Goal: Ask a question: Seek information or help from site administrators or community

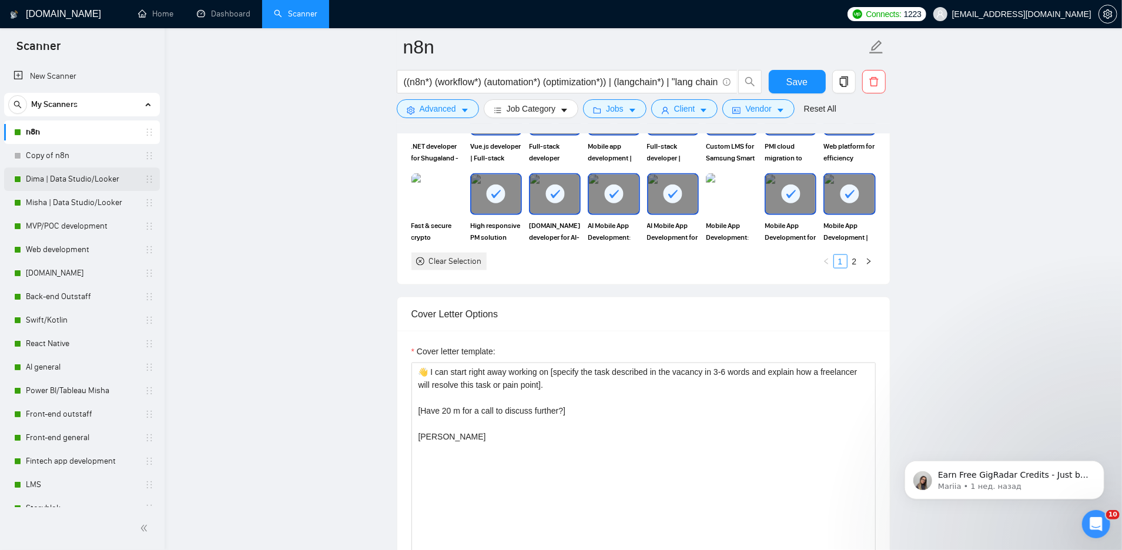
click at [70, 183] on link "Dima | Data Studio/Looker" at bounding box center [82, 179] width 112 height 24
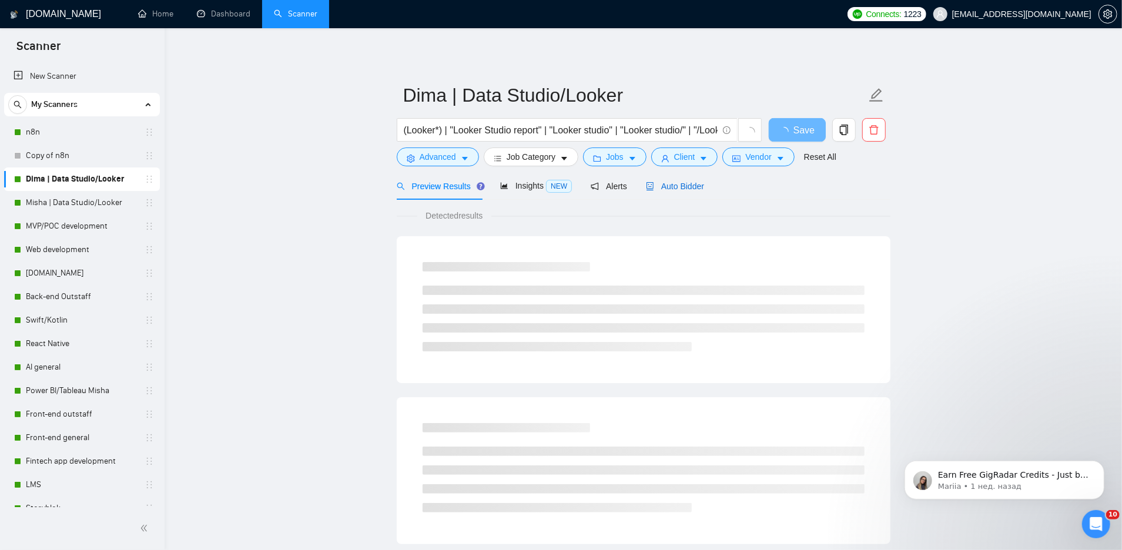
click at [688, 184] on span "Auto Bidder" at bounding box center [675, 186] width 58 height 9
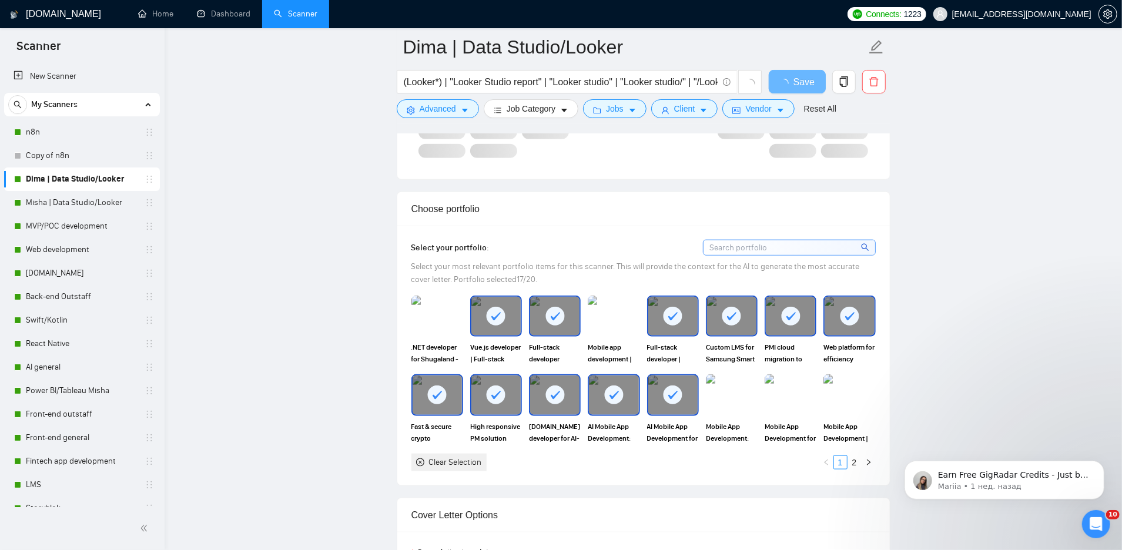
scroll to position [1098, 0]
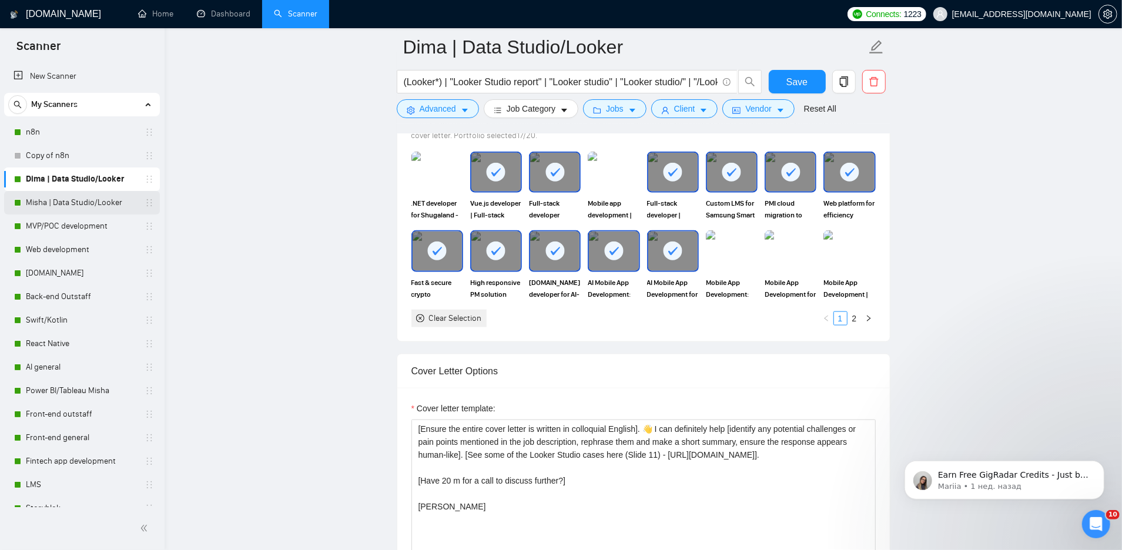
click at [66, 205] on link "Misha | Data Studio/Looker" at bounding box center [82, 203] width 112 height 24
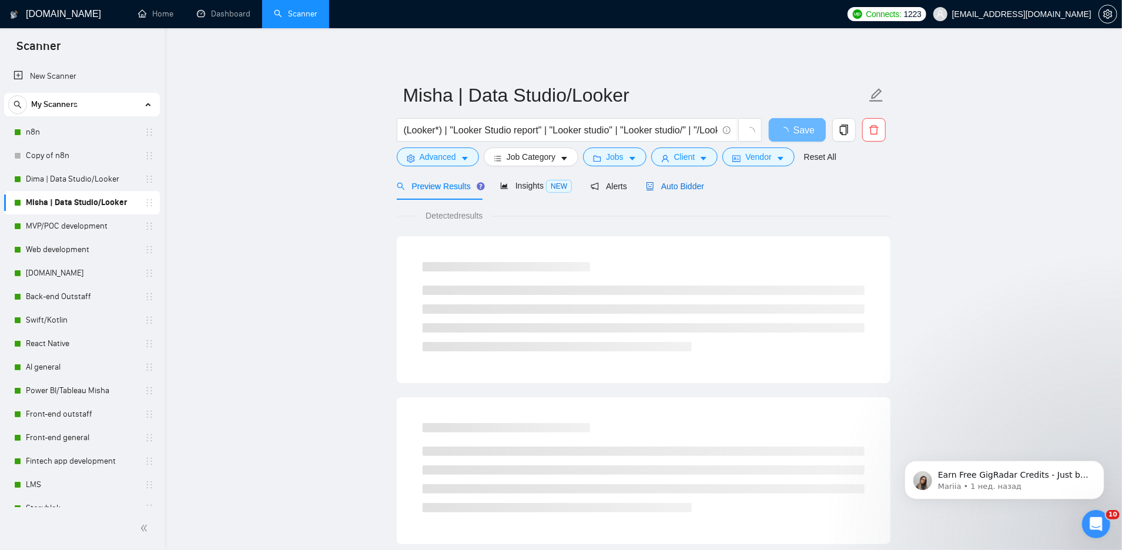
click at [695, 189] on span "Auto Bidder" at bounding box center [675, 186] width 58 height 9
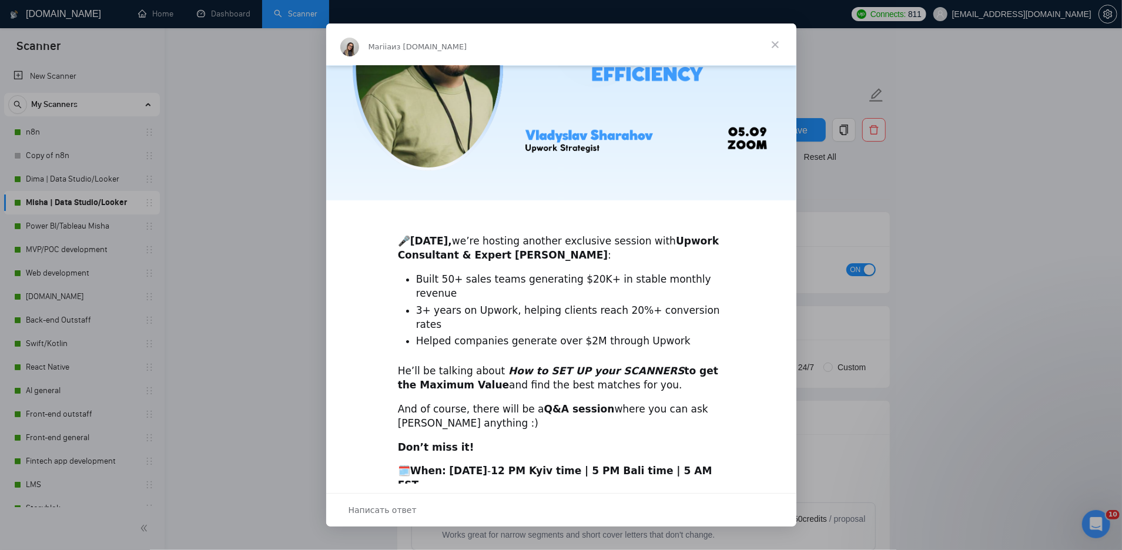
scroll to position [173, 0]
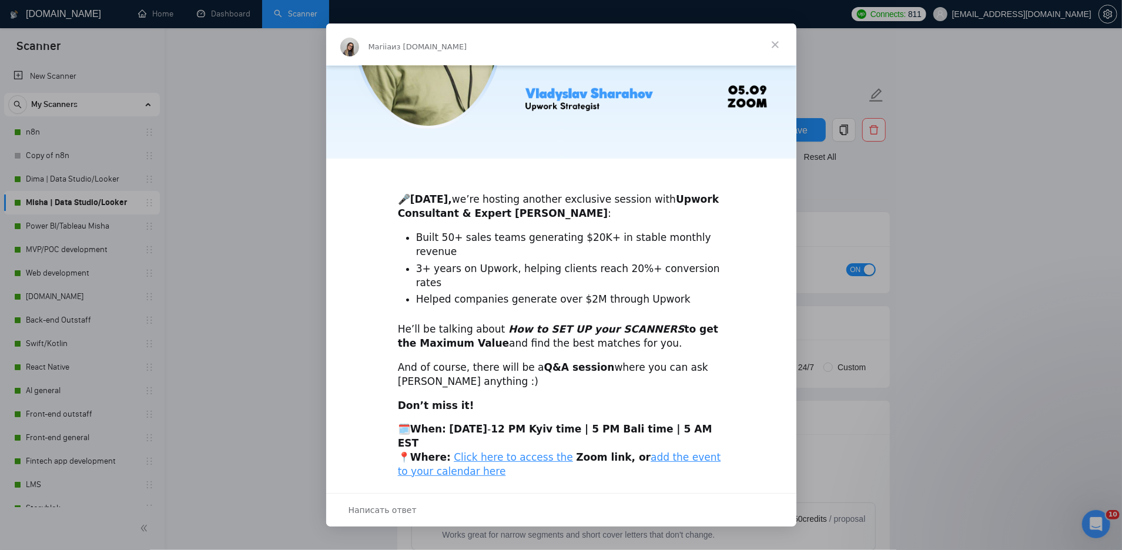
click at [775, 45] on span "Закрыть" at bounding box center [775, 45] width 42 height 42
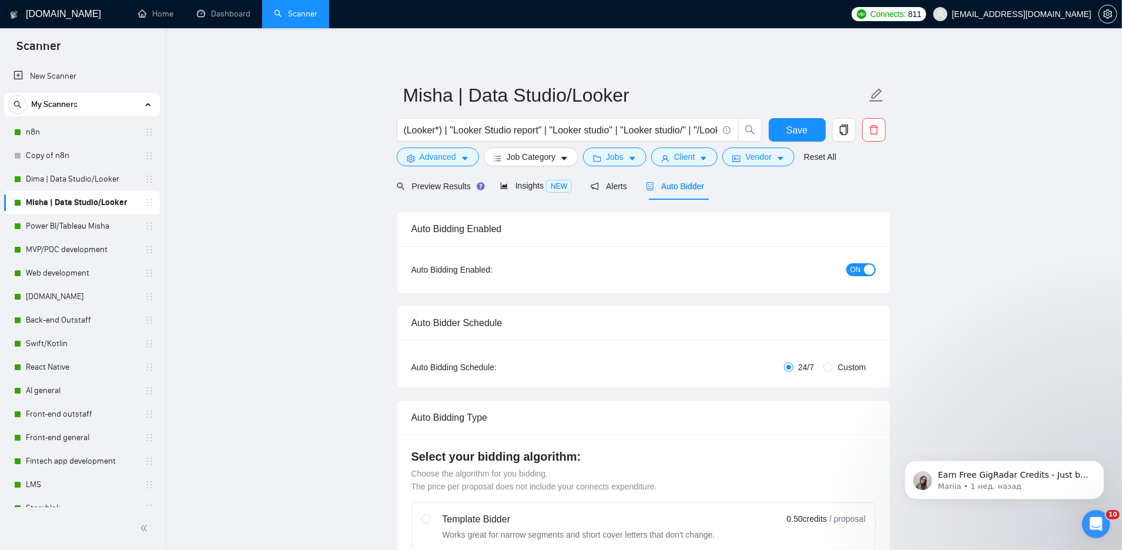
scroll to position [0, 0]
click at [66, 181] on link "Dima | Data Studio/Looker" at bounding box center [82, 179] width 112 height 24
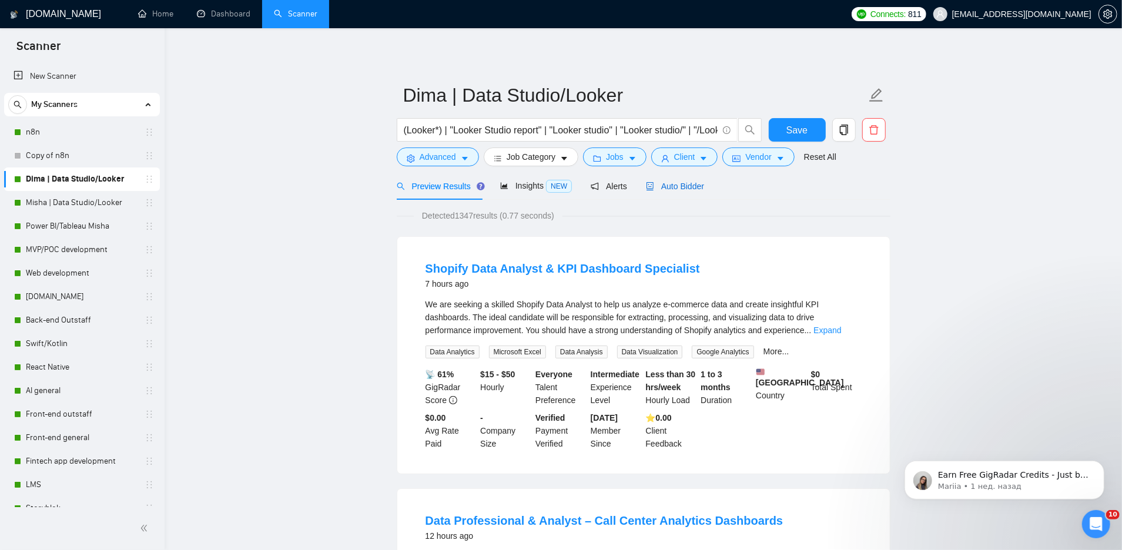
click at [680, 187] on span "Auto Bidder" at bounding box center [675, 186] width 58 height 9
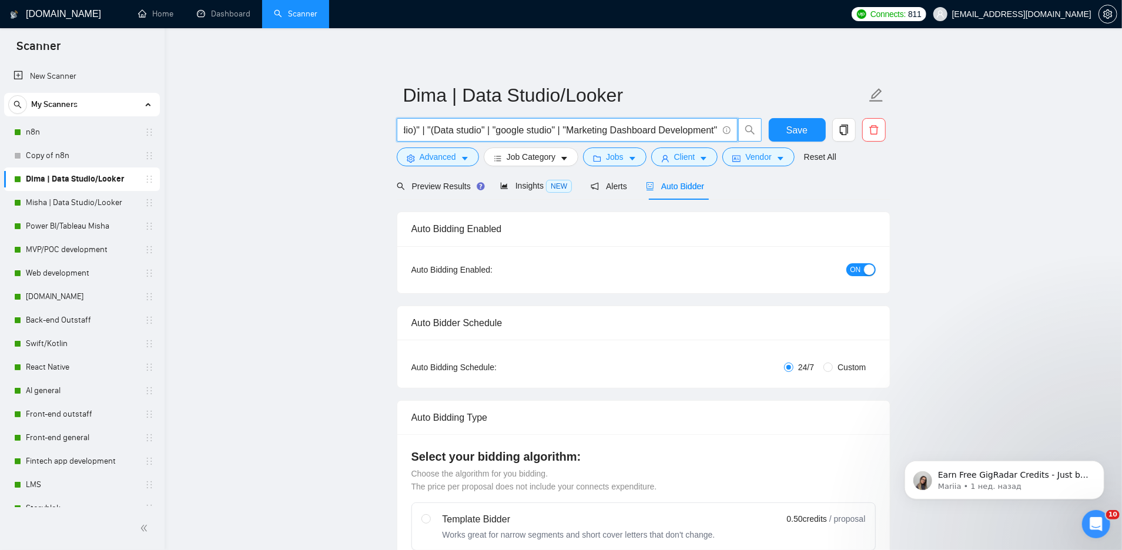
scroll to position [0, 2501]
drag, startPoint x: 682, startPoint y: 129, endPoint x: 736, endPoint y: 130, distance: 54.1
click at [738, 132] on span "(Looker*) | "Looker Studio report" | "Looker studio" | "Looker studio/" | "/Loo…" at bounding box center [580, 130] width 366 height 24
click at [672, 130] on input "(Looker*) | "Looker Studio report" | "Looker studio" | "Looker studio/" | "/Loo…" at bounding box center [561, 130] width 314 height 15
click at [717, 128] on input "(Looker*) | "Looker Studio report" | "Looker studio" | "Looker studio/" | "/Loo…" at bounding box center [561, 130] width 314 height 15
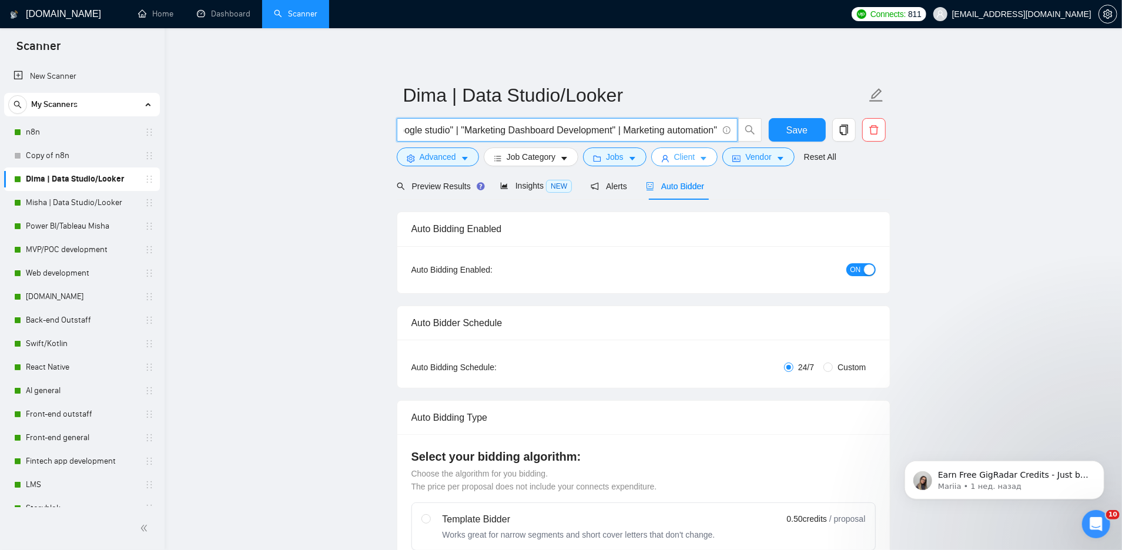
scroll to position [0, 2606]
click at [624, 129] on input "(Looker*) | "Looker Studio report" | "Looker studio" | "Looker studio/" | "/Loo…" at bounding box center [561, 130] width 314 height 15
drag, startPoint x: 622, startPoint y: 128, endPoint x: 726, endPoint y: 128, distance: 104.6
click at [726, 128] on span "(Looker*) | "Looker Studio report" | "Looker studio" | "Looker studio/" | "/Loo…" at bounding box center [567, 130] width 341 height 24
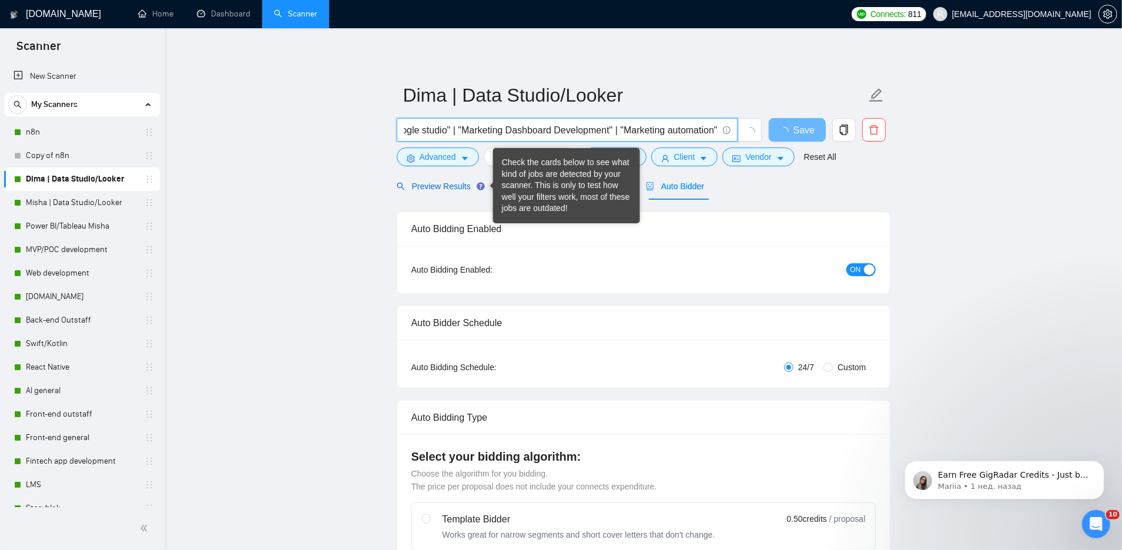
click at [460, 182] on span "Preview Results" at bounding box center [439, 186] width 85 height 9
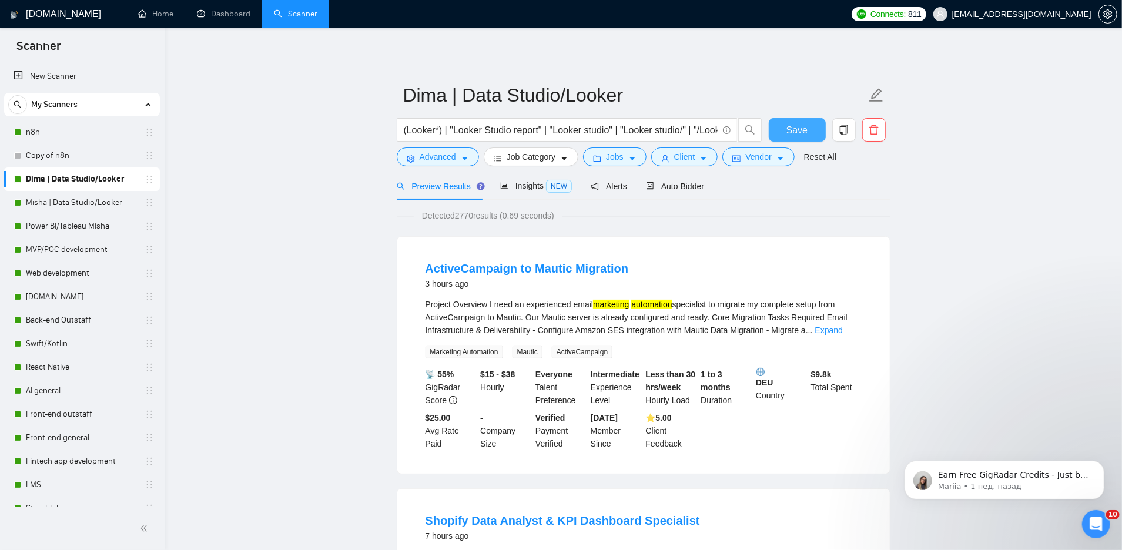
click at [800, 135] on span "Save" at bounding box center [796, 130] width 21 height 15
click at [843, 332] on link "Expand" at bounding box center [829, 330] width 28 height 9
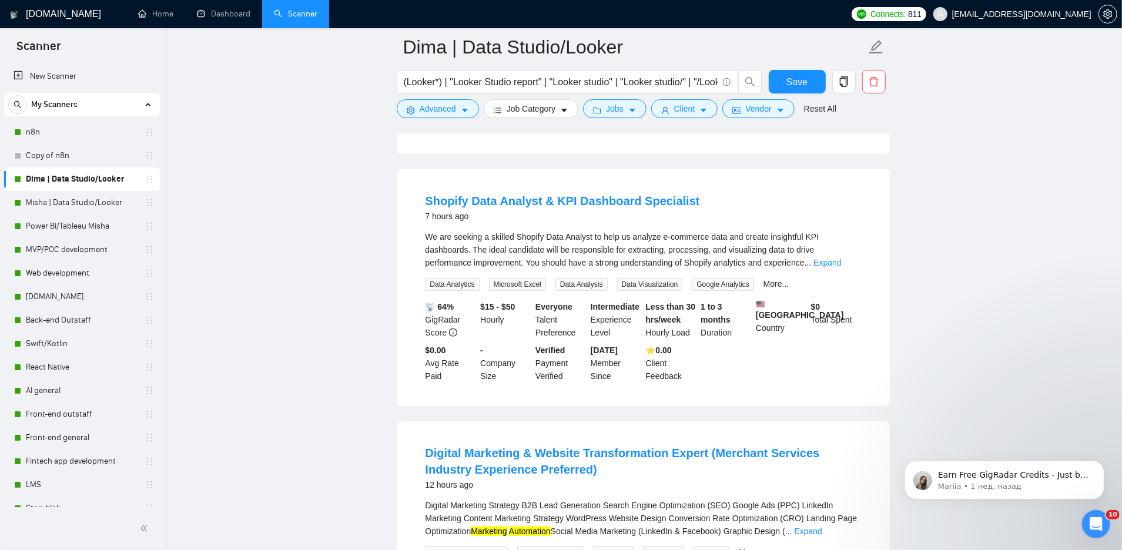
scroll to position [421, 0]
click at [682, 82] on input "(Looker*) | "Looker Studio report" | "Looker studio" | "Looker studio/" | "/Loo…" at bounding box center [561, 82] width 314 height 15
drag, startPoint x: 703, startPoint y: 82, endPoint x: 746, endPoint y: 84, distance: 43.5
click at [746, 84] on span "(Looker*) | "Looker Studio report" | "Looker studio" | "Looker studio/" | "/Loo…" at bounding box center [580, 82] width 366 height 24
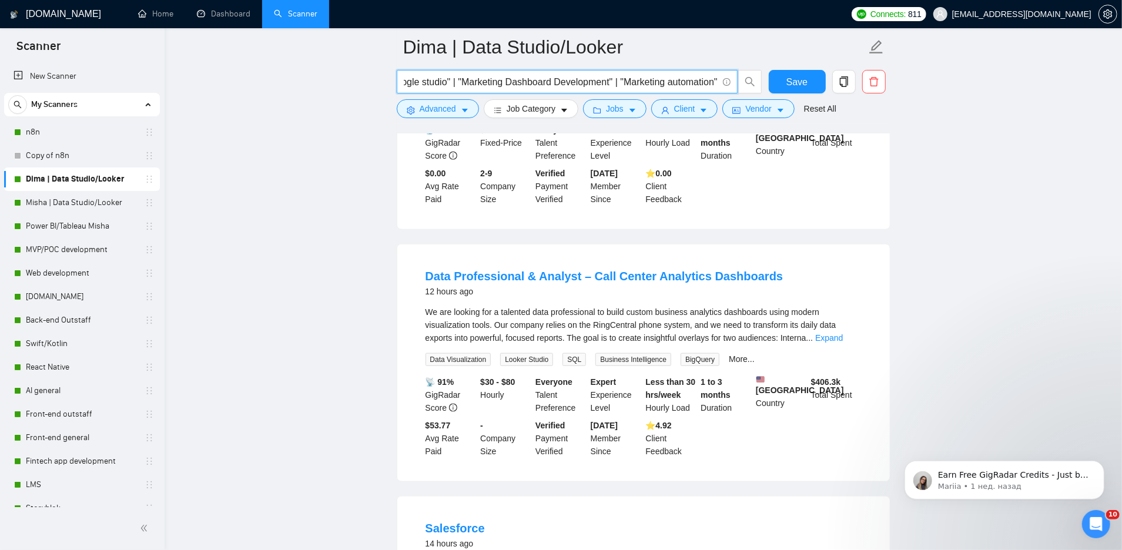
scroll to position [910, 0]
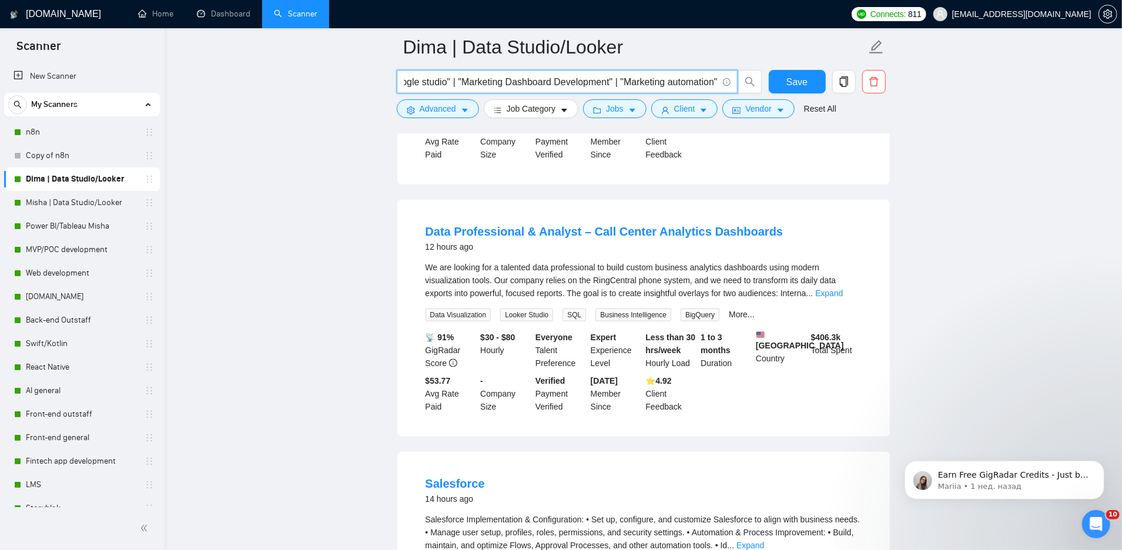
click at [661, 78] on input "(Looker*) | "Looker Studio report" | "Looker studio" | "Looker studio/" | "/Loo…" at bounding box center [561, 82] width 314 height 15
drag, startPoint x: 616, startPoint y: 78, endPoint x: 737, endPoint y: 80, distance: 120.5
click at [737, 80] on span "(Looker*) | "Looker Studio report" | "Looker studio" | "Looker studio/" | "/Loo…" at bounding box center [580, 82] width 366 height 24
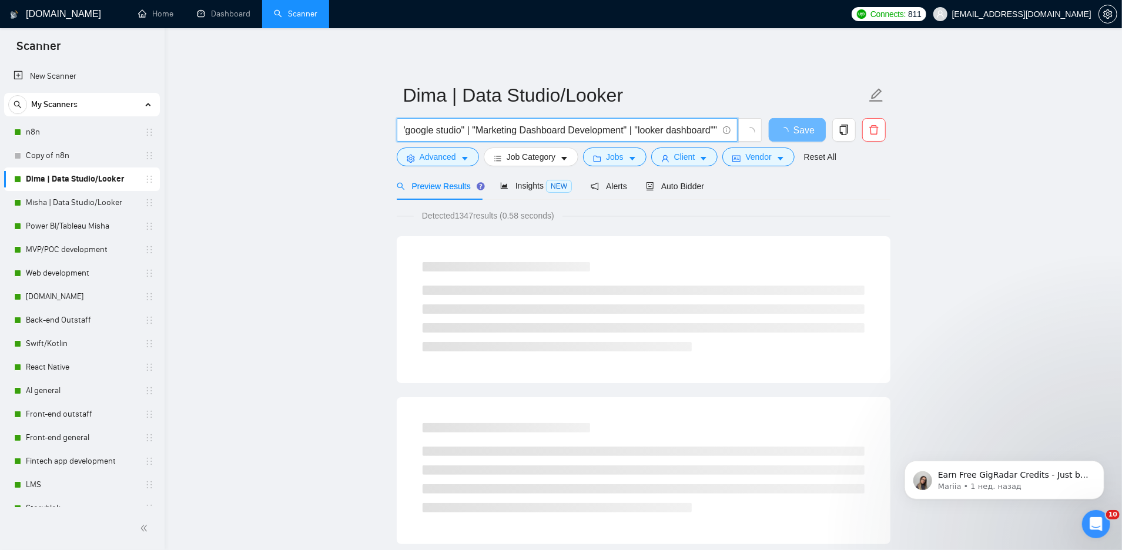
scroll to position [0, 2592]
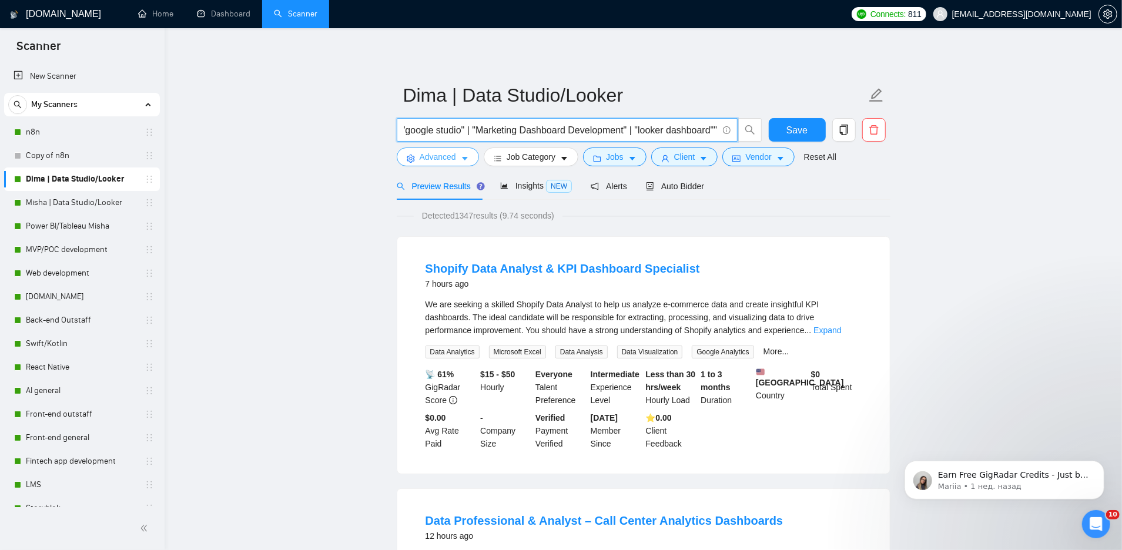
type input "(Looker*) | "Looker Studio report" | "Looker studio" | "Looker studio/" | "/Loo…"
click at [466, 163] on button "Advanced" at bounding box center [438, 157] width 82 height 19
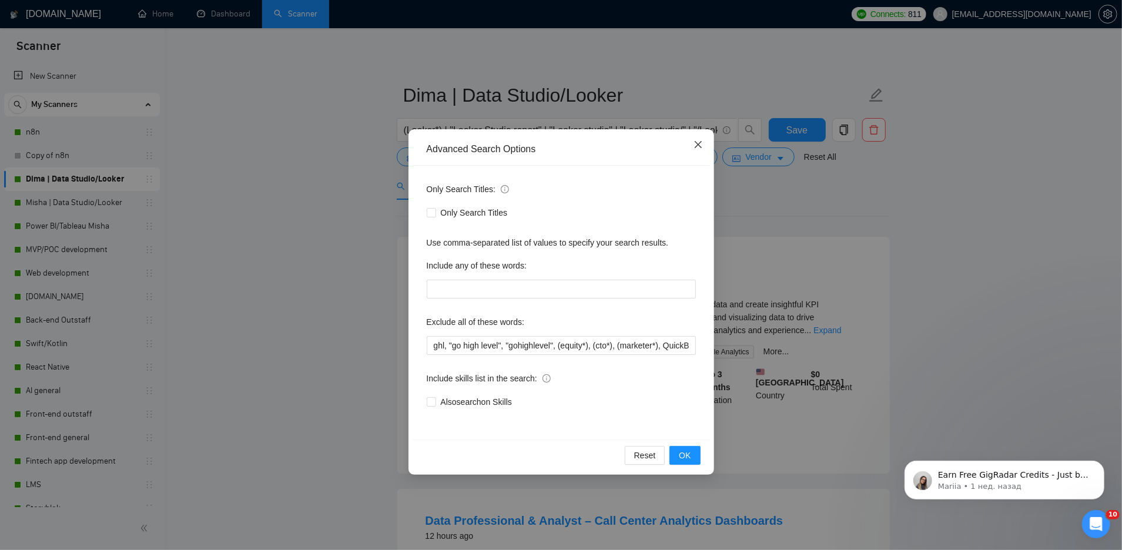
click at [699, 143] on icon "close" at bounding box center [697, 144] width 9 height 9
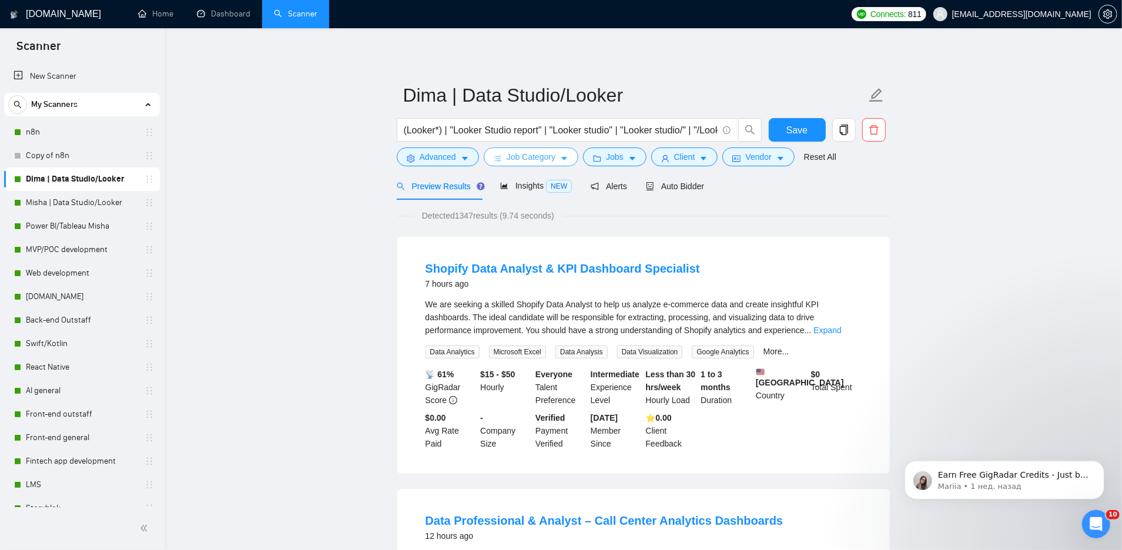
click at [512, 162] on span "Job Category" at bounding box center [531, 156] width 49 height 13
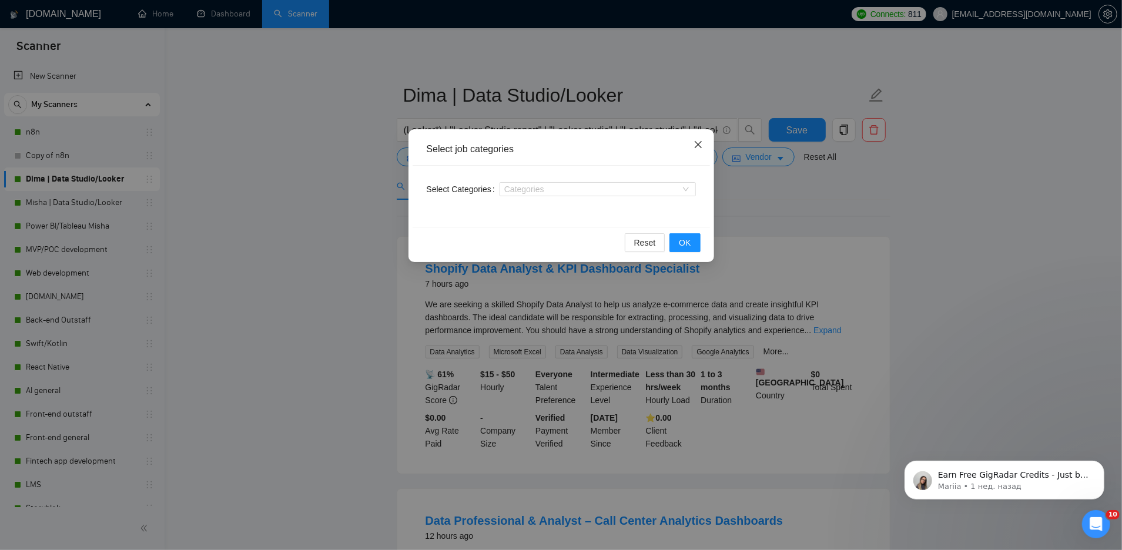
click at [695, 147] on icon "close" at bounding box center [697, 144] width 7 height 7
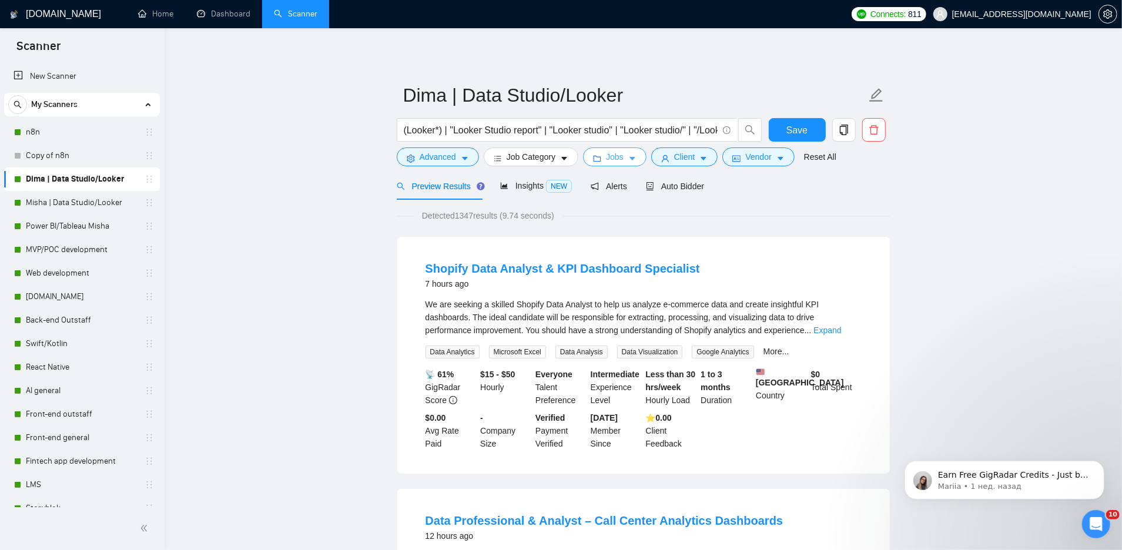
click at [609, 160] on span "Jobs" at bounding box center [615, 156] width 18 height 13
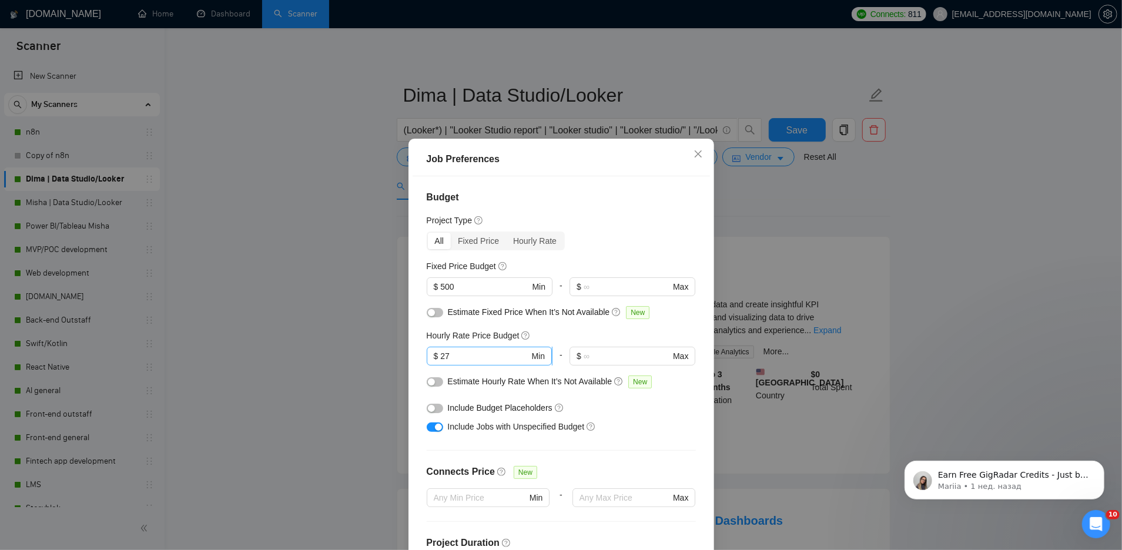
click at [453, 357] on input "27" at bounding box center [484, 356] width 89 height 13
type input "25"
click at [609, 414] on div "Include Budget Placeholders" at bounding box center [561, 407] width 269 height 19
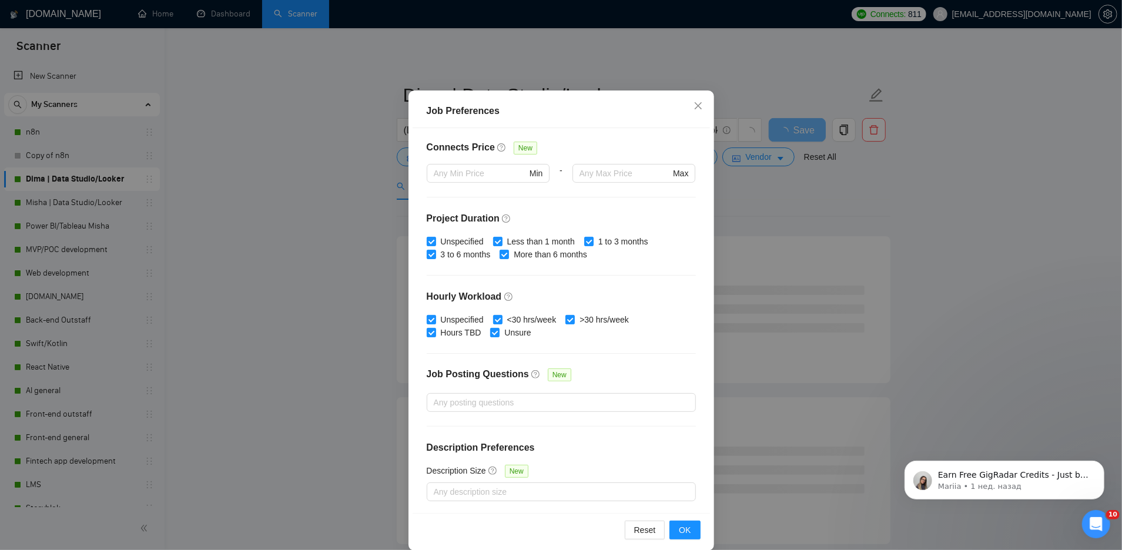
scroll to position [62, 0]
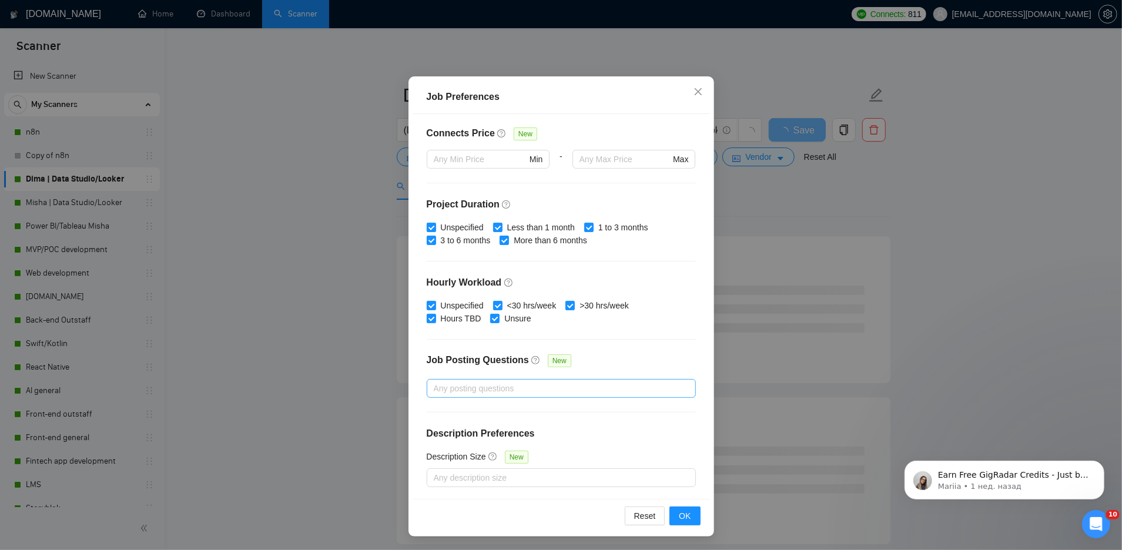
click at [521, 387] on div at bounding box center [556, 388] width 252 height 14
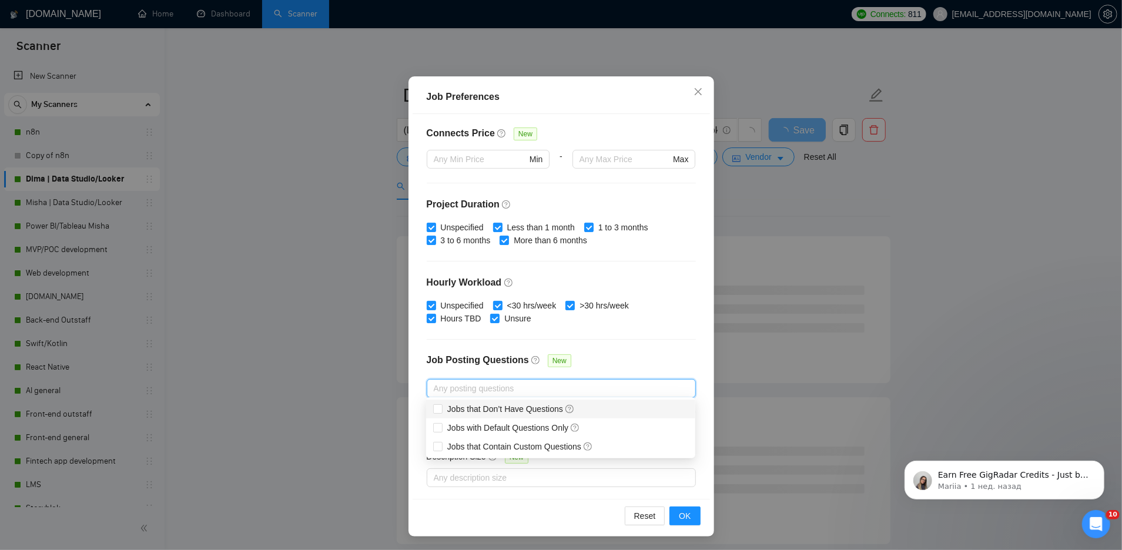
click at [606, 366] on div "Job Posting Questions New" at bounding box center [561, 366] width 269 height 25
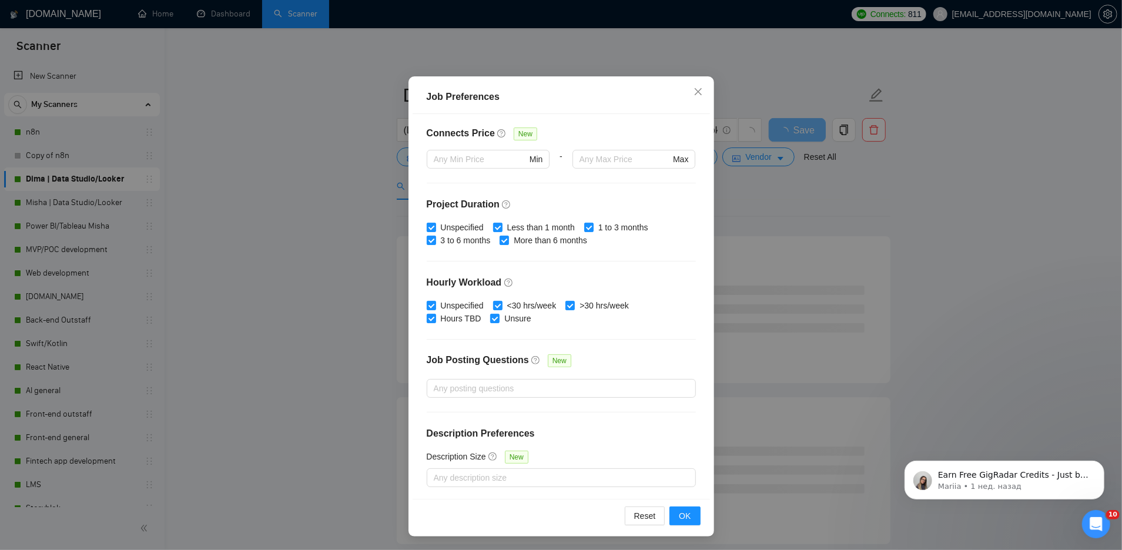
click at [750, 233] on div "Job Preferences Budget Project Type All Fixed Price Hourly Rate Fixed Price Bud…" at bounding box center [561, 275] width 1122 height 550
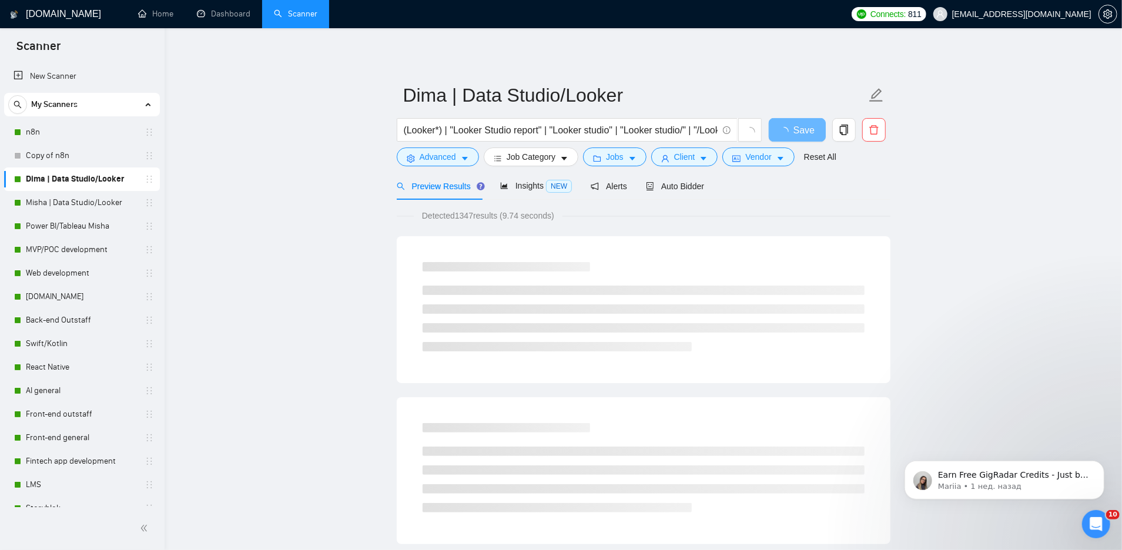
scroll to position [0, 0]
click at [695, 161] on span "Client" at bounding box center [684, 156] width 21 height 13
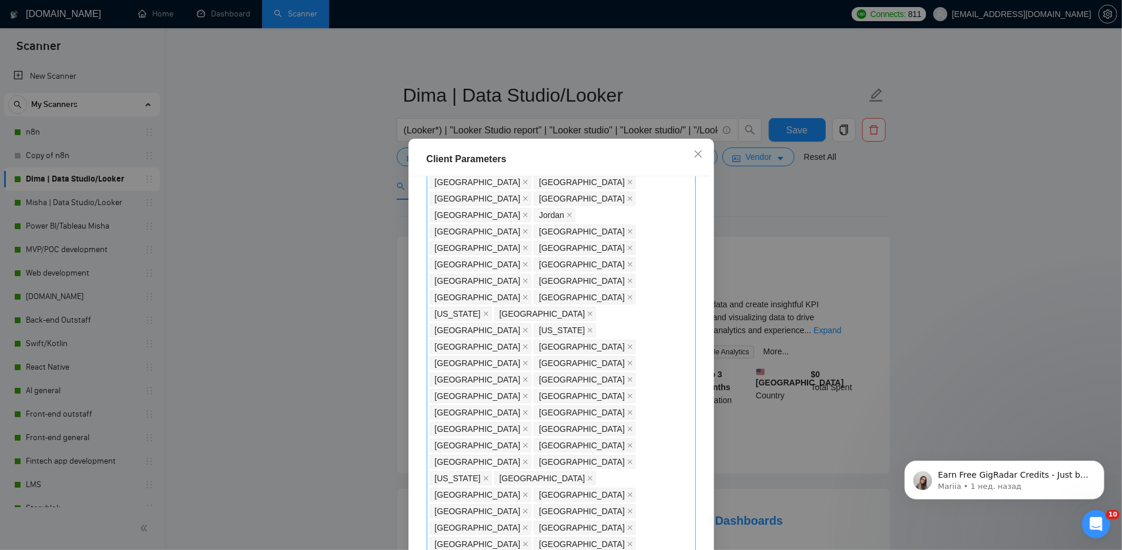
scroll to position [242, 0]
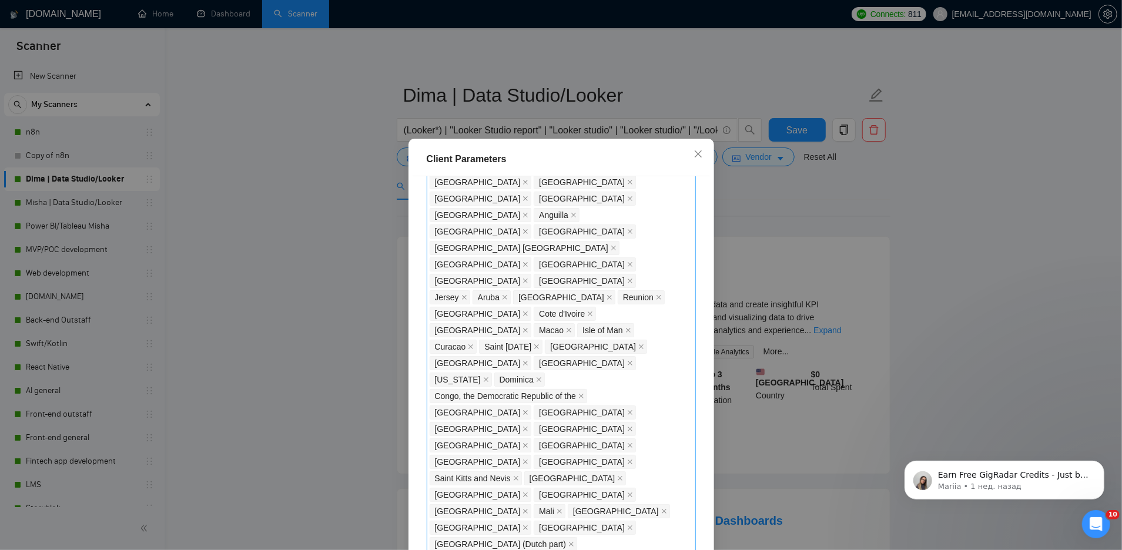
scroll to position [783, 0]
checkbox input "false"
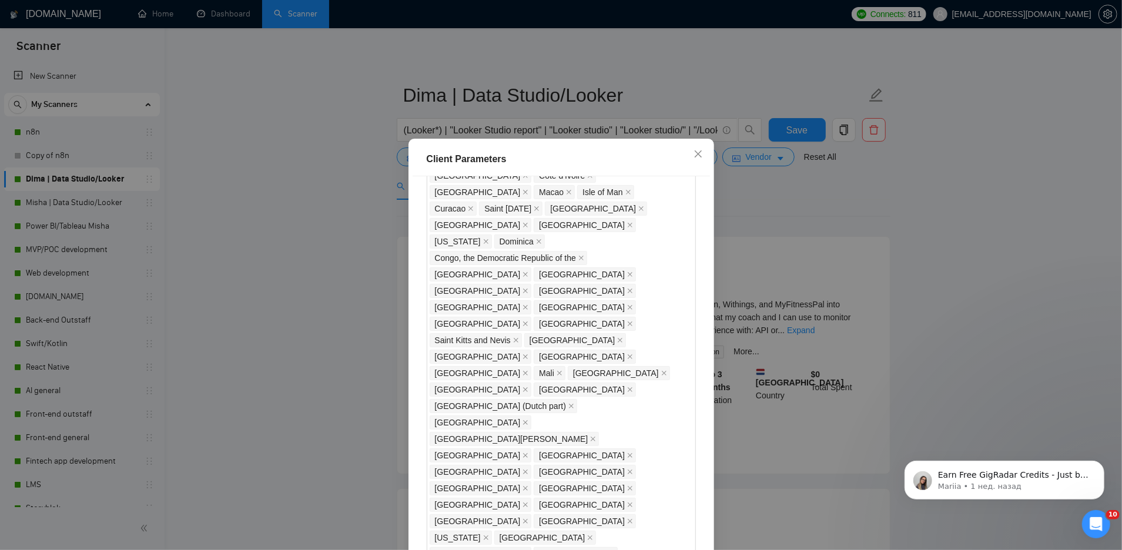
scroll to position [1004, 0]
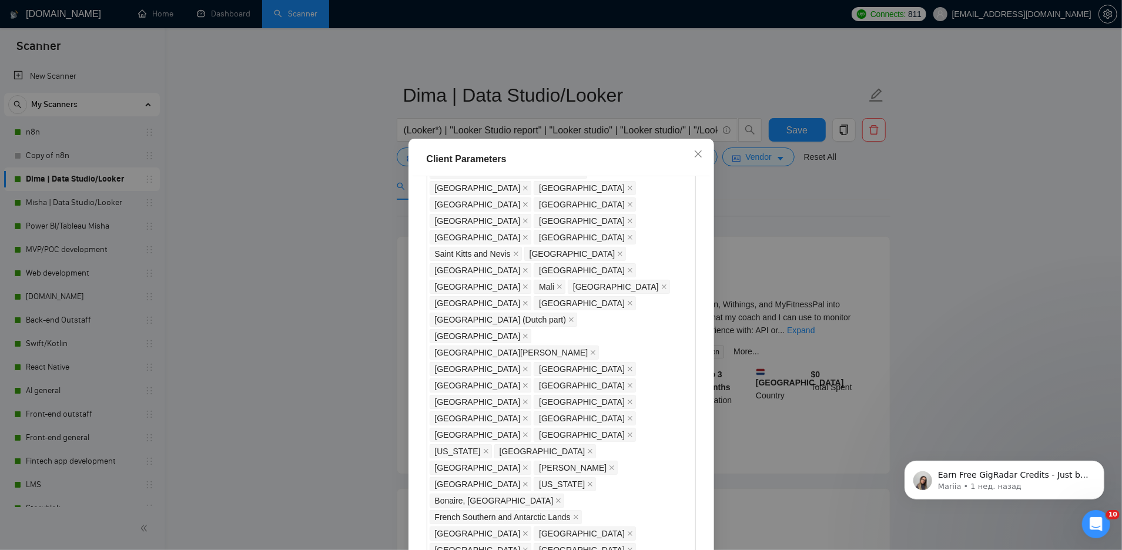
type input "1"
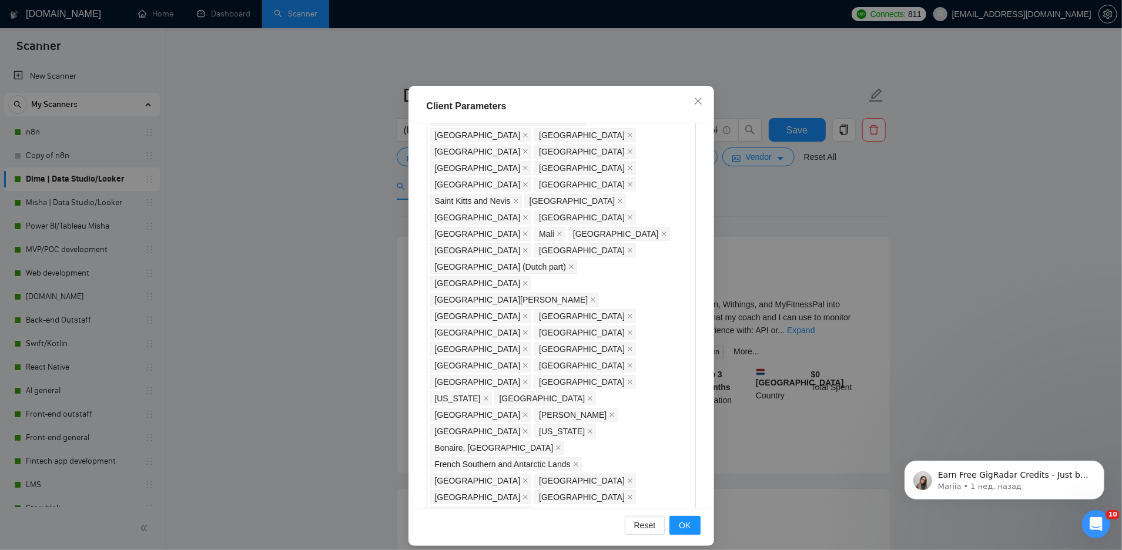
scroll to position [62, 0]
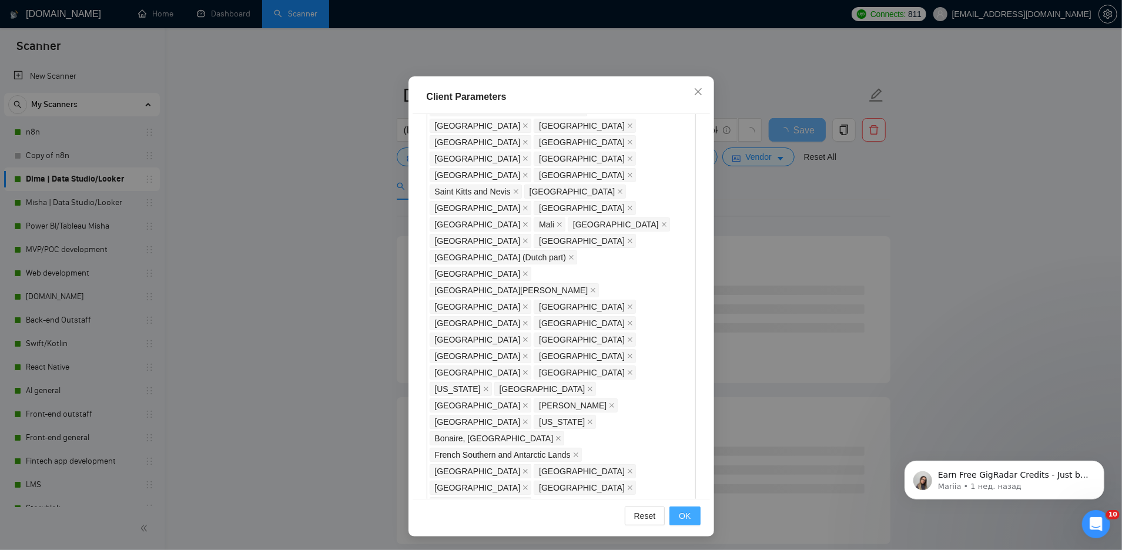
type input "0"
click at [680, 511] on span "OK" at bounding box center [685, 516] width 12 height 13
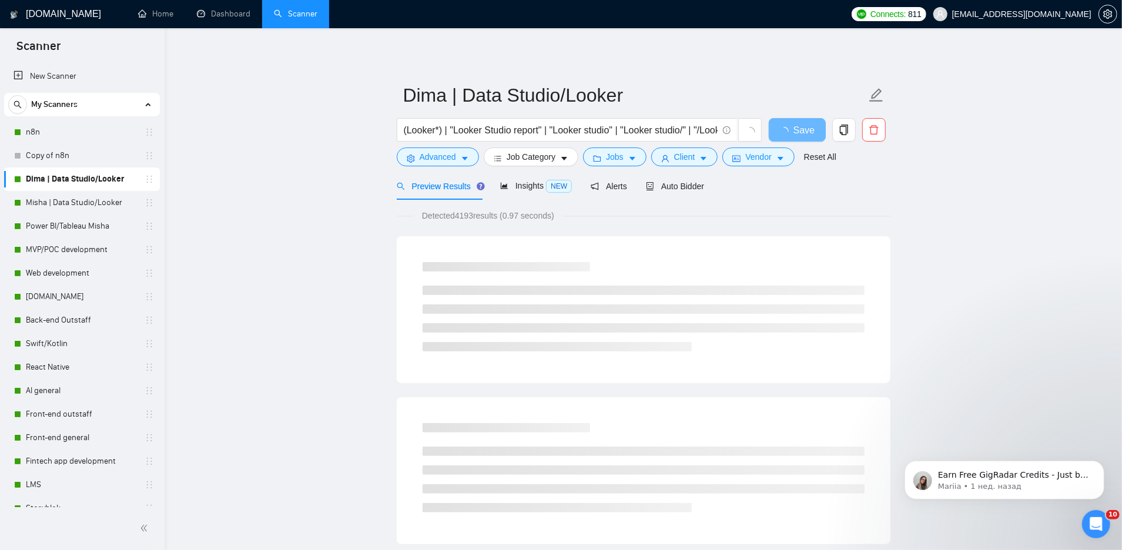
scroll to position [0, 0]
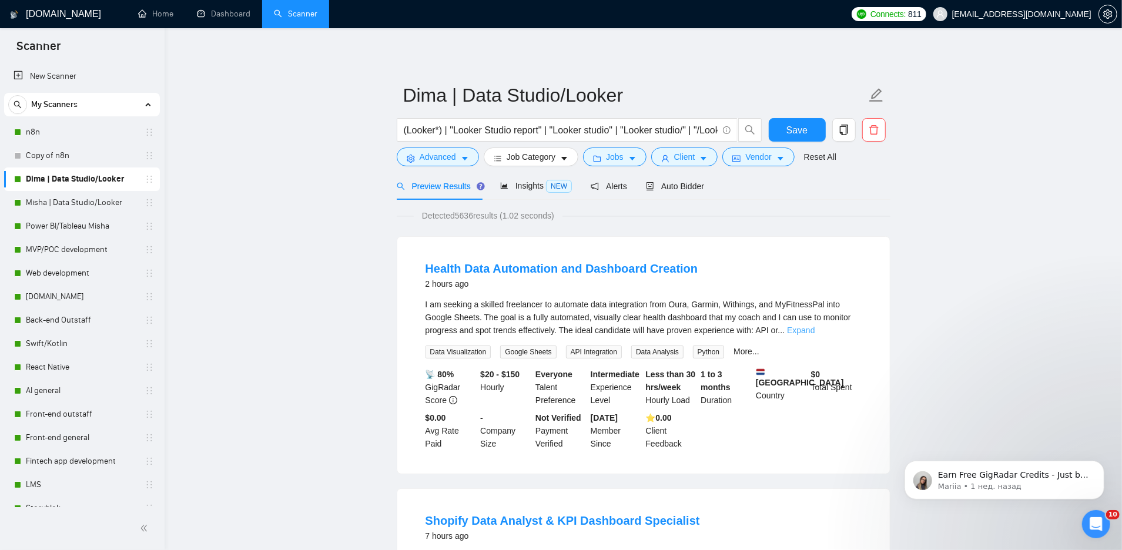
click at [815, 330] on link "Expand" at bounding box center [801, 330] width 28 height 9
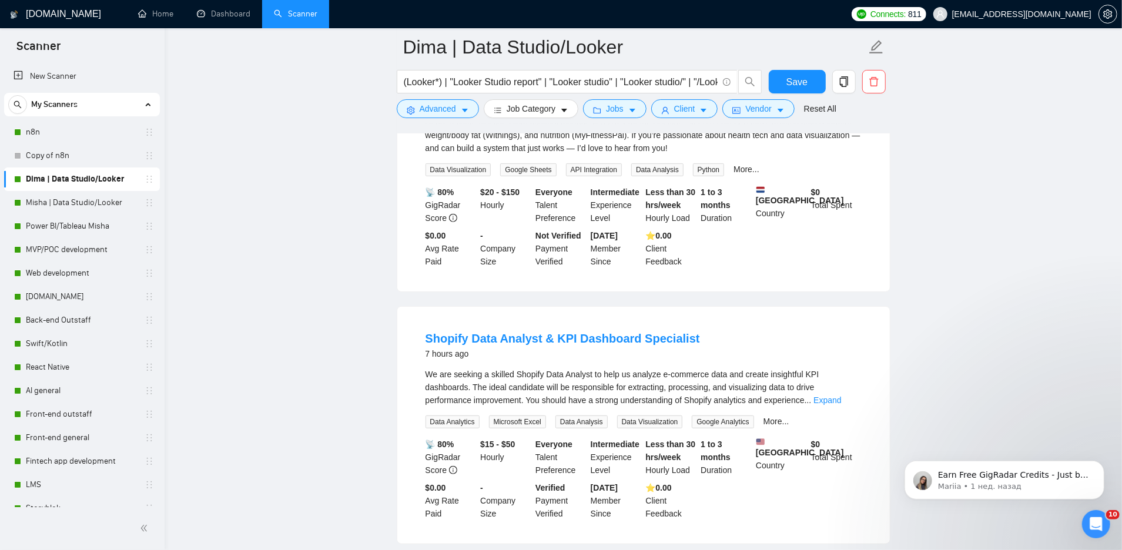
scroll to position [247, 0]
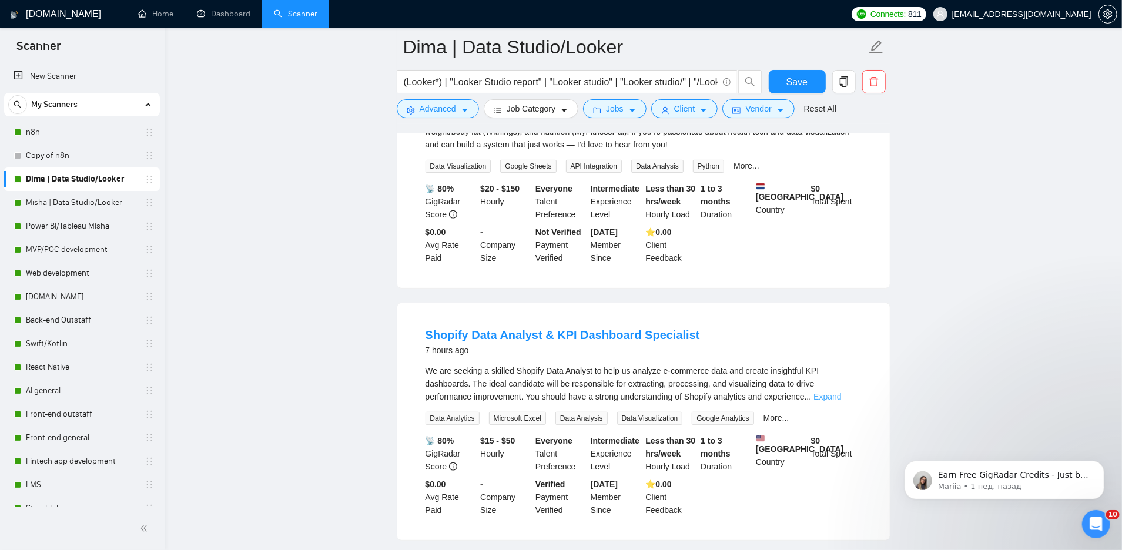
click at [841, 397] on link "Expand" at bounding box center [827, 396] width 28 height 9
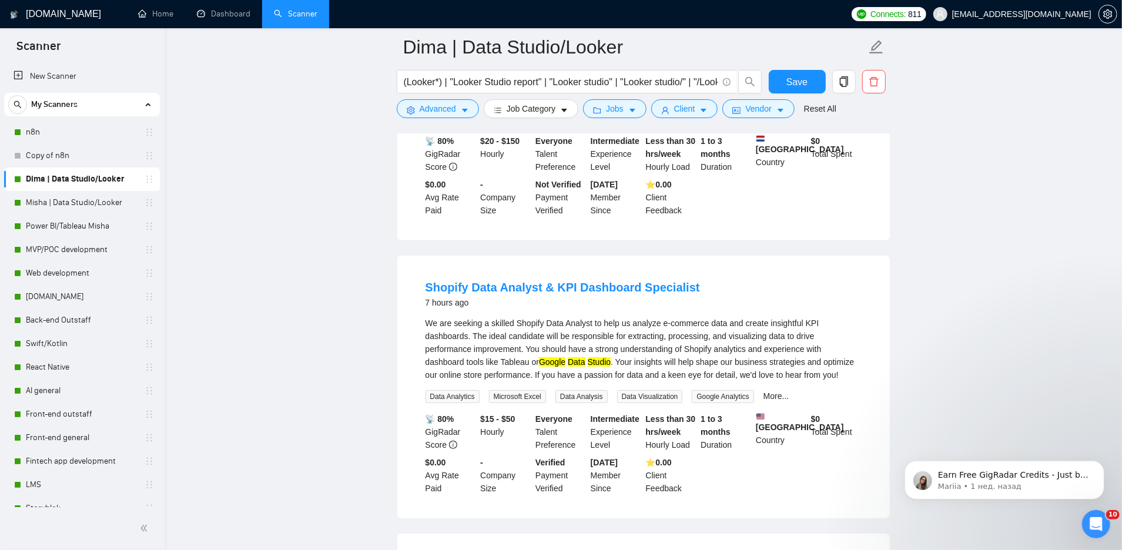
scroll to position [333, 0]
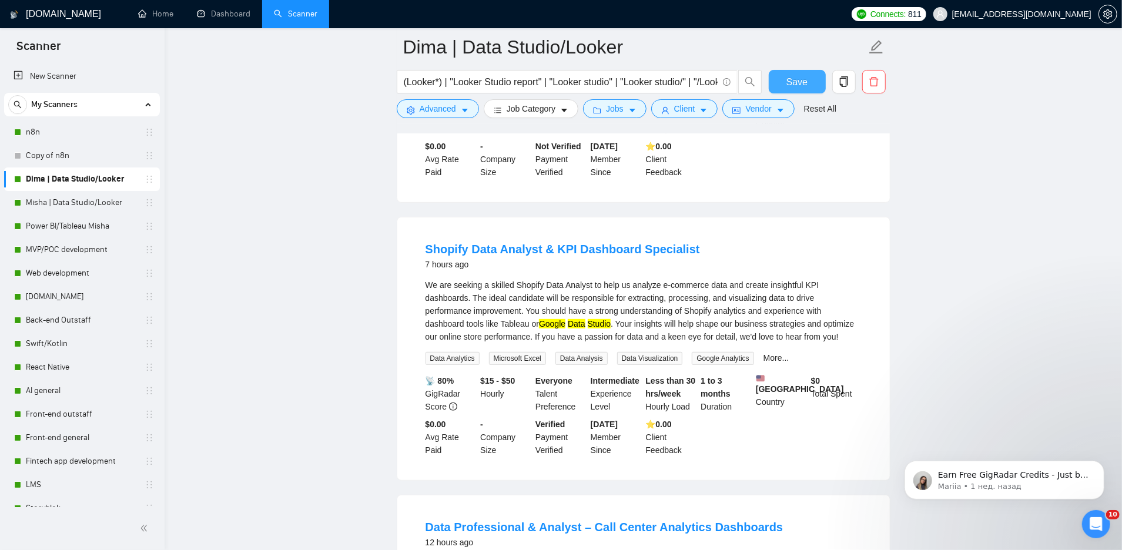
click at [805, 79] on span "Save" at bounding box center [796, 82] width 21 height 15
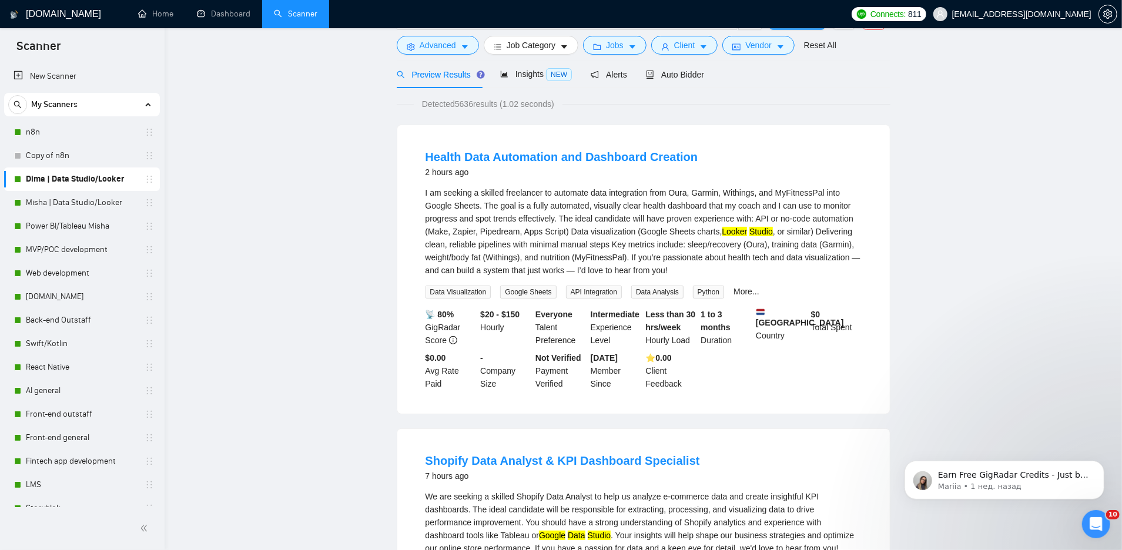
scroll to position [0, 0]
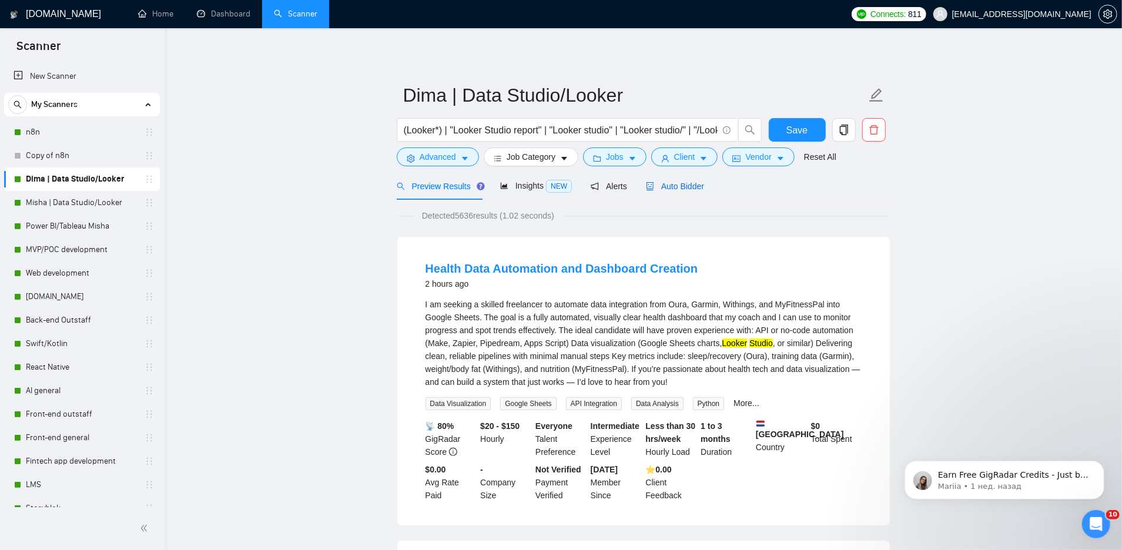
click at [701, 184] on span "Auto Bidder" at bounding box center [675, 186] width 58 height 9
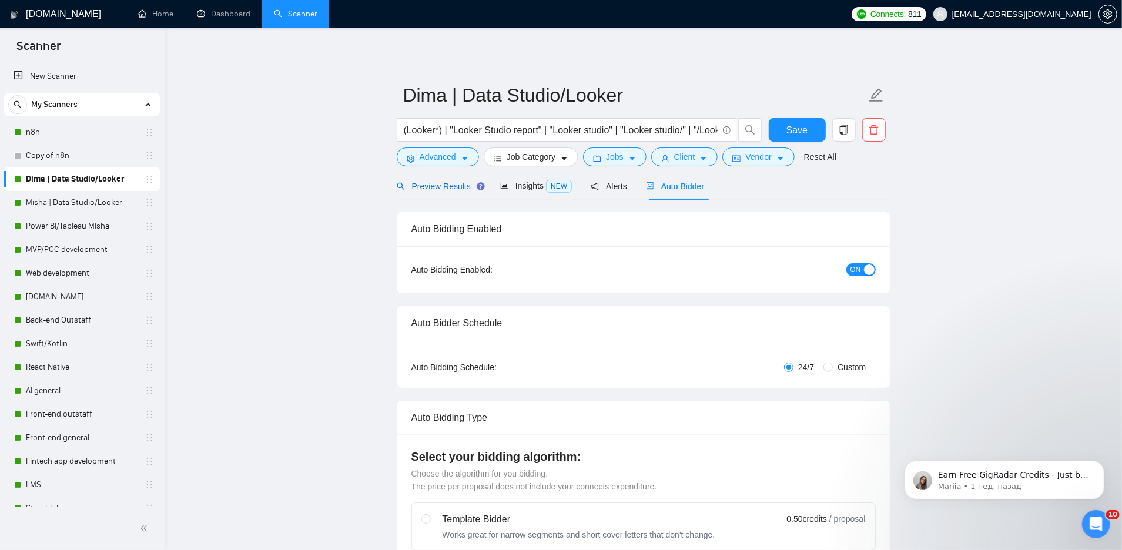
click at [463, 182] on span "Preview Results" at bounding box center [439, 186] width 85 height 9
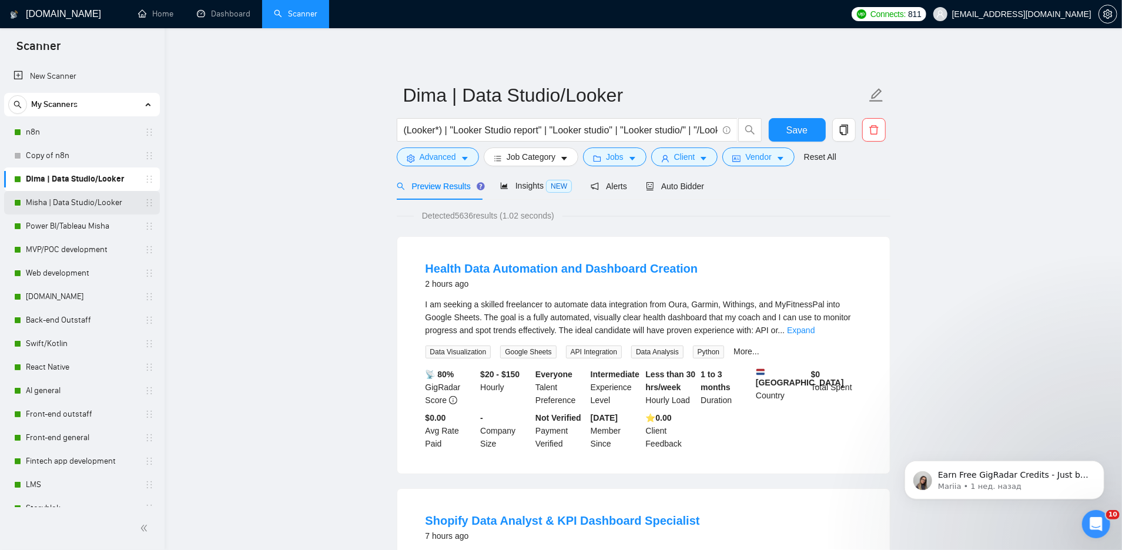
click at [85, 202] on link "Misha | Data Studio/Looker" at bounding box center [82, 203] width 112 height 24
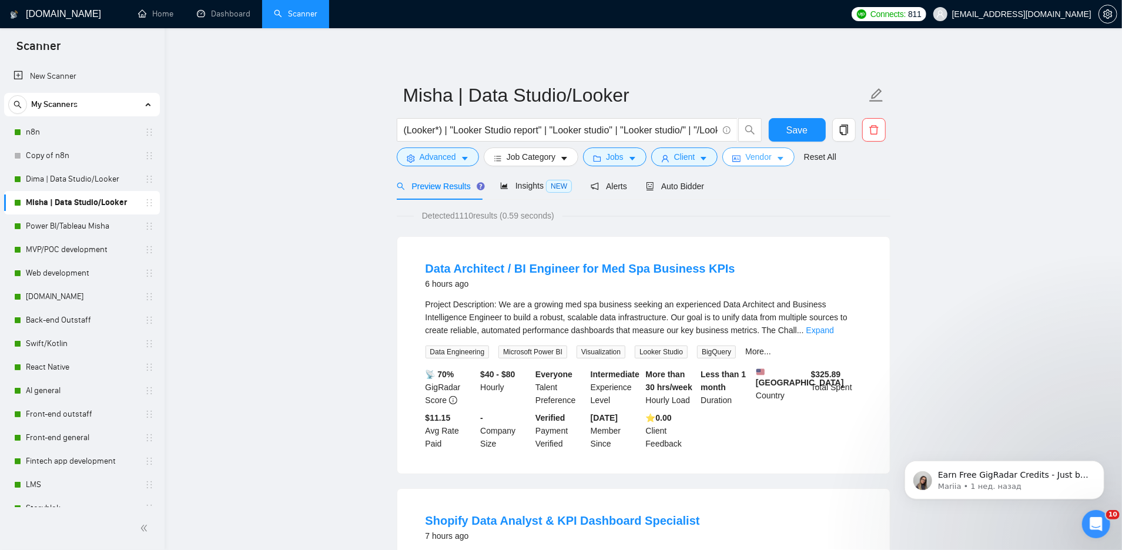
click at [750, 165] on button "Vendor" at bounding box center [758, 157] width 72 height 19
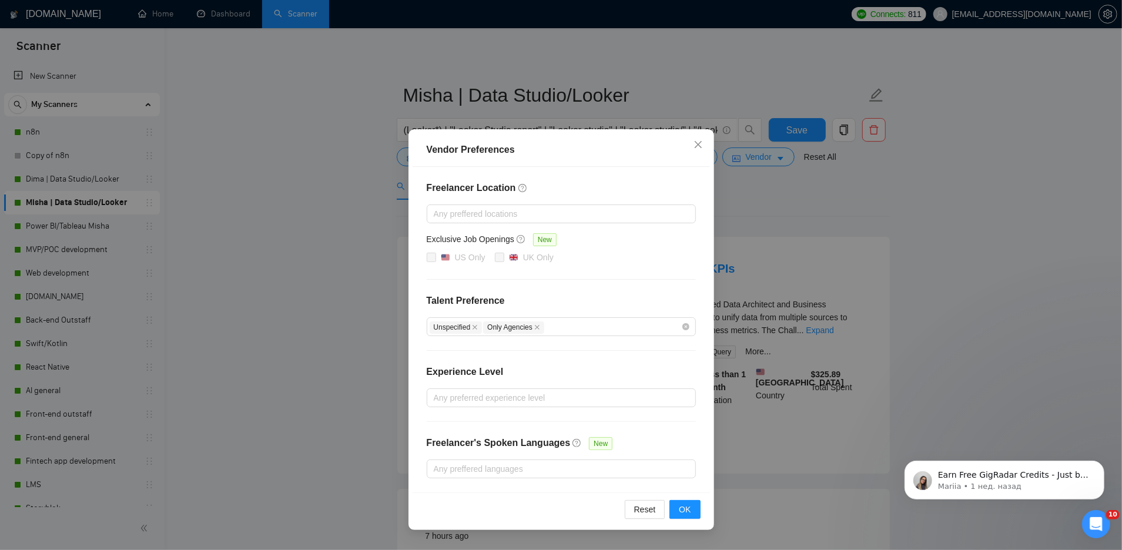
click at [752, 212] on div "Vendor Preferences Freelancer Location Any preffered locations Exclusive Job Op…" at bounding box center [561, 275] width 1122 height 550
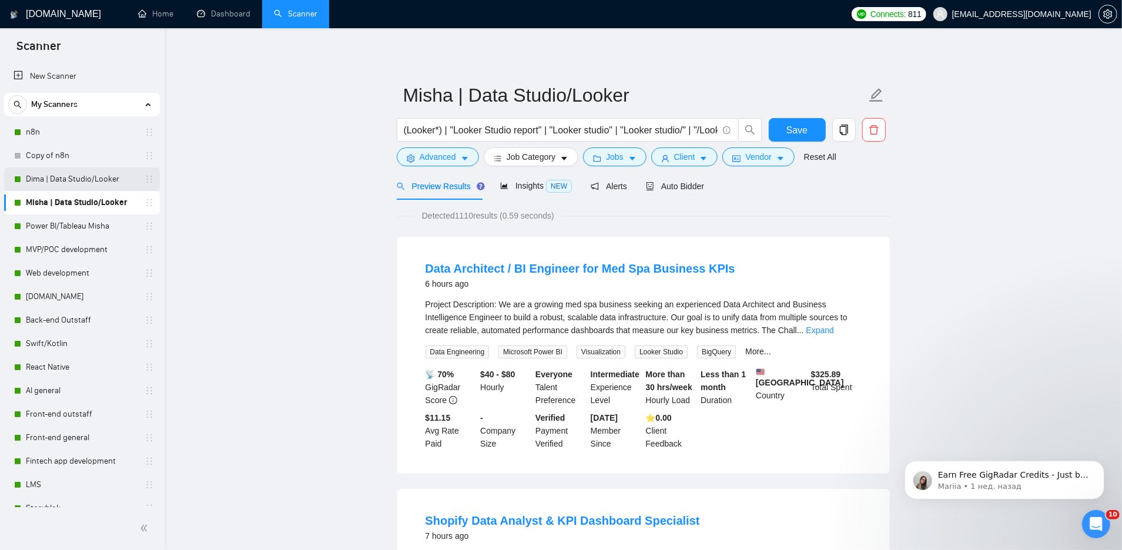
click at [99, 176] on link "Dima | Data Studio/Looker" at bounding box center [82, 179] width 112 height 24
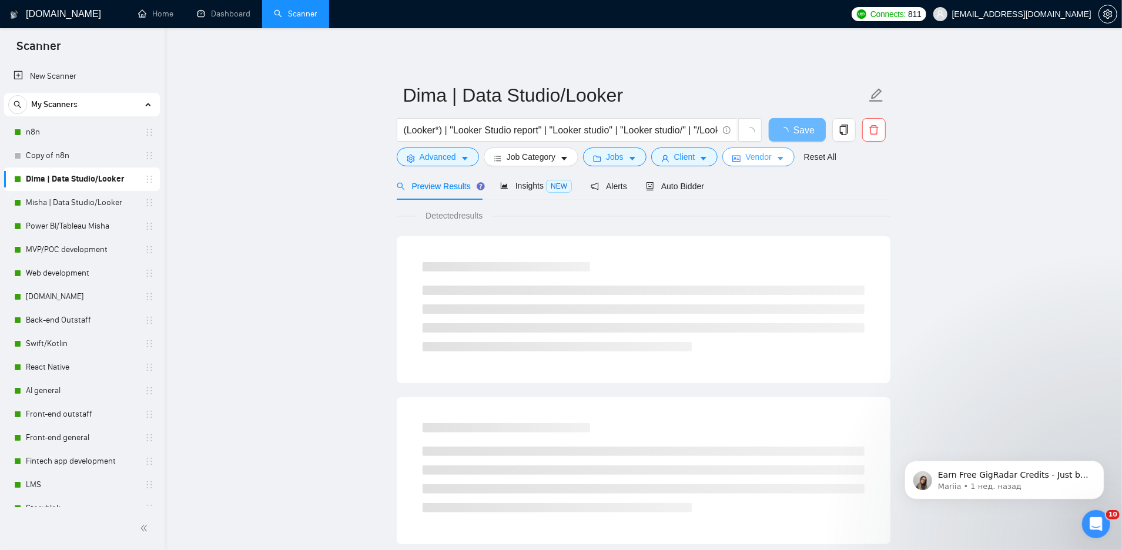
click at [779, 157] on button "Vendor" at bounding box center [758, 157] width 72 height 19
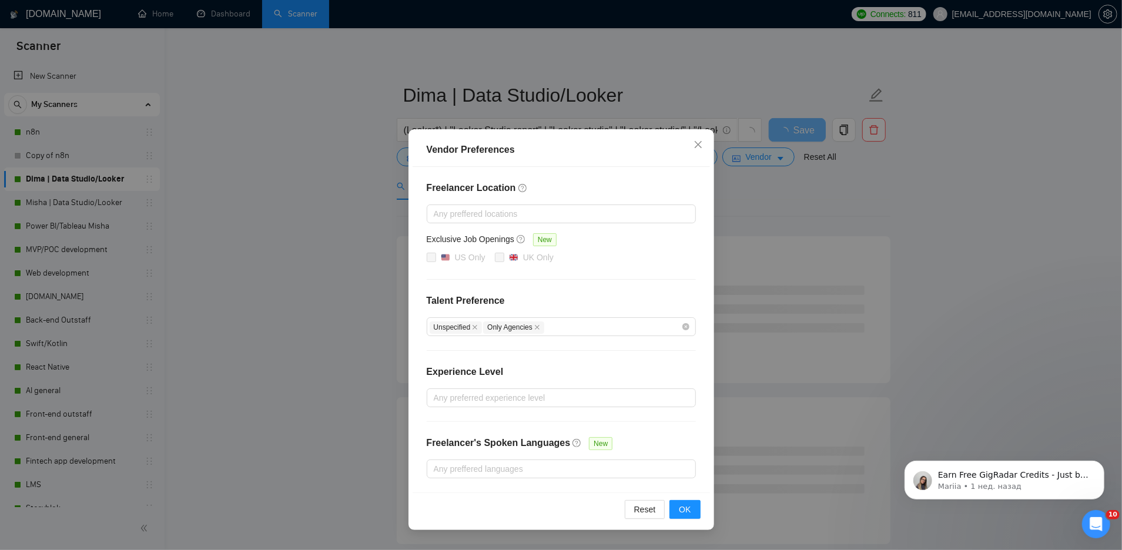
click at [743, 213] on div "Vendor Preferences Freelancer Location Any preffered locations Exclusive Job Op…" at bounding box center [561, 275] width 1122 height 550
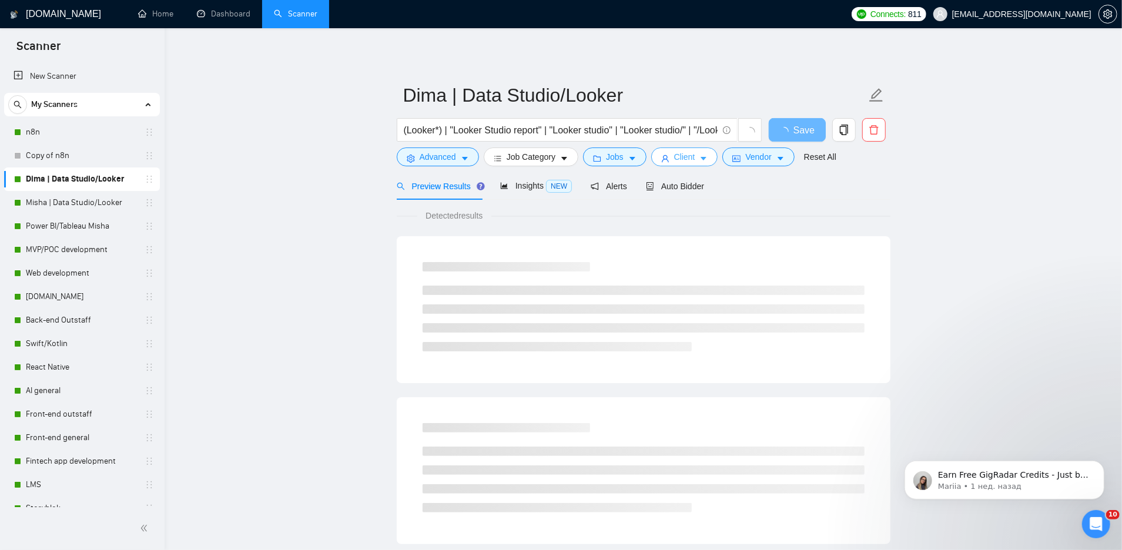
click at [685, 152] on span "Client" at bounding box center [684, 156] width 21 height 13
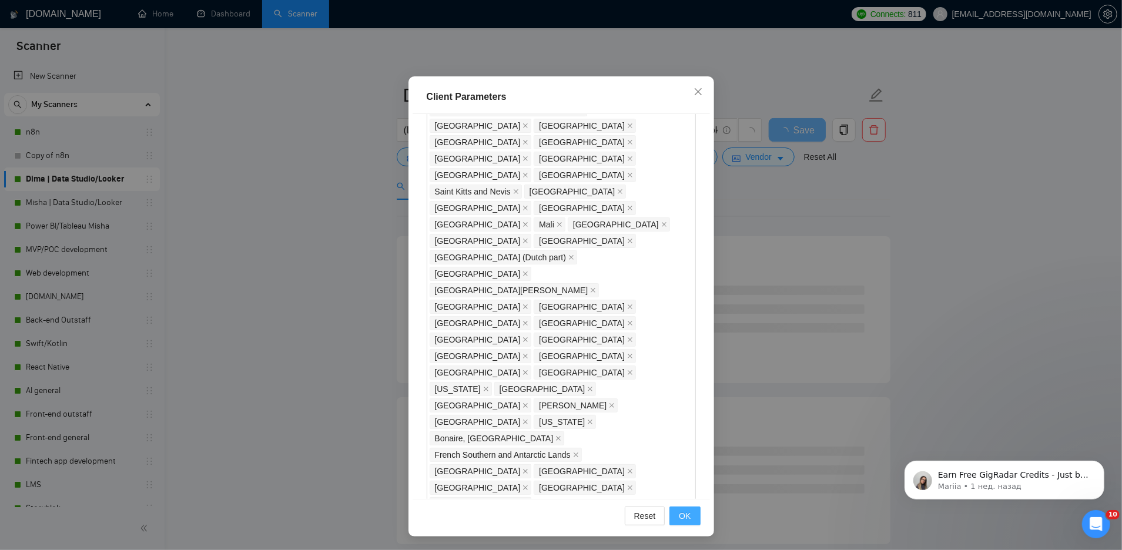
type input "14"
click at [692, 514] on button "OK" at bounding box center [684, 516] width 31 height 19
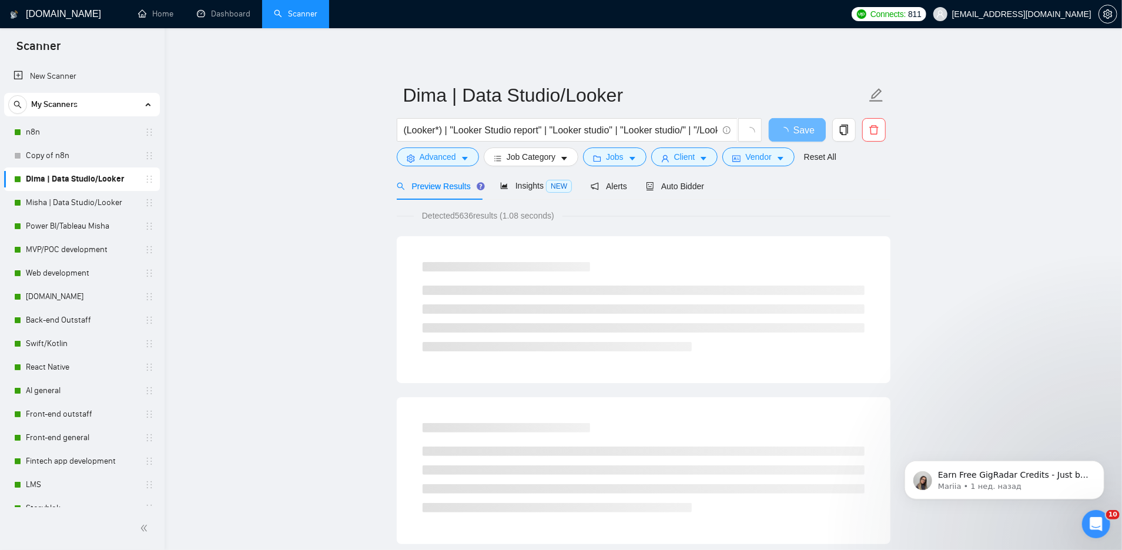
scroll to position [0, 0]
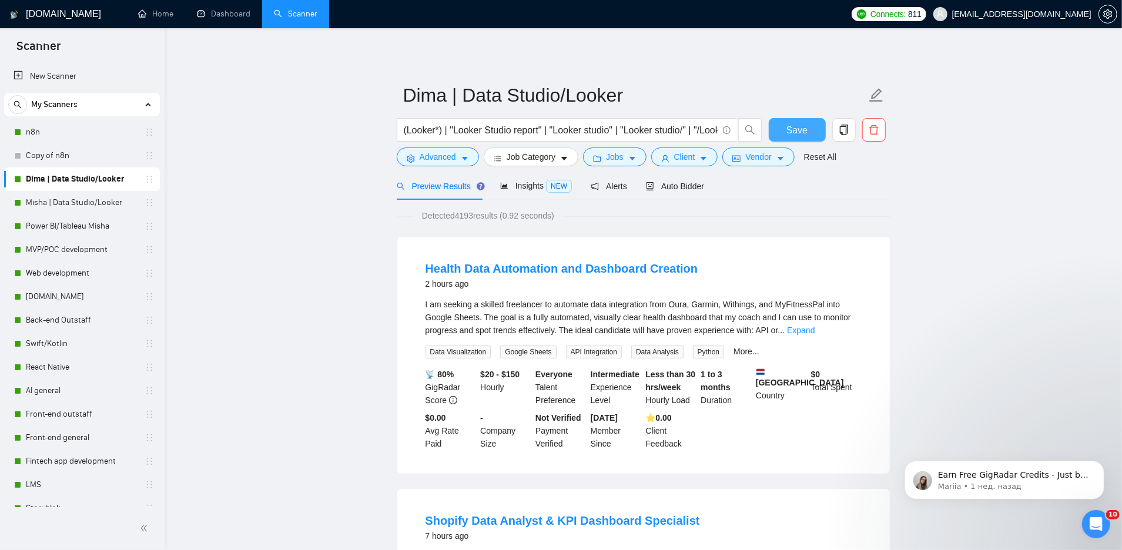
click at [793, 129] on span "Save" at bounding box center [796, 130] width 21 height 15
click at [68, 205] on link "Misha | Data Studio/Looker" at bounding box center [82, 203] width 112 height 24
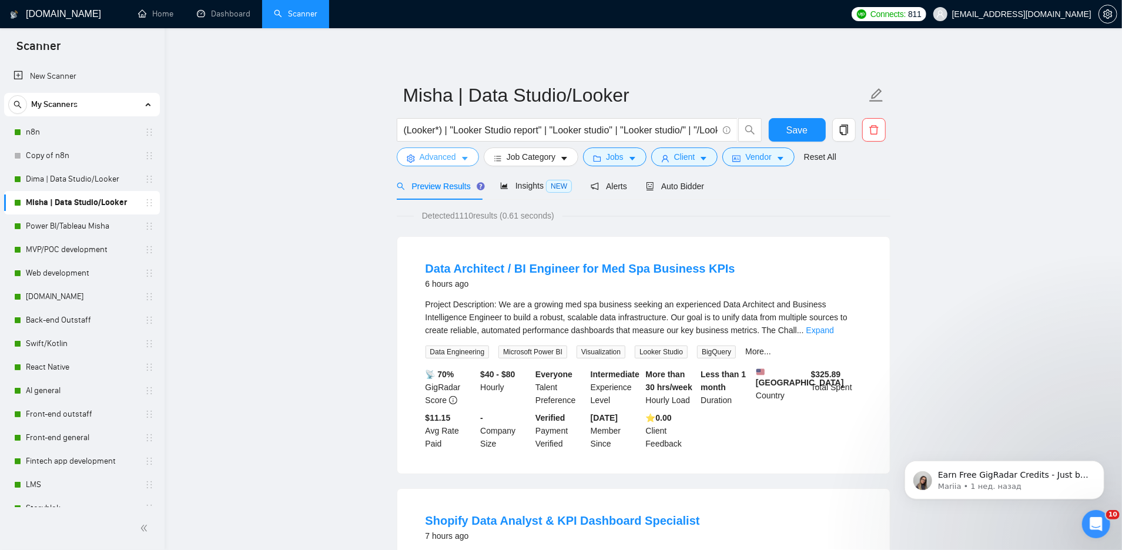
click at [465, 156] on icon "caret-down" at bounding box center [465, 159] width 8 height 8
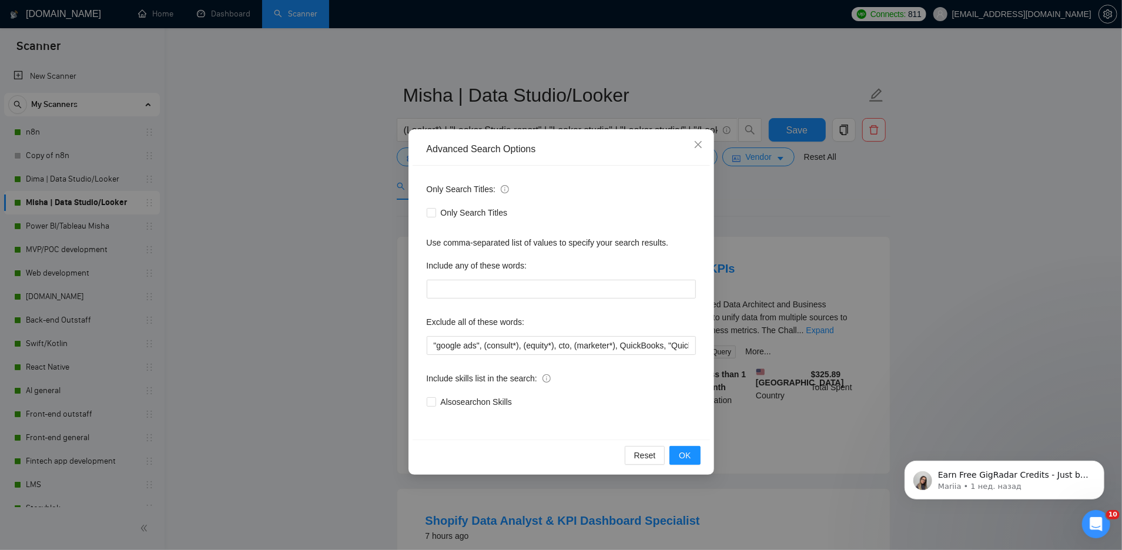
click at [283, 179] on div "Advanced Search Options Only Search Titles: Only Search Titles Use comma-separa…" at bounding box center [561, 275] width 1122 height 550
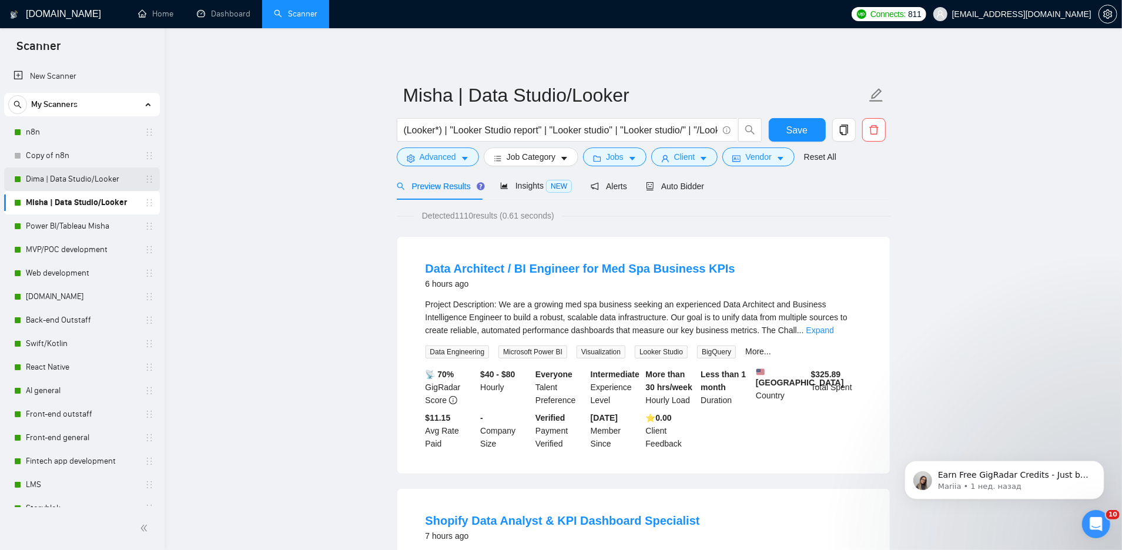
click at [71, 175] on link "Dima | Data Studio/Looker" at bounding box center [82, 179] width 112 height 24
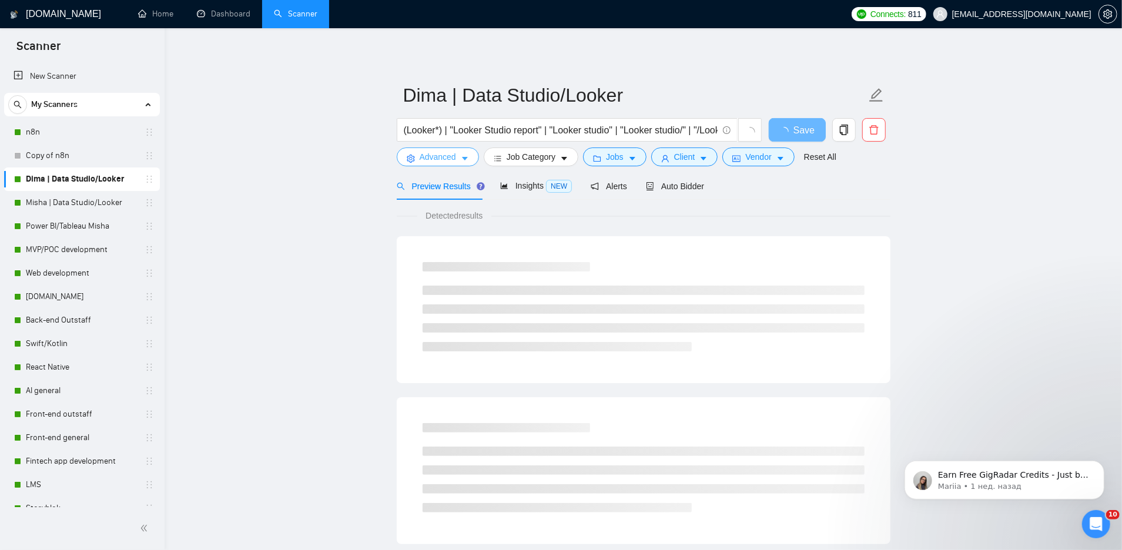
click at [427, 148] on button "Advanced" at bounding box center [438, 157] width 82 height 19
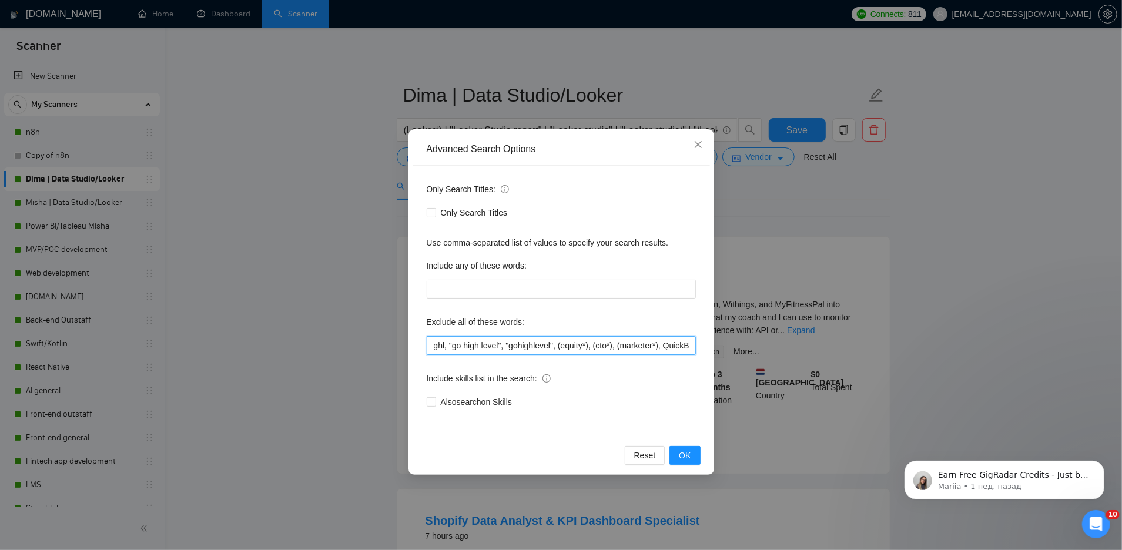
drag, startPoint x: 566, startPoint y: 346, endPoint x: 423, endPoint y: 347, distance: 143.4
click at [423, 348] on div "Only Search Titles: Only Search Titles Use comma-separated list of values to sp…" at bounding box center [561, 303] width 297 height 274
click at [564, 347] on input "ghl, "go high level", "gohighlevel", (equity*), (cto*), (marketer*), QuickBooks…" at bounding box center [561, 345] width 269 height 19
type input "ghl, "go high level", "gohighlevel", (equity*), (cto*), (marketer*), QuickBooks…"
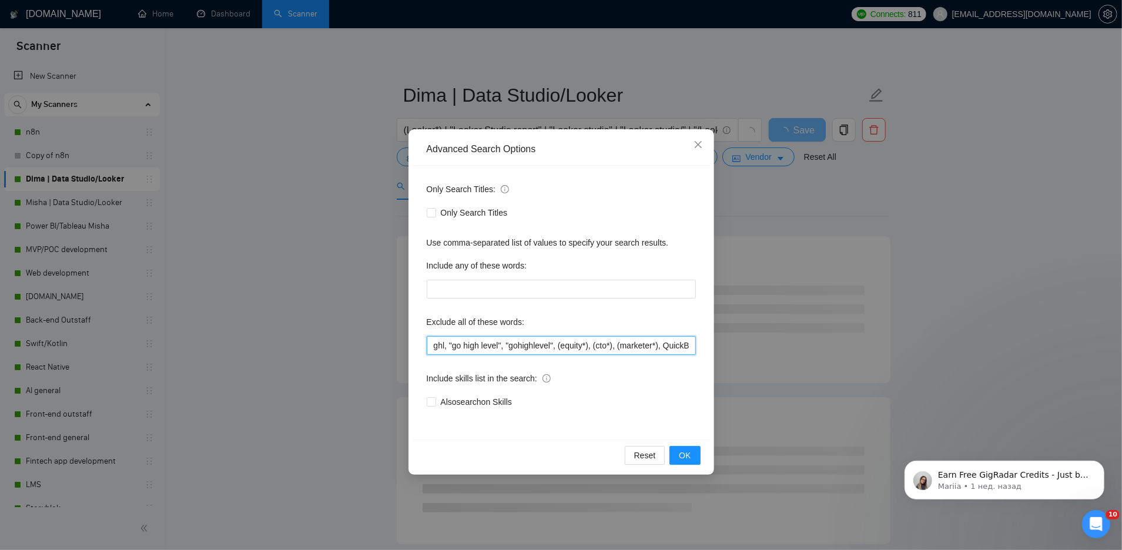
drag, startPoint x: 567, startPoint y: 347, endPoint x: 426, endPoint y: 347, distance: 140.5
click at [427, 347] on input "ghl, "go high level", "gohighlevel", (equity*), (cto*), (marketer*), QuickBooks…" at bounding box center [561, 345] width 269 height 19
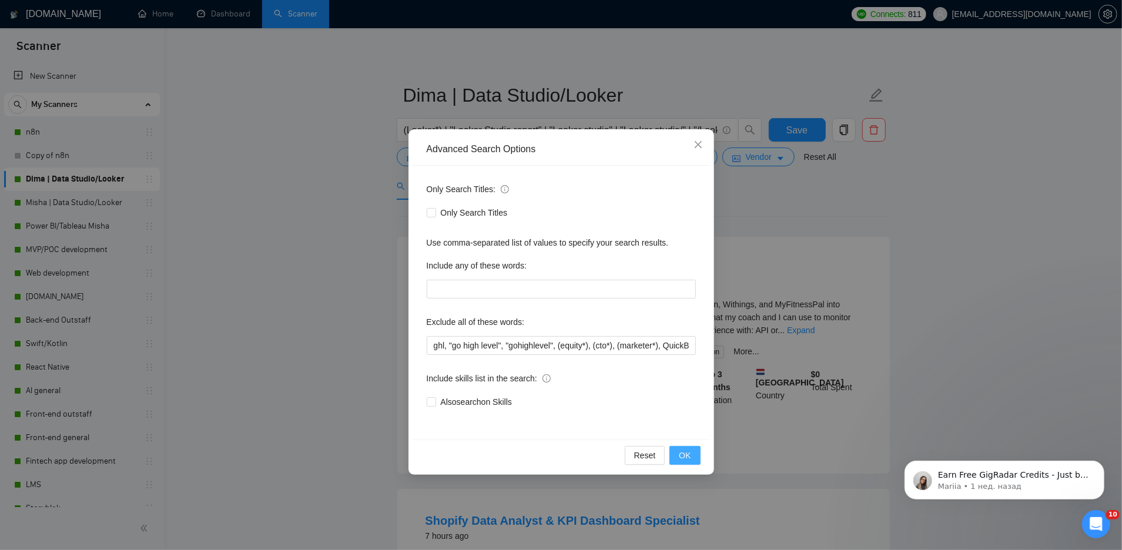
click at [689, 457] on span "OK" at bounding box center [685, 455] width 12 height 13
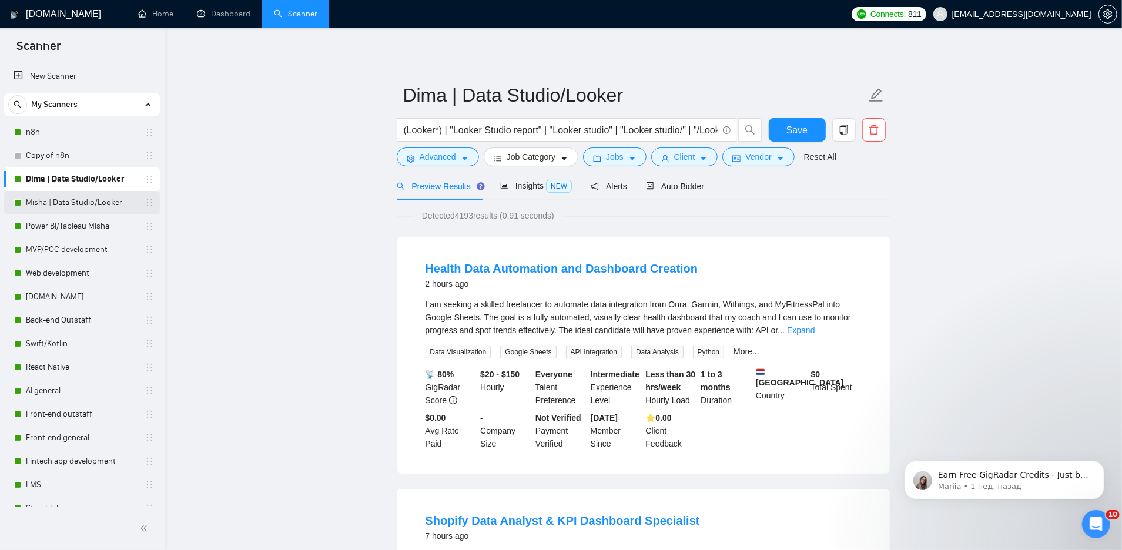
click at [73, 199] on link "Misha | Data Studio/Looker" at bounding box center [82, 203] width 112 height 24
click at [811, 132] on button "Save" at bounding box center [797, 130] width 57 height 24
click at [83, 204] on link "Misha | Data Studio/Looker" at bounding box center [82, 203] width 112 height 24
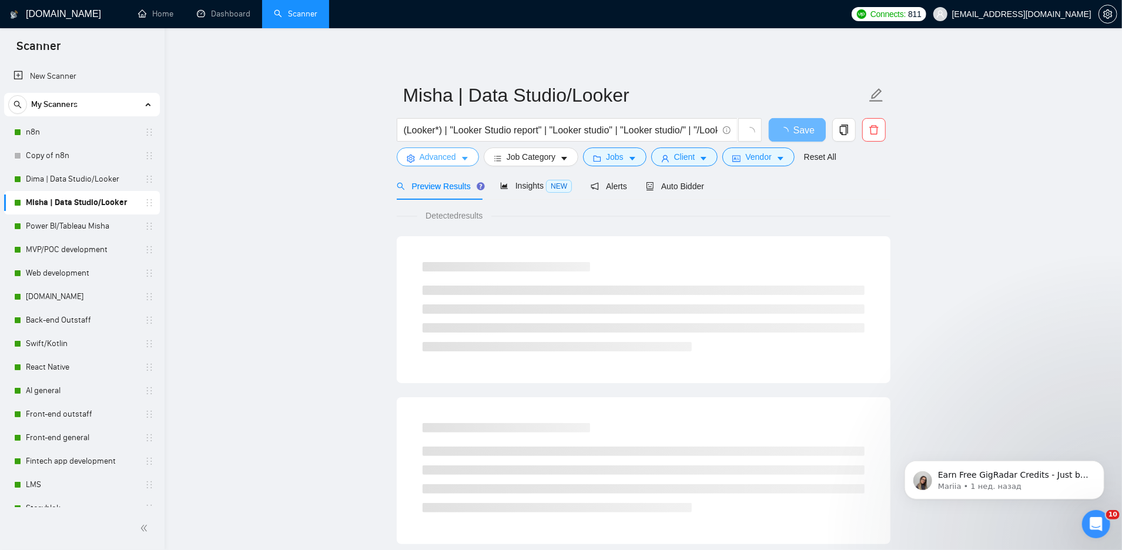
click at [423, 162] on span "Advanced" at bounding box center [438, 156] width 36 height 13
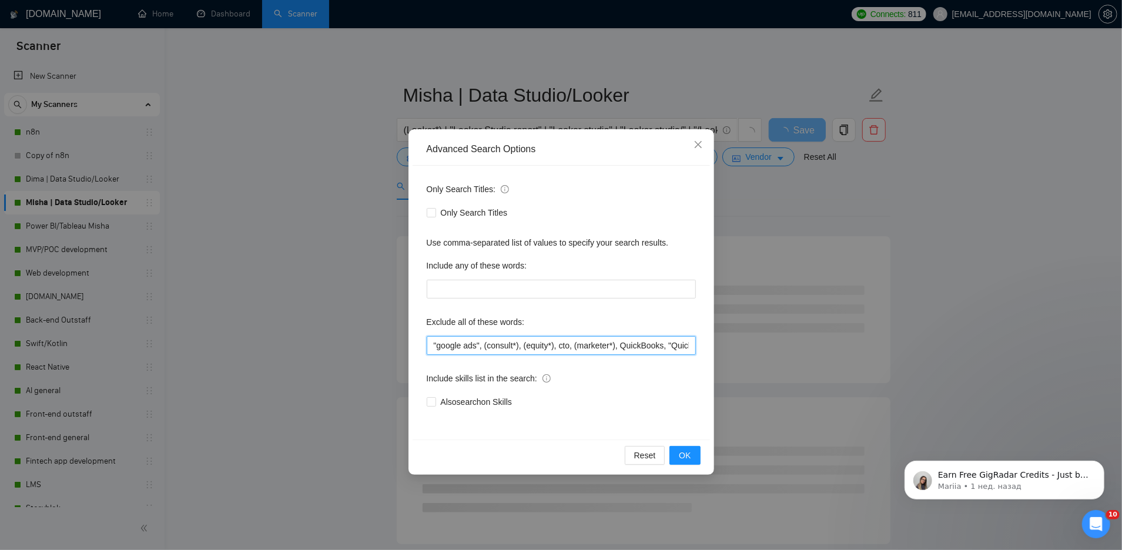
click at [432, 346] on input ""google ads", (consult*), (equity*), cto, (marketer*), QuickBooks, "Quick Books…" at bounding box center [561, 345] width 269 height 19
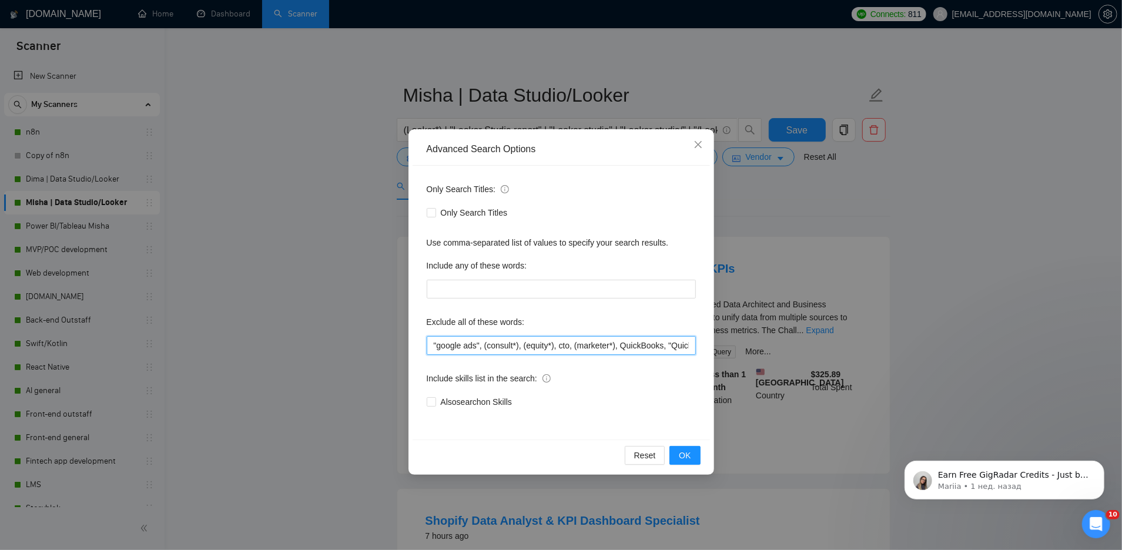
paste input "ghl, "go high level", "gohighlevel", ("
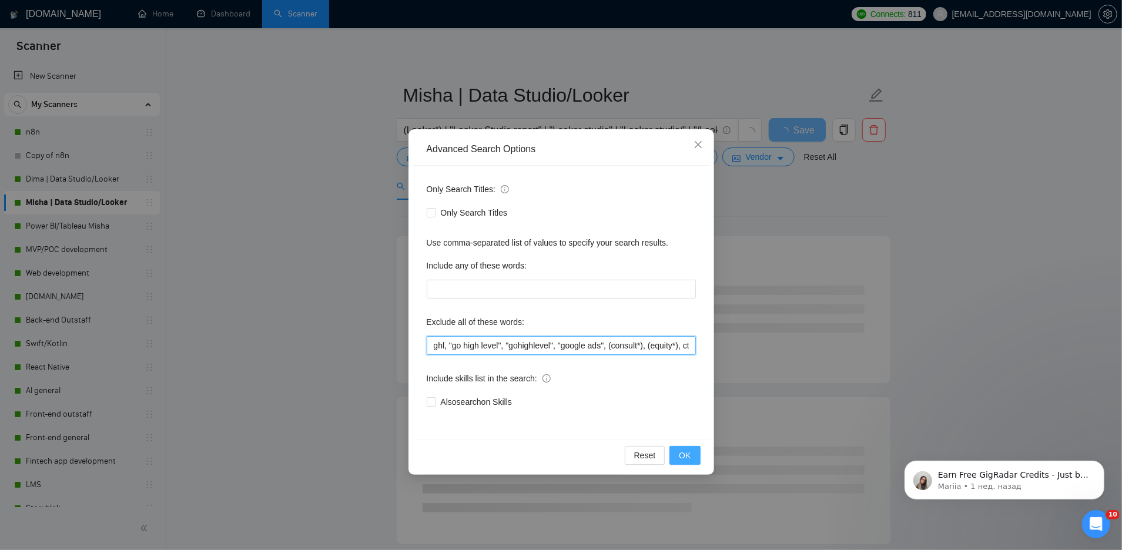
type input "ghl, "go high level", "gohighlevel", "google ads", (consult*), (equity*), cto, …"
click at [691, 454] on span "OK" at bounding box center [685, 455] width 12 height 13
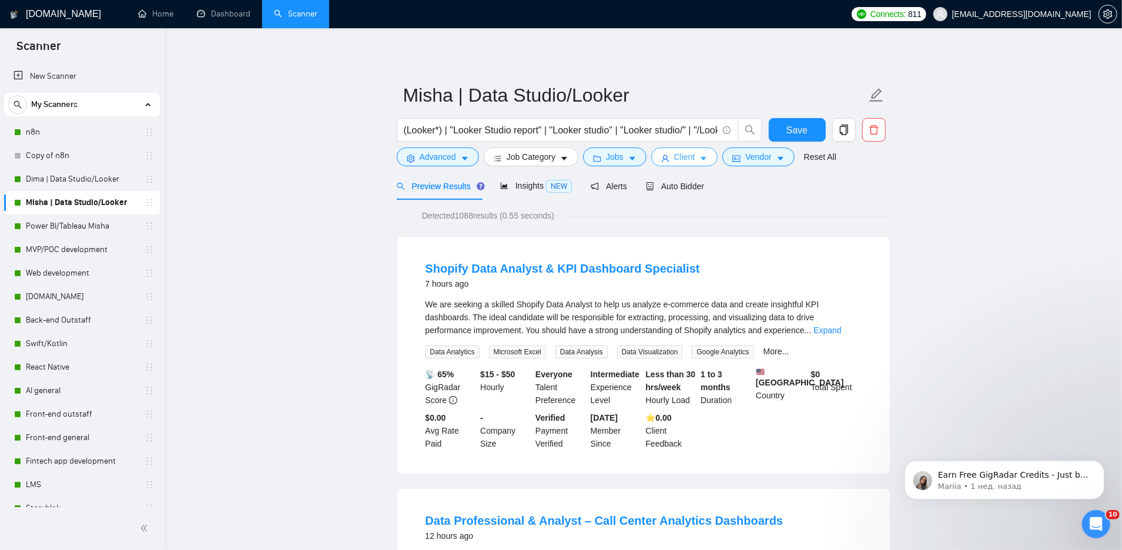
click at [682, 150] on span "Client" at bounding box center [684, 156] width 21 height 13
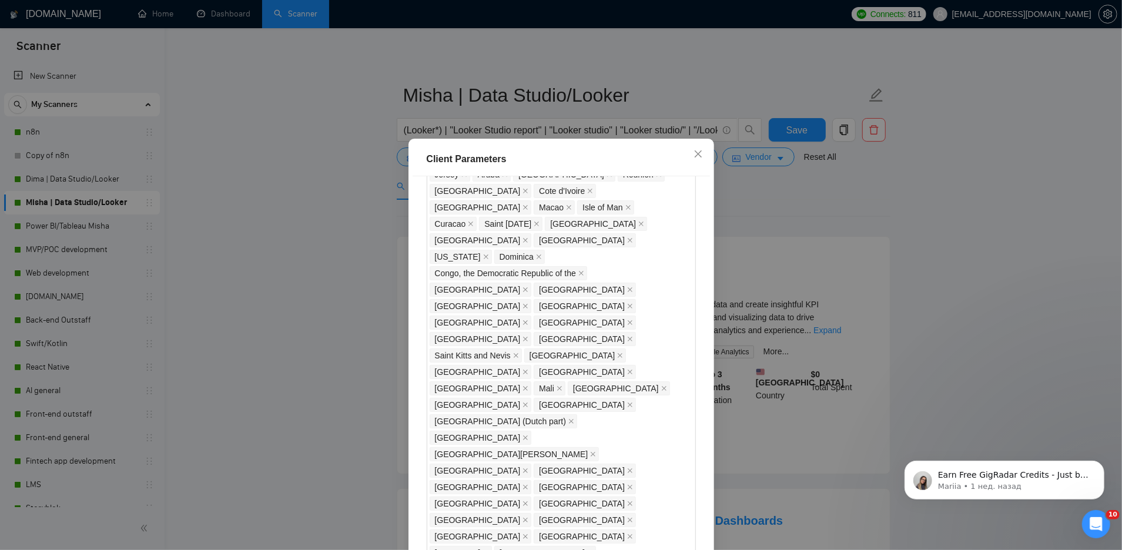
scroll to position [1031, 0]
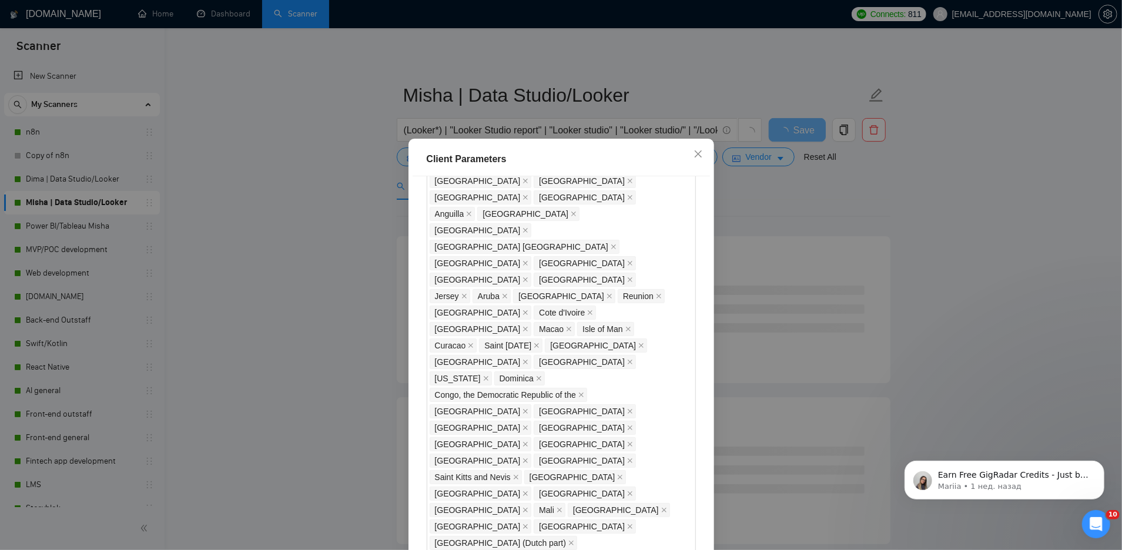
scroll to position [789, 0]
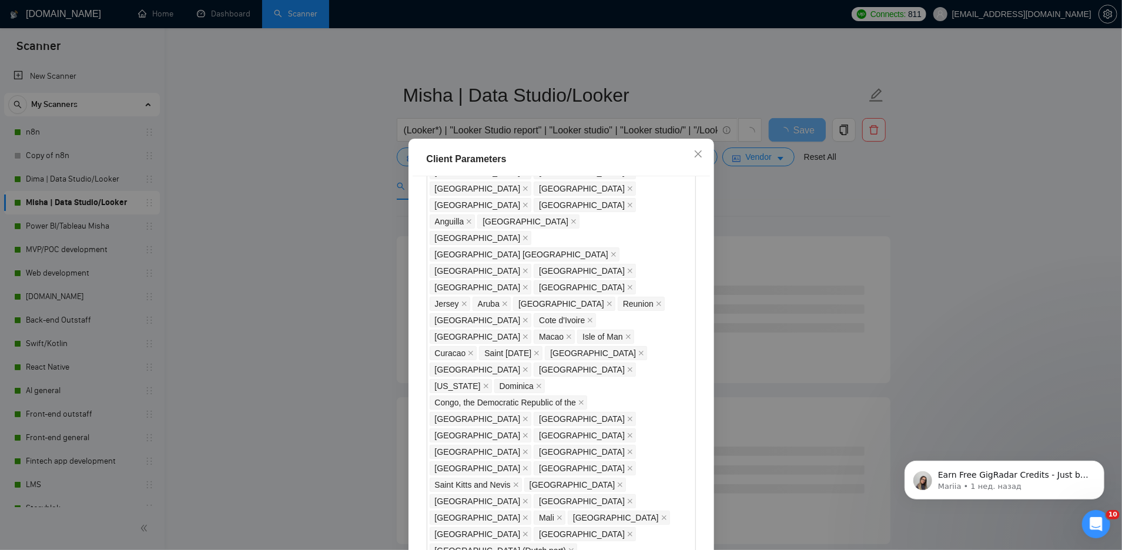
checkbox input "false"
click at [775, 242] on div "Client Parameters Client Location Include Client Countries Select Exclude Clien…" at bounding box center [561, 275] width 1122 height 550
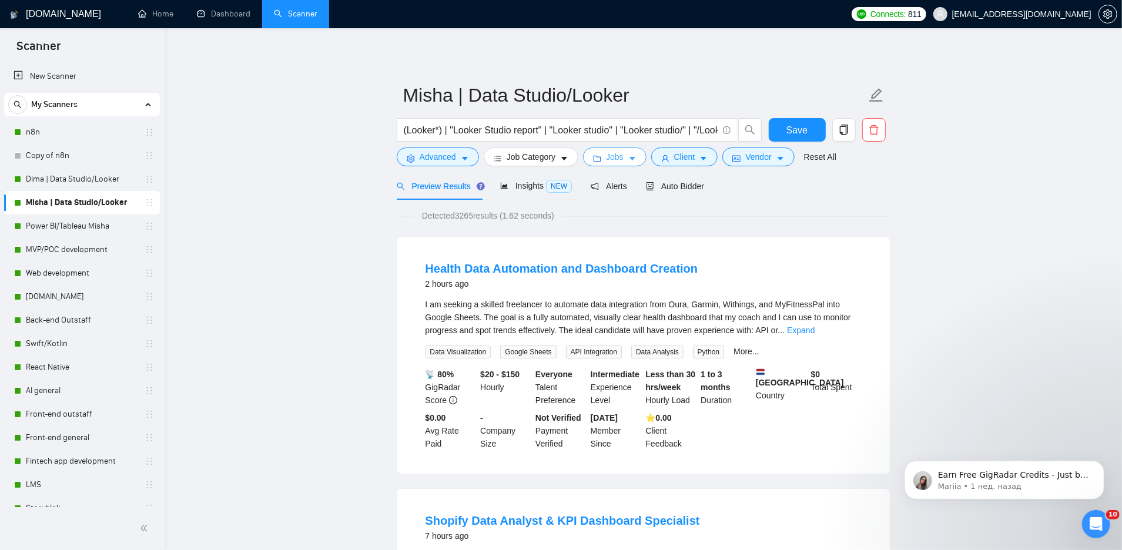
click at [605, 156] on button "Jobs" at bounding box center [614, 157] width 63 height 19
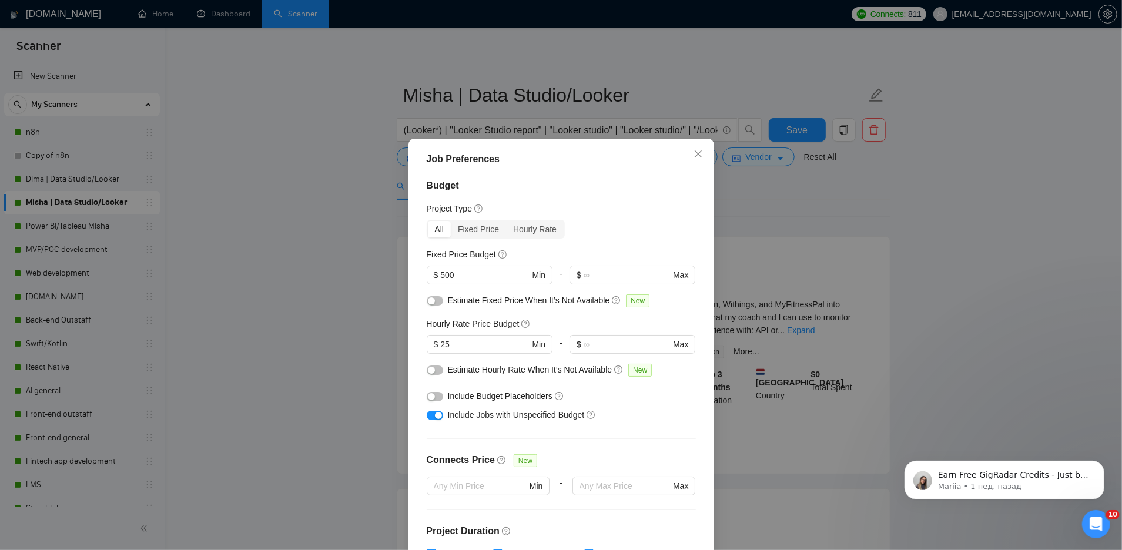
scroll to position [0, 0]
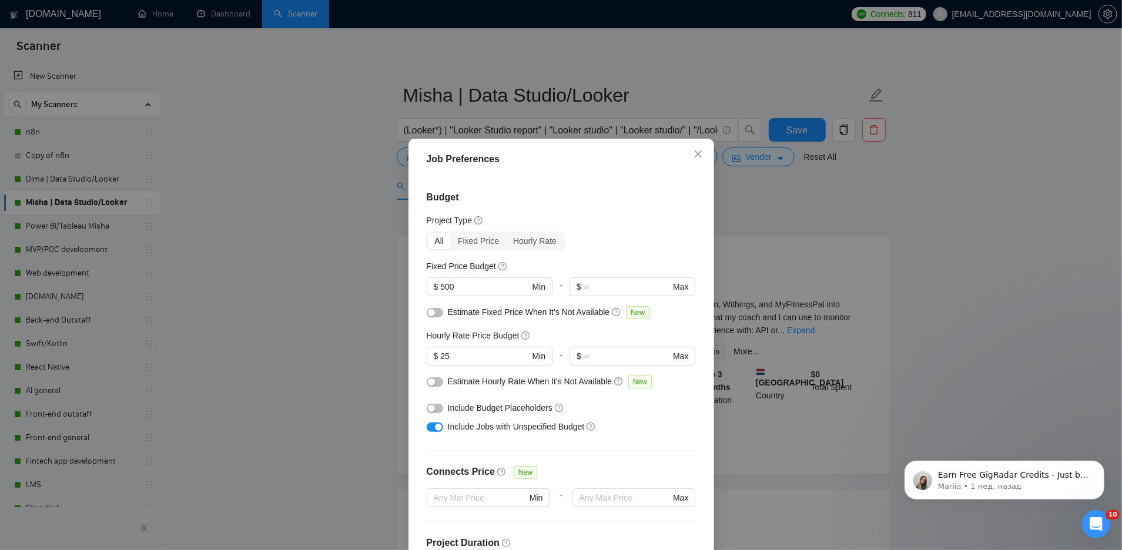
click at [757, 209] on div "Job Preferences Budget Project Type All Fixed Price Hourly Rate Fixed Price Bud…" at bounding box center [561, 275] width 1122 height 550
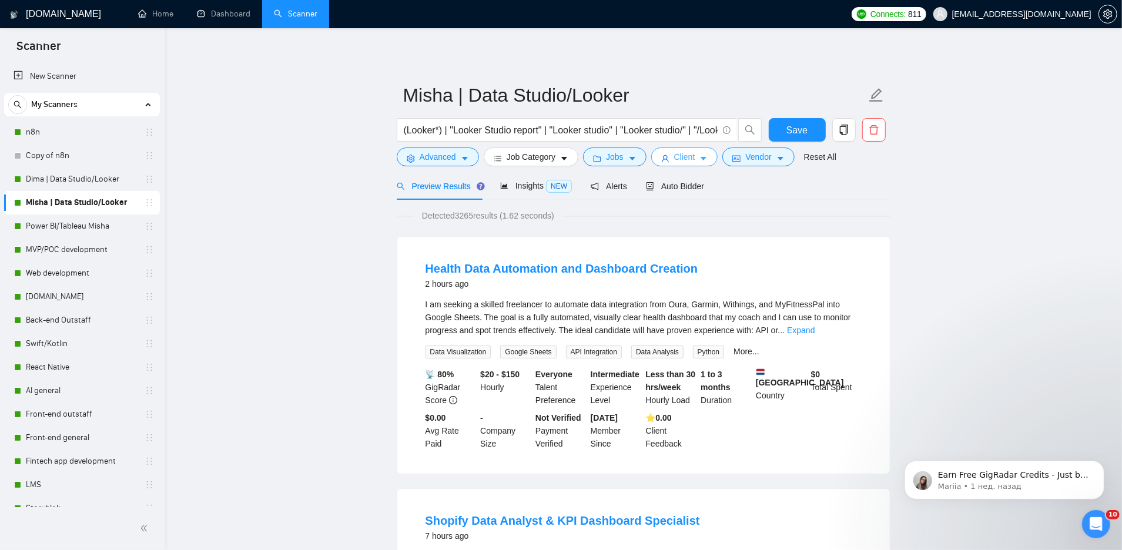
click at [695, 155] on span "Client" at bounding box center [684, 156] width 21 height 13
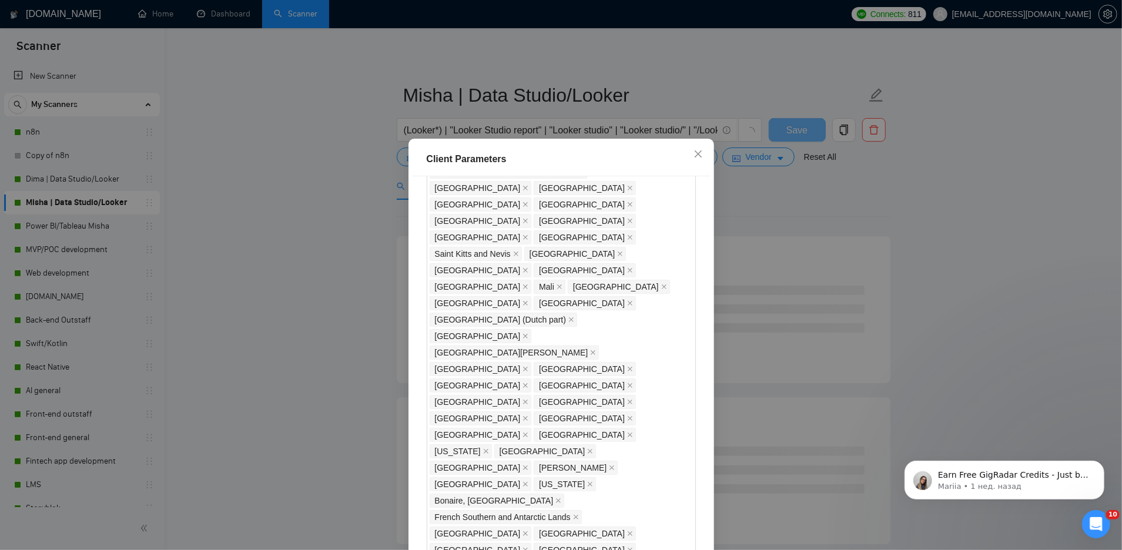
scroll to position [62, 0]
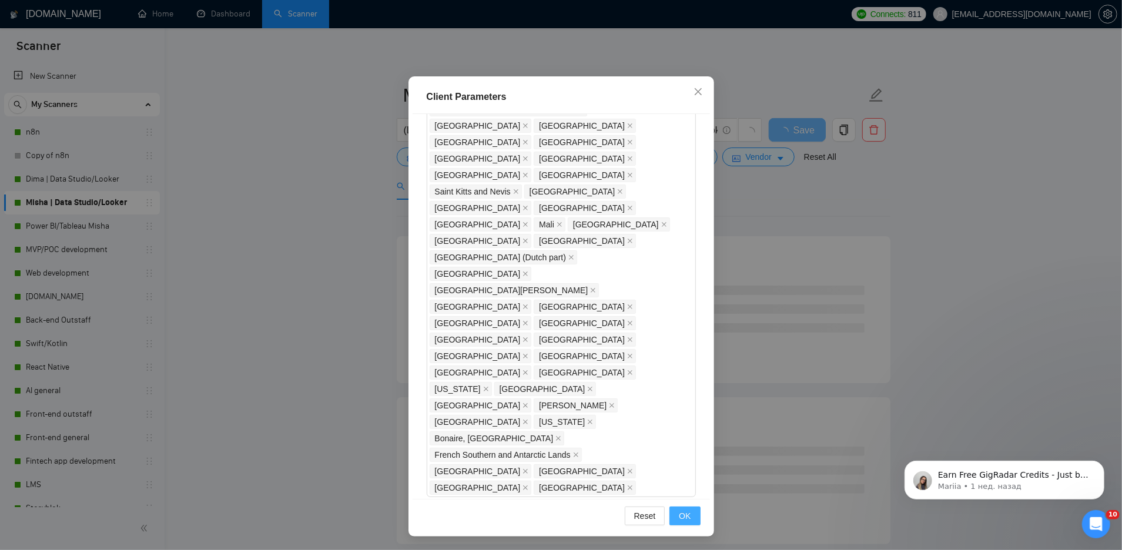
click at [681, 512] on span "OK" at bounding box center [685, 516] width 12 height 13
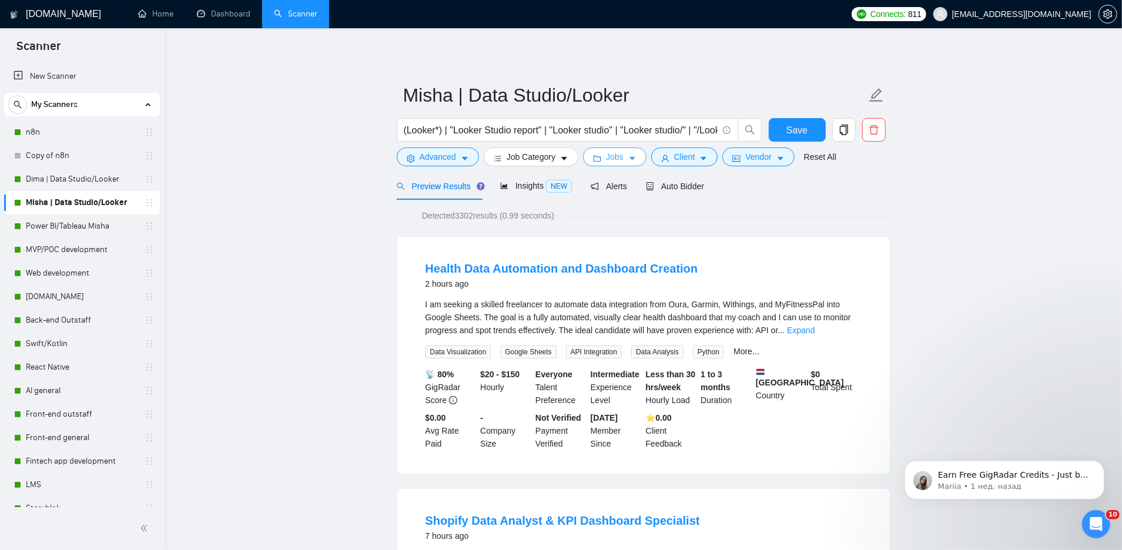
click at [628, 163] on button "Jobs" at bounding box center [614, 157] width 63 height 19
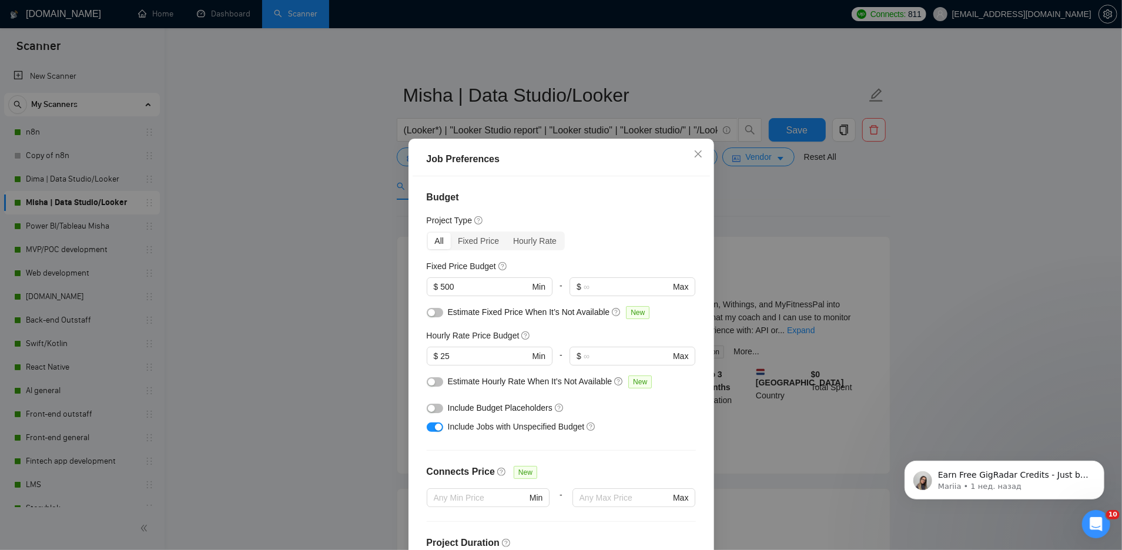
drag, startPoint x: 755, startPoint y: 186, endPoint x: 747, endPoint y: 186, distance: 7.6
click at [755, 186] on div "Job Preferences Budget Project Type All Fixed Price Hourly Rate Fixed Price Bud…" at bounding box center [561, 275] width 1122 height 550
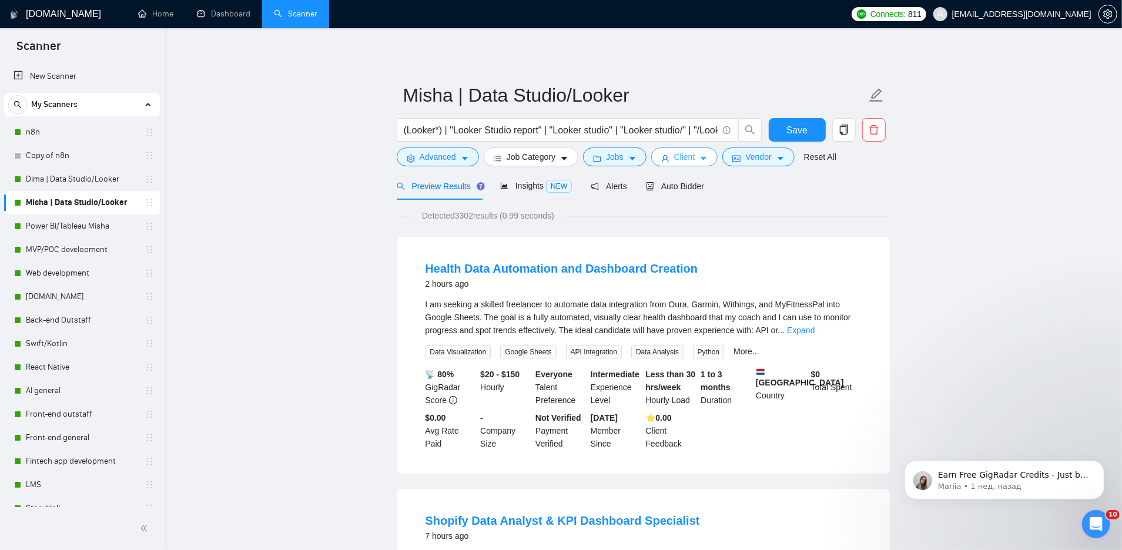
click at [693, 161] on span "Client" at bounding box center [684, 156] width 21 height 13
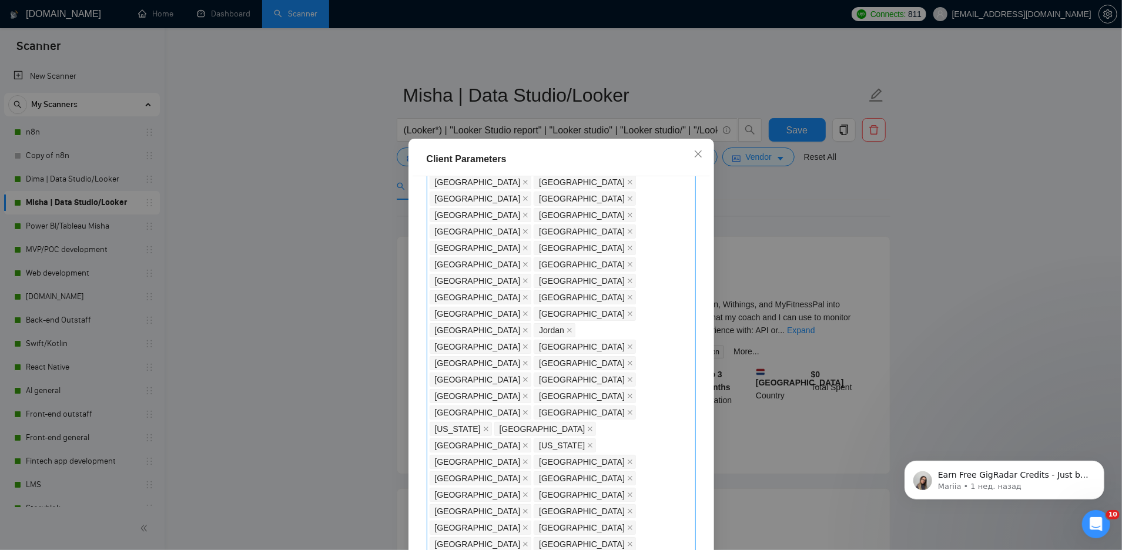
scroll to position [126, 0]
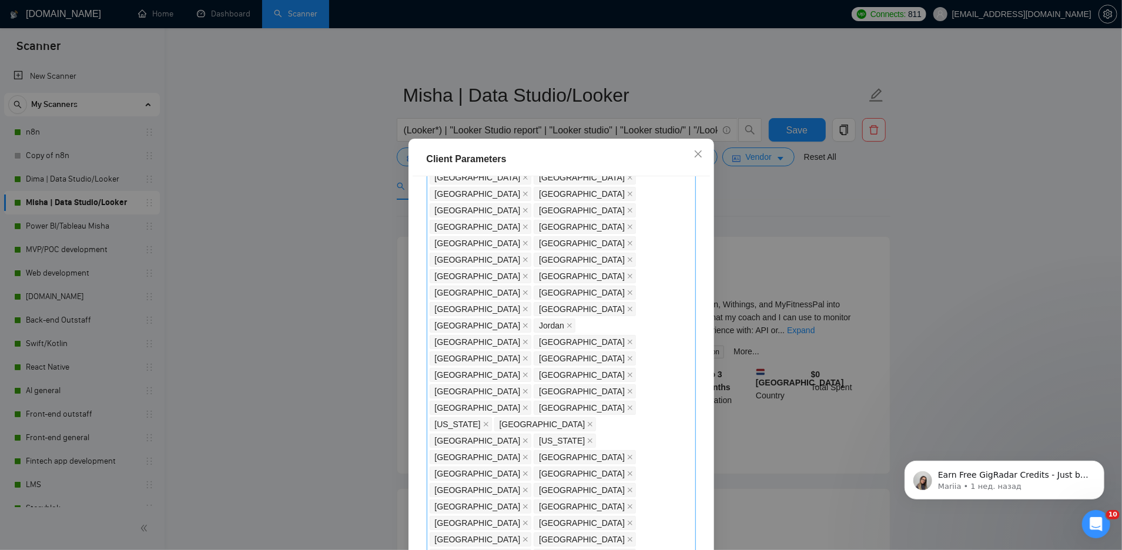
click at [350, 398] on div "Client Parameters Client Location Include Client Countries Select Exclude Clien…" at bounding box center [561, 275] width 1122 height 550
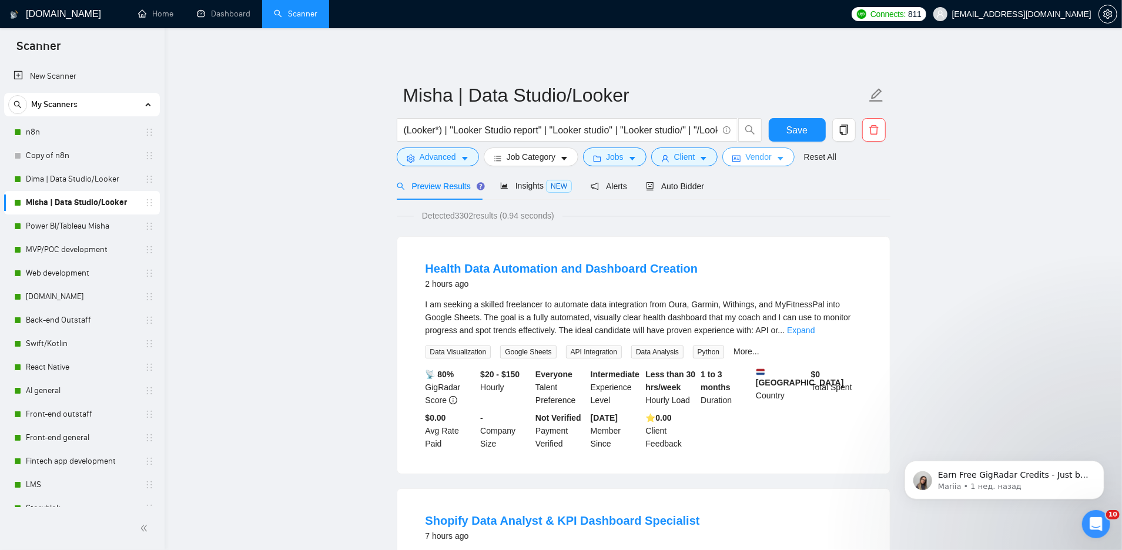
click at [778, 165] on button "Vendor" at bounding box center [758, 157] width 72 height 19
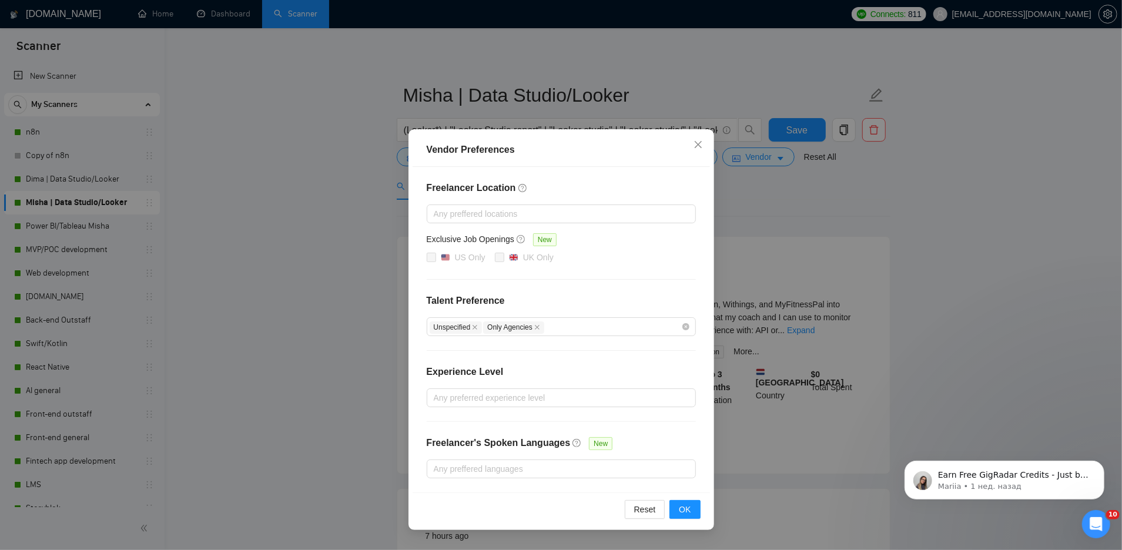
click at [780, 195] on div "Vendor Preferences Freelancer Location Any preffered locations Exclusive Job Op…" at bounding box center [561, 275] width 1122 height 550
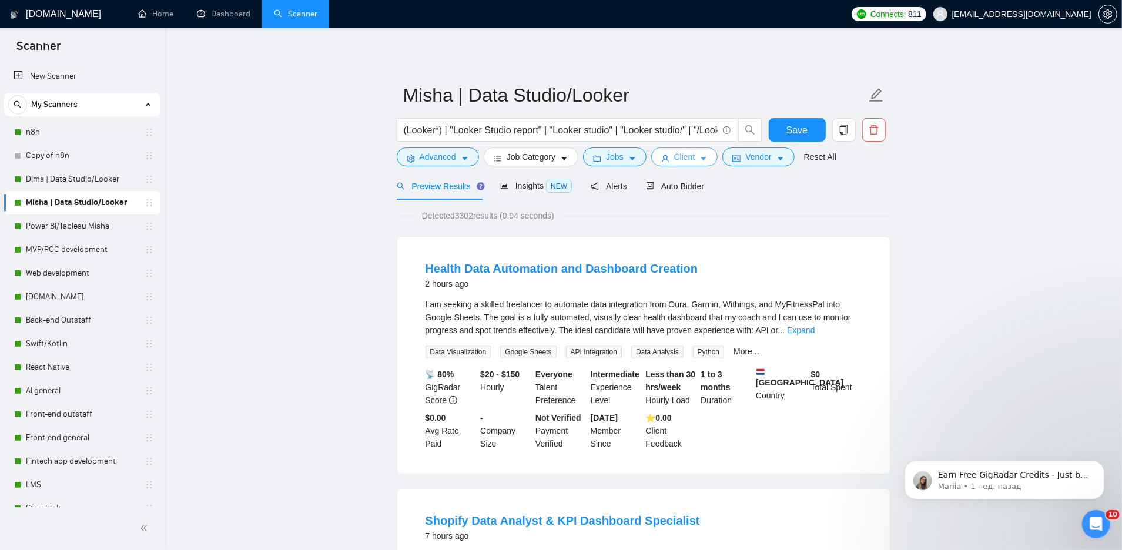
click at [689, 155] on span "Client" at bounding box center [684, 156] width 21 height 13
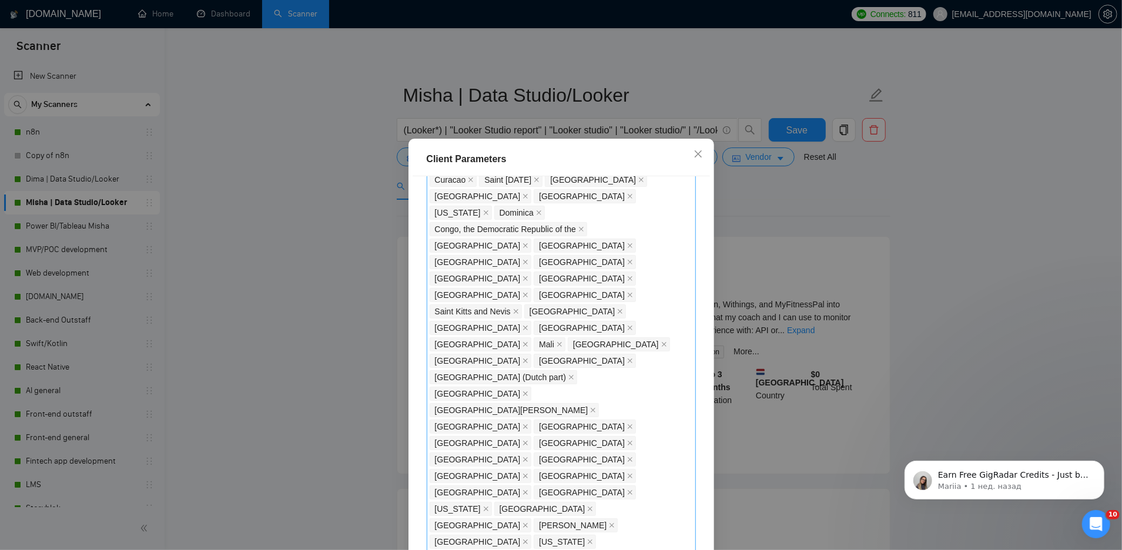
scroll to position [988, 0]
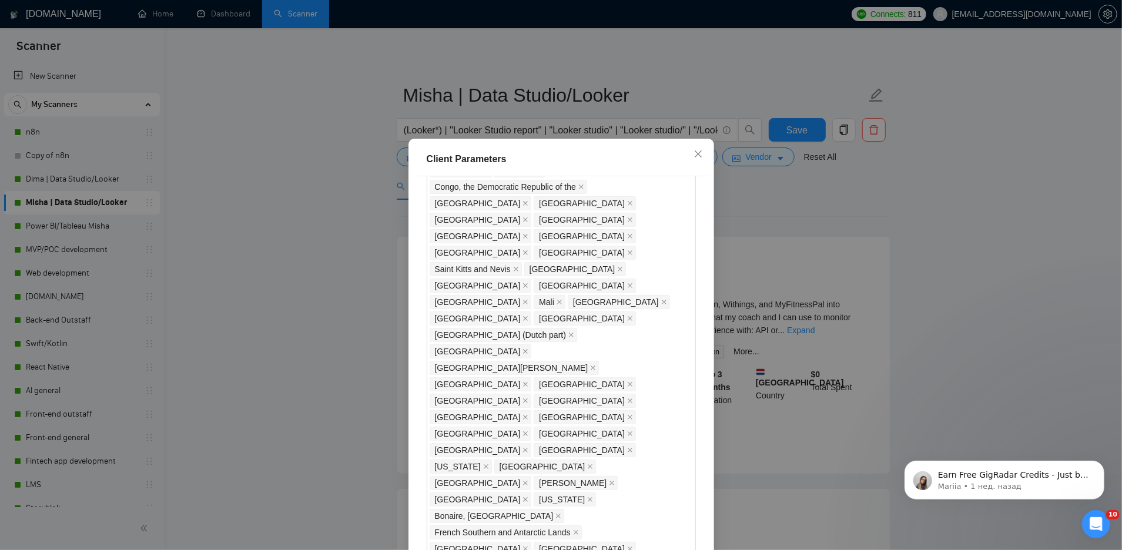
type input "13"
click at [888, 237] on div "Client Parameters Client Location Include Client Countries Select Exclude Clien…" at bounding box center [561, 275] width 1122 height 550
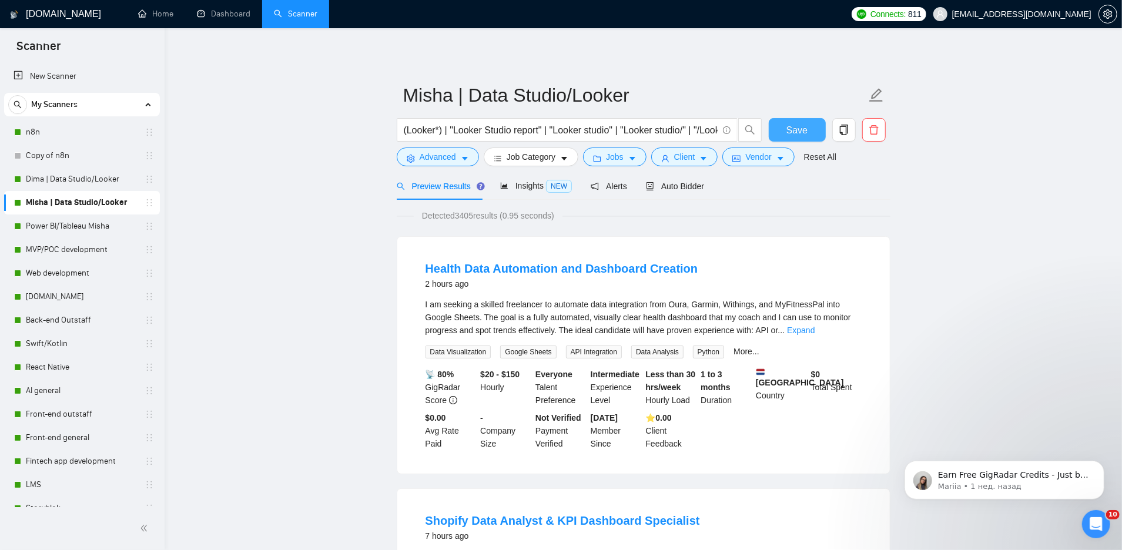
click at [800, 124] on span "Save" at bounding box center [796, 130] width 21 height 15
click at [71, 179] on link "Dima | Data Studio/Looker" at bounding box center [82, 179] width 112 height 24
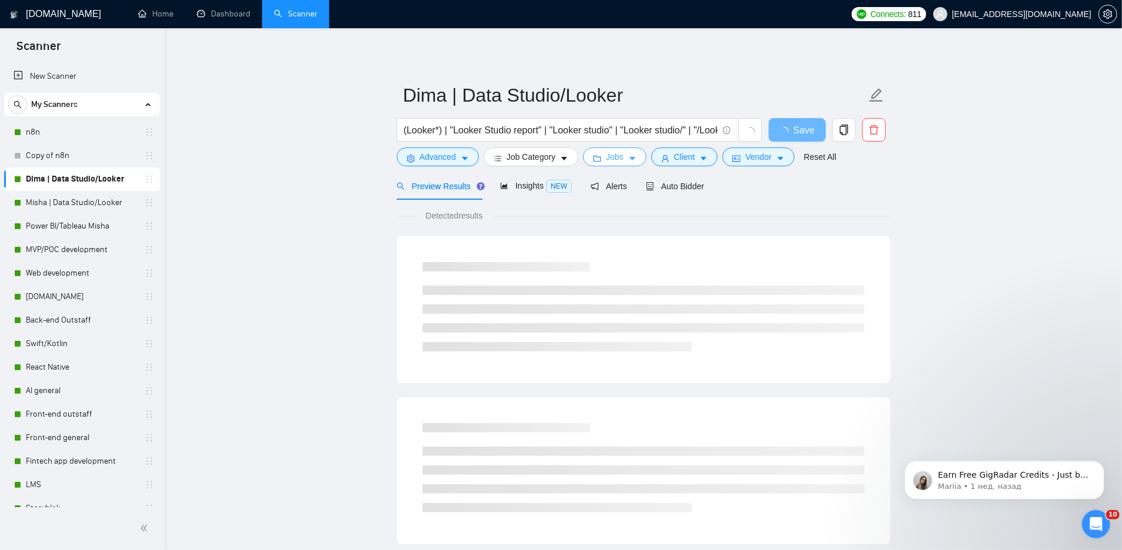
click at [634, 159] on icon "caret-down" at bounding box center [632, 159] width 8 height 8
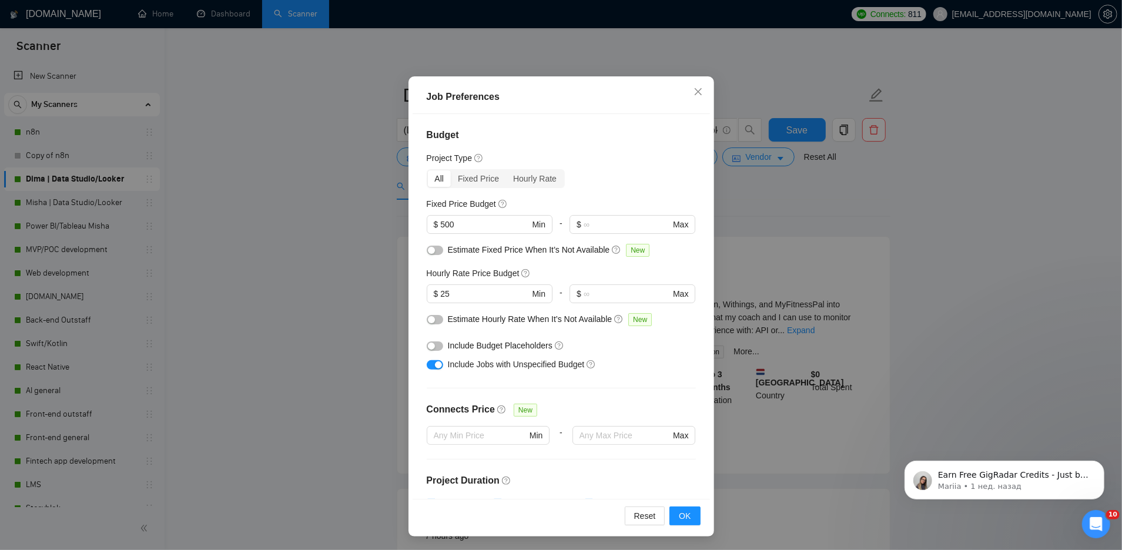
click at [756, 230] on div "Job Preferences Budget Project Type All Fixed Price Hourly Rate Fixed Price Bud…" at bounding box center [561, 275] width 1122 height 550
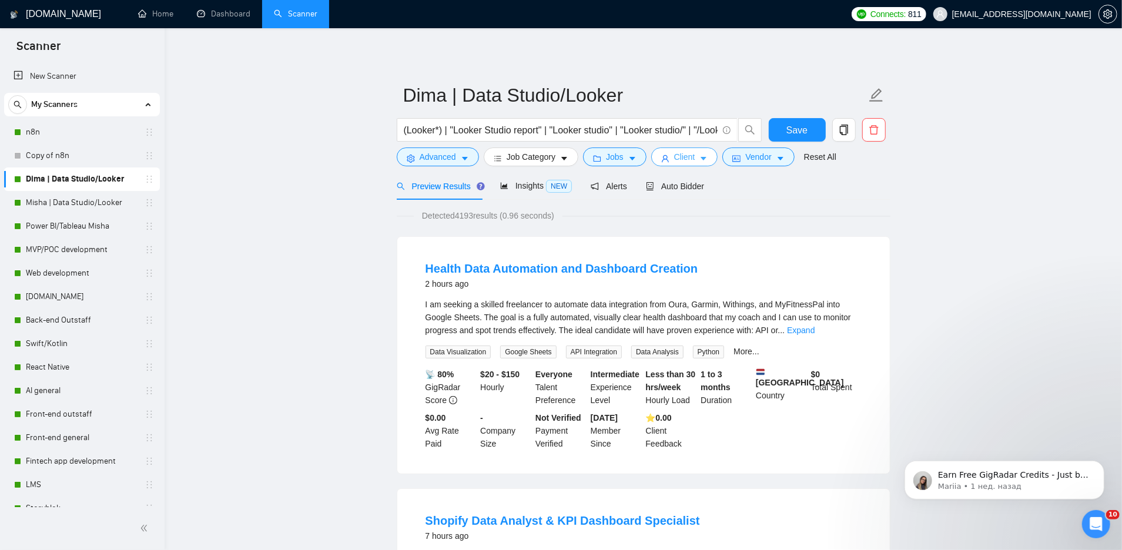
click at [676, 165] on button "Client" at bounding box center [684, 157] width 67 height 19
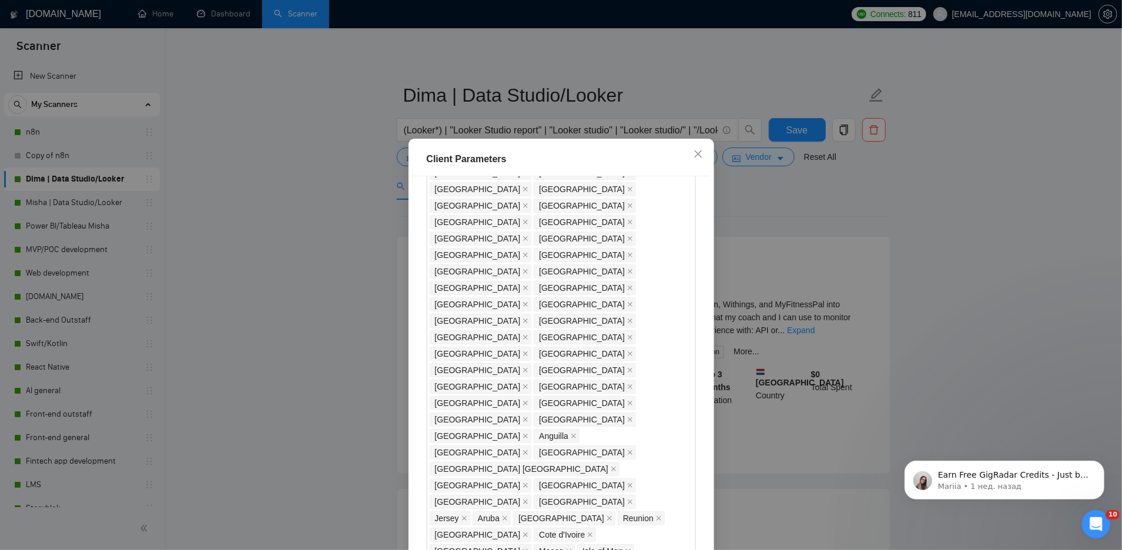
scroll to position [1004, 0]
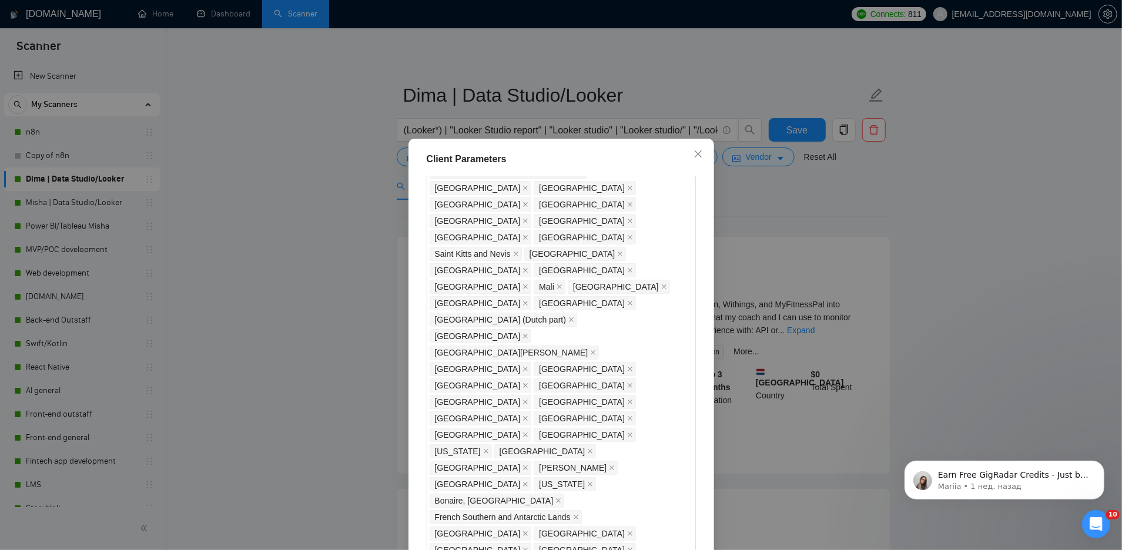
click at [803, 224] on div "Client Parameters Client Location Include Client Countries Select Exclude Clien…" at bounding box center [561, 275] width 1122 height 550
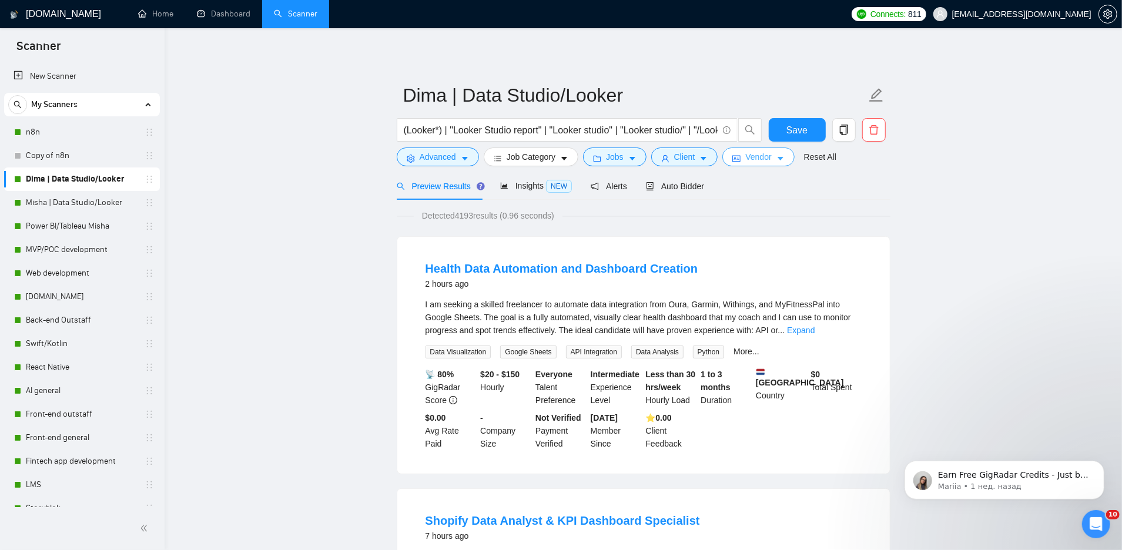
click at [789, 157] on button "Vendor" at bounding box center [758, 157] width 72 height 19
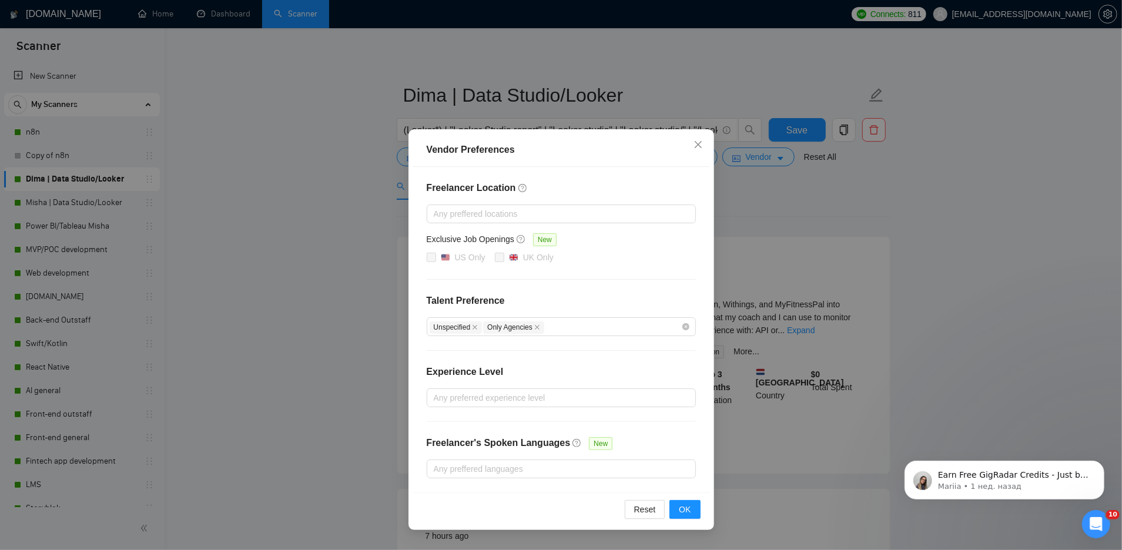
click at [792, 213] on div "Vendor Preferences Freelancer Location Any preffered locations Exclusive Job Op…" at bounding box center [561, 275] width 1122 height 550
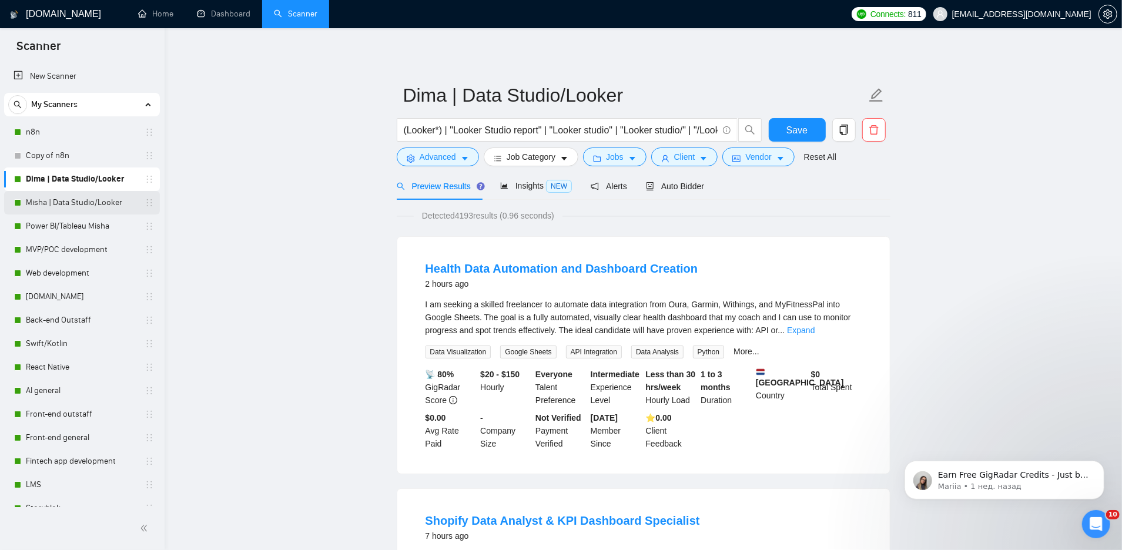
click at [81, 202] on link "Misha | Data Studio/Looker" at bounding box center [82, 203] width 112 height 24
drag, startPoint x: 46, startPoint y: 180, endPoint x: 107, endPoint y: 180, distance: 61.1
click at [46, 180] on link "Dima | Data Studio/Looker" at bounding box center [82, 179] width 112 height 24
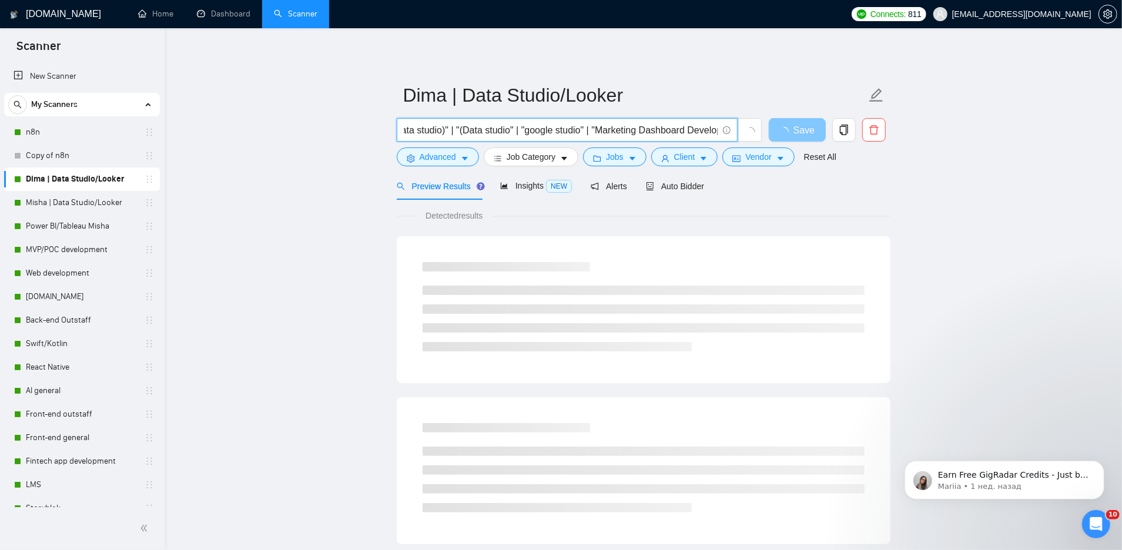
scroll to position [0, 2595]
drag, startPoint x: 688, startPoint y: 131, endPoint x: 783, endPoint y: 130, distance: 95.2
click at [783, 131] on div "(Looker*) | "Looker Studio report" | "Looker studio" | "Looker studio/" | "/Loo…" at bounding box center [641, 132] width 494 height 29
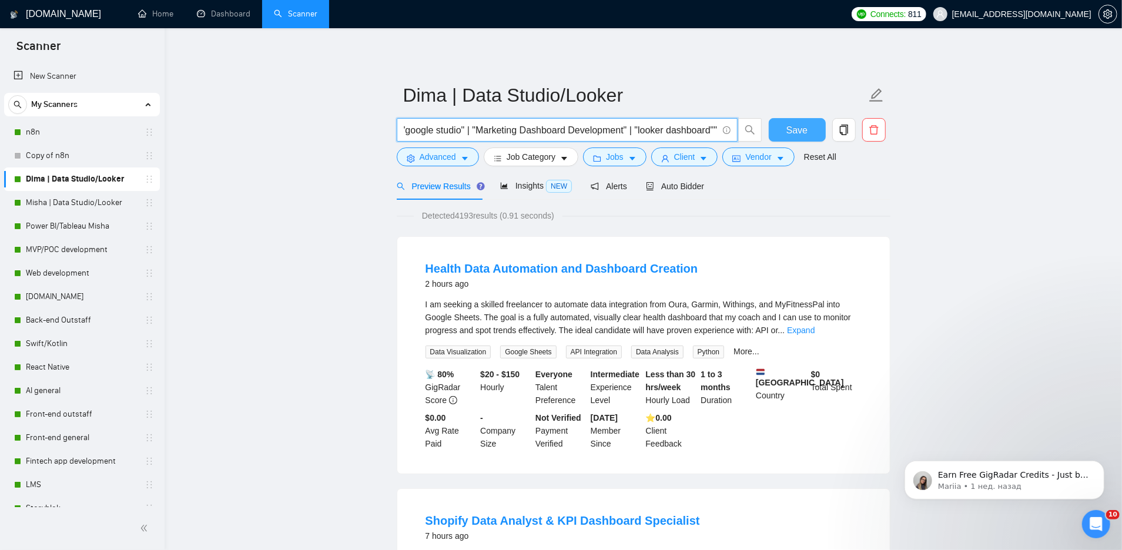
click at [715, 130] on input "(Looker*) | "Looker Studio report" | "Looker studio" | "Looker studio/" | "/Loo…" at bounding box center [561, 130] width 314 height 15
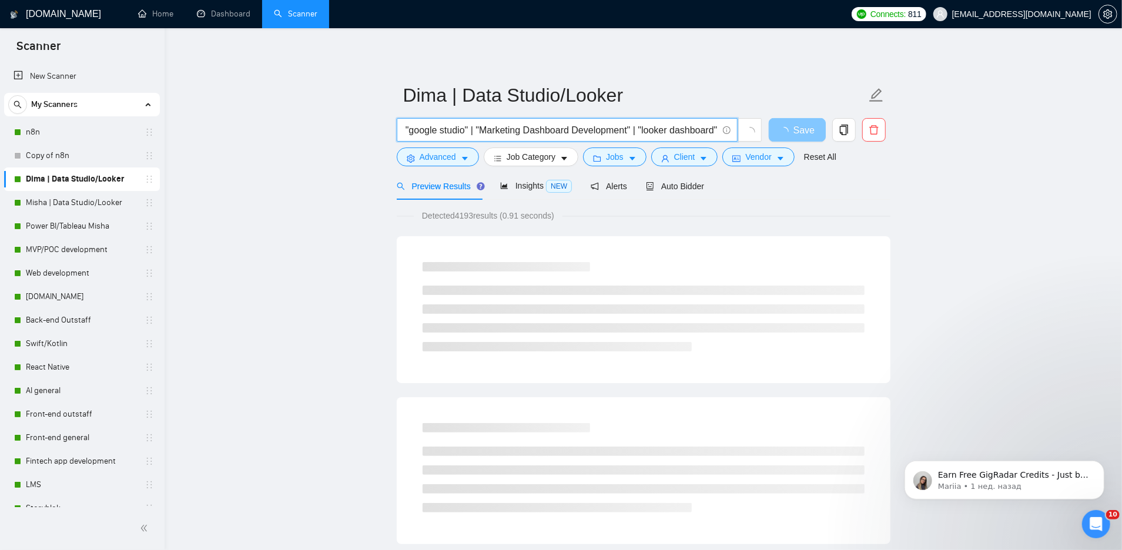
drag, startPoint x: 470, startPoint y: 128, endPoint x: 729, endPoint y: 128, distance: 259.2
click at [729, 129] on span "(Looker*) | "Looker Studio report" | "Looker studio" | "Looker studio/" | "/Loo…" at bounding box center [567, 130] width 341 height 24
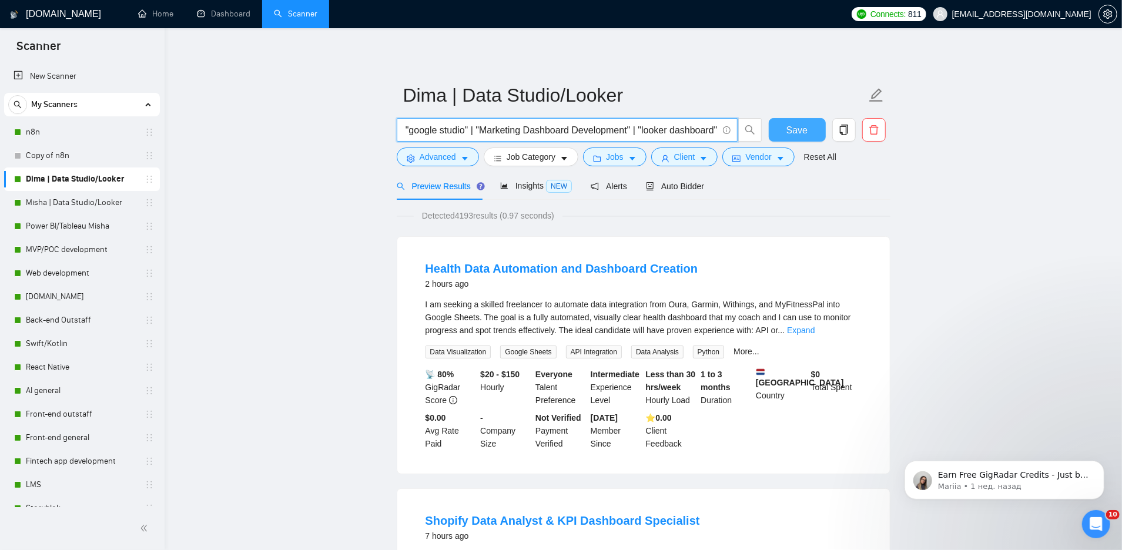
type input "(Looker*) | "Looker Studio report" | "Looker studio" | "Looker studio/" | "/Loo…"
click at [793, 123] on span "Save" at bounding box center [796, 130] width 21 height 15
click at [63, 201] on link "Misha | Data Studio/Looker" at bounding box center [82, 203] width 112 height 24
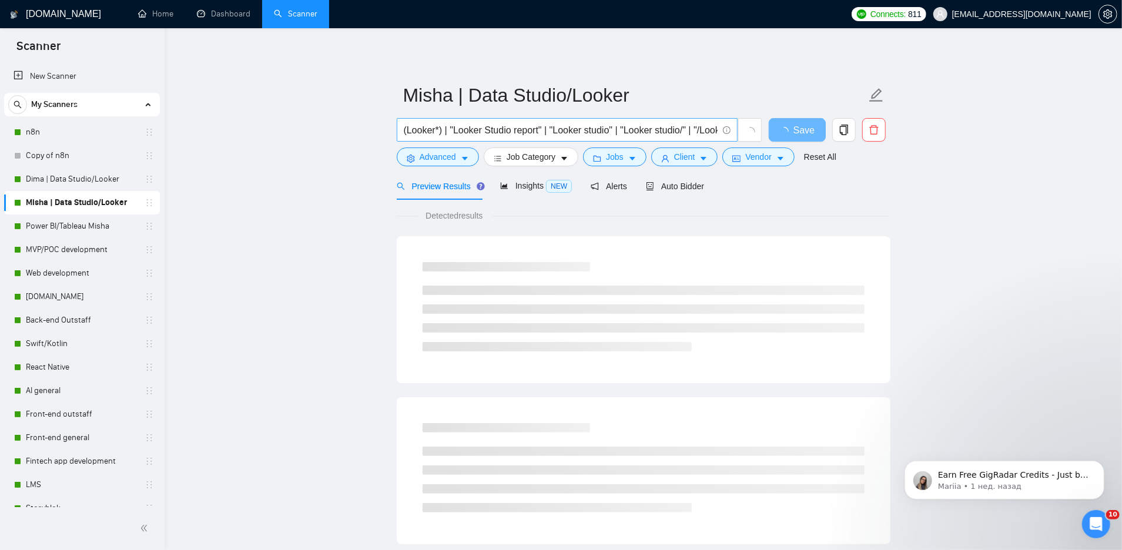
click at [697, 130] on input "(Looker*) | "Looker Studio report" | "Looker studio" | "Looker studio/" | "/Loo…" at bounding box center [561, 130] width 314 height 15
drag, startPoint x: 686, startPoint y: 130, endPoint x: 792, endPoint y: 130, distance: 105.8
click at [792, 130] on div "(Looker*) | "Looker Studio report" | "Looker studio" | "Looker studio/" | "/Loo…" at bounding box center [641, 132] width 494 height 29
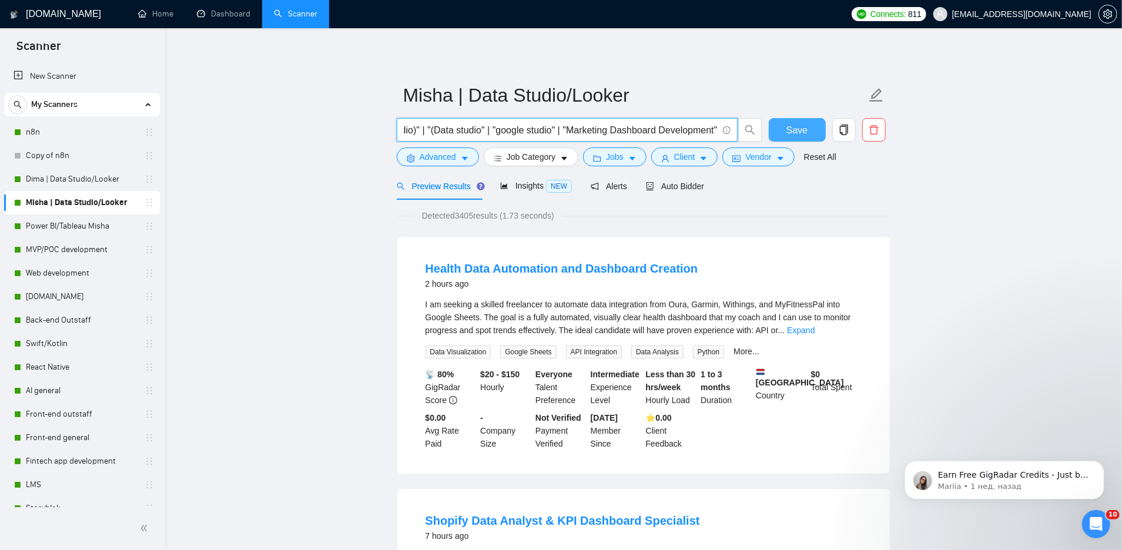
click at [697, 126] on input "(Looker*) | "Looker Studio report" | "Looker studio" | "Looker studio/" | "/Loo…" at bounding box center [561, 130] width 314 height 15
click at [716, 128] on input "(Looker*) | "Looker Studio report" | "Looker studio" | "Looker studio/" | "/Loo…" at bounding box center [561, 130] width 314 height 15
paste input ""Marketing Dashboard Development" | "looker dashboard""
type input "(Looker*) | "Looker Studio report" | "Looker studio" | "Looker studio/" | "/Loo…"
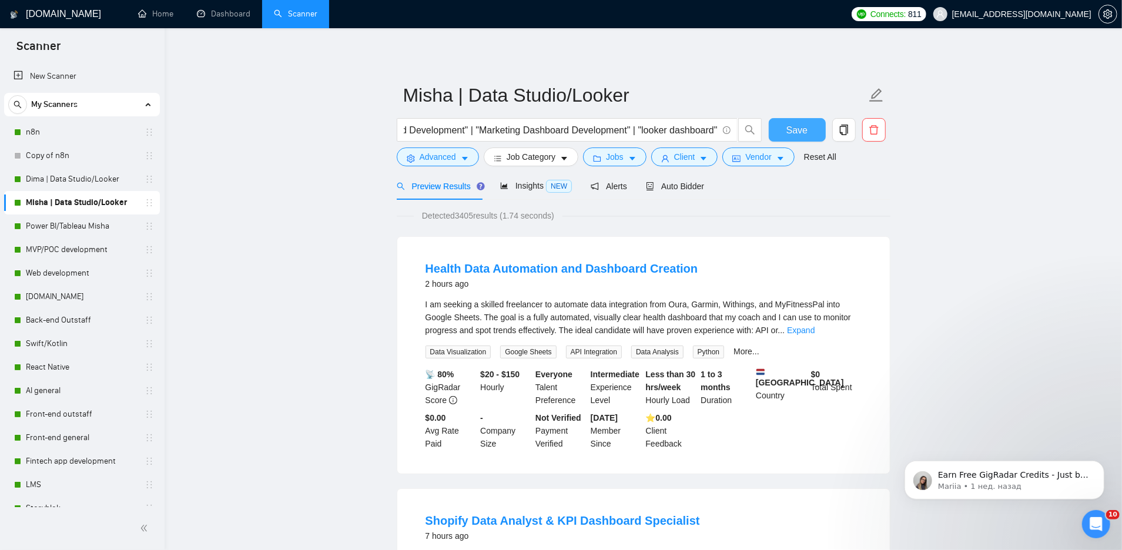
scroll to position [0, 0]
click at [792, 123] on span "Save" at bounding box center [796, 130] width 21 height 15
click at [72, 229] on link "Power BI/Tableau Misha" at bounding box center [82, 226] width 112 height 24
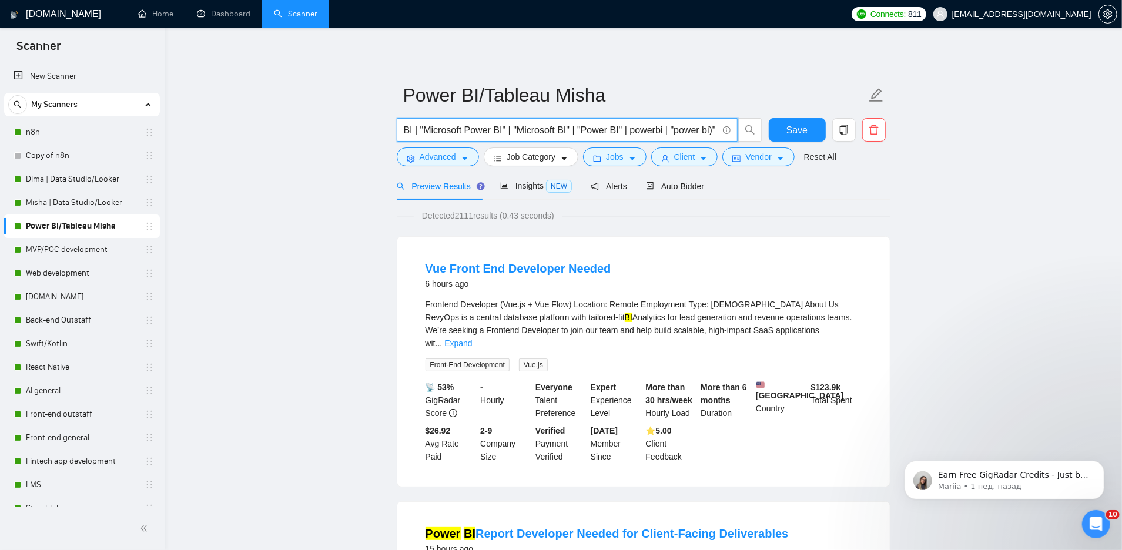
scroll to position [0, 179]
drag, startPoint x: 658, startPoint y: 128, endPoint x: 768, endPoint y: 128, distance: 110.5
click at [769, 129] on div "BI | "Microsoft Power BI" | "Microsoft BI" | "Power BI" | powerbi | "power bi)"…" at bounding box center [641, 132] width 494 height 29
click at [705, 128] on input "BI | "Microsoft Power BI" | "Microsoft BI" | "Power BI" | powerbi | "power bi)"…" at bounding box center [561, 130] width 314 height 15
click at [715, 129] on input "BI | "Microsoft Power BI" | "Microsoft BI" | "Power BI" | powerbi | "power bi)"…" at bounding box center [561, 130] width 314 height 15
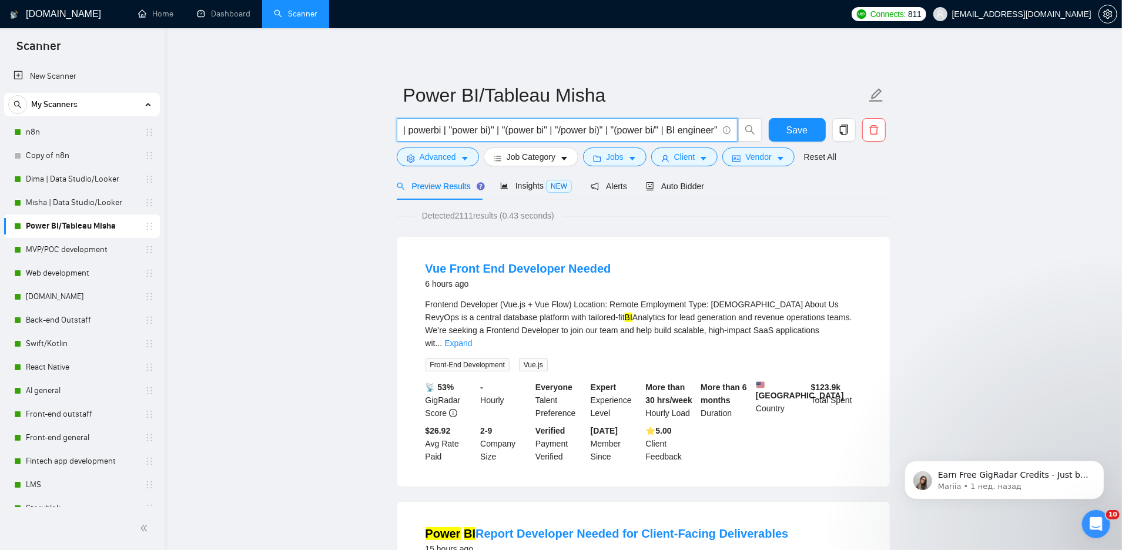
scroll to position [0, 238]
click at [666, 130] on input "BI | "Microsoft Power BI" | "Microsoft BI" | "Power BI" | powerbi | "power bi)"…" at bounding box center [561, 130] width 314 height 15
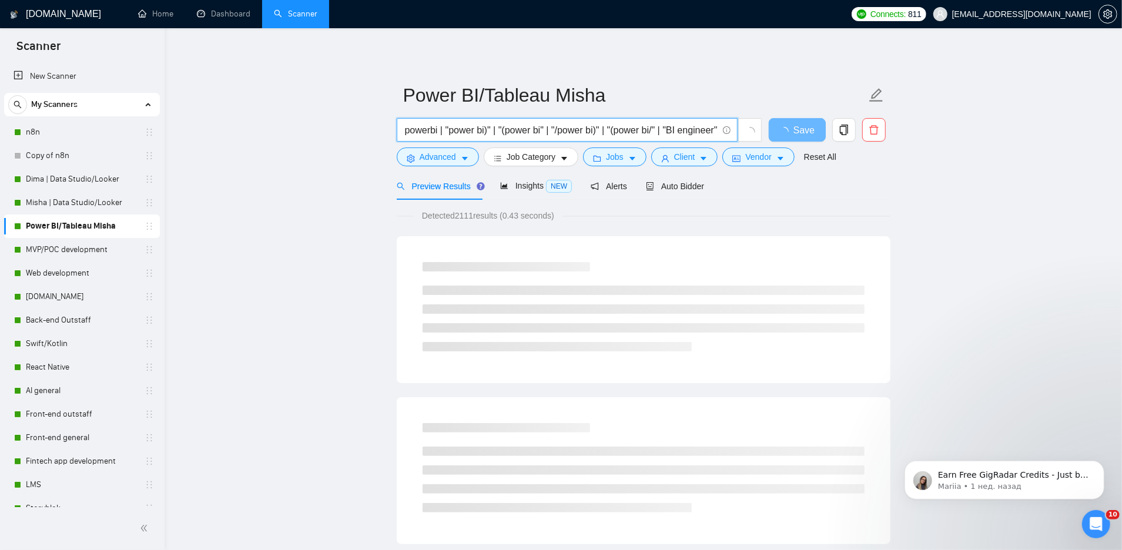
scroll to position [0, 242]
drag, startPoint x: 689, startPoint y: 132, endPoint x: 725, endPoint y: 130, distance: 35.9
click at [726, 130] on span "BI | "Microsoft Power BI" | "Microsoft BI" | "Power BI" | powerbi | "power bi)"…" at bounding box center [567, 130] width 341 height 24
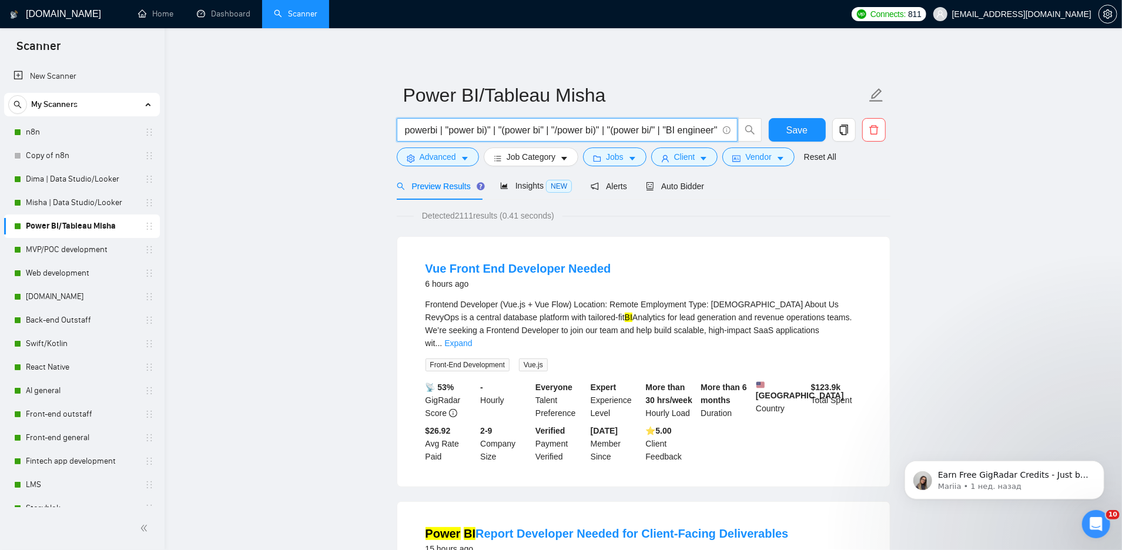
click at [618, 216] on div "Detected 2111 results (0.41 seconds)" at bounding box center [644, 215] width 494 height 13
drag, startPoint x: 696, startPoint y: 129, endPoint x: 765, endPoint y: 130, distance: 68.8
click at [766, 130] on div "BI | "Microsoft Power BI" | "Microsoft BI" | "Power BI" | powerbi | "power bi)"…" at bounding box center [641, 132] width 494 height 29
click at [691, 133] on input "BI | "Microsoft Power BI" | "Microsoft BI" | "Power BI" | powerbi | "power bi)"…" at bounding box center [561, 130] width 314 height 15
click at [716, 128] on input "BI | "Microsoft Power BI" | "Microsoft BI" | "Power BI" | powerbi | "power bi)"…" at bounding box center [561, 130] width 314 height 15
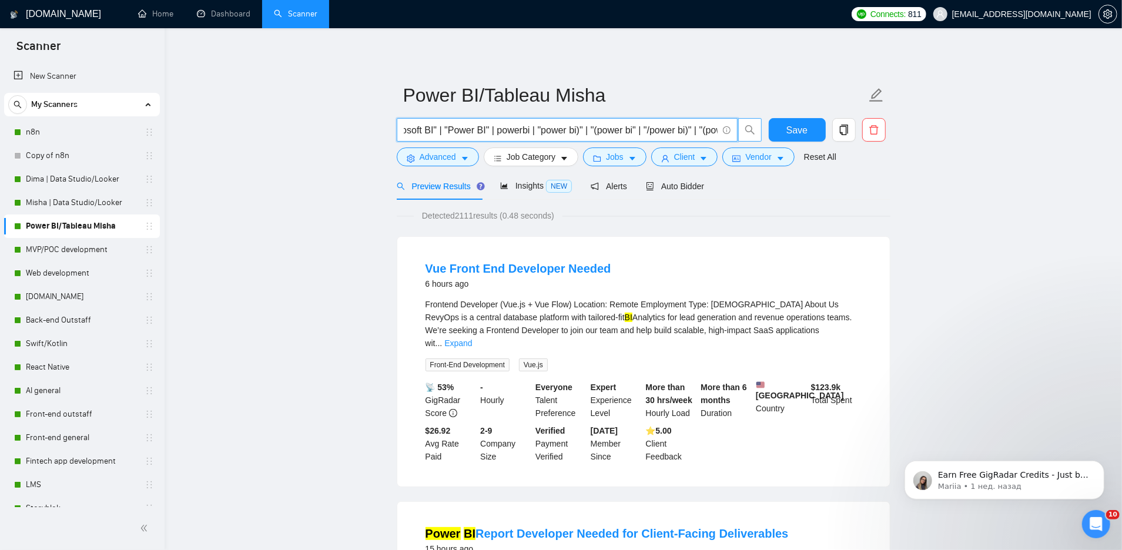
scroll to position [0, 249]
drag, startPoint x: 699, startPoint y: 129, endPoint x: 753, endPoint y: 129, distance: 54.1
click at [753, 129] on span "BI | "Microsoft Power BI" | "Microsoft BI" | "Power BI" | powerbi | "power bi)"…" at bounding box center [580, 130] width 366 height 24
click at [703, 128] on input "BI | "Microsoft Power BI" | "Microsoft BI" | "Power BI" | powerbi | "power bi)"…" at bounding box center [561, 130] width 314 height 15
click at [715, 129] on input "BI | "Microsoft Power BI" | "Microsoft BI" | "Power BI" | powerbi | "power bi)"…" at bounding box center [561, 130] width 314 height 15
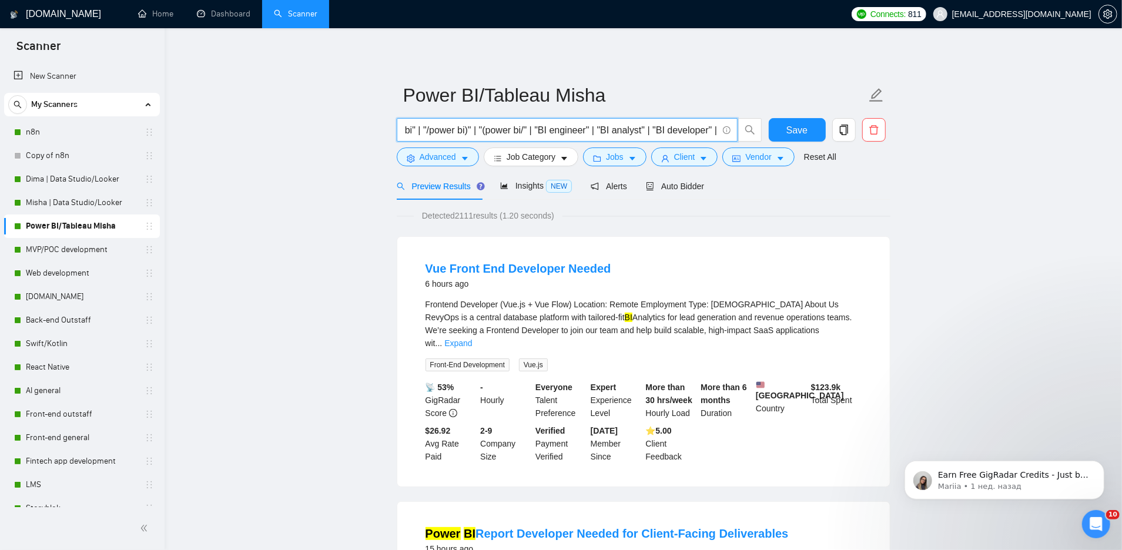
scroll to position [0, 0]
drag, startPoint x: 704, startPoint y: 129, endPoint x: 751, endPoint y: 126, distance: 47.1
click at [752, 127] on span "BI | "Microsoft Power BI" | "Microsoft BI" | "Power BI" | powerbi | "power bi)"…" at bounding box center [580, 130] width 366 height 24
click at [682, 129] on input "BI | "Microsoft Power BI" | "Microsoft BI" | "Power BI" | powerbi | "power bi)"…" at bounding box center [561, 130] width 314 height 15
click at [708, 129] on input "BI | "Microsoft Power BI" | "Microsoft BI" | "Power BI" | powerbi | "power bi)"…" at bounding box center [561, 130] width 314 height 15
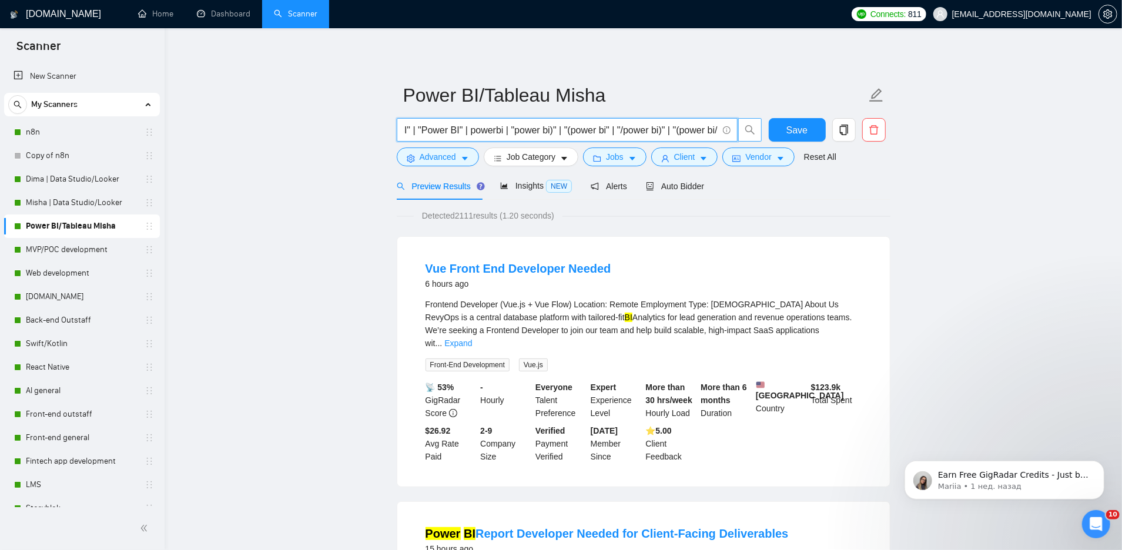
scroll to position [0, 378]
drag, startPoint x: 688, startPoint y: 133, endPoint x: 750, endPoint y: 132, distance: 61.7
click at [750, 134] on span "BI | "Microsoft Power BI" | "Microsoft BI" | "Power BI" | powerbi | "power bi)"…" at bounding box center [580, 130] width 366 height 24
click at [710, 129] on input "BI | "Microsoft Power BI" | "Microsoft BI" | "Power BI" | powerbi | "power bi)"…" at bounding box center [561, 130] width 314 height 15
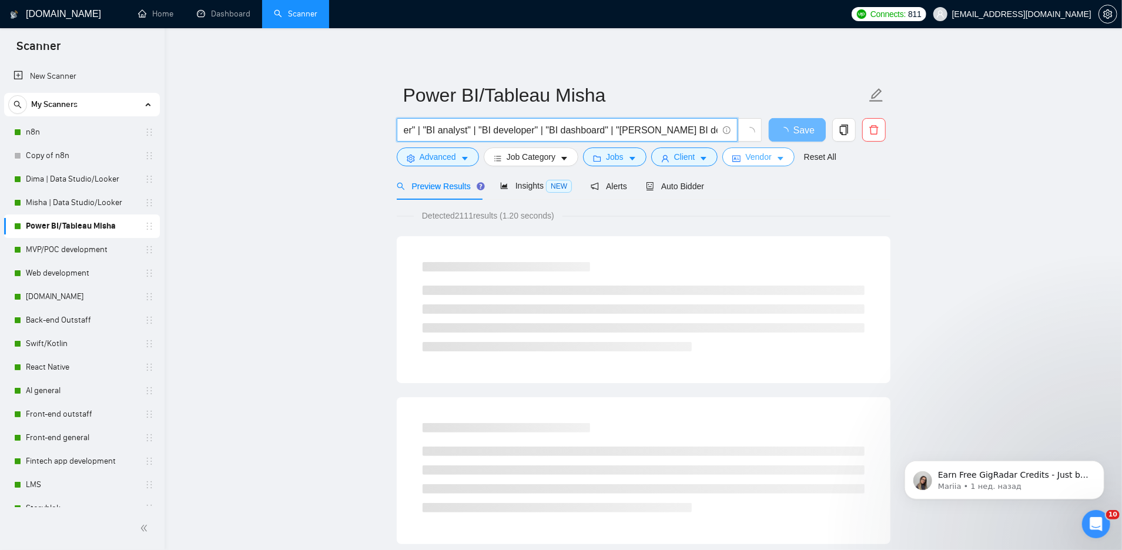
scroll to position [0, 531]
click at [661, 132] on input "BI | "Microsoft Power BI" | "Microsoft BI" | "Power BI" | powerbi | "power bi)"…" at bounding box center [561, 130] width 314 height 15
click at [716, 132] on input "BI | "Microsoft Power BI" | "Microsoft BI" | "Power BI" | powerbi | "power bi)"…" at bounding box center [561, 130] width 314 height 15
drag, startPoint x: 620, startPoint y: 129, endPoint x: 703, endPoint y: 128, distance: 82.9
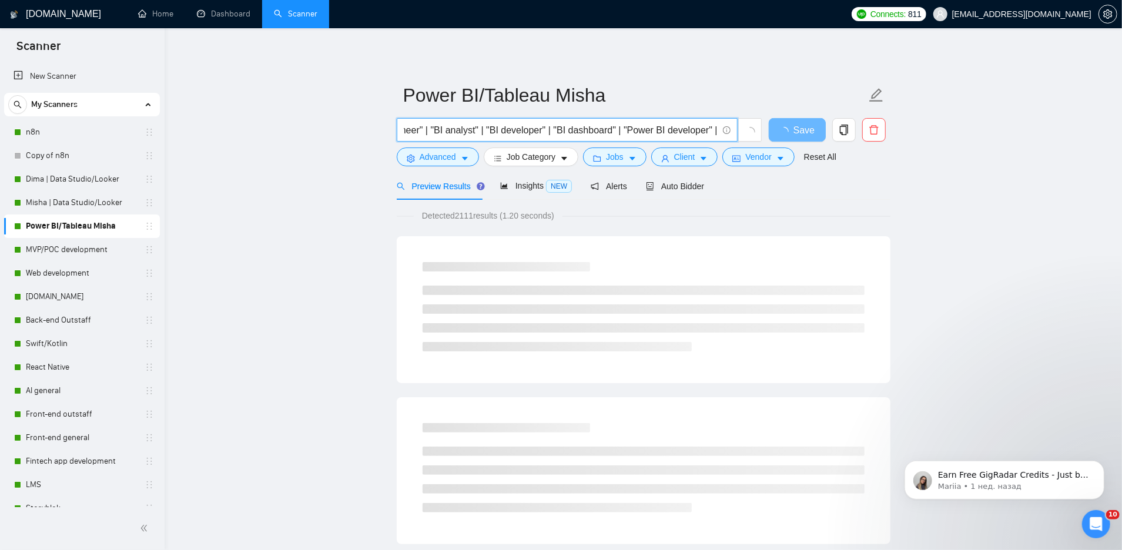
click at [704, 129] on input "BI | "Microsoft Power BI" | "Microsoft BI" | "Power BI" | powerbi | "power bi)"…" at bounding box center [561, 130] width 314 height 15
click at [714, 128] on input "BI | "Microsoft Power BI" | "Microsoft BI" | "Power BI" | powerbi | "power bi)"…" at bounding box center [561, 130] width 314 height 15
paste input ""Power BI developer""
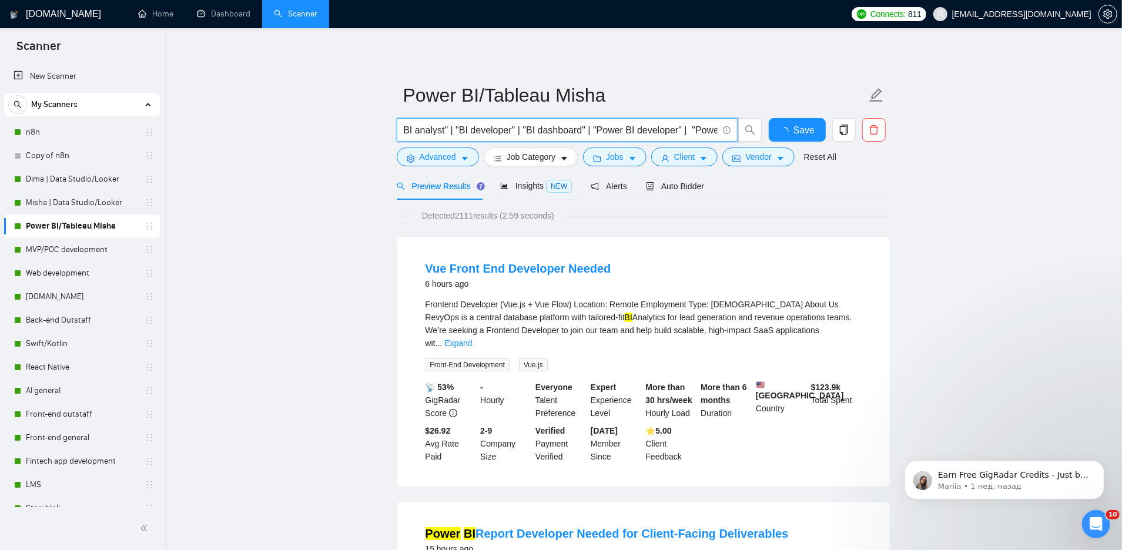
scroll to position [0, 638]
click at [662, 132] on input "BI | "Microsoft Power BI" | "Microsoft BI" | "Power BI" | powerbi | "power bi)"…" at bounding box center [561, 130] width 314 height 15
click at [716, 128] on input "BI | "Microsoft Power BI" | "Microsoft BI" | "Power BI" | powerbi | "power bi)"…" at bounding box center [561, 130] width 314 height 15
paste input ""Power BI developer""
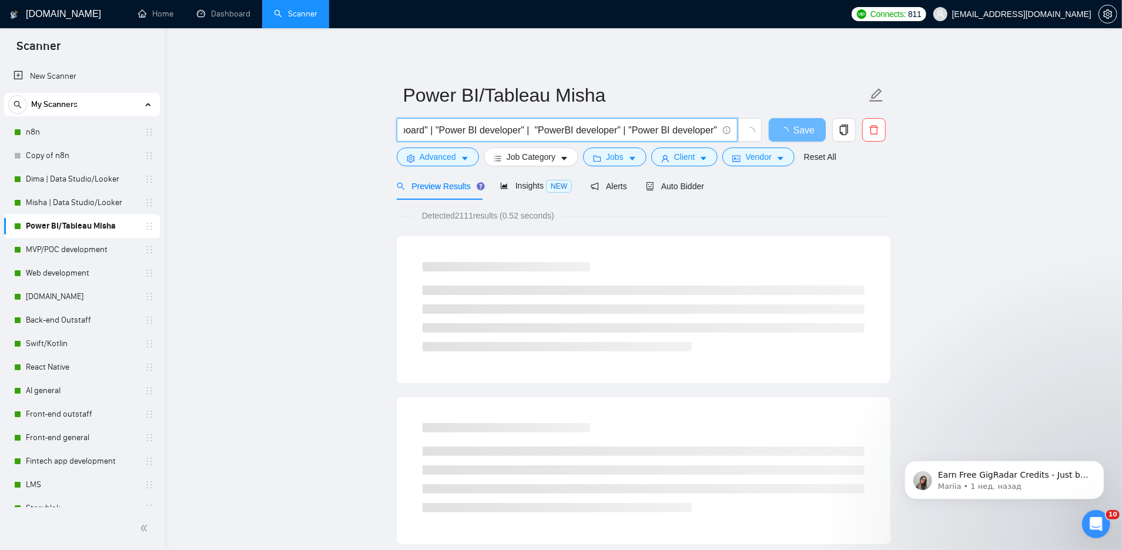
scroll to position [0, 736]
drag, startPoint x: 678, startPoint y: 132, endPoint x: 712, endPoint y: 129, distance: 33.6
click at [712, 129] on input "BI | "Microsoft Power BI" | "Microsoft BI" | "Power BI" | powerbi | "power bi)"…" at bounding box center [561, 130] width 314 height 15
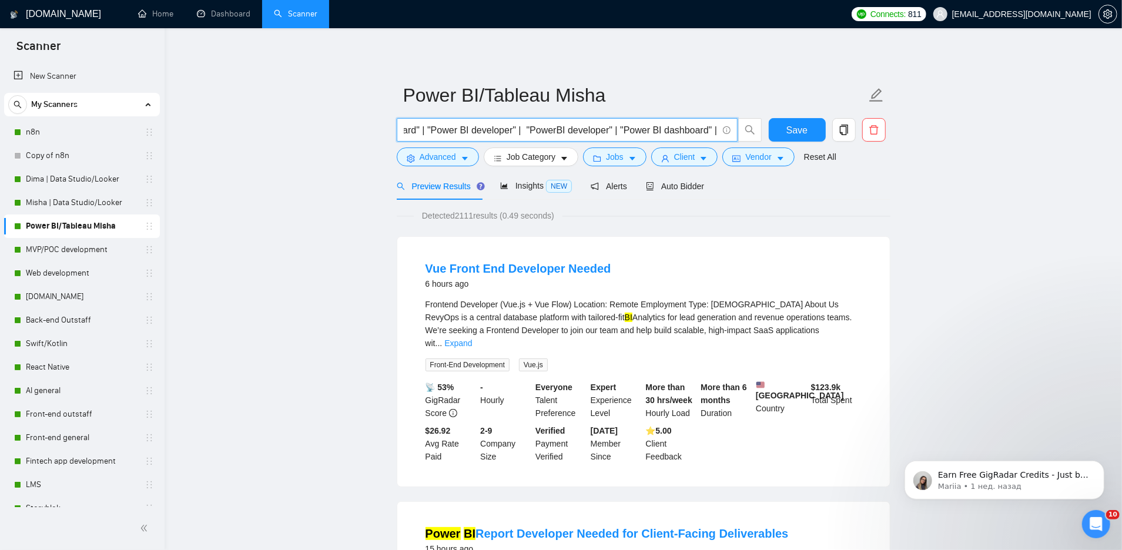
scroll to position [0, 746]
paste input ""Power BI developer""
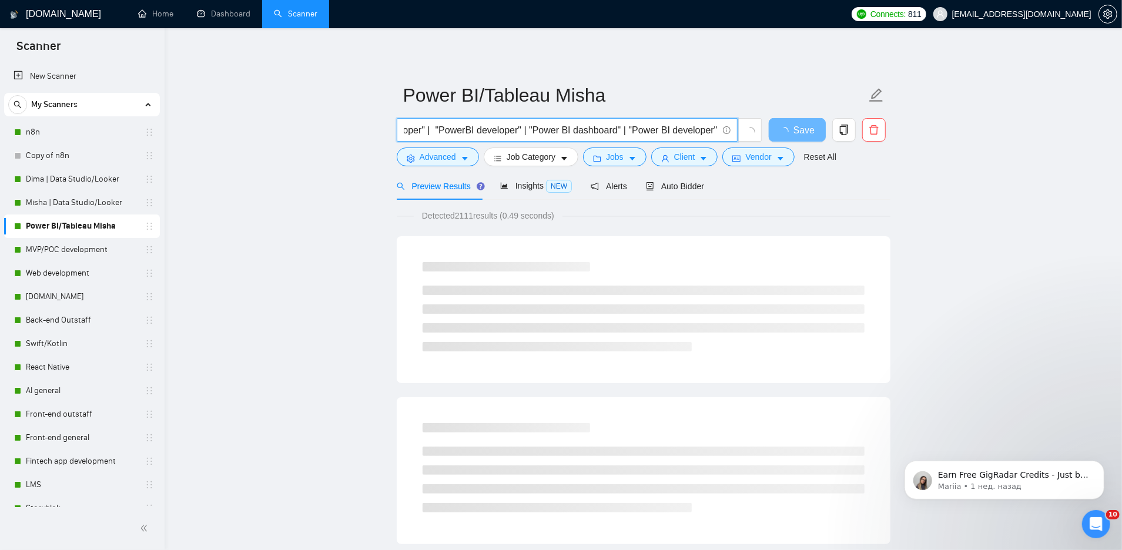
click at [662, 131] on input "BI | "Microsoft Power BI" | "Microsoft BI" | "Power BI" | powerbi | "power bi)"…" at bounding box center [561, 130] width 314 height 15
drag, startPoint x: 679, startPoint y: 132, endPoint x: 712, endPoint y: 132, distance: 33.5
click at [712, 132] on input "BI | "Microsoft Power BI" | "Microsoft BI" | "Power BI" | powerbi | "power bi)"…" at bounding box center [561, 130] width 314 height 15
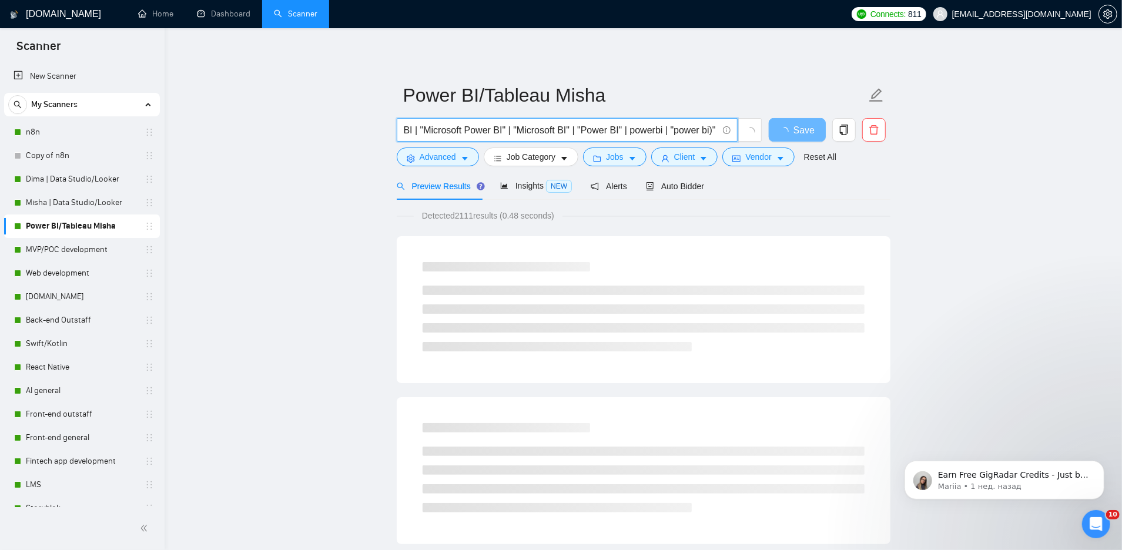
drag, startPoint x: 441, startPoint y: 130, endPoint x: 359, endPoint y: 130, distance: 81.7
click at [648, 129] on input "BI | "Microsoft Power BI" | "Microsoft BI" | "Power BI" | powerbi | "power bi)"…" at bounding box center [561, 130] width 314 height 15
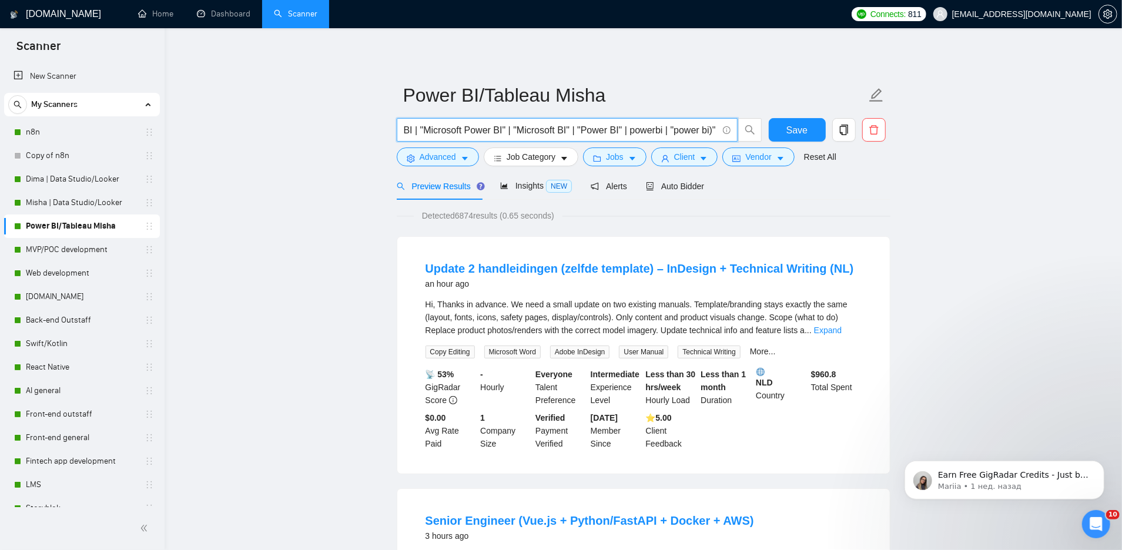
drag, startPoint x: 661, startPoint y: 128, endPoint x: 679, endPoint y: 125, distance: 18.0
click at [679, 126] on input "BI | "Microsoft Power BI" | "Microsoft BI" | "Power BI" | powerbi | "power bi)"…" at bounding box center [561, 130] width 314 height 15
click at [453, 129] on input "BI | "Microsoft Power BI" | "Microsoft BI" | "Power BI" | powerbi | "power bi)"…" at bounding box center [561, 130] width 314 height 15
drag, startPoint x: 505, startPoint y: 132, endPoint x: 468, endPoint y: 132, distance: 36.4
click at [468, 132] on input "BI | "Microsoft Power BI" | "Microsoft BI" | "Power BI" | powerbi | "power bi)"…" at bounding box center [561, 130] width 314 height 15
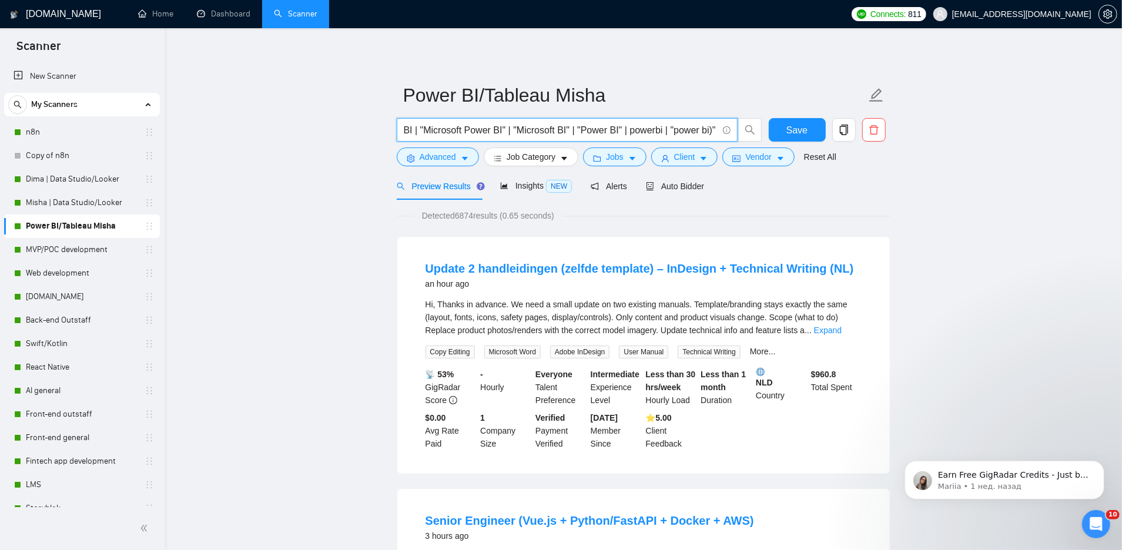
click at [417, 131] on input "BI | "Microsoft Power BI" | "Microsoft BI" | "Power BI" | powerbi | "power bi)"…" at bounding box center [561, 130] width 314 height 15
paste input "Power BI"
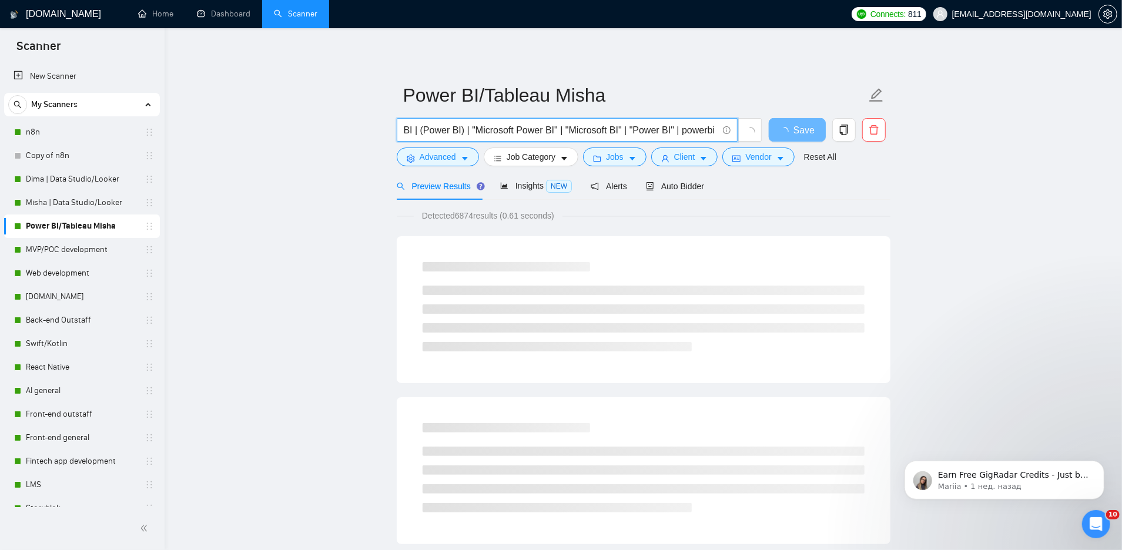
click at [453, 131] on input "BI | (Power BI) | "Microsoft Power BI" | "Microsoft BI" | "Power BI" | powerbi …" at bounding box center [561, 130] width 314 height 15
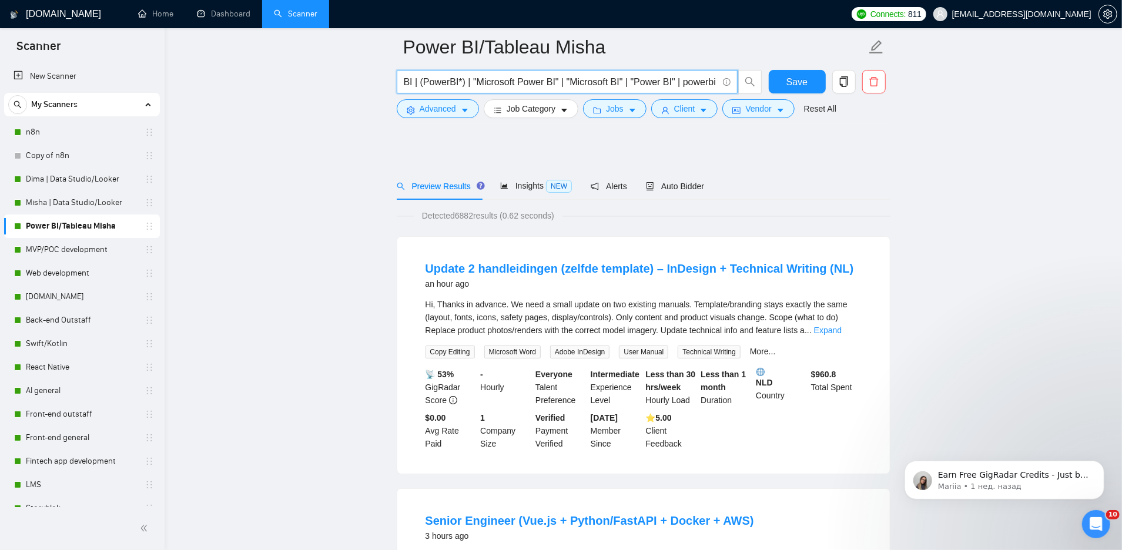
scroll to position [200, 0]
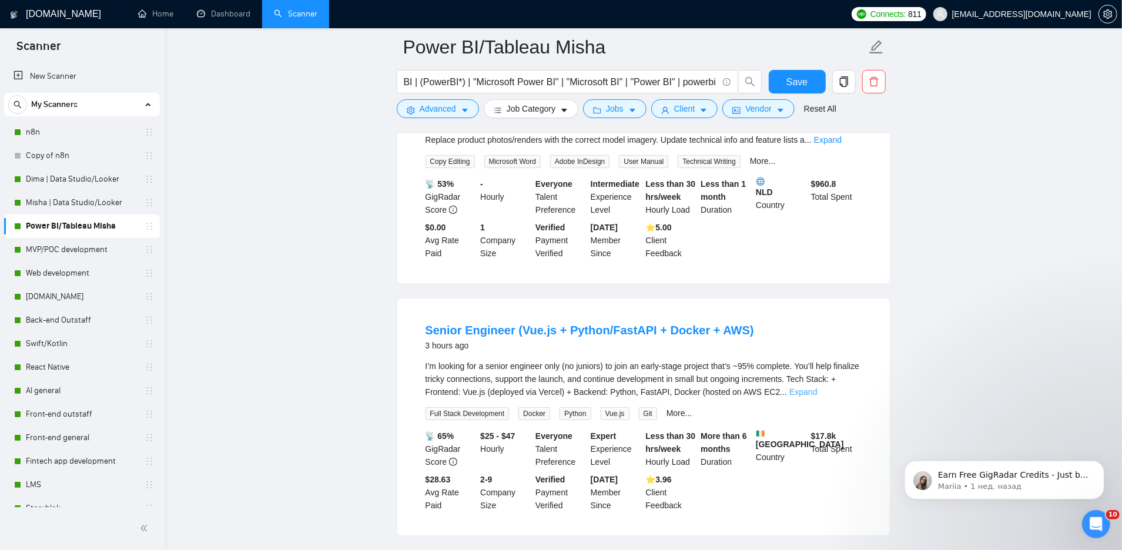
click at [817, 392] on link "Expand" at bounding box center [803, 391] width 28 height 9
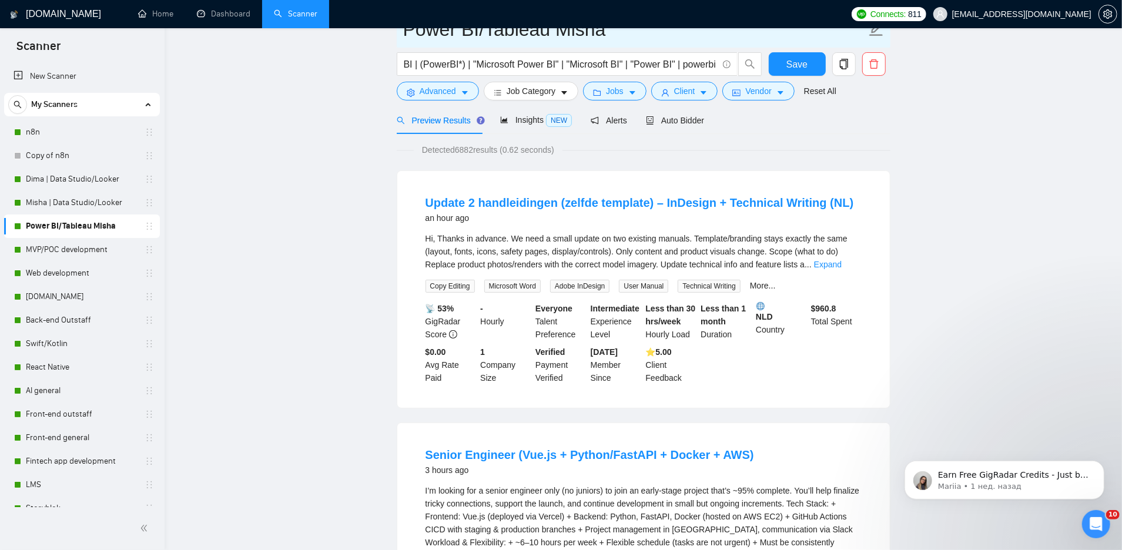
scroll to position [29, 0]
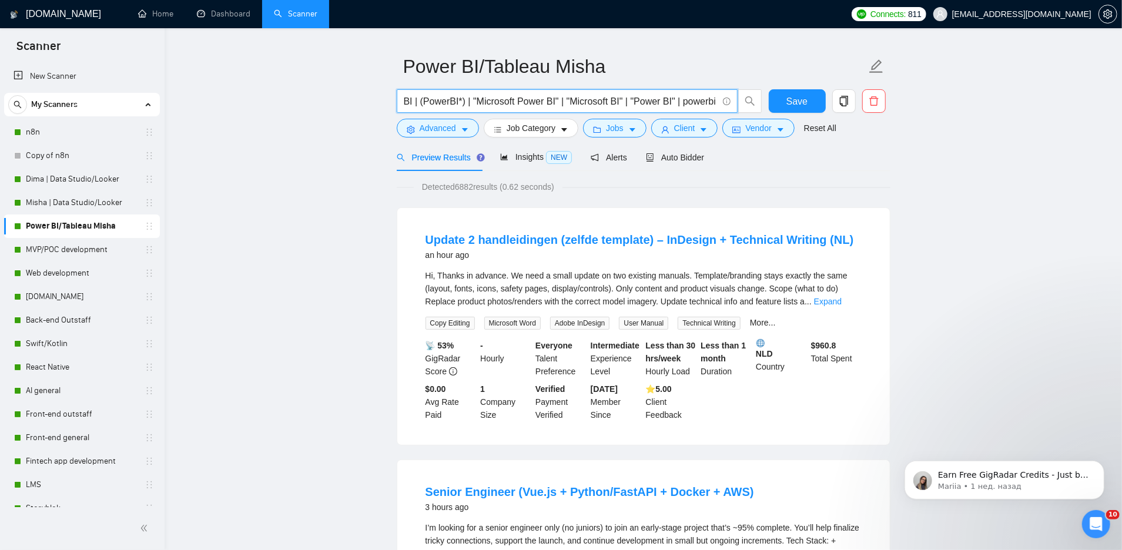
click at [454, 102] on input "BI | (PowerBI*) | "Microsoft Power BI" | "Microsoft BI" | "Power BI" | powerbi …" at bounding box center [561, 101] width 314 height 15
drag, startPoint x: 465, startPoint y: 98, endPoint x: 426, endPoint y: 99, distance: 38.8
click at [426, 99] on input "BI | (PowerBI*) | "Microsoft Power BI" | "Microsoft BI" | "Power BI" | powerbi …" at bounding box center [561, 101] width 314 height 15
click at [842, 299] on link "Expand" at bounding box center [828, 301] width 28 height 9
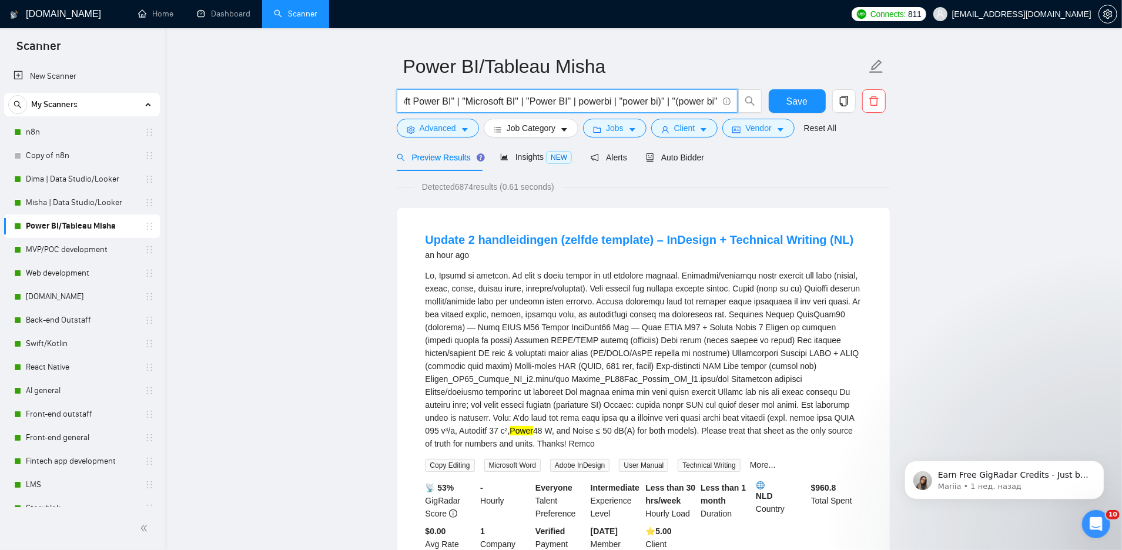
drag, startPoint x: 691, startPoint y: 104, endPoint x: 713, endPoint y: 104, distance: 22.9
click at [713, 104] on input "BI | "Microsoft Power BI" | "Microsoft BI" | "Power BI" | powerbi | "power bi)"…" at bounding box center [561, 101] width 314 height 15
click at [675, 100] on input "BI | "Microsoft Power BI" | "Microsoft BI" | "Power BI" | powerbi | "power bi)"…" at bounding box center [561, 101] width 314 height 15
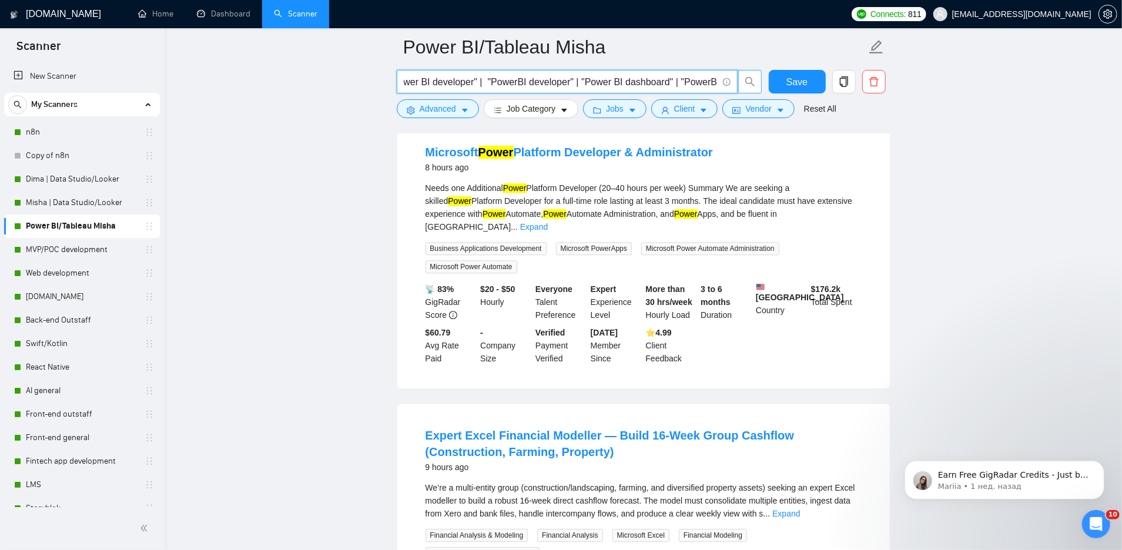
scroll to position [0, 869]
drag, startPoint x: 659, startPoint y: 82, endPoint x: 754, endPoint y: 81, distance: 95.2
click at [755, 82] on span "BI | "Microsoft Power BI" | "Microsoft BI" | "Power BI" | powerbi | "power bi)"…" at bounding box center [580, 82] width 366 height 24
click at [688, 80] on input "BI | "Microsoft Power BI" | "Microsoft BI" | "Power BI" | powerbi | "power bi)"…" at bounding box center [561, 82] width 314 height 15
drag, startPoint x: 691, startPoint y: 82, endPoint x: 716, endPoint y: 81, distance: 24.7
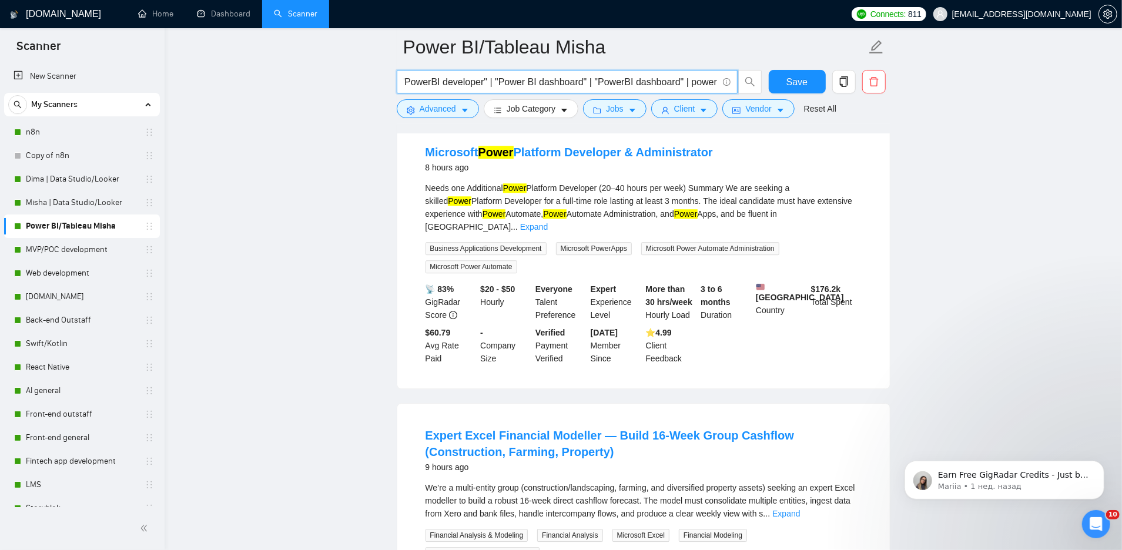
click at [716, 82] on input "BI | "Microsoft Power BI" | "Microsoft BI" | "Power BI" | powerbi | "power bi)"…" at bounding box center [561, 82] width 314 height 15
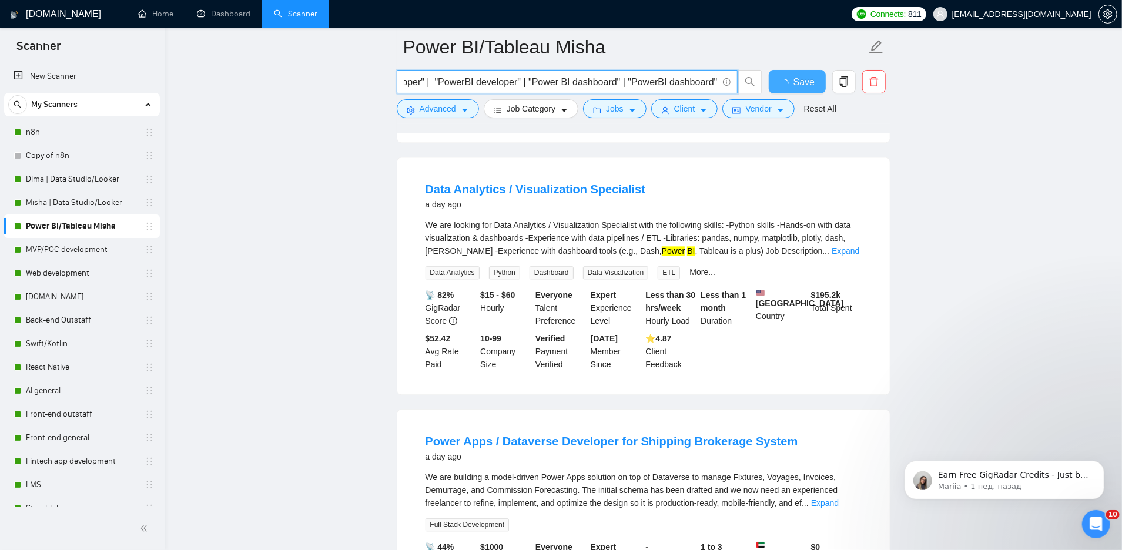
scroll to position [2365, 0]
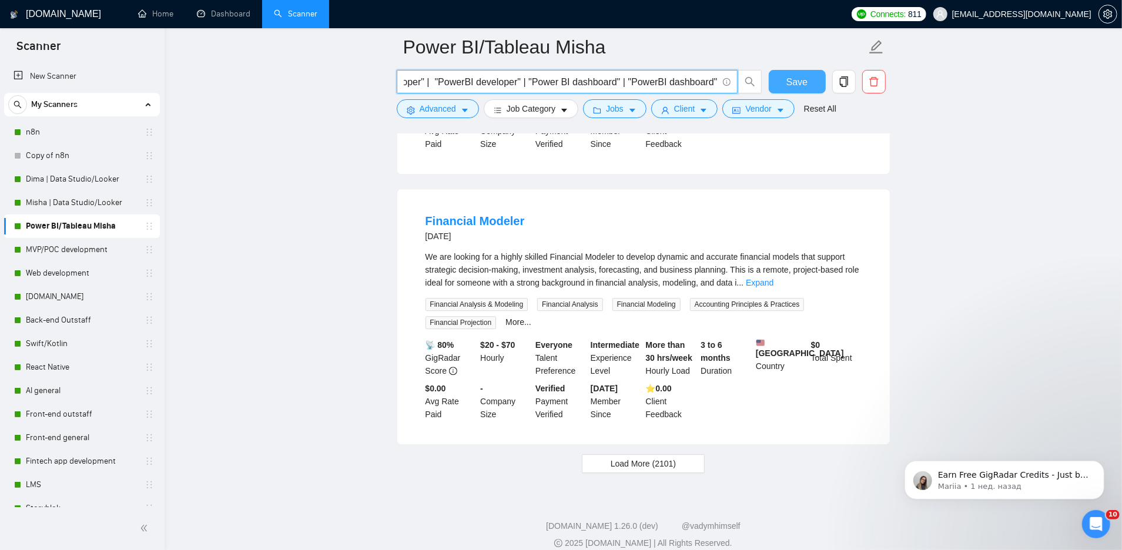
type input "BI | "Microsoft Power BI" | "Microsoft BI" | "Power BI" | powerbi | "power bi)"…"
click at [797, 81] on span "Save" at bounding box center [796, 82] width 21 height 15
click at [46, 128] on link "n8n" at bounding box center [82, 132] width 112 height 24
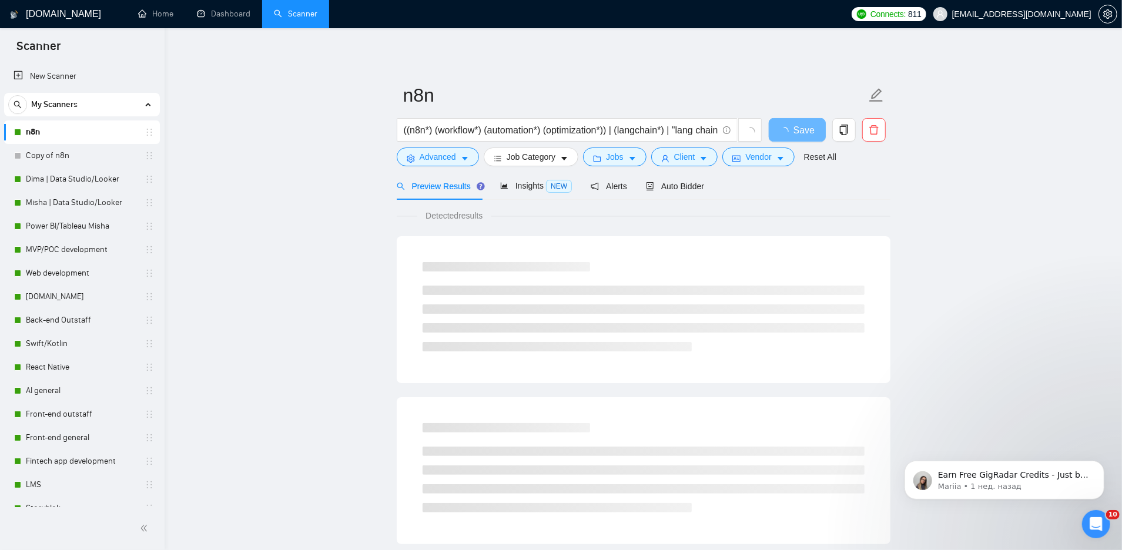
click at [242, 166] on main "n8n ((n8n*) (workflow*) (automation*) (optimization*)) | (langchain*) | "lang c…" at bounding box center [643, 537] width 920 height 980
click at [219, 19] on link "Dashboard" at bounding box center [223, 14] width 53 height 10
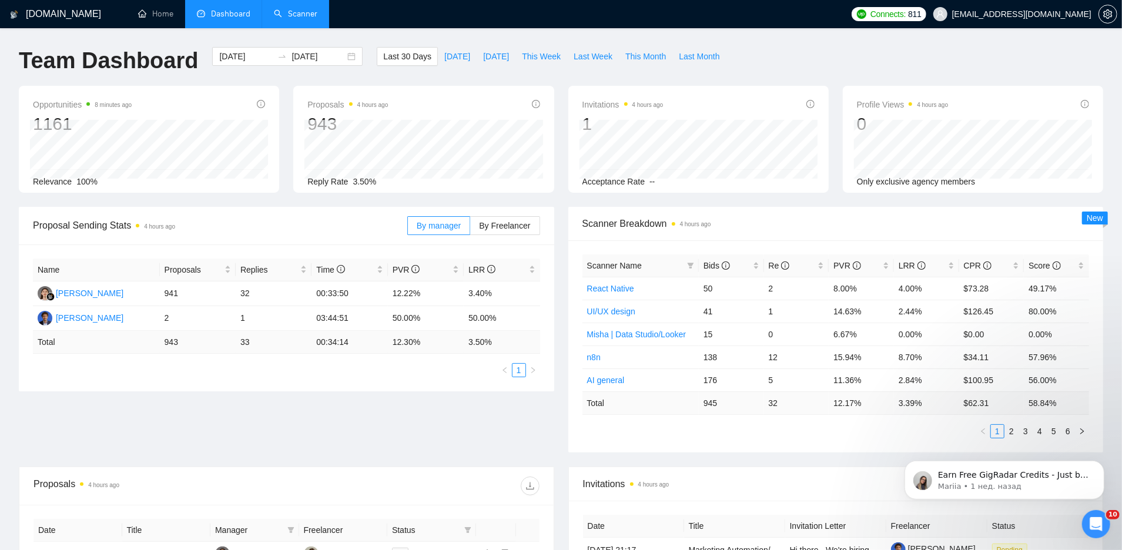
click at [303, 12] on link "Scanner" at bounding box center [295, 14] width 43 height 10
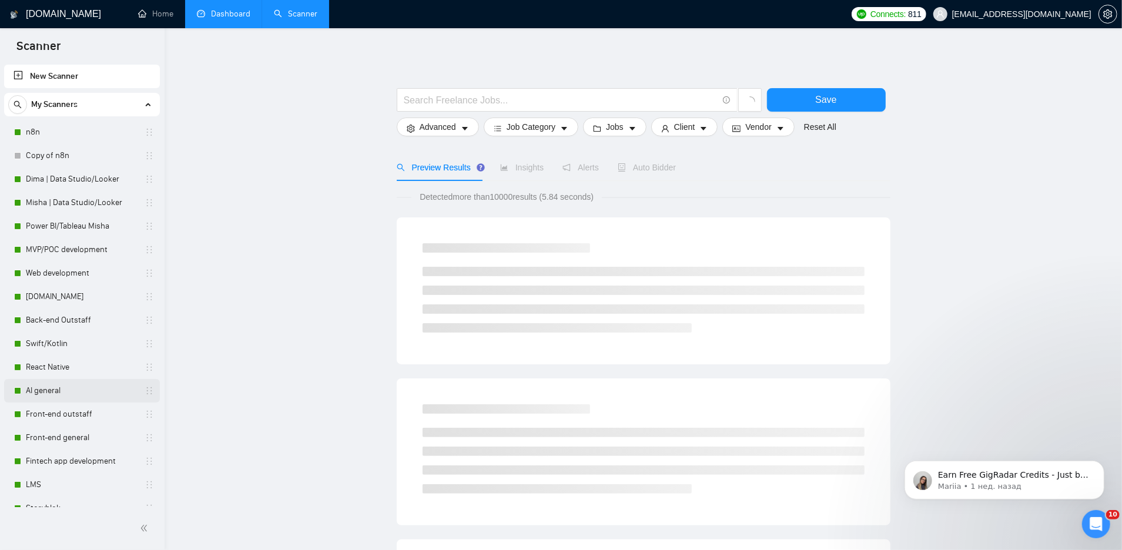
click at [68, 392] on link "AI general" at bounding box center [82, 391] width 112 height 24
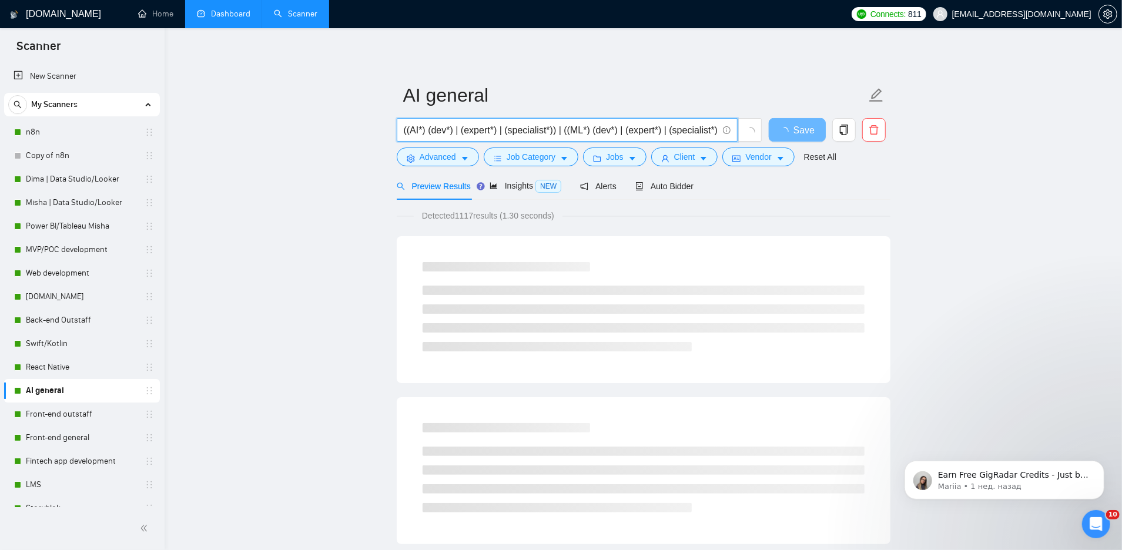
drag, startPoint x: 538, startPoint y: 128, endPoint x: 641, endPoint y: 129, distance: 102.8
click at [641, 129] on input "((AI*) (dev*) | (expert*) | (specialist*)) | ((ML*) (dev*) | (expert*) | (speci…" at bounding box center [561, 130] width 314 height 15
drag, startPoint x: 658, startPoint y: 133, endPoint x: 716, endPoint y: 137, distance: 58.3
click at [716, 137] on span "((AI*) (dev*) | (expert*) | (specialist*)) | ((ML*) (dev*) | (expert*) | (speci…" at bounding box center [567, 130] width 341 height 24
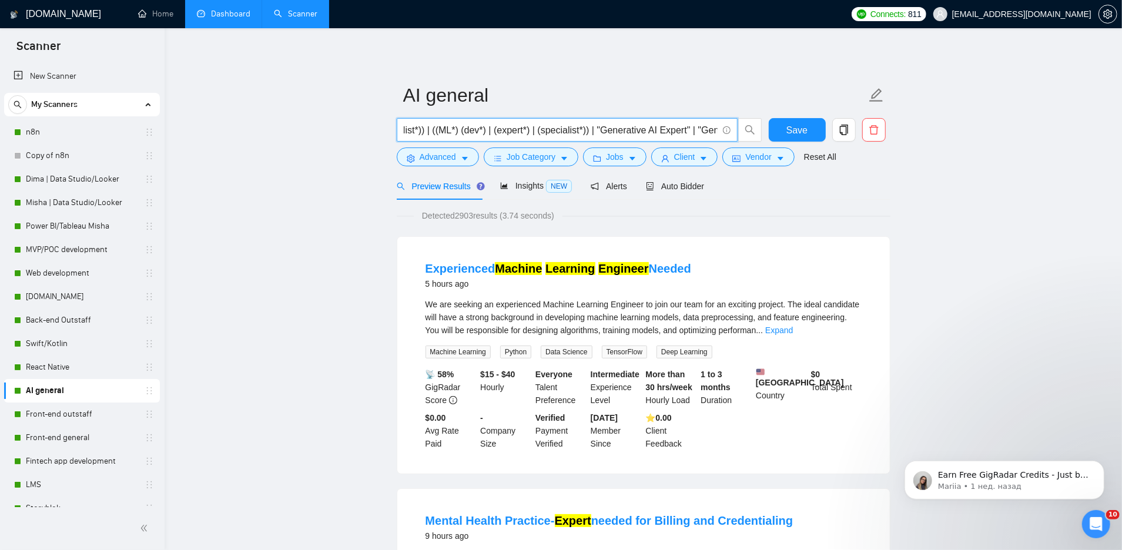
click at [594, 132] on input "((AI*) (dev*) | (expert*) | (specialist*)) | ((ML*) (dev*) | (expert*) | (speci…" at bounding box center [561, 130] width 314 height 15
drag, startPoint x: 625, startPoint y: 129, endPoint x: 715, endPoint y: 129, distance: 89.9
click at [715, 129] on input "((AI*) (dev*) | (expert*) | (specialist*)) | ((ML*) (dev*) | (expert*) | (speci…" at bounding box center [561, 130] width 314 height 15
click at [651, 132] on input "((AI*) (dev*) | (expert*) | (specialist*)) | ((ML*) (dev*) | (expert*) | (speci…" at bounding box center [561, 130] width 314 height 15
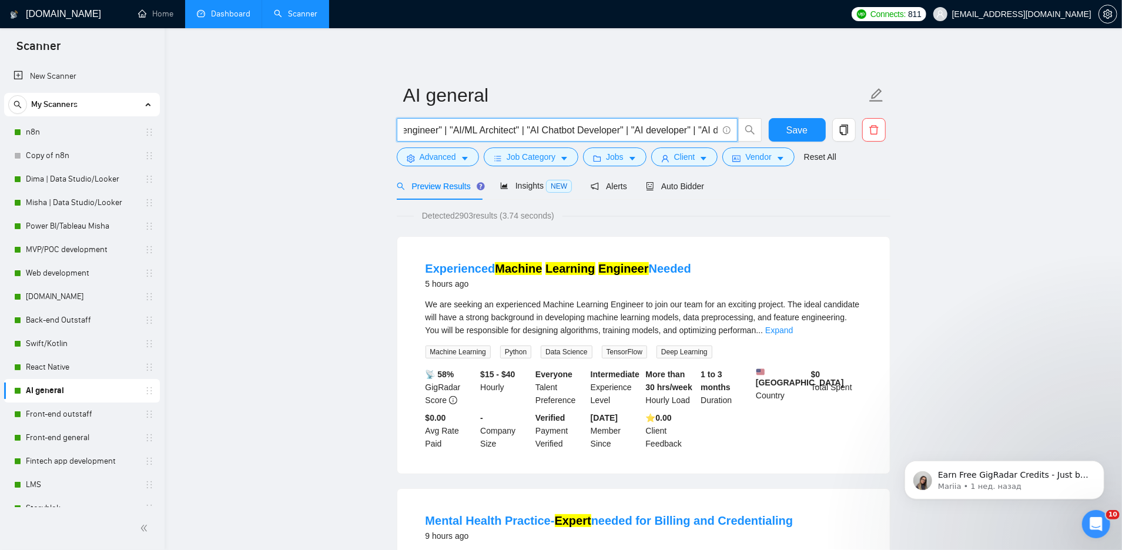
drag, startPoint x: 686, startPoint y: 131, endPoint x: 720, endPoint y: 131, distance: 34.1
click at [720, 132] on span "((AI*) (dev*) | (expert*) | (specialist*)) | ((ML*) (dev*) | (expert*) | (speci…" at bounding box center [567, 130] width 341 height 24
click at [642, 130] on input "((AI*) (dev*) | (expert*) | (specialist*)) | ((ML*) (dev*) | (expert*) | (speci…" at bounding box center [561, 130] width 314 height 15
drag, startPoint x: 658, startPoint y: 129, endPoint x: 716, endPoint y: 126, distance: 58.3
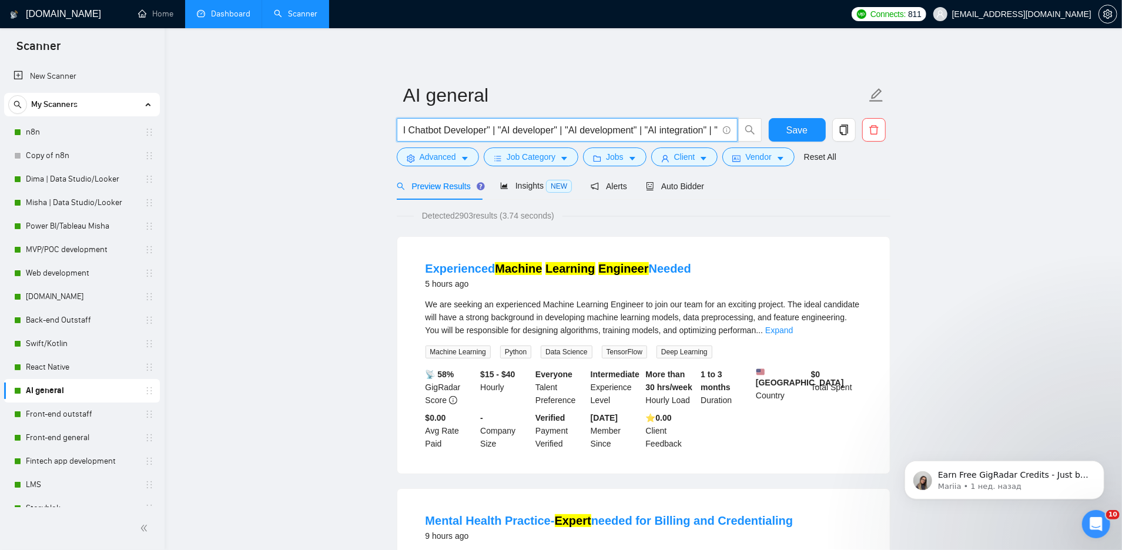
click at [718, 128] on span "((AI*) (dev*) | (expert*) | (specialist*)) | ((ML*) (dev*) | (expert*) | (speci…" at bounding box center [567, 130] width 341 height 24
click at [76, 182] on link "Dima | Data Studio/Looker" at bounding box center [82, 179] width 112 height 24
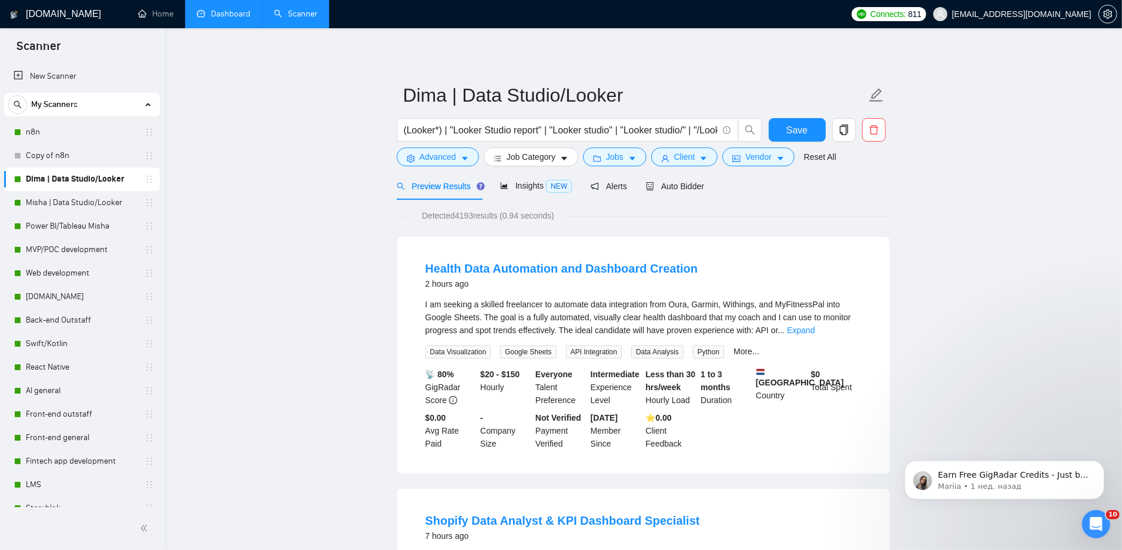
click at [508, 129] on input "(Looker*) | "Looker Studio report" | "Looker studio" | "Looker studio/" | "/Loo…" at bounding box center [561, 130] width 314 height 15
click at [675, 185] on span "Auto Bidder" at bounding box center [675, 186] width 58 height 9
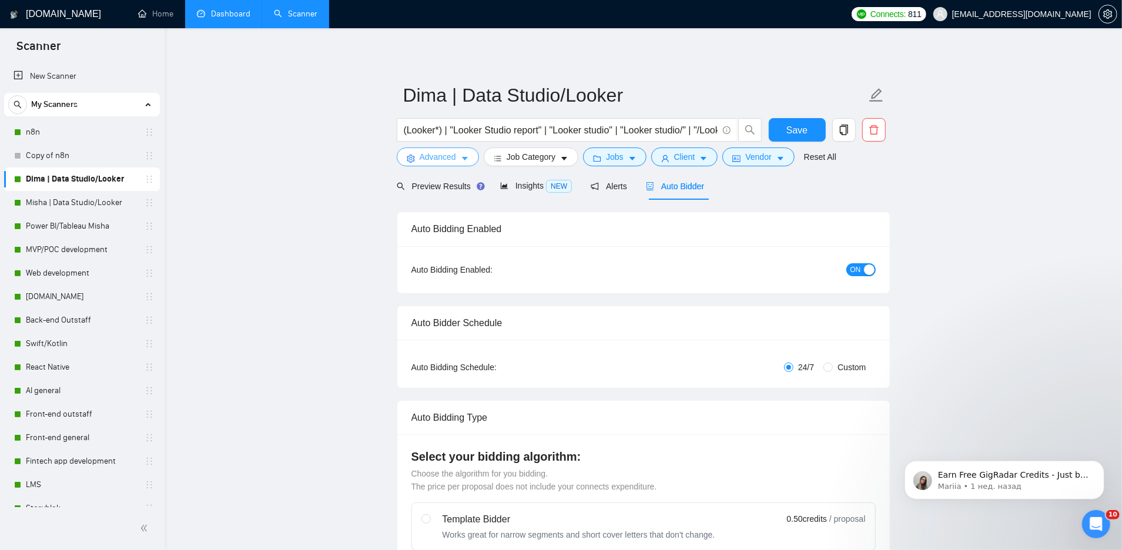
click at [458, 157] on button "Advanced" at bounding box center [438, 157] width 82 height 19
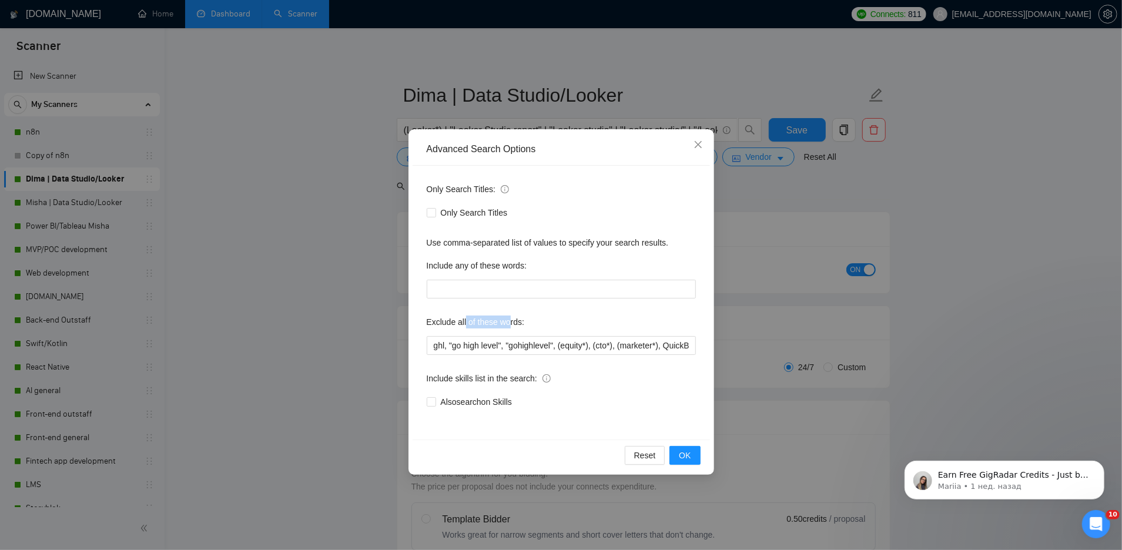
drag, startPoint x: 467, startPoint y: 322, endPoint x: 509, endPoint y: 321, distance: 42.3
click at [511, 322] on label "Exclude all of these words:" at bounding box center [476, 322] width 98 height 19
click at [699, 146] on icon "close" at bounding box center [697, 144] width 7 height 7
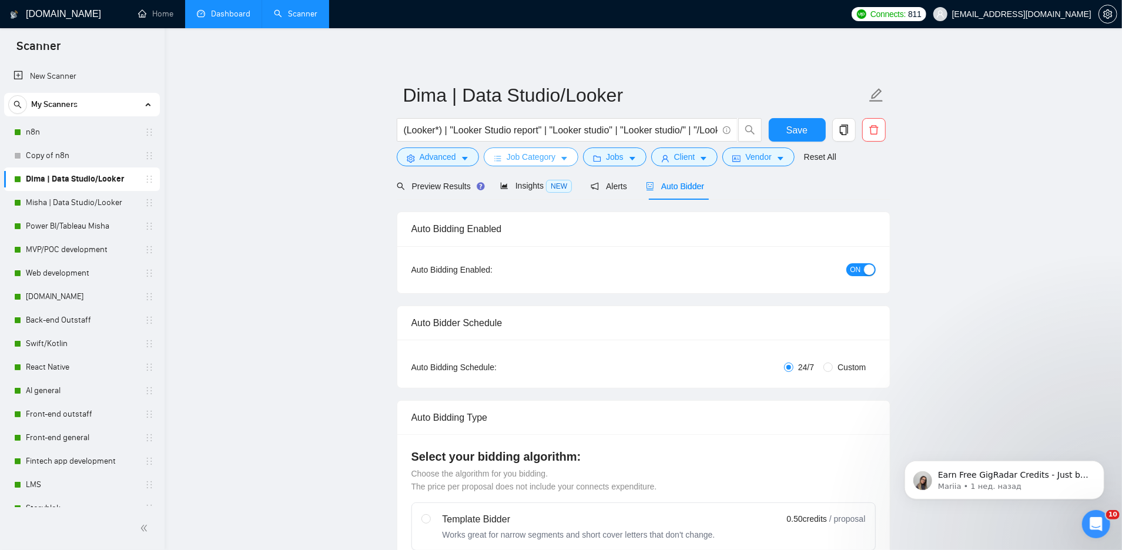
click at [544, 155] on span "Job Category" at bounding box center [531, 156] width 49 height 13
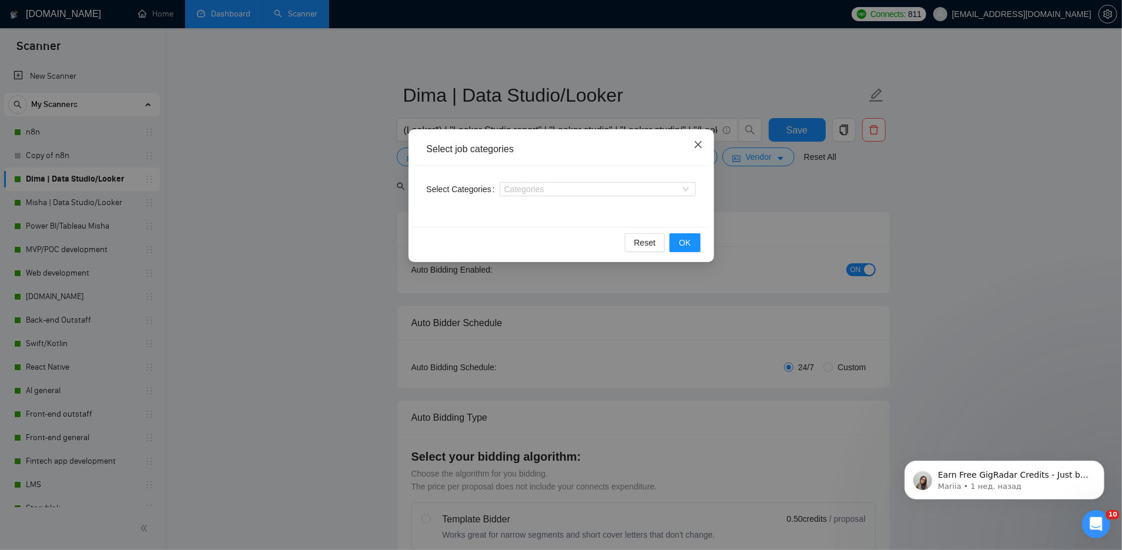
click at [698, 143] on icon "close" at bounding box center [697, 144] width 9 height 9
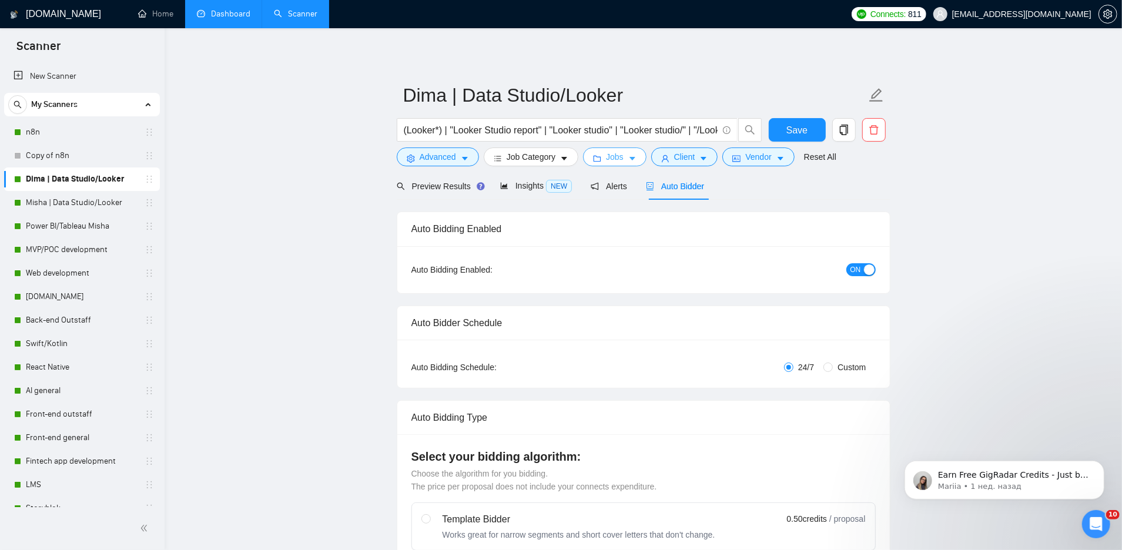
click at [635, 155] on icon "caret-down" at bounding box center [632, 159] width 8 height 8
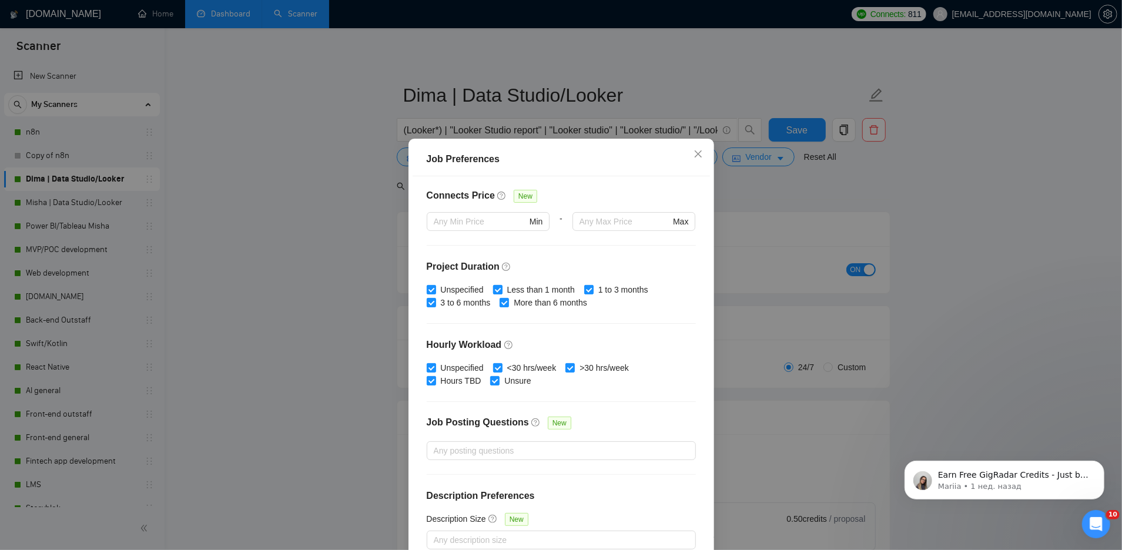
scroll to position [274, 0]
click at [1020, 89] on div "Job Preferences Budget Project Type All Fixed Price Hourly Rate Fixed Price Bud…" at bounding box center [561, 275] width 1122 height 550
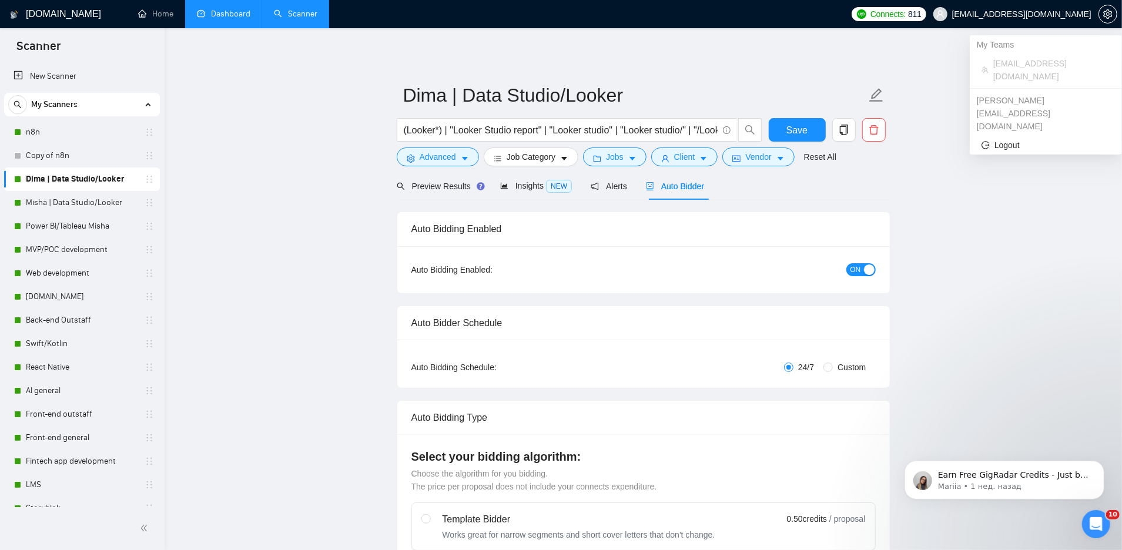
click at [1066, 14] on span "[EMAIL_ADDRESS][DOMAIN_NAME]" at bounding box center [1021, 14] width 139 height 0
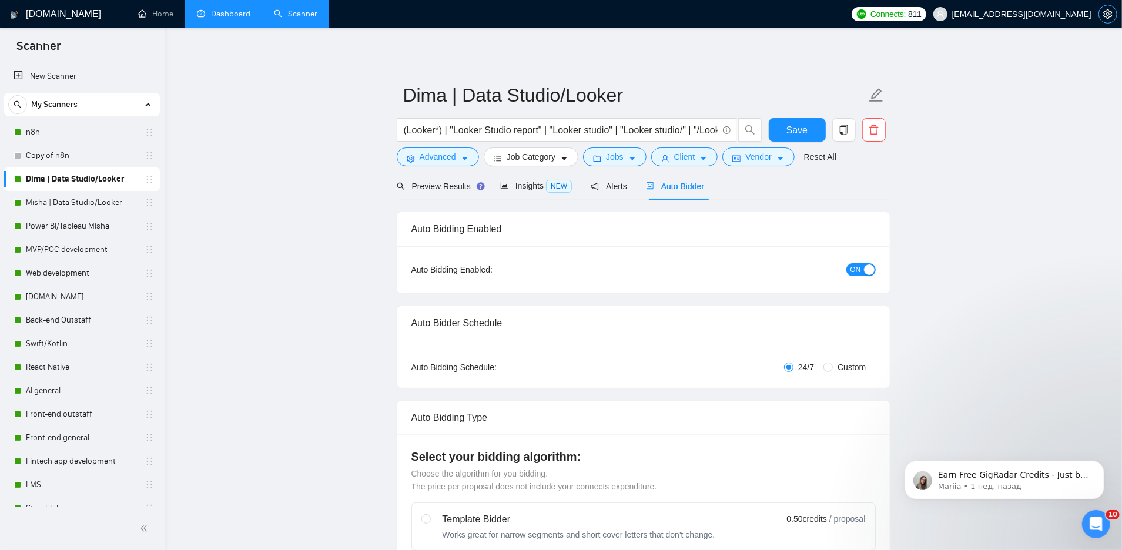
click at [1108, 12] on icon "setting" at bounding box center [1107, 13] width 9 height 9
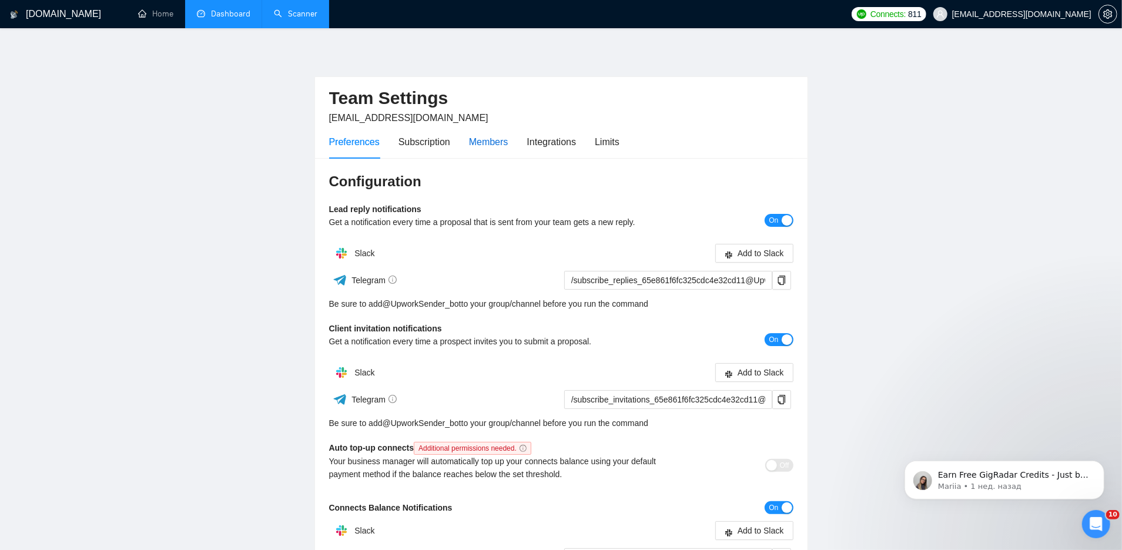
click at [500, 143] on div "Members" at bounding box center [488, 142] width 39 height 15
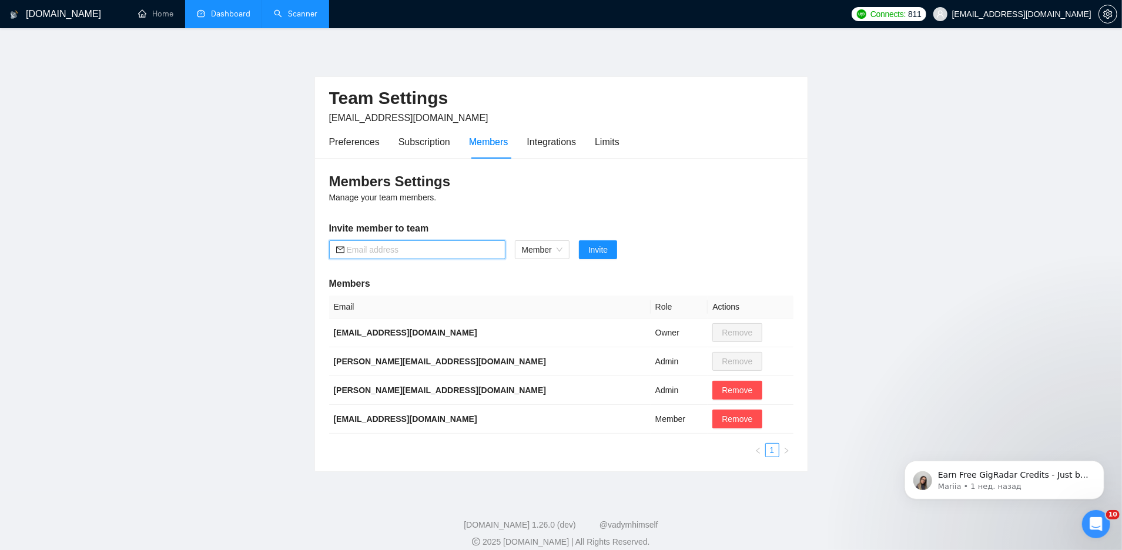
click at [403, 249] on input "text" at bounding box center [423, 249] width 152 height 13
paste input "[EMAIL_ADDRESS][DOMAIN_NAME]"
type input "[EMAIL_ADDRESS][DOMAIN_NAME]"
click at [597, 252] on span "Invite" at bounding box center [597, 249] width 19 height 13
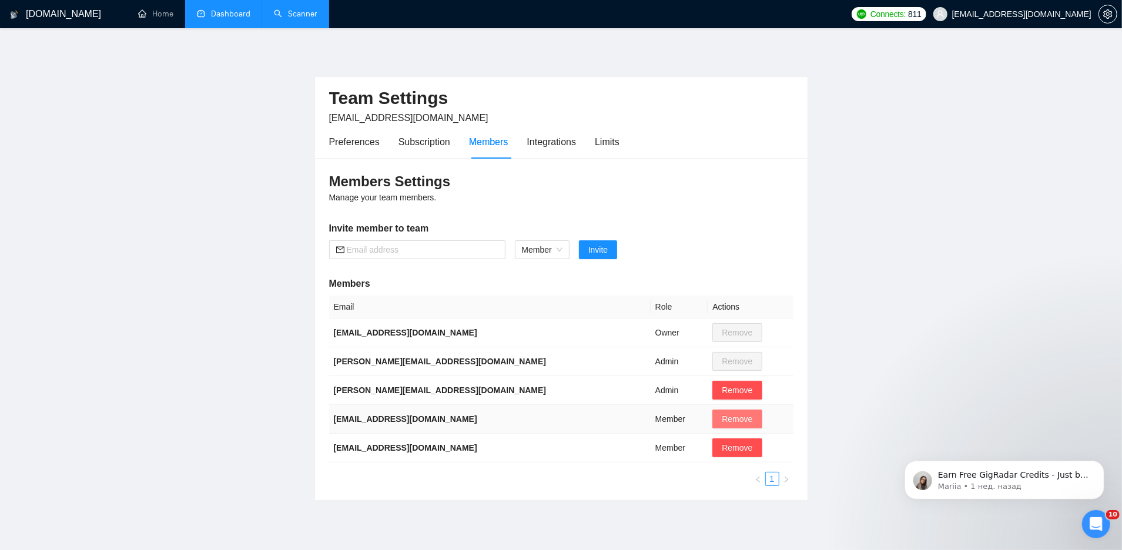
click at [722, 418] on span "Remove" at bounding box center [737, 419] width 31 height 13
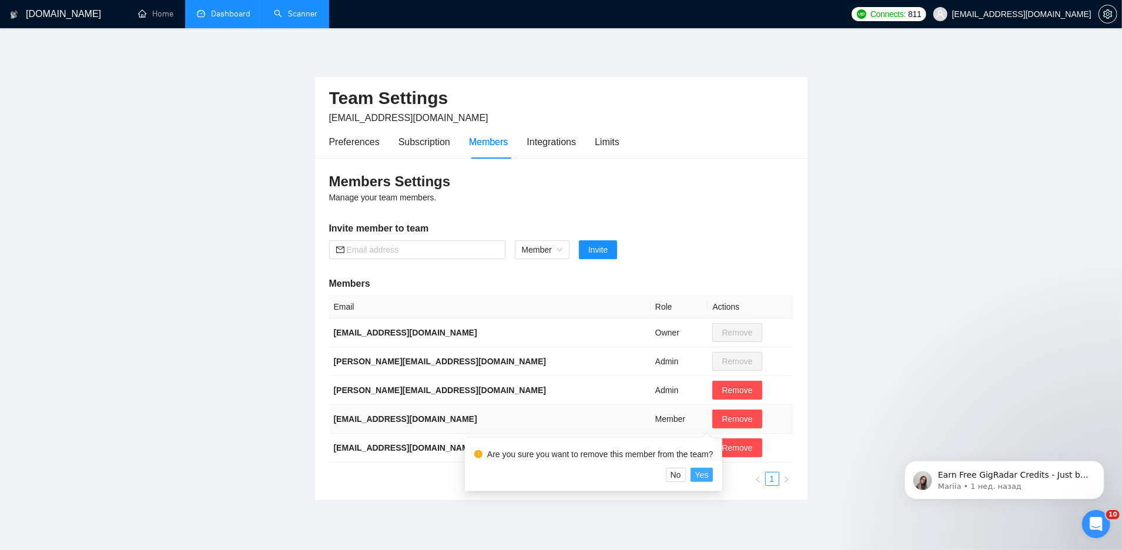
click at [709, 475] on span "Yes" at bounding box center [702, 474] width 14 height 13
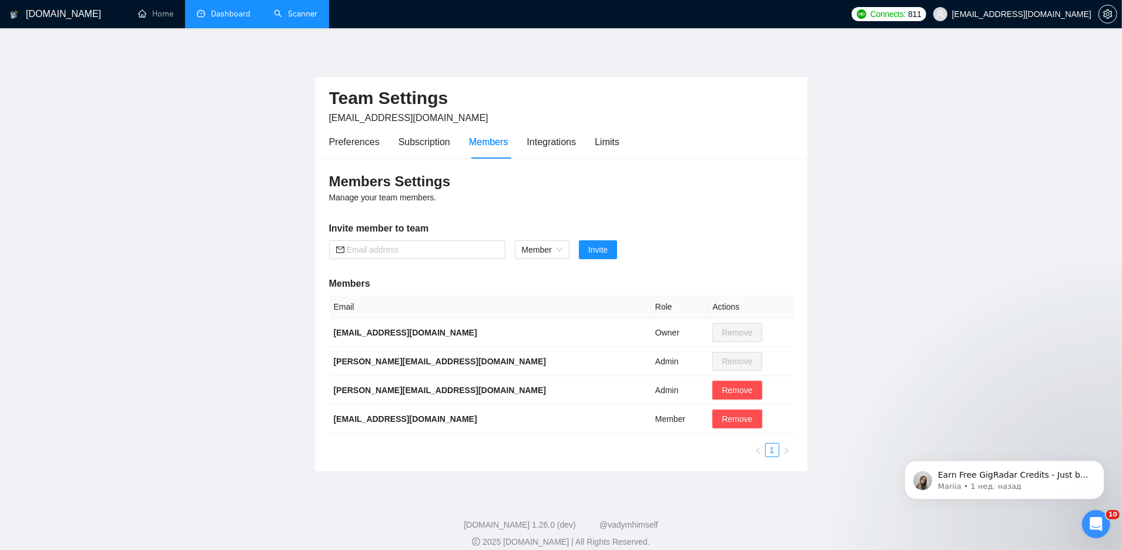
click at [222, 12] on link "Dashboard" at bounding box center [223, 14] width 53 height 10
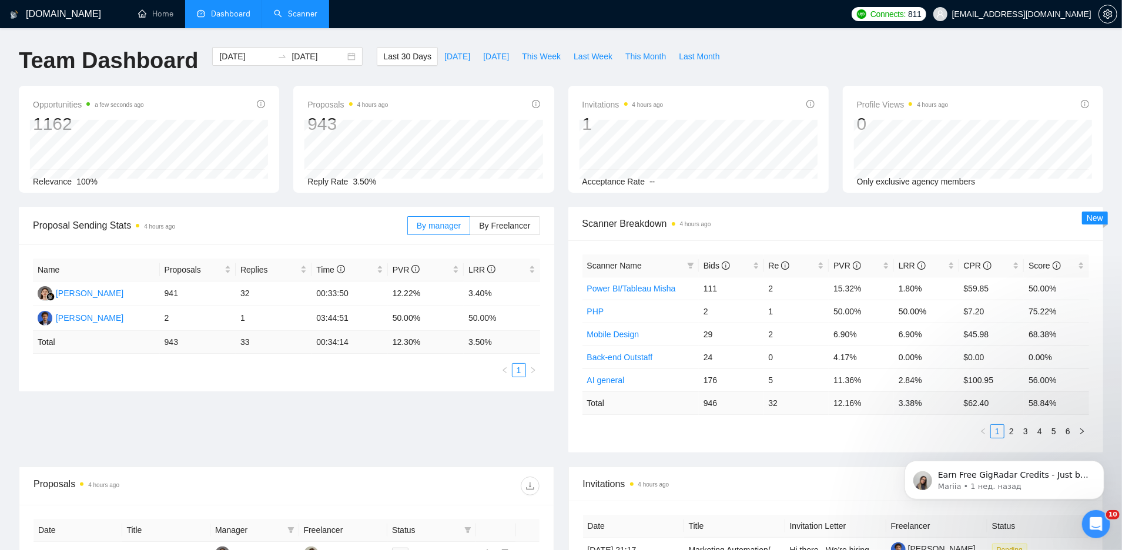
click at [291, 13] on link "Scanner" at bounding box center [295, 14] width 43 height 10
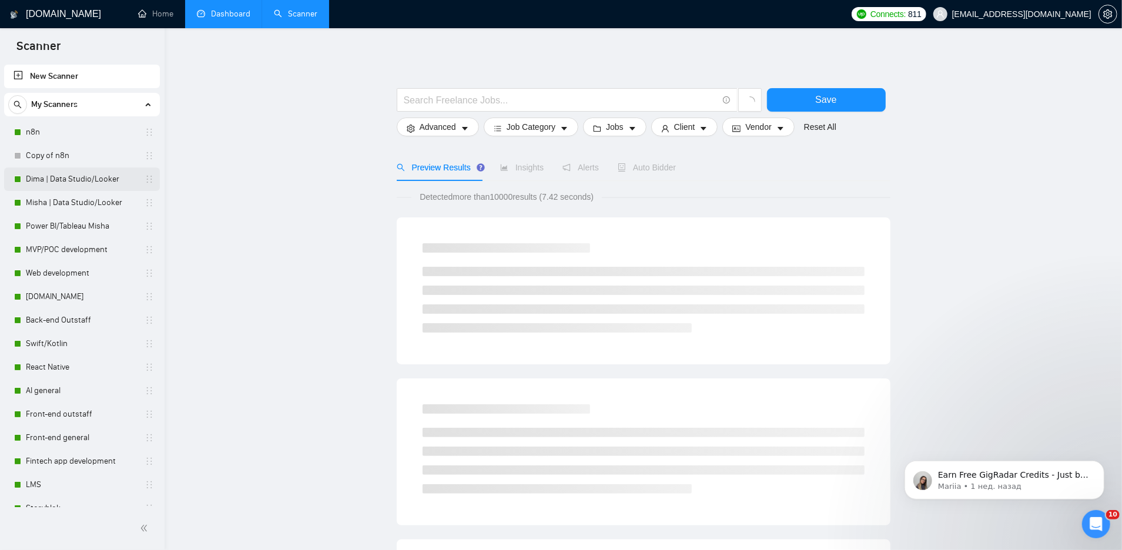
click at [82, 182] on link "Dima | Data Studio/Looker" at bounding box center [82, 179] width 112 height 24
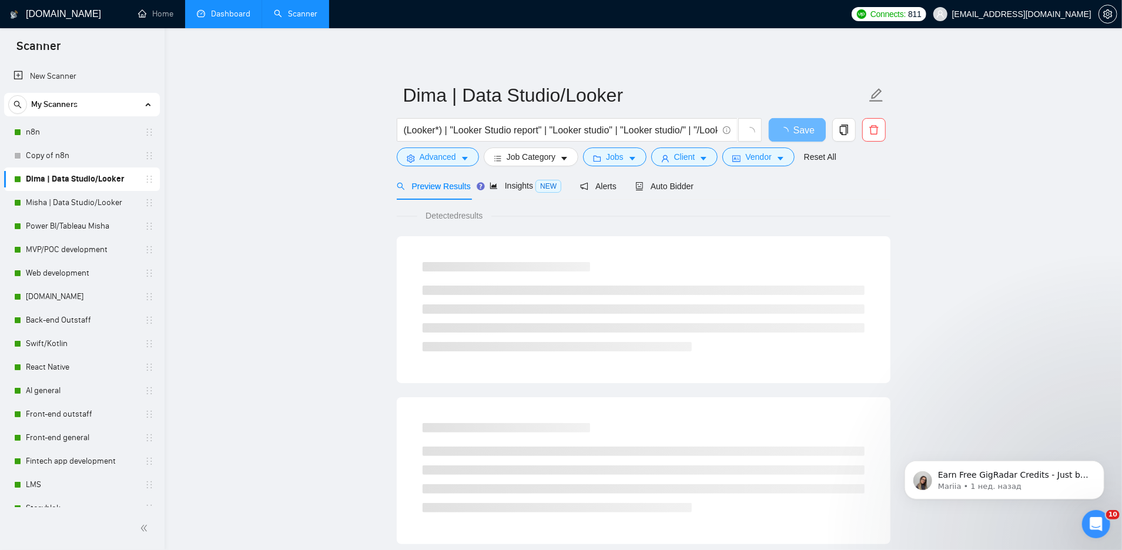
click at [299, 284] on main "Dima | Data Studio/Looker (Looker*) | "Looker Studio report" | "Looker studio" …" at bounding box center [643, 537] width 920 height 980
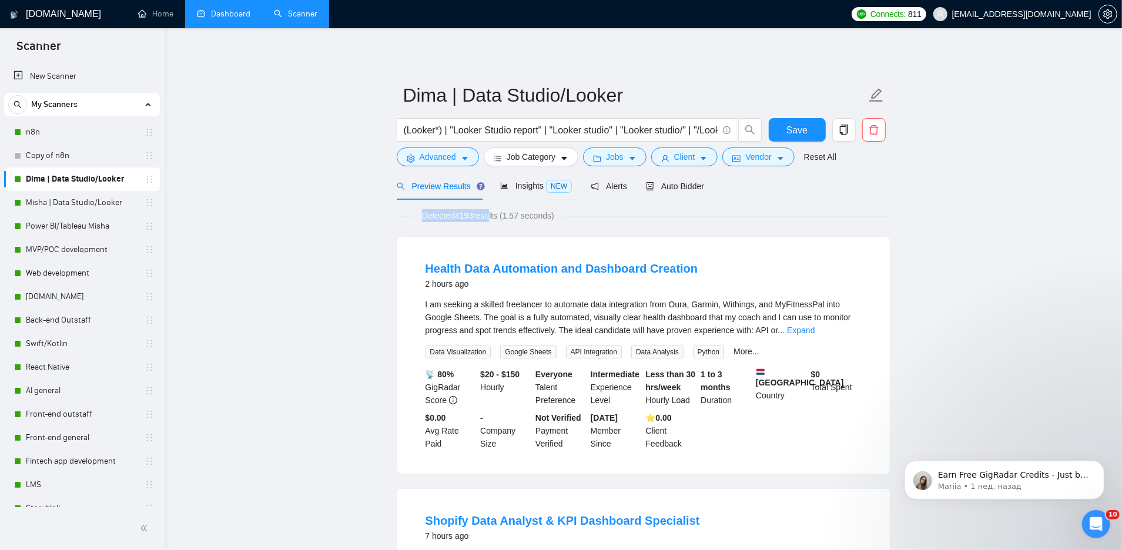
drag, startPoint x: 417, startPoint y: 215, endPoint x: 489, endPoint y: 213, distance: 71.7
click at [490, 214] on span "Detected 4193 results (1.57 seconds)" at bounding box center [488, 215] width 149 height 13
drag, startPoint x: 503, startPoint y: 217, endPoint x: 461, endPoint y: 216, distance: 42.3
click at [461, 217] on span "Detected 4193 results (1.57 seconds)" at bounding box center [488, 215] width 149 height 13
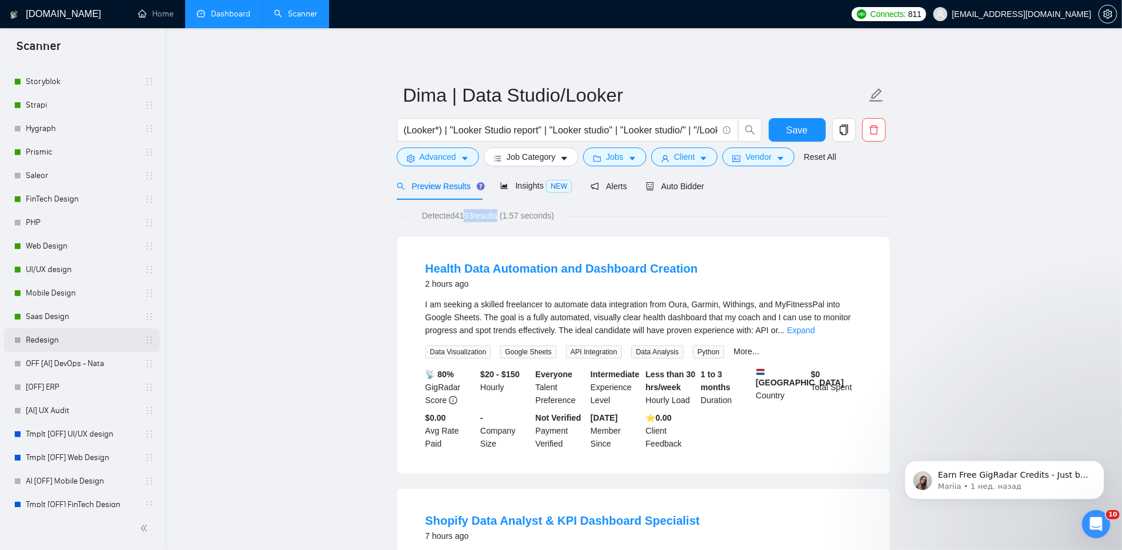
scroll to position [414, 0]
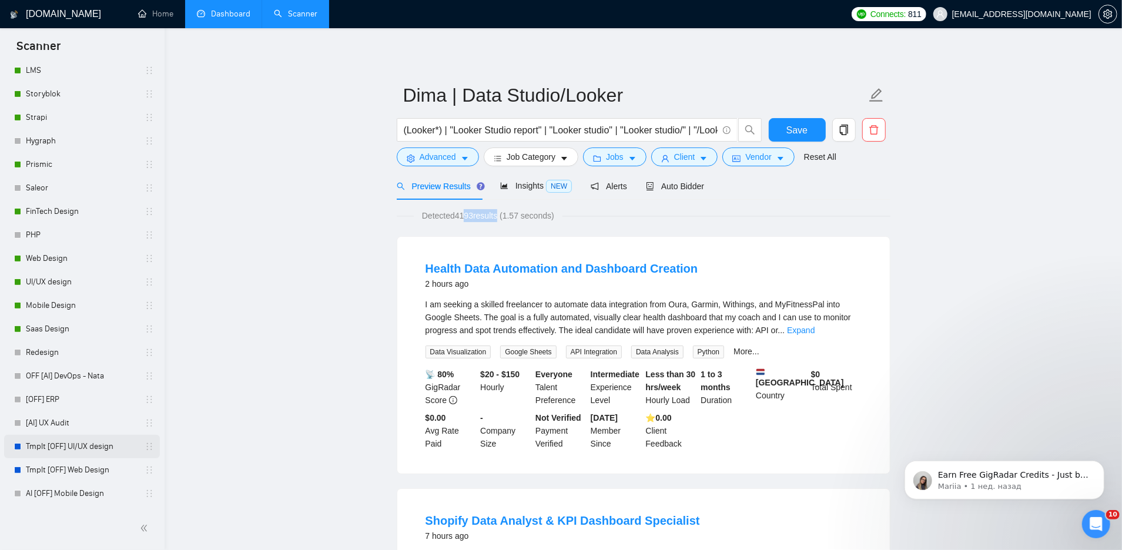
click at [88, 448] on link "Tmplt [OFF] UI/UX design" at bounding box center [82, 447] width 112 height 24
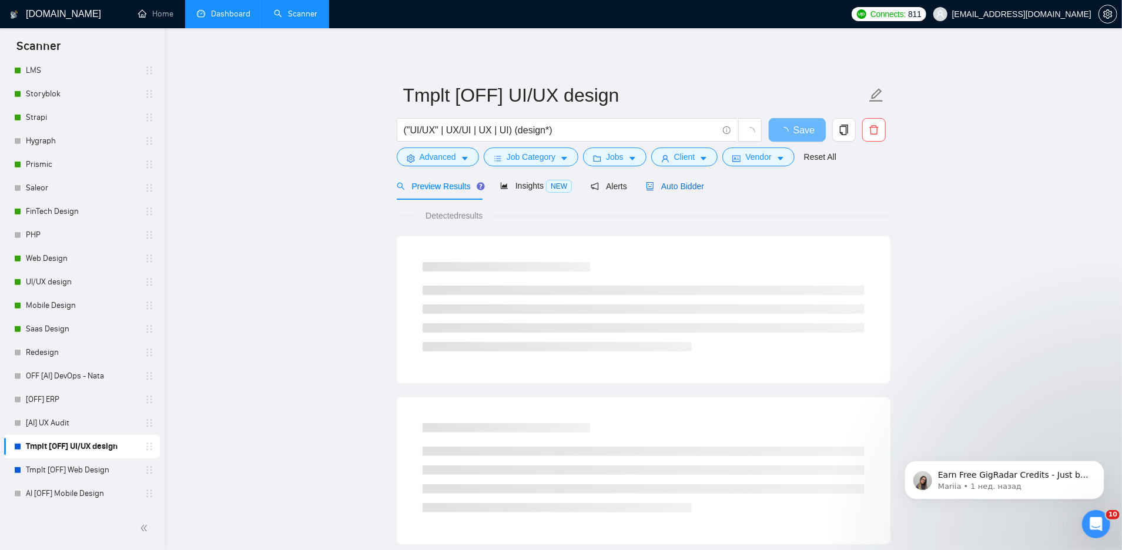
click at [676, 184] on span "Auto Bidder" at bounding box center [675, 186] width 58 height 9
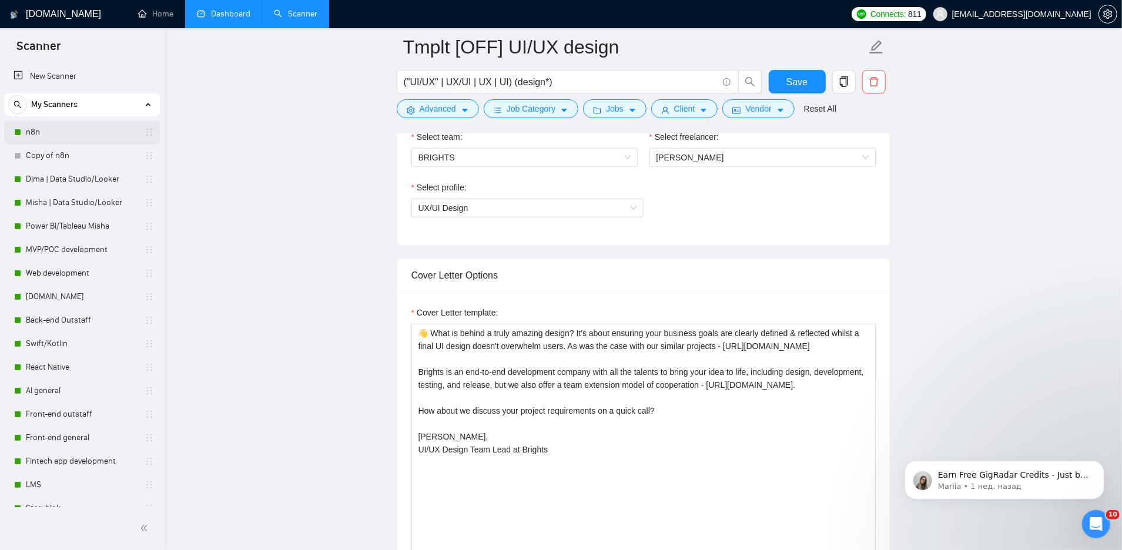
click at [62, 129] on link "n8n" at bounding box center [82, 132] width 112 height 24
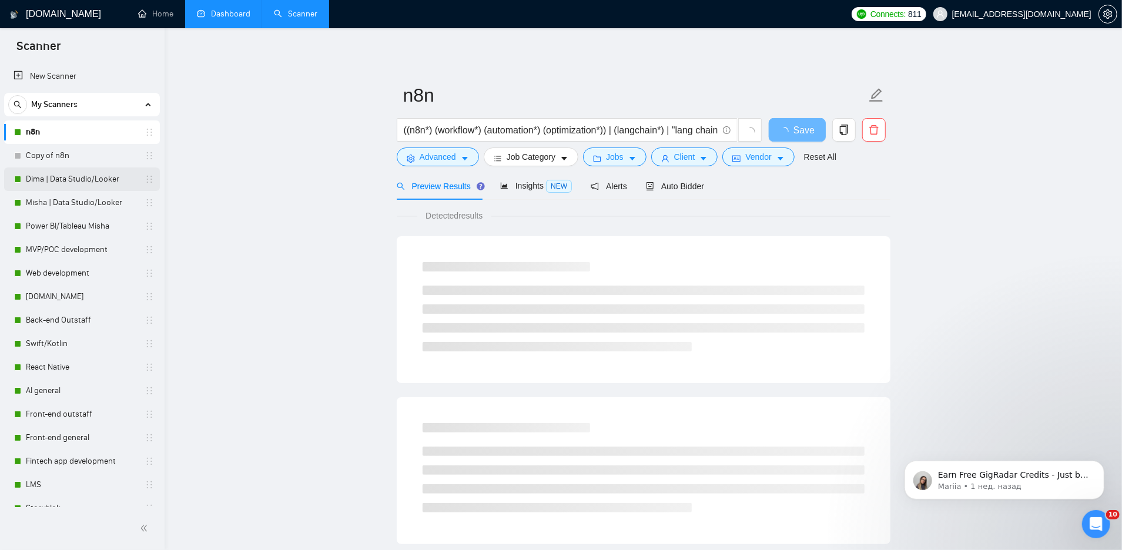
click at [68, 175] on link "Dima | Data Studio/Looker" at bounding box center [82, 179] width 112 height 24
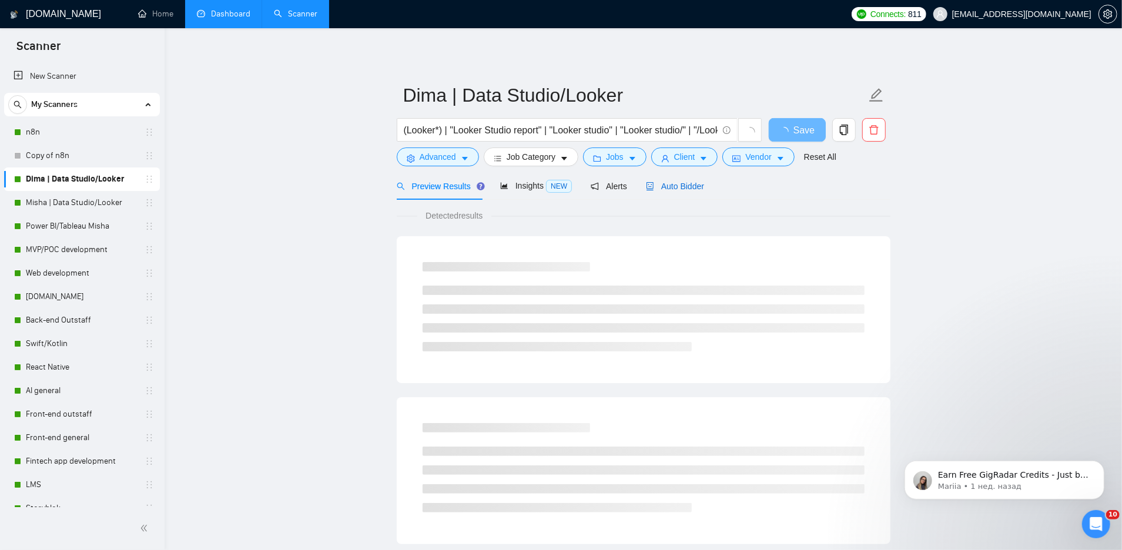
click at [680, 186] on span "Auto Bidder" at bounding box center [675, 186] width 58 height 9
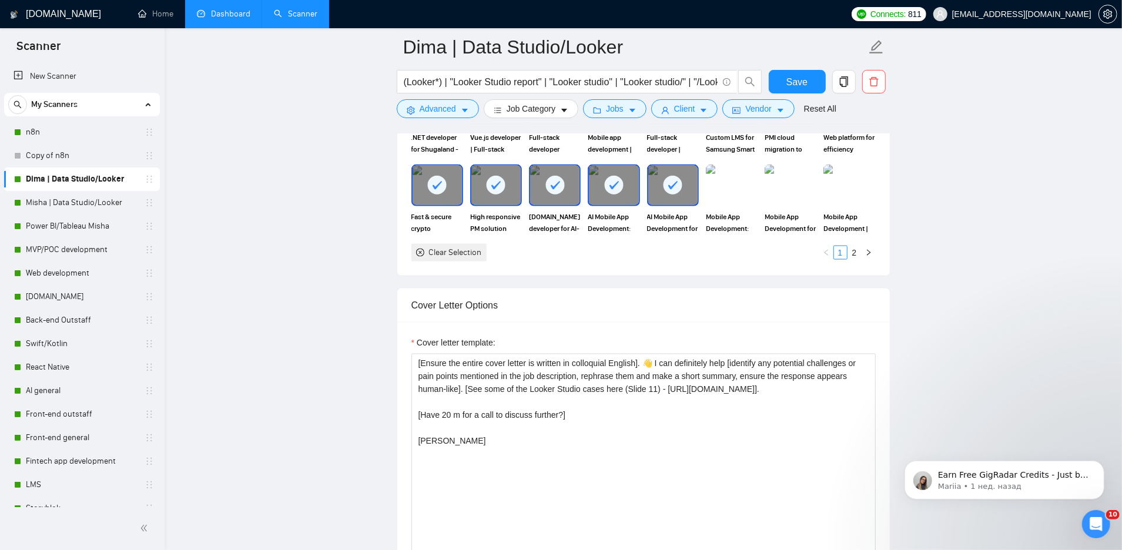
scroll to position [1268, 0]
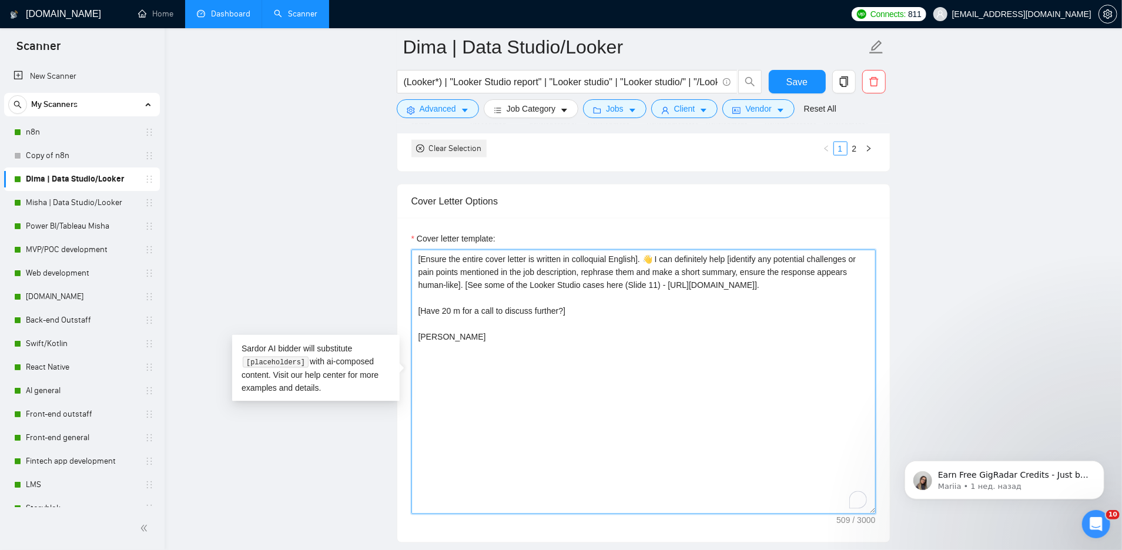
drag, startPoint x: 744, startPoint y: 256, endPoint x: 743, endPoint y: 274, distance: 18.2
click at [743, 274] on textarea "[Ensure the entire cover letter is written in colloquial English]. 👋 I can defi…" at bounding box center [643, 382] width 464 height 264
click at [719, 329] on textarea "[Ensure the entire cover letter is written in colloquial English]. 👋 I can defi…" at bounding box center [643, 382] width 464 height 264
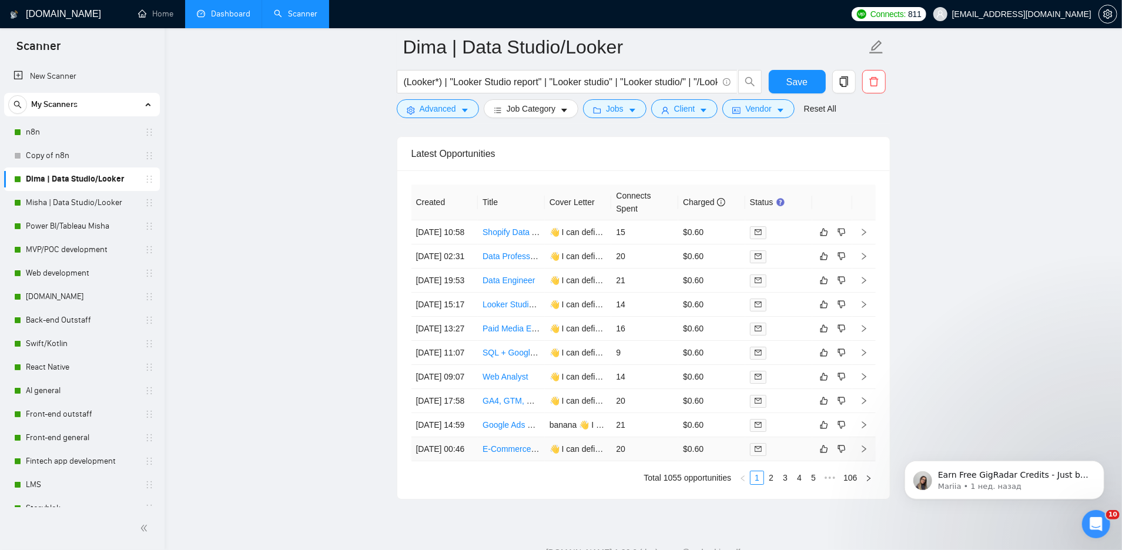
scroll to position [2847, 0]
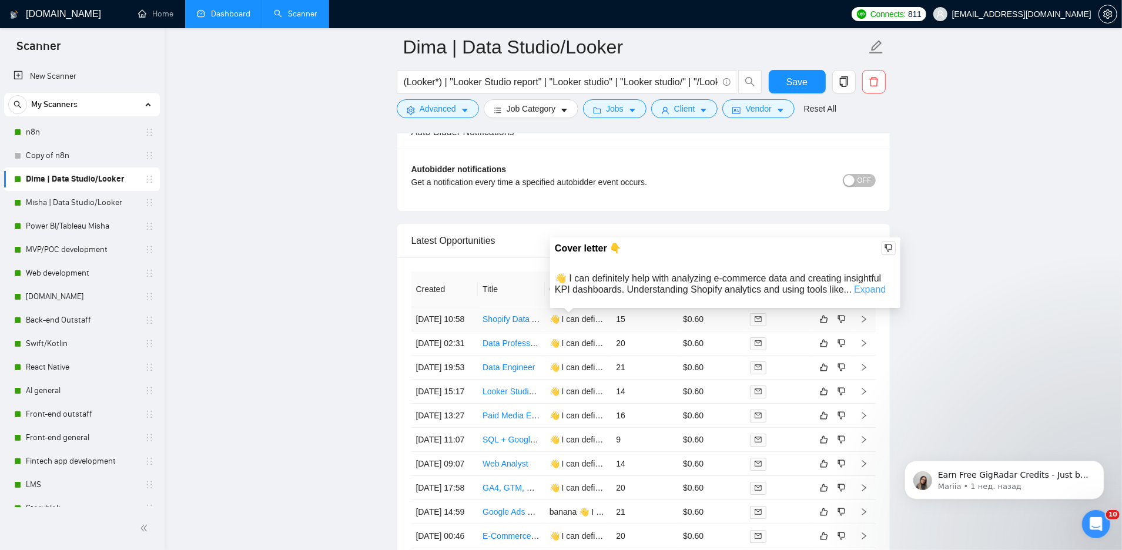
click at [875, 292] on link "Expand" at bounding box center [870, 289] width 32 height 10
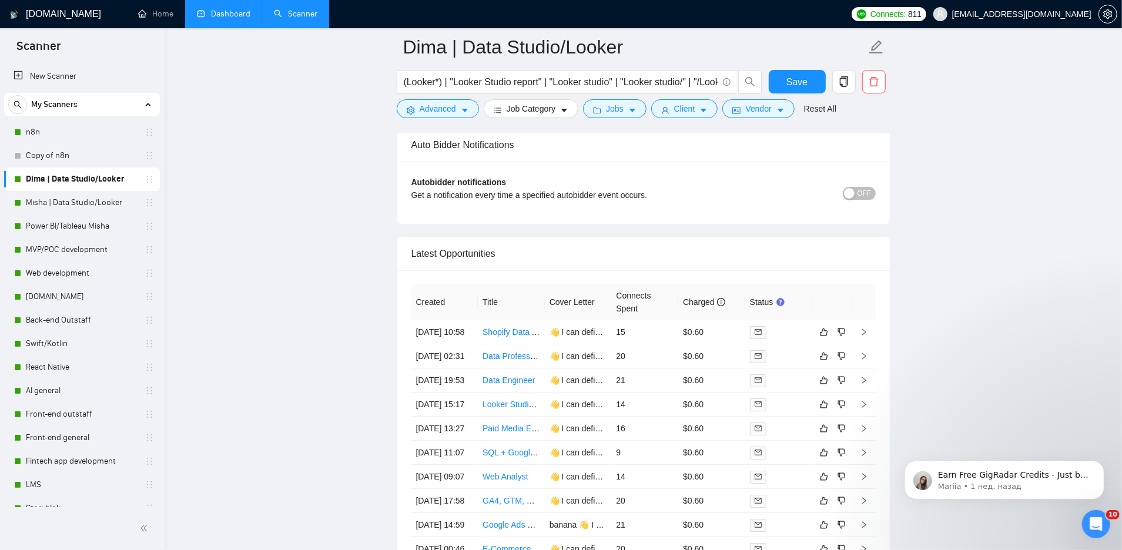
scroll to position [2844, 0]
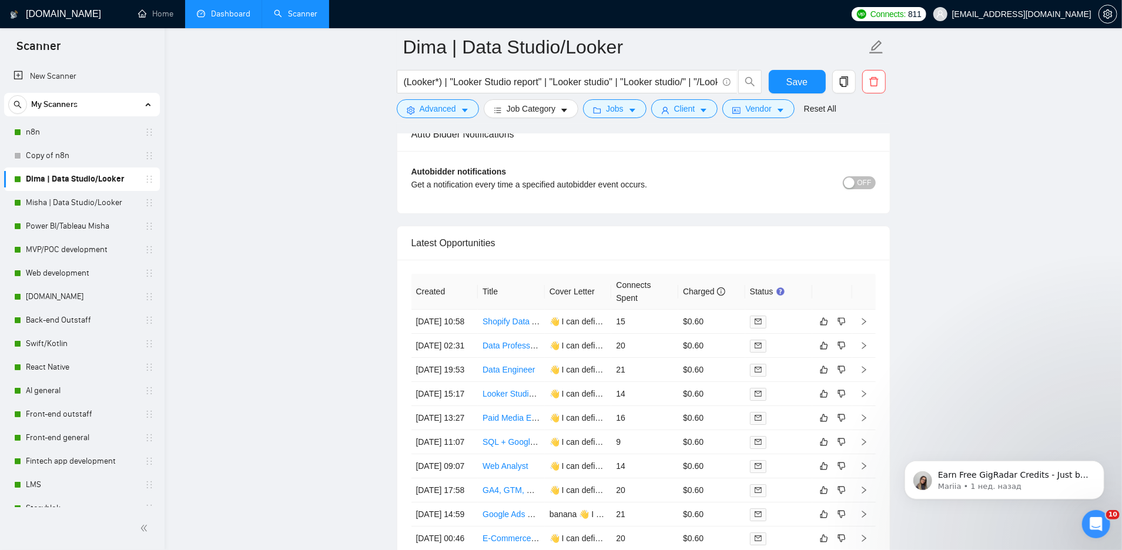
click at [230, 14] on link "Dashboard" at bounding box center [223, 14] width 53 height 10
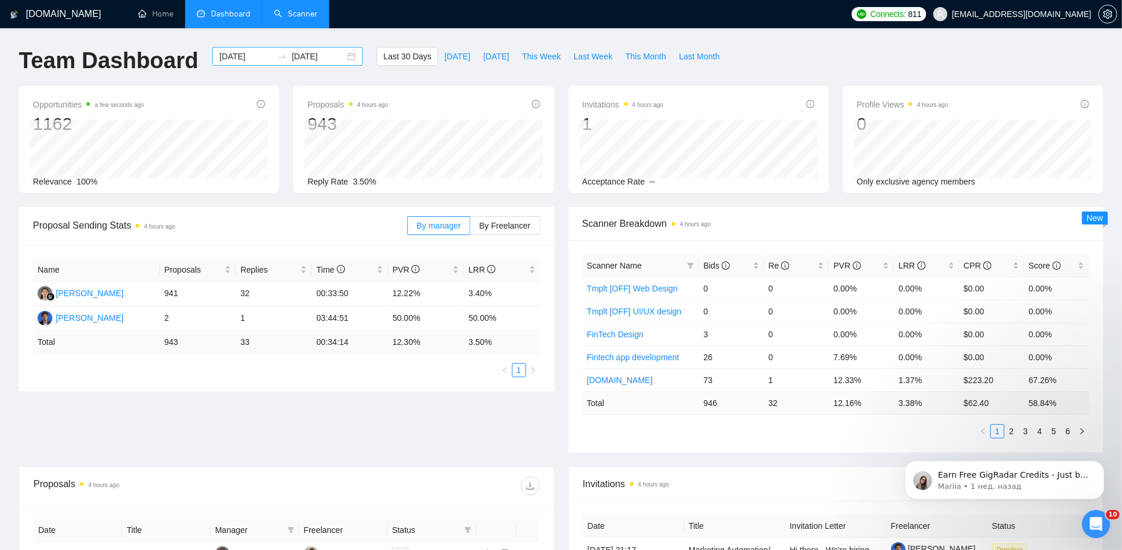
click at [234, 57] on input "[DATE]" at bounding box center [245, 56] width 53 height 13
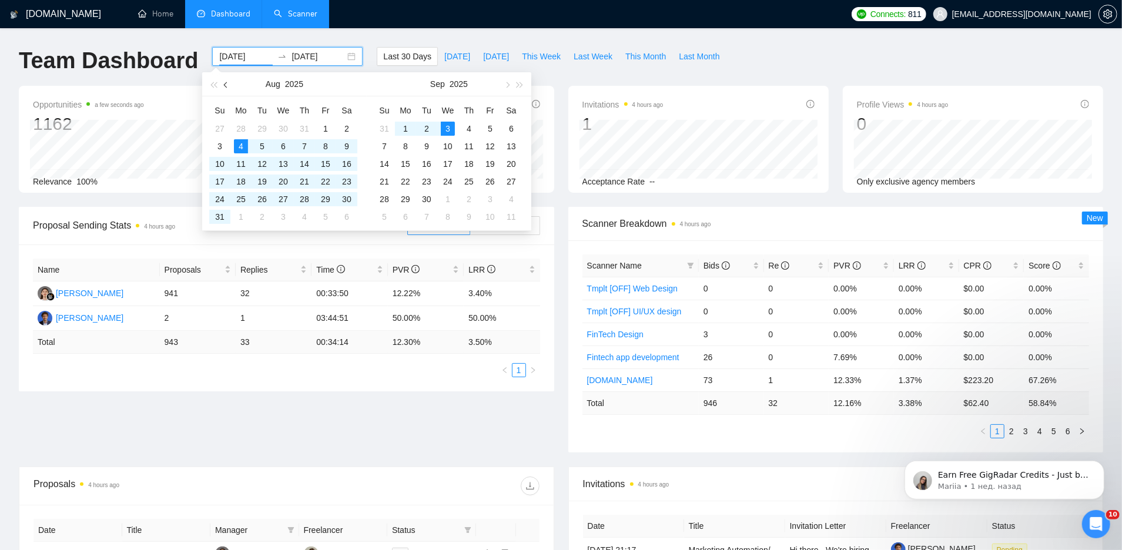
click at [226, 85] on span "button" at bounding box center [227, 85] width 6 height 6
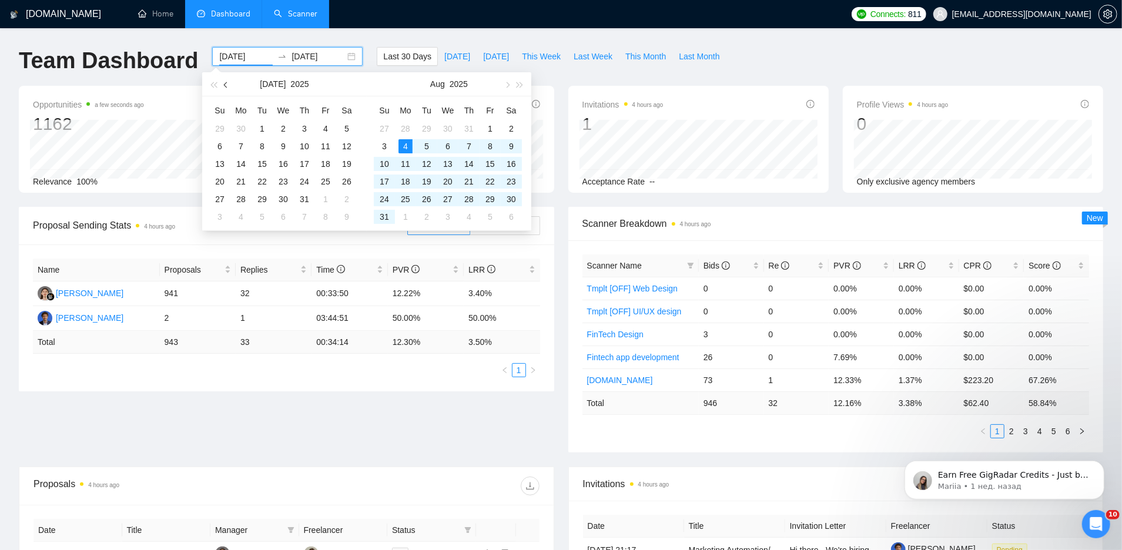
click at [226, 85] on span "button" at bounding box center [227, 85] width 6 height 6
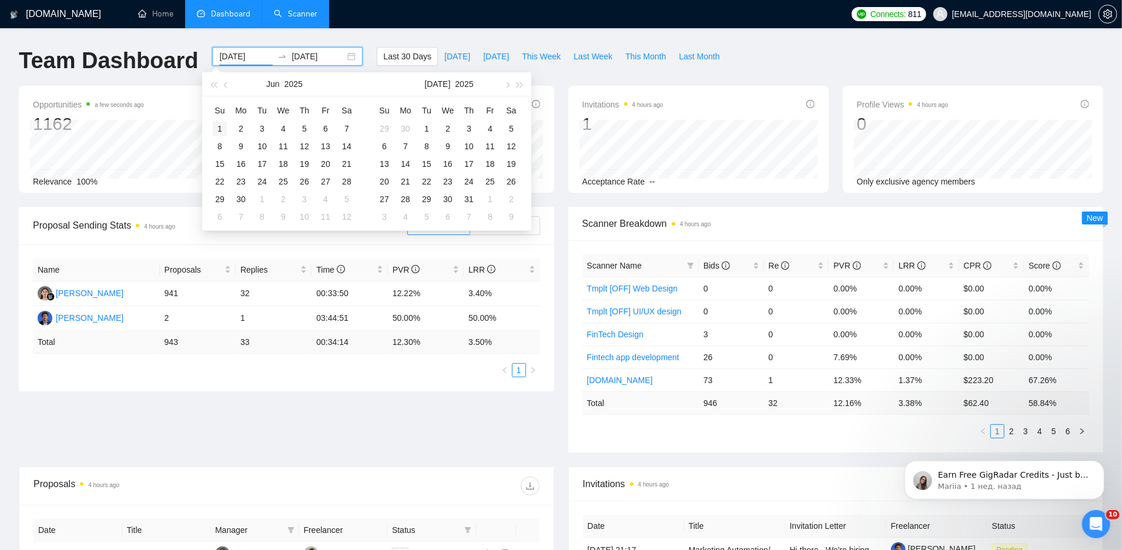
type input "[DATE]"
drag, startPoint x: 221, startPoint y: 126, endPoint x: 274, endPoint y: 135, distance: 53.7
click at [221, 126] on div "1" at bounding box center [220, 129] width 14 height 14
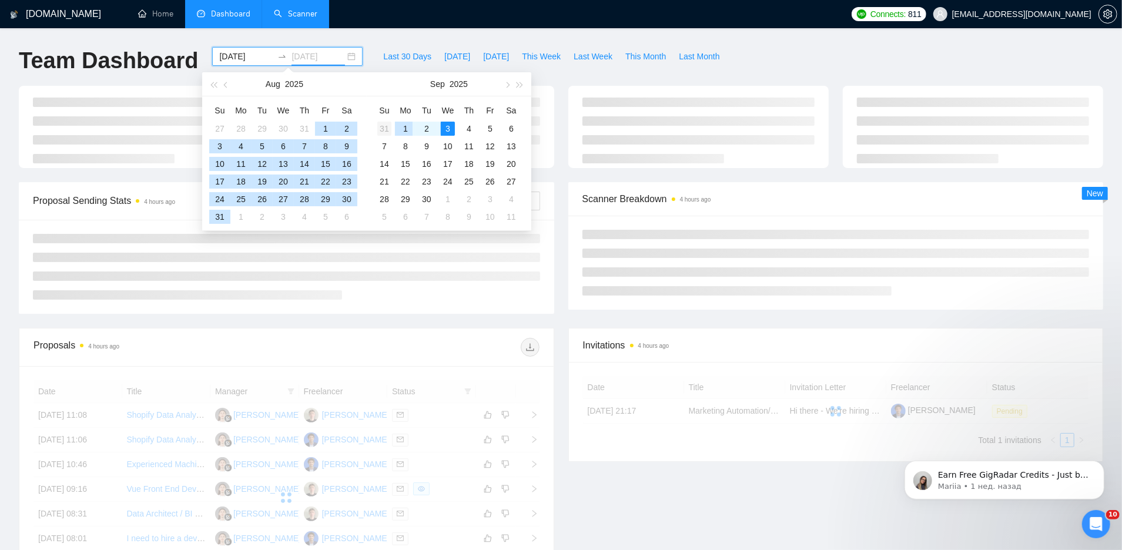
type input "[DATE]"
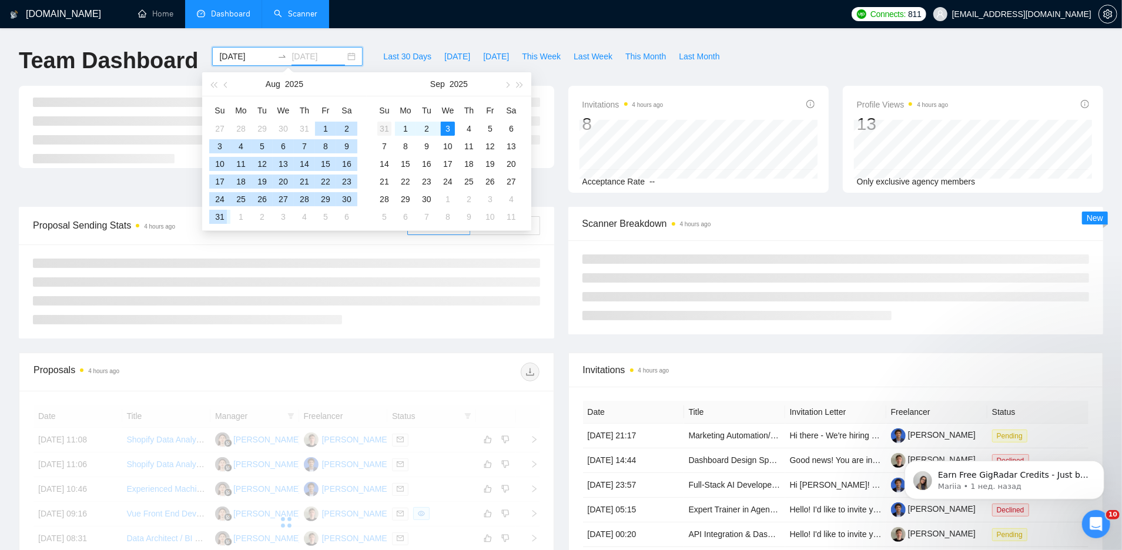
click at [384, 127] on div "31" at bounding box center [384, 129] width 14 height 14
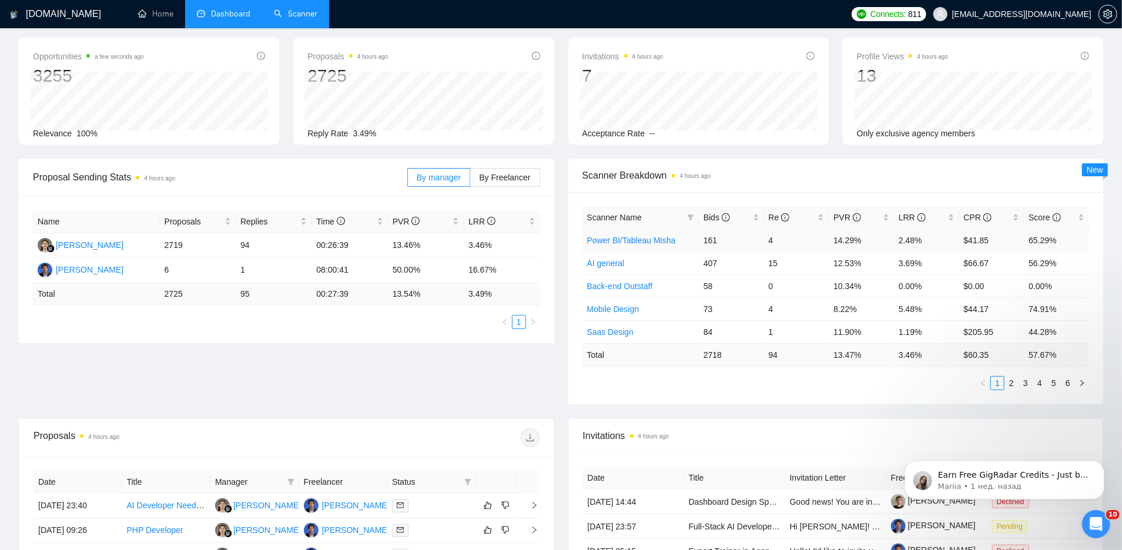
scroll to position [45, 0]
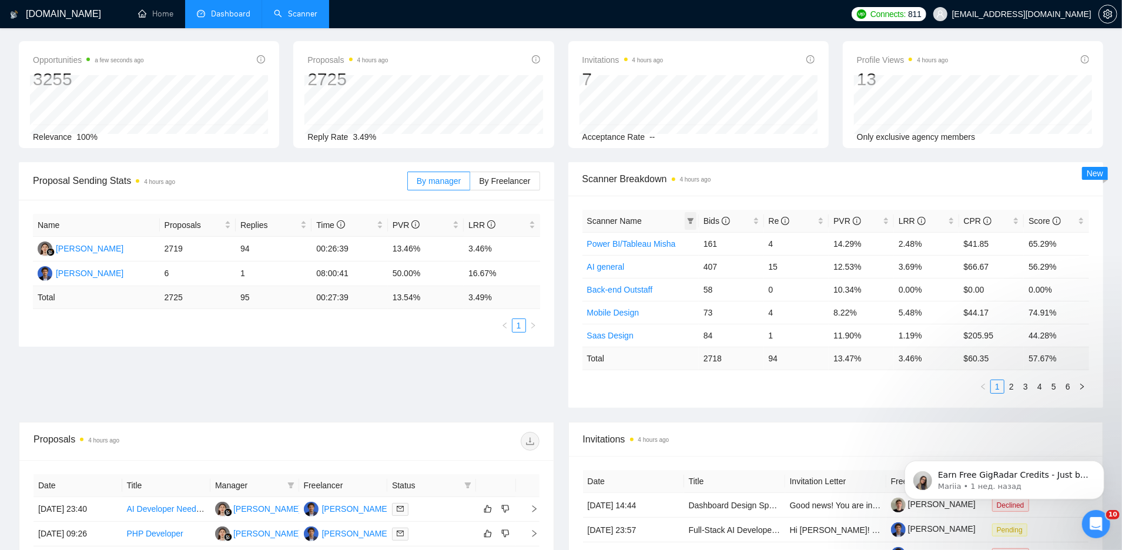
click at [691, 217] on icon "filter" at bounding box center [690, 220] width 7 height 7
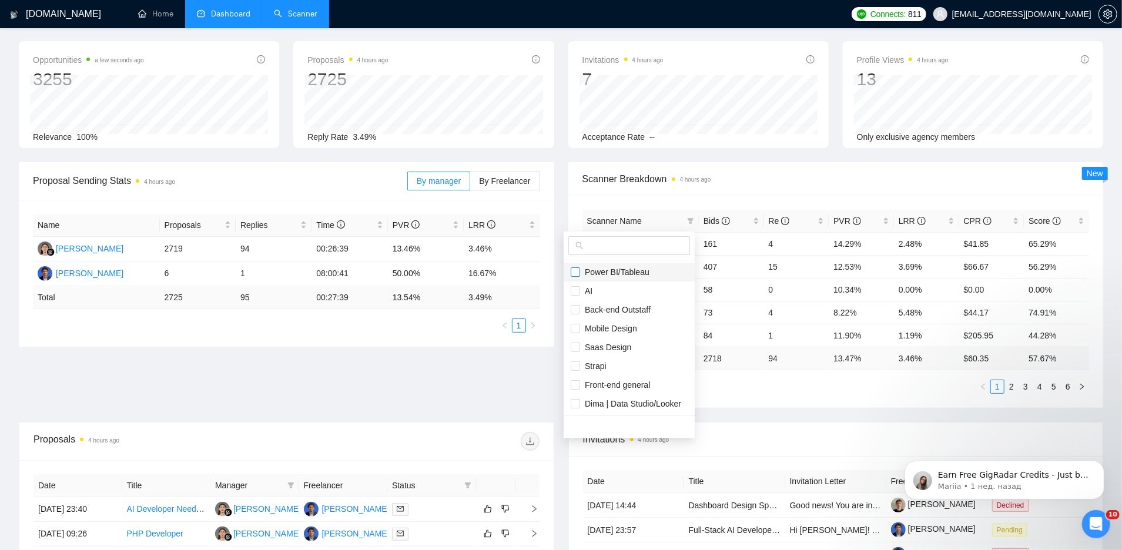
click at [576, 271] on input "checkbox" at bounding box center [575, 271] width 9 height 9
checkbox input "true"
click at [577, 345] on input "checkbox" at bounding box center [575, 345] width 9 height 9
checkbox input "true"
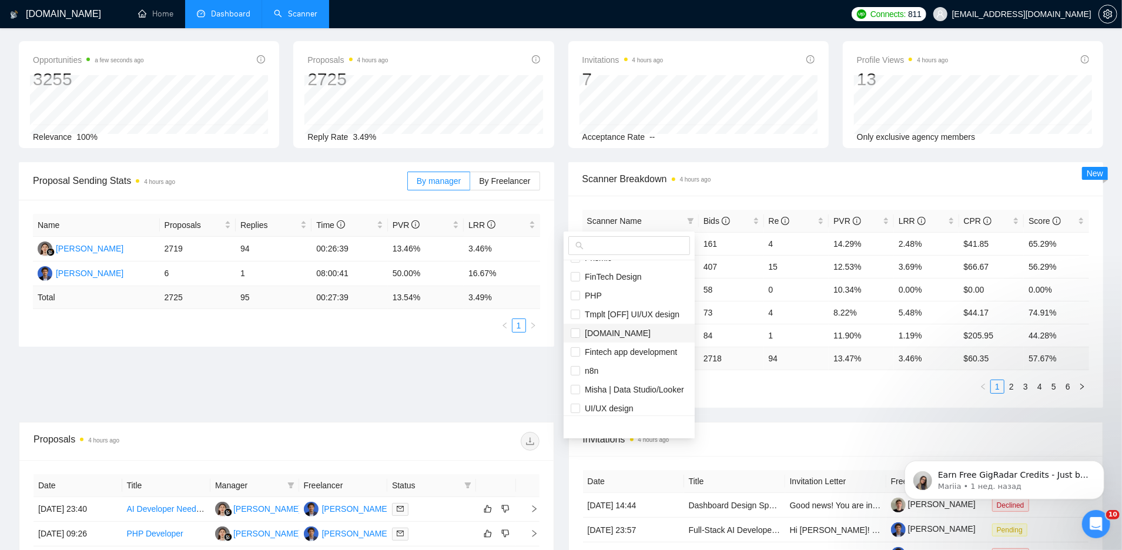
scroll to position [317, 0]
click at [589, 245] on input "text" at bounding box center [634, 245] width 97 height 13
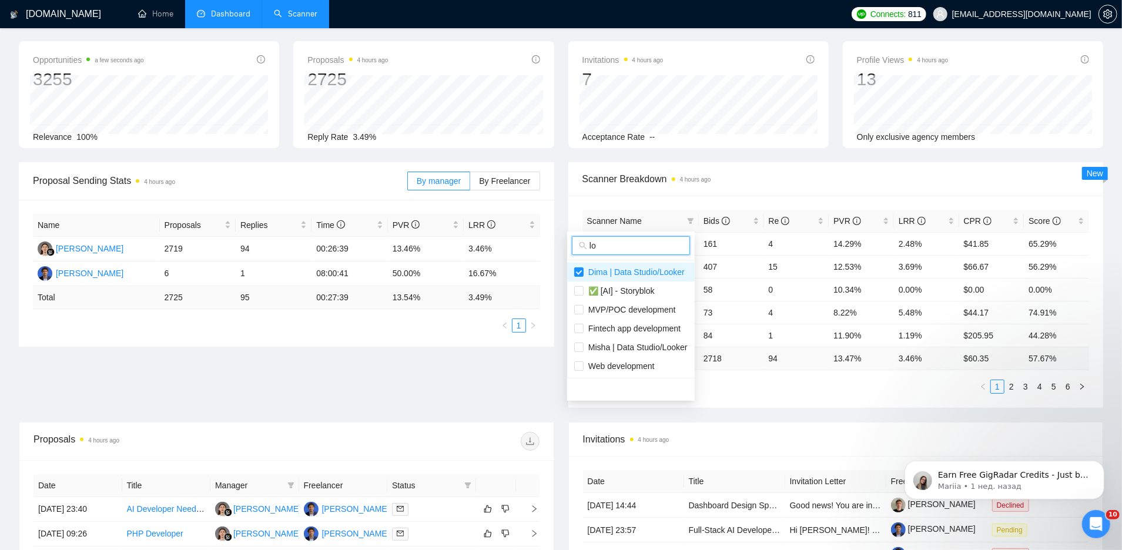
scroll to position [0, 0]
type input "look"
click at [579, 290] on input "checkbox" at bounding box center [578, 290] width 9 height 9
checkbox input "true"
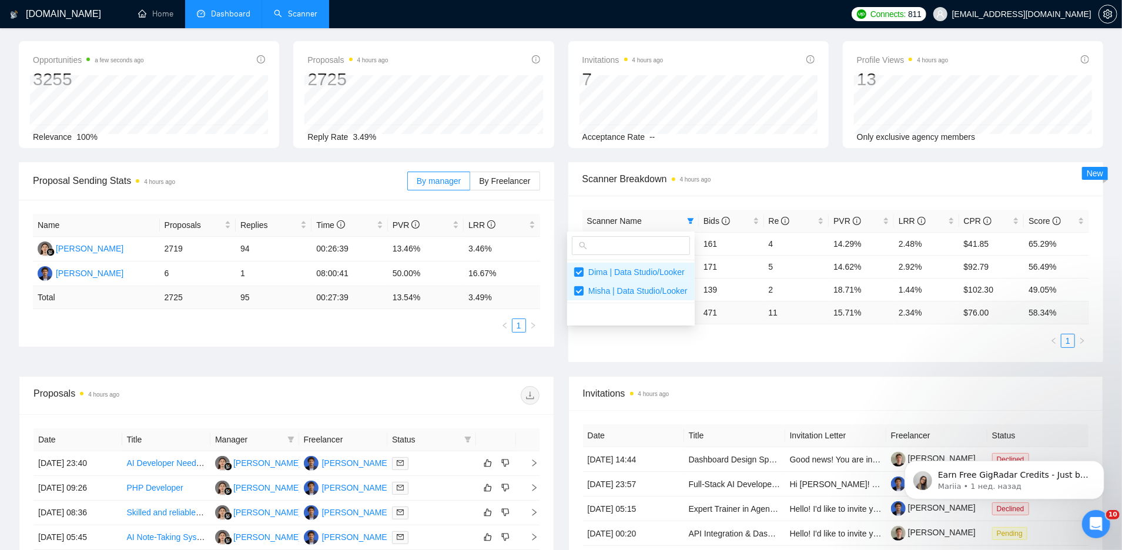
click at [611, 391] on main "Team Dashboard [DATE] [DATE] Last 30 Days [DATE] [DATE] This Week Last Week Thi…" at bounding box center [561, 376] width 1084 height 748
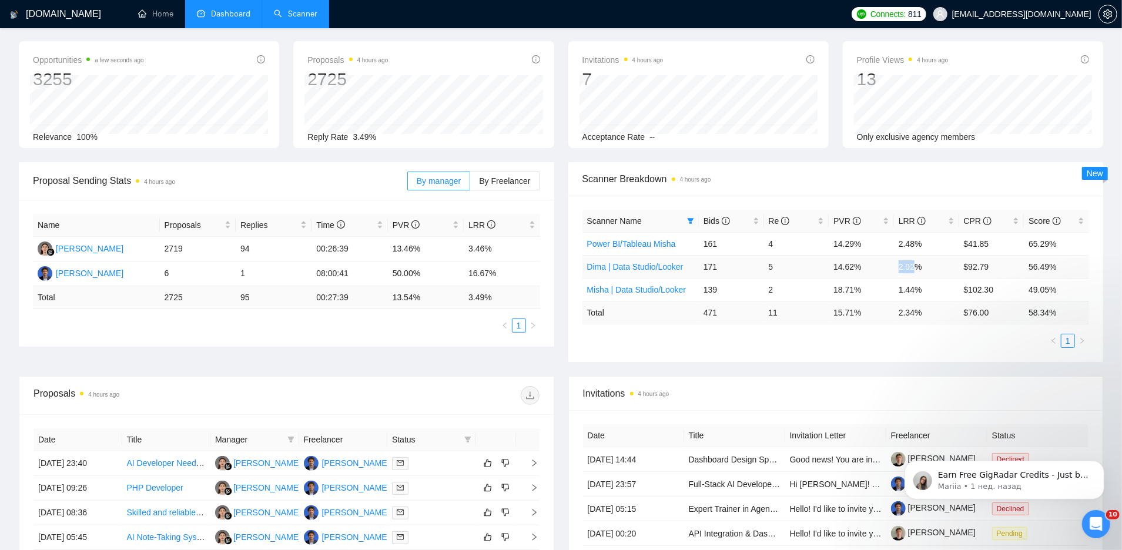
drag, startPoint x: 918, startPoint y: 267, endPoint x: 897, endPoint y: 267, distance: 20.6
click at [897, 267] on td "2.92%" at bounding box center [926, 266] width 65 height 23
drag, startPoint x: 926, startPoint y: 291, endPoint x: 901, endPoint y: 291, distance: 24.1
click at [902, 292] on td "1.44%" at bounding box center [926, 289] width 65 height 23
drag, startPoint x: 710, startPoint y: 269, endPoint x: 720, endPoint y: 269, distance: 9.4
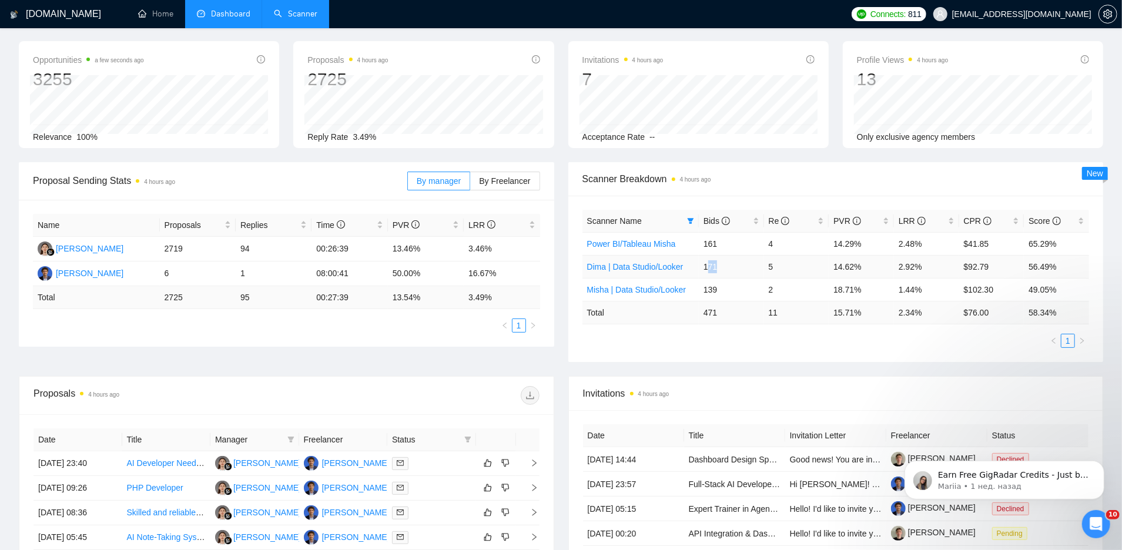
click at [720, 269] on td "171" at bounding box center [731, 266] width 65 height 23
click at [725, 347] on div "Scanner Name Bids Re PVR LRR CPR Score Power BI/Tableau Misha 161 4 14.29% 2.48…" at bounding box center [835, 279] width 535 height 166
click at [737, 345] on ul "1" at bounding box center [835, 341] width 507 height 14
drag, startPoint x: 708, startPoint y: 266, endPoint x: 720, endPoint y: 269, distance: 12.0
click at [720, 269] on td "171" at bounding box center [731, 266] width 65 height 23
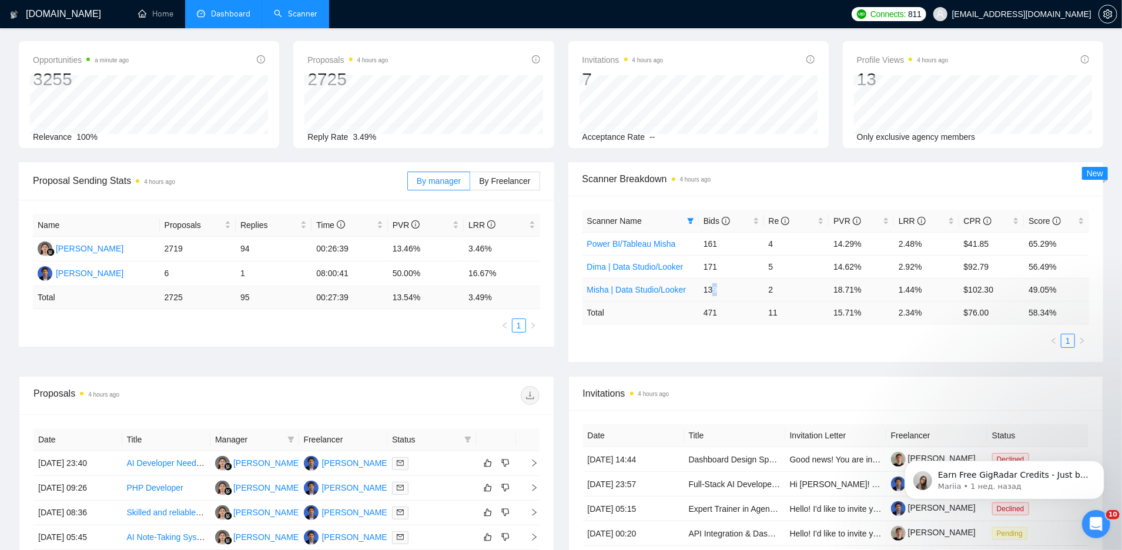
drag, startPoint x: 718, startPoint y: 289, endPoint x: 712, endPoint y: 288, distance: 6.5
click at [712, 289] on td "139" at bounding box center [731, 289] width 65 height 23
click at [712, 347] on div "Scanner Name Bids Re PVR LRR CPR Score Power BI/Tableau Misha 161 4 14.29% 2.48…" at bounding box center [835, 279] width 535 height 166
click at [309, 14] on link "Scanner" at bounding box center [295, 14] width 43 height 10
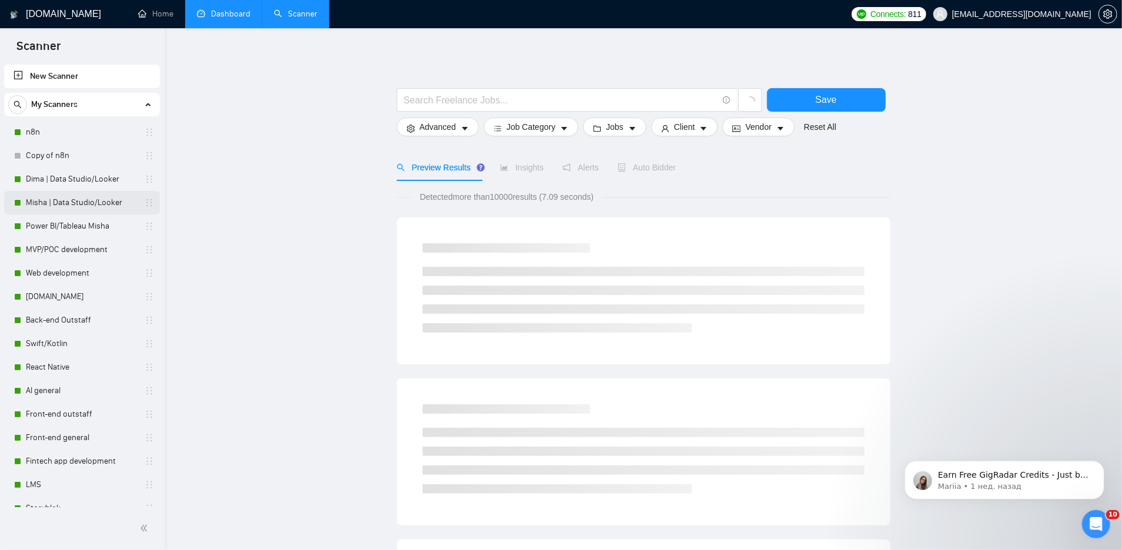
click at [75, 205] on link "Misha | Data Studio/Looker" at bounding box center [82, 203] width 112 height 24
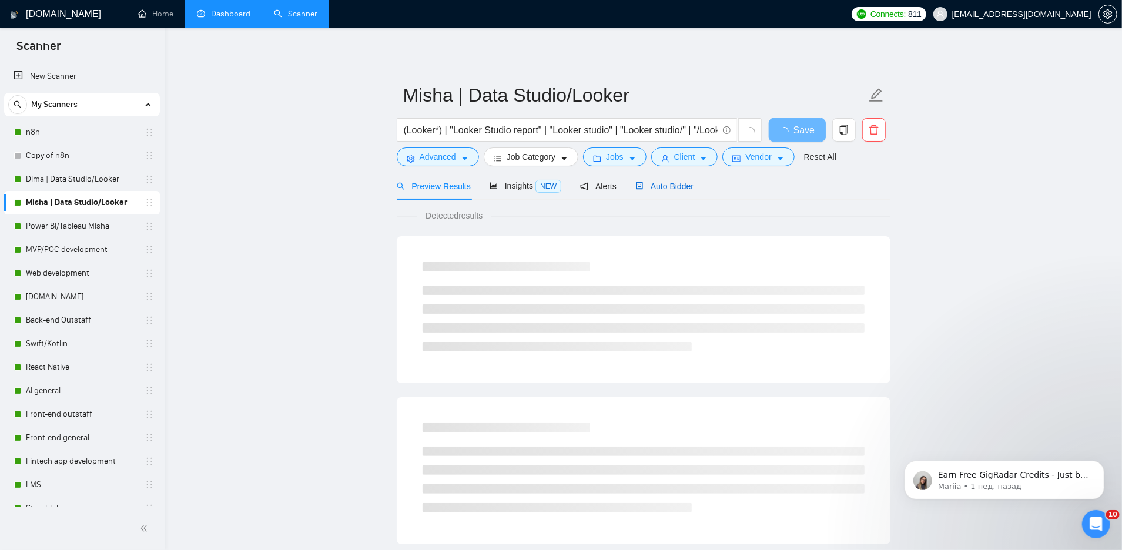
click at [656, 186] on span "Auto Bidder" at bounding box center [664, 186] width 58 height 9
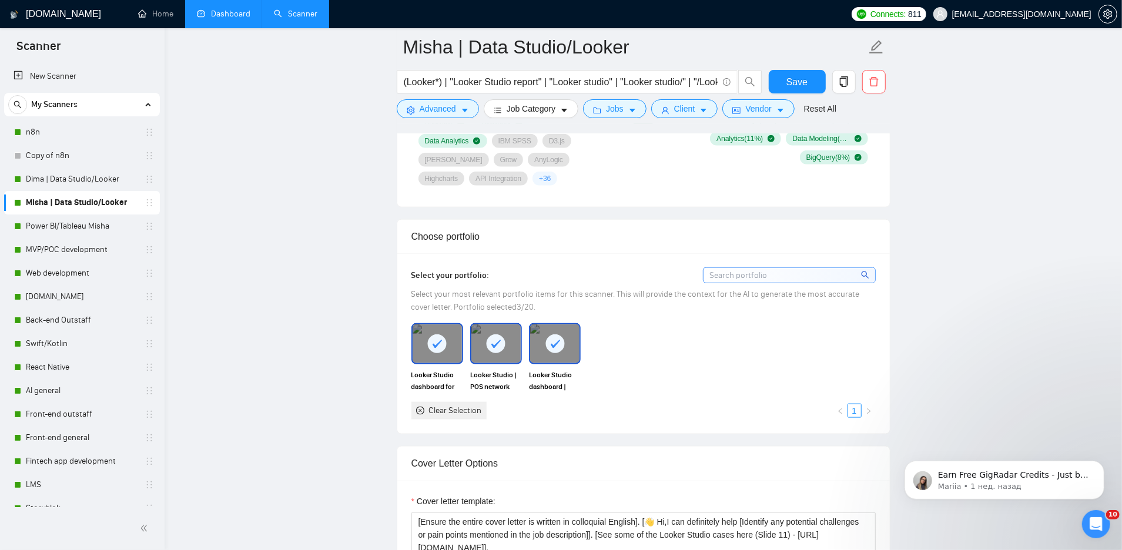
scroll to position [1133, 0]
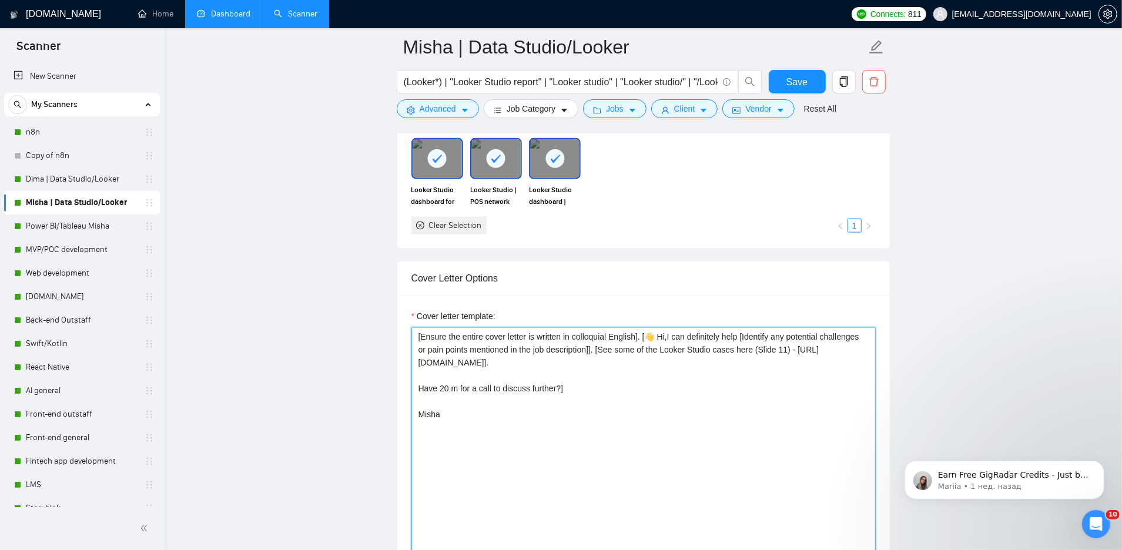
click at [683, 374] on textarea "[Ensure the entire cover letter is written in colloquial English]. [👋 Hi,I can …" at bounding box center [643, 459] width 464 height 264
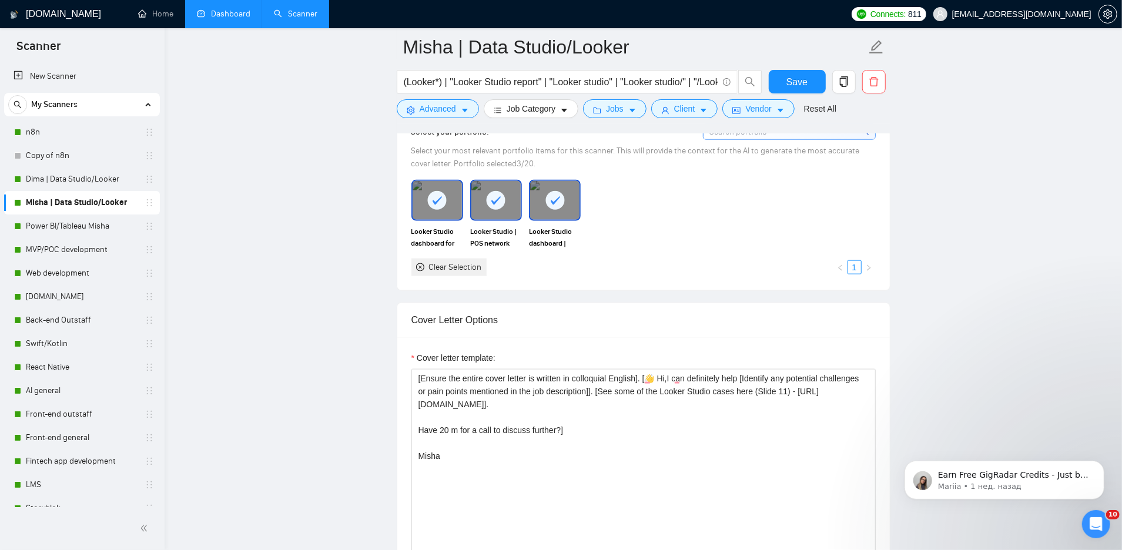
scroll to position [1075, 0]
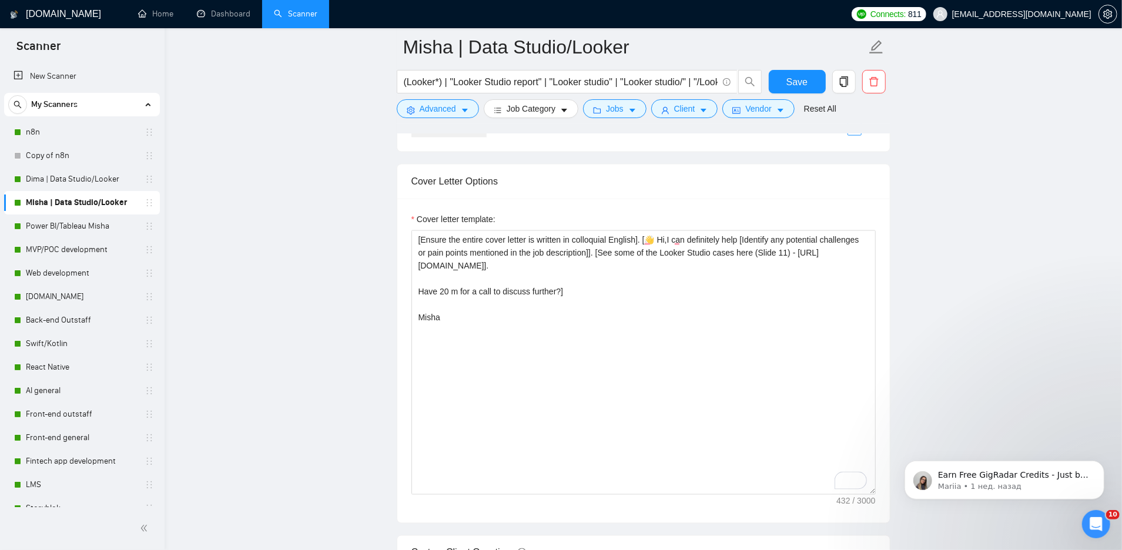
scroll to position [1224, 0]
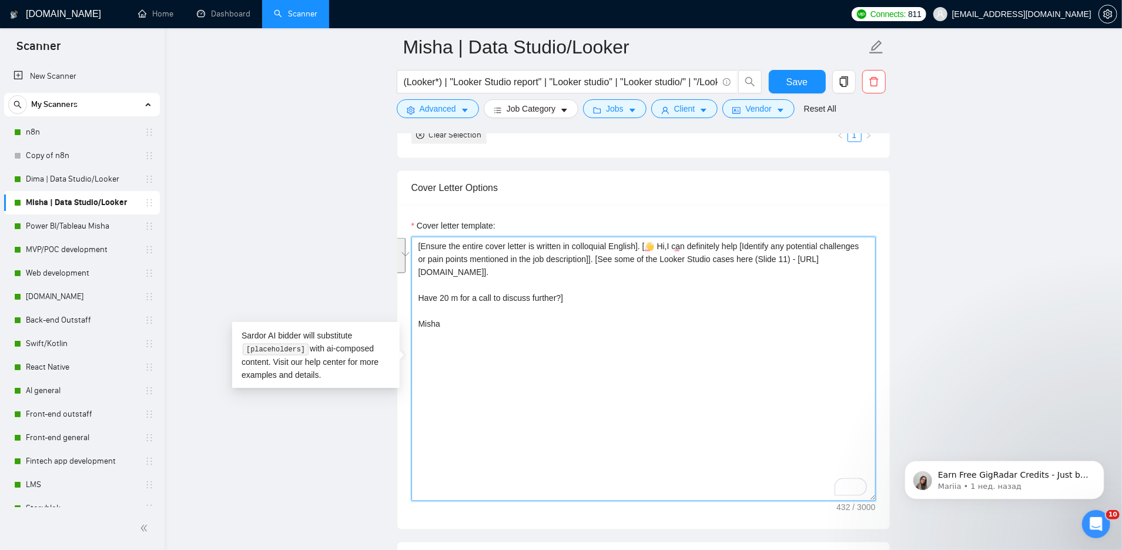
drag, startPoint x: 647, startPoint y: 252, endPoint x: 675, endPoint y: 287, distance: 45.3
click at [675, 287] on textarea "[Ensure the entire cover letter is written in colloquial English]. [👋 Hi,I can …" at bounding box center [643, 369] width 464 height 264
click at [660, 320] on textarea "[Ensure the entire cover letter is written in colloquial English]. [👋 Hi,I can …" at bounding box center [643, 369] width 464 height 264
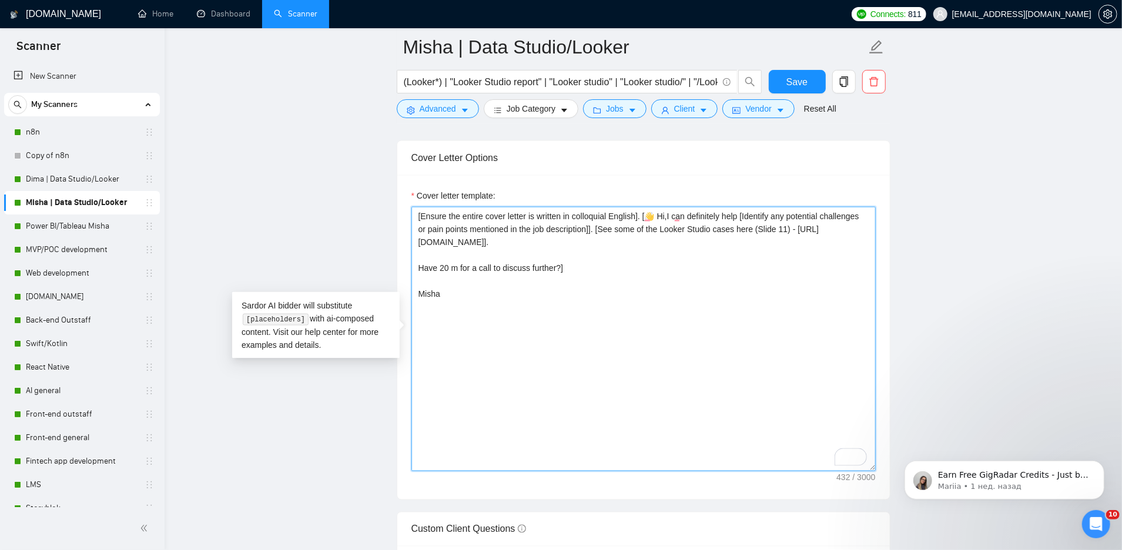
scroll to position [1256, 0]
click at [426, 118] on button "Advanced" at bounding box center [438, 108] width 82 height 19
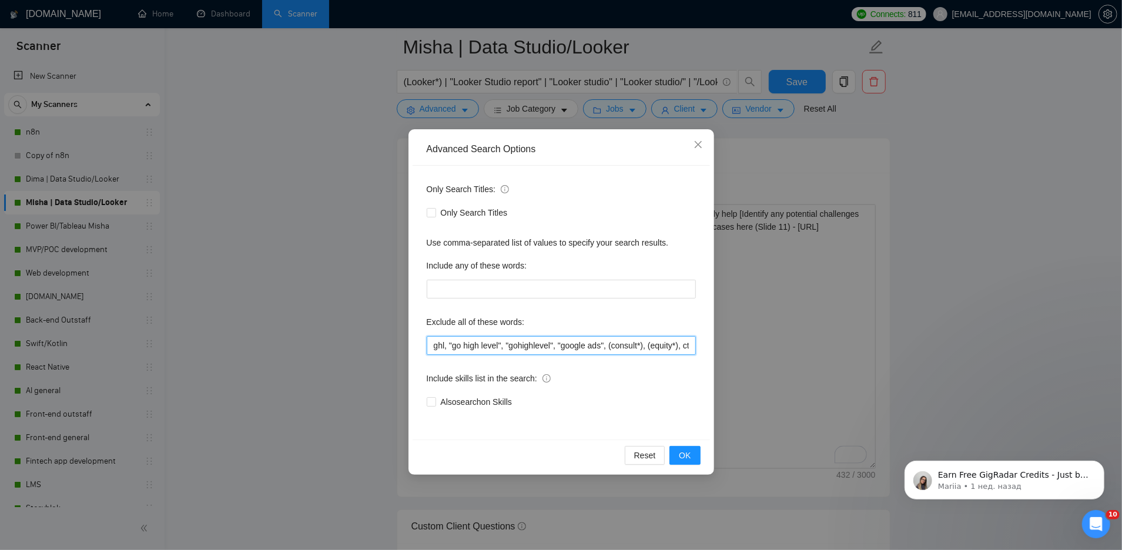
click at [613, 343] on input "ghl, "go high level", "gohighlevel", "google ads", (consult*), (equity*), cto, …" at bounding box center [561, 345] width 269 height 19
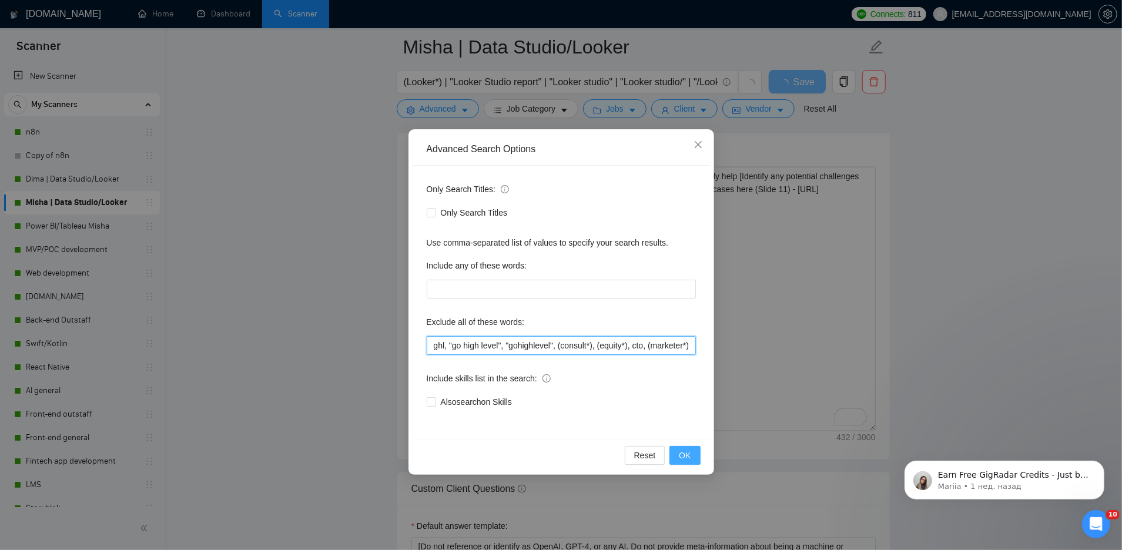
type input "ghl, "go high level", "gohighlevel", (consult*), (equity*), cto, (marketer*), Q…"
click at [678, 453] on button "OK" at bounding box center [684, 455] width 31 height 19
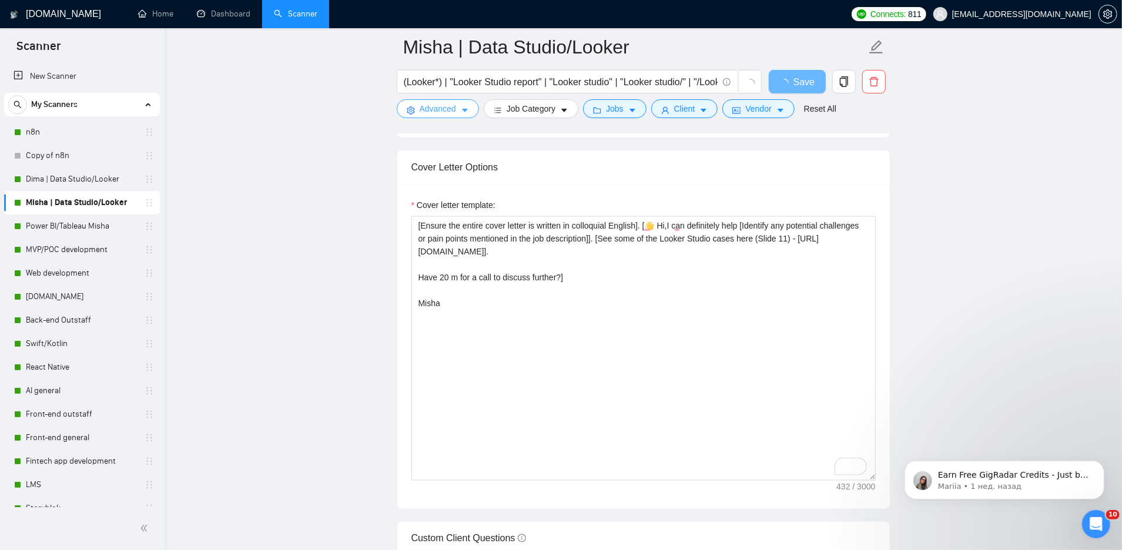
scroll to position [1204, 0]
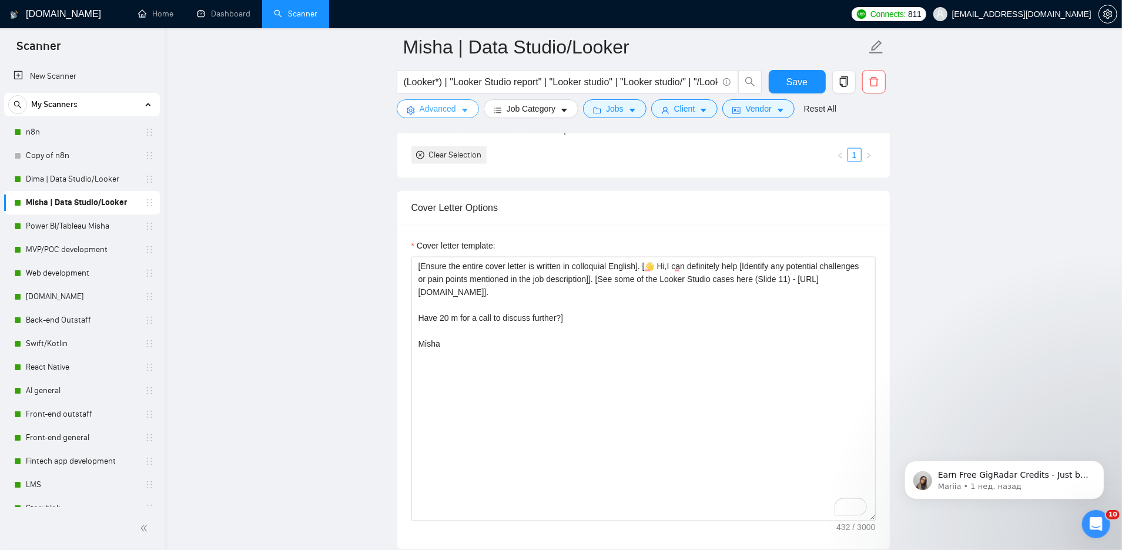
click at [435, 109] on span "Advanced" at bounding box center [438, 108] width 36 height 13
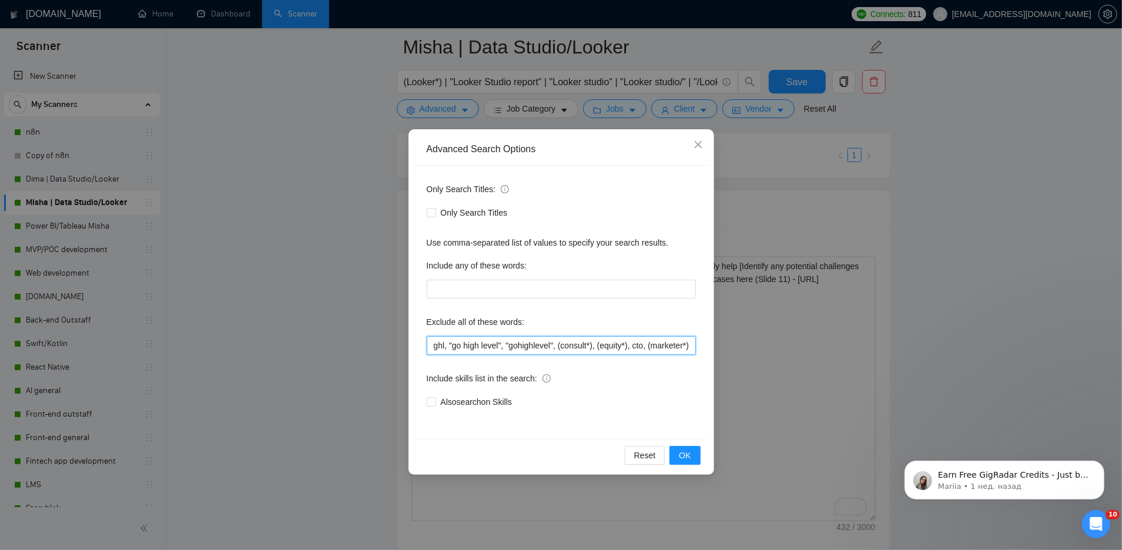
drag, startPoint x: 599, startPoint y: 345, endPoint x: 569, endPoint y: 344, distance: 30.6
click at [569, 344] on input "ghl, "go high level", "gohighlevel", (consult*), (equity*), cto, (marketer*), Q…" at bounding box center [561, 345] width 269 height 19
click at [598, 344] on input "ghl, "go high level", "gohighlevel", (consult*), (equity*), cto, (marketer*), Q…" at bounding box center [561, 345] width 269 height 19
click at [688, 453] on span "OK" at bounding box center [685, 455] width 12 height 13
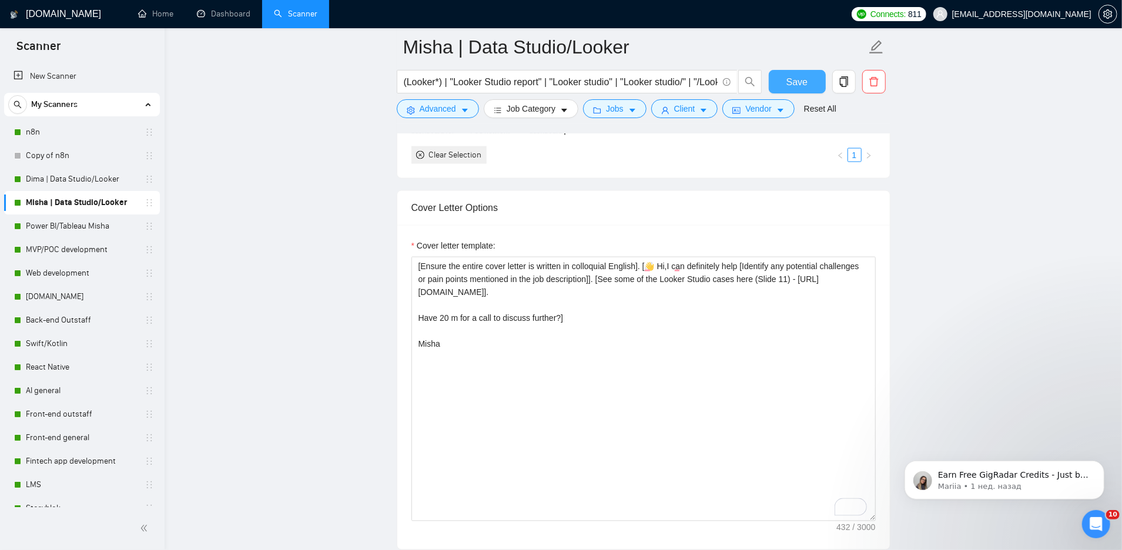
drag, startPoint x: 789, startPoint y: 82, endPoint x: 306, endPoint y: 243, distance: 509.9
click at [789, 82] on span "Save" at bounding box center [796, 82] width 21 height 15
click at [260, 256] on main "Misha | Data Studio/Looker (Looker*) | "Looker Studio report" | "Looker studio"…" at bounding box center [643, 507] width 920 height 3329
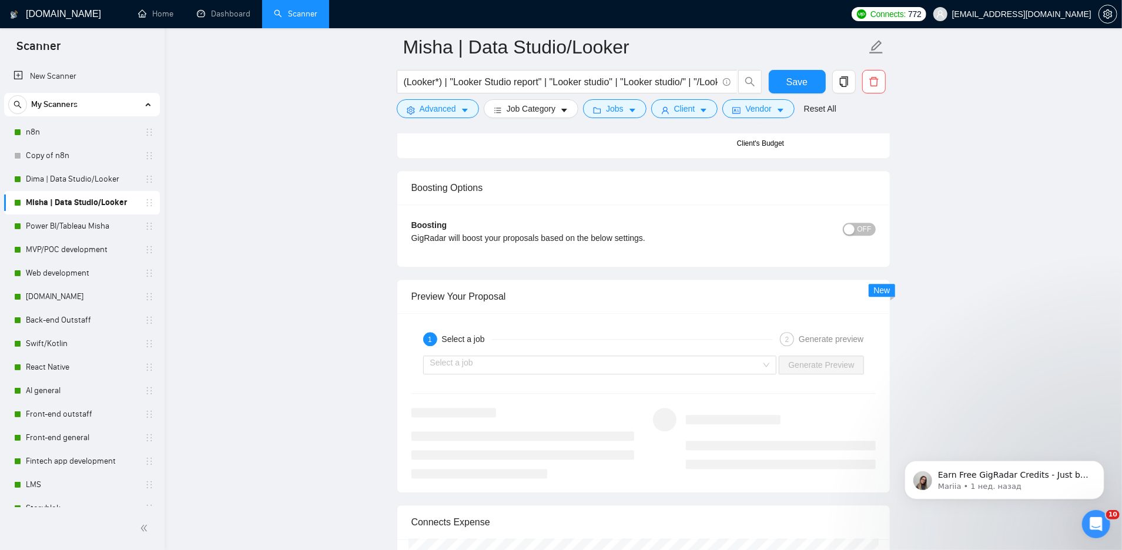
scroll to position [2057, 0]
click at [472, 364] on input "search" at bounding box center [595, 368] width 331 height 18
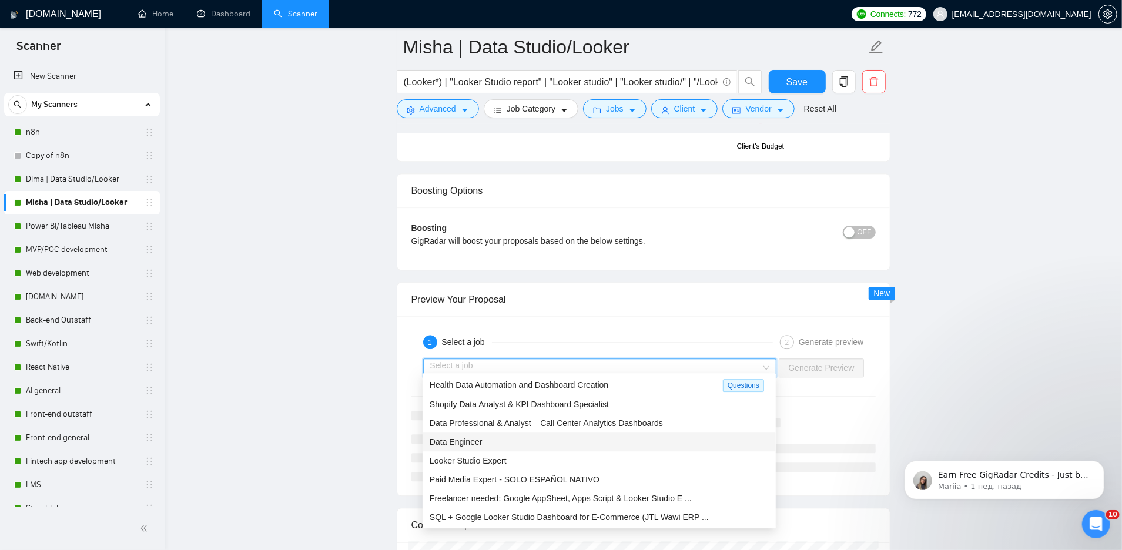
click at [461, 444] on span "Data Engineer" at bounding box center [456, 441] width 53 height 9
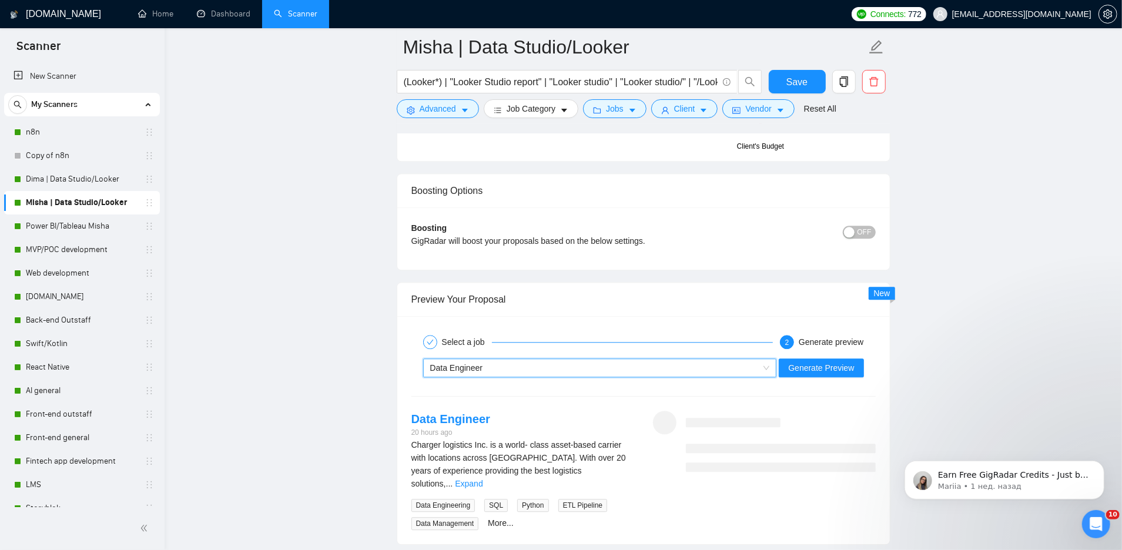
click at [443, 366] on div "Data Engineer" at bounding box center [594, 368] width 329 height 18
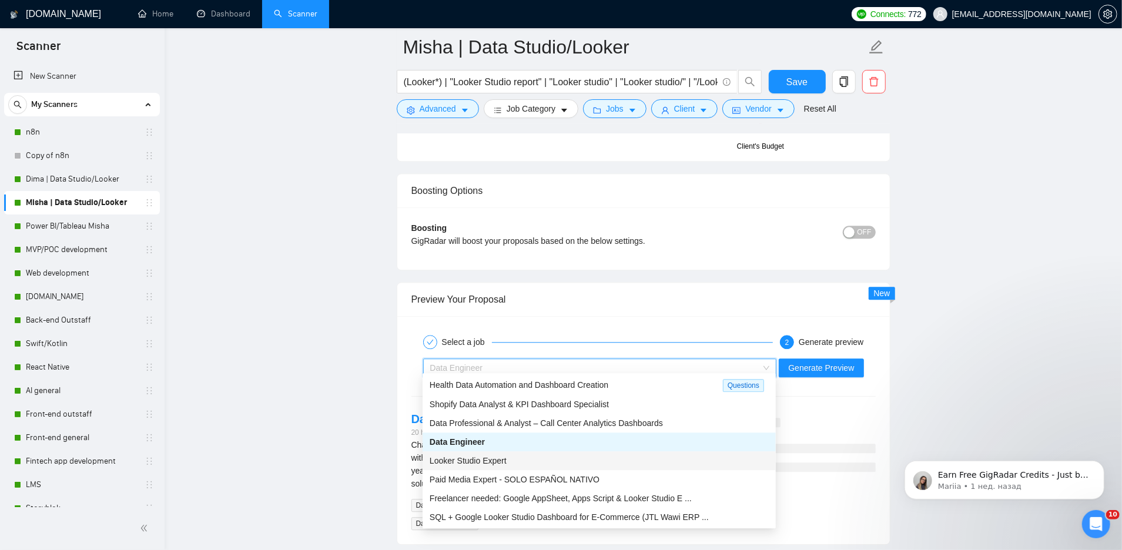
click at [451, 462] on span "Looker Studio Expert" at bounding box center [468, 460] width 77 height 9
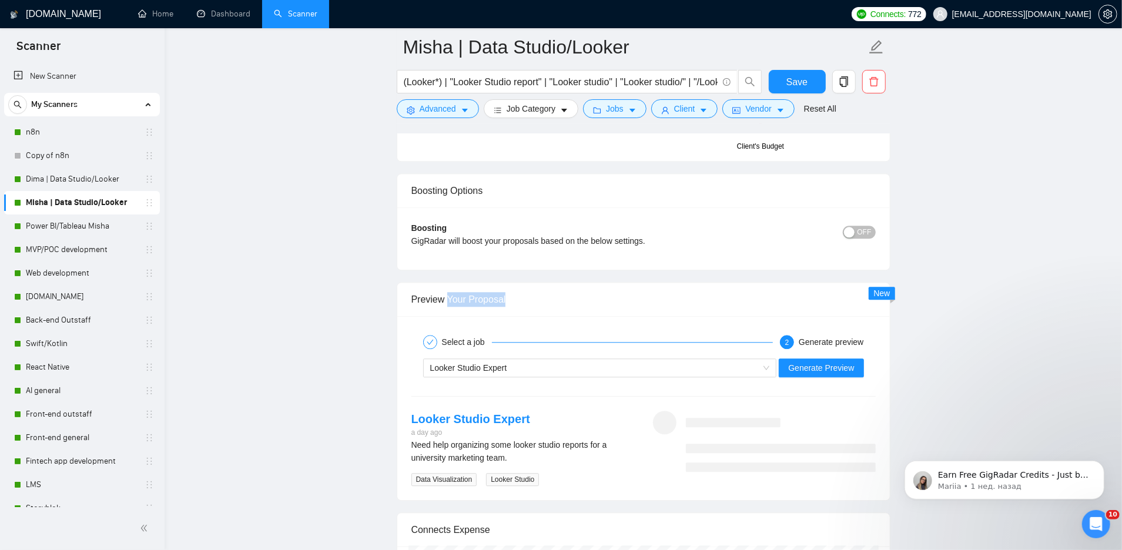
drag, startPoint x: 447, startPoint y: 297, endPoint x: 524, endPoint y: 298, distance: 77.0
click at [524, 298] on div "Preview Your Proposal" at bounding box center [643, 299] width 464 height 33
click at [805, 361] on span "Generate Preview" at bounding box center [821, 367] width 66 height 13
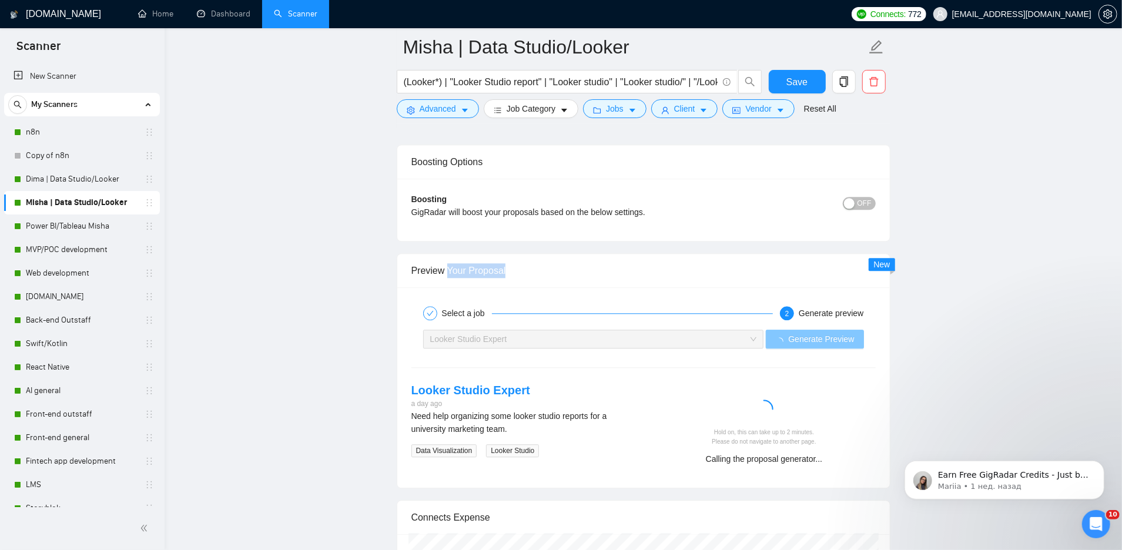
scroll to position [2103, 0]
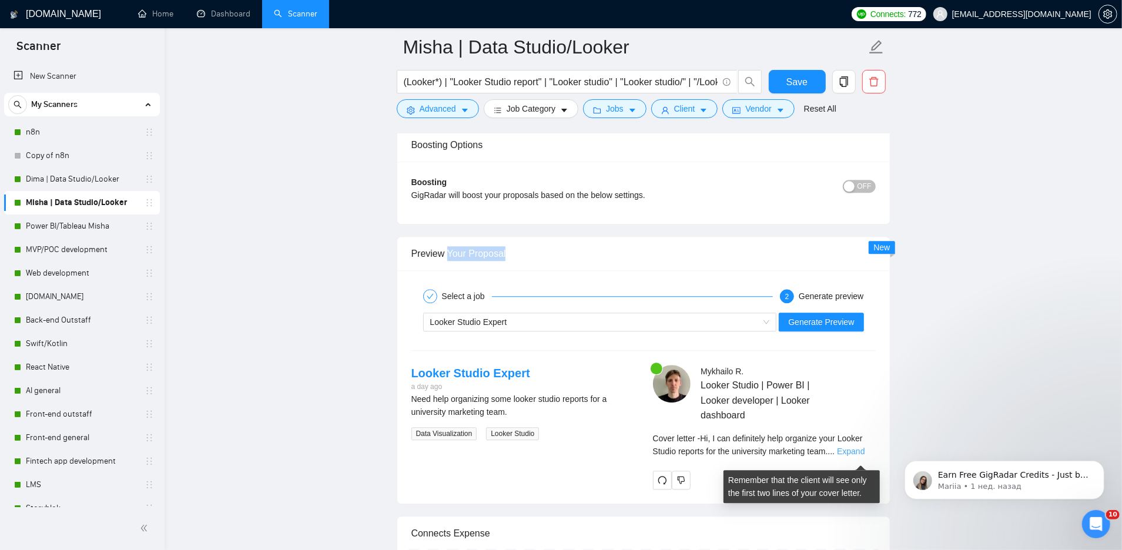
click at [856, 455] on link "Expand" at bounding box center [851, 451] width 28 height 9
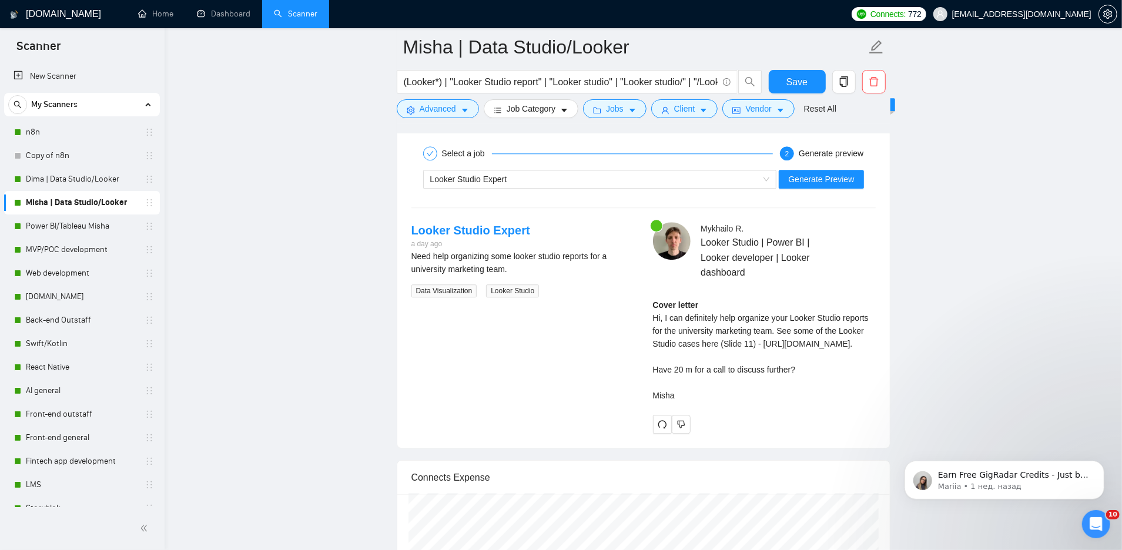
scroll to position [2247, 0]
click at [1092, 527] on icon "Открыть службу сообщений Intercom" at bounding box center [1094, 522] width 19 height 19
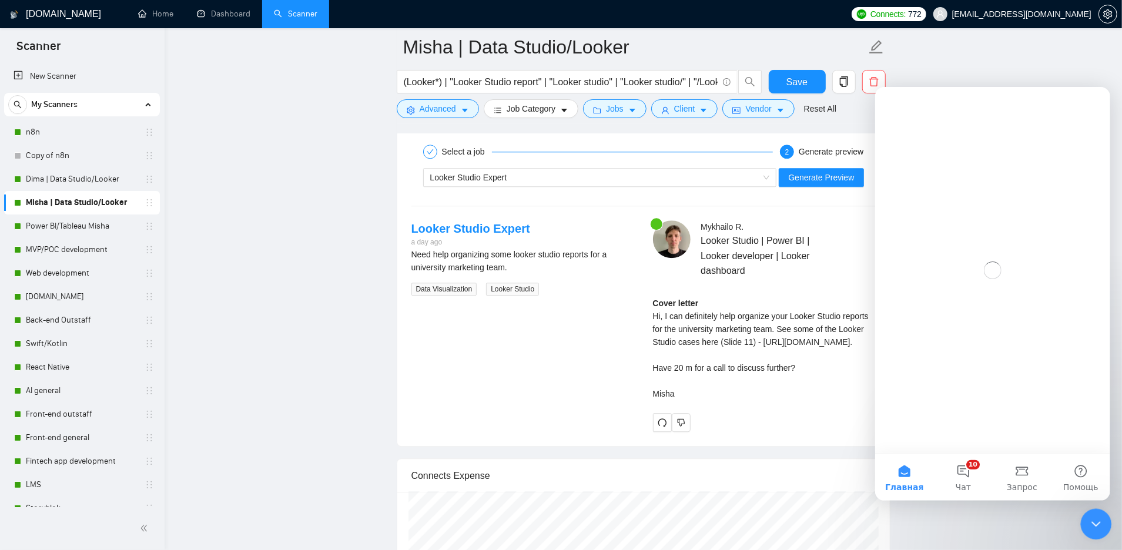
scroll to position [0, 0]
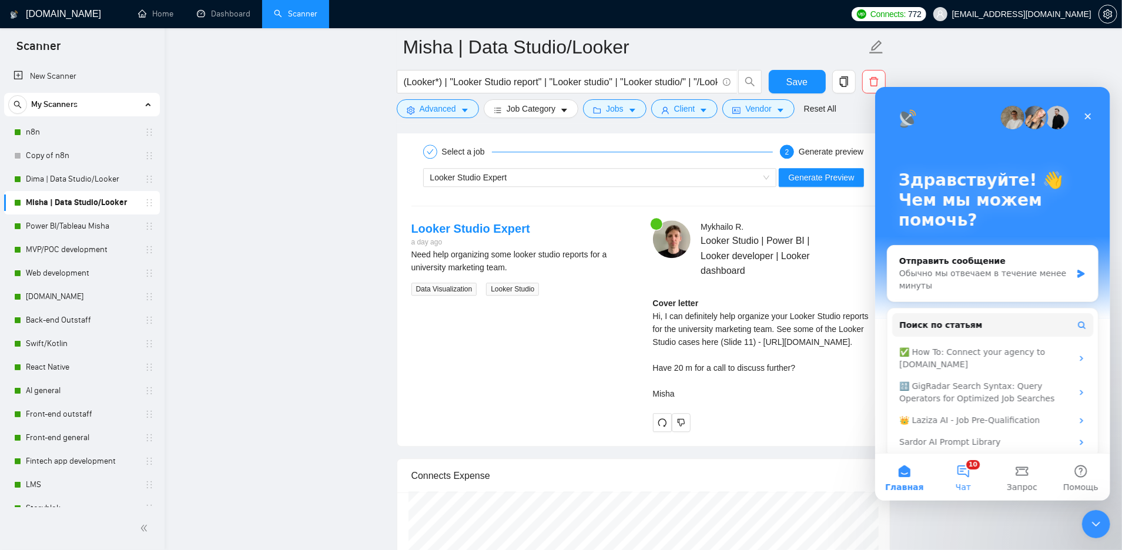
click at [963, 470] on button "10 Чат" at bounding box center [962, 476] width 59 height 47
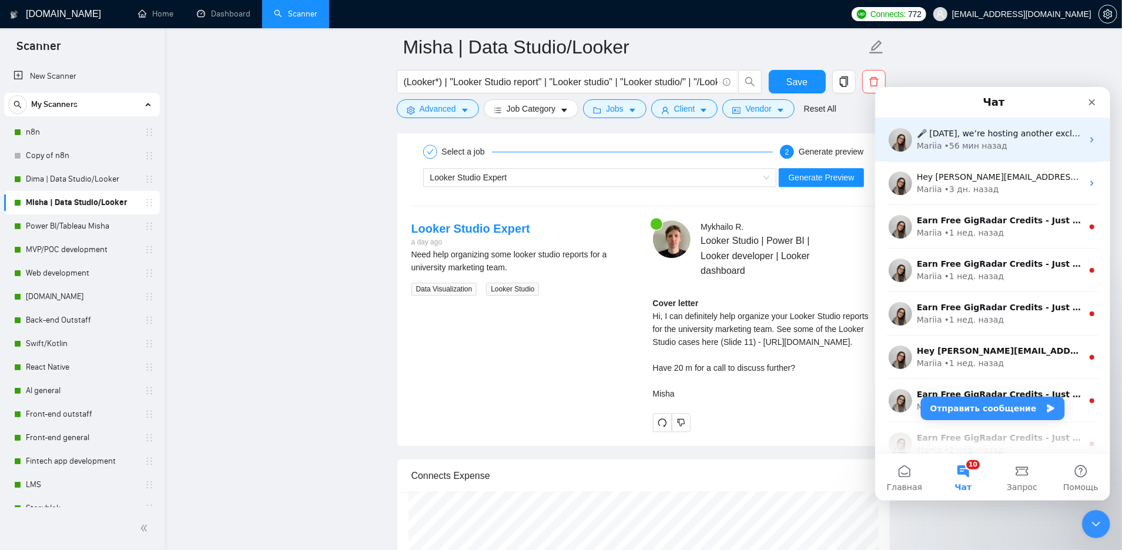
click at [961, 138] on div "🎤 This Friday, we’re hosting another exclusive session with Upwork Consultant &…" at bounding box center [999, 133] width 166 height 12
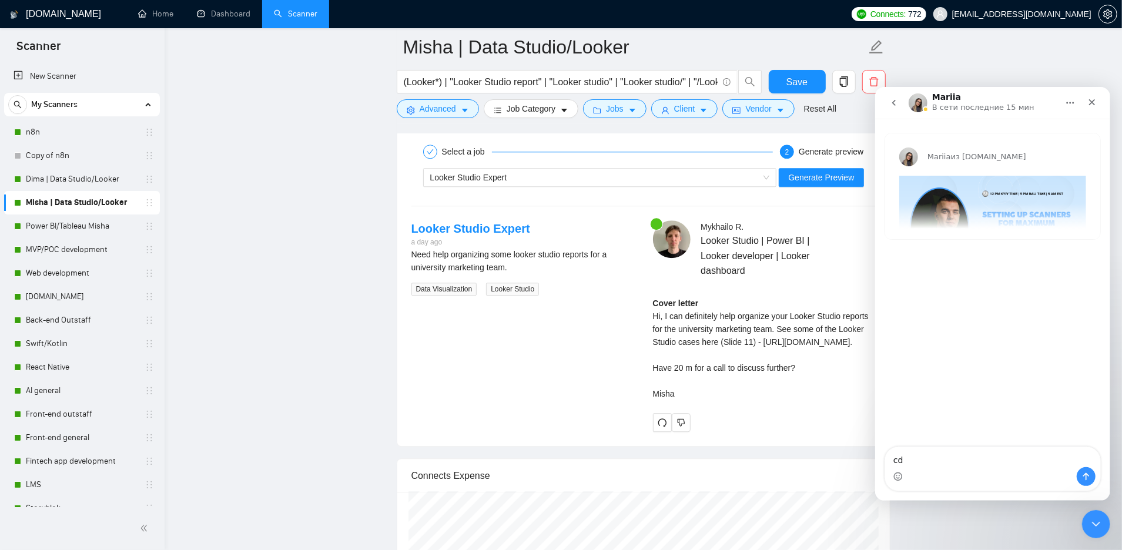
type textarea "c"
type textarea "x"
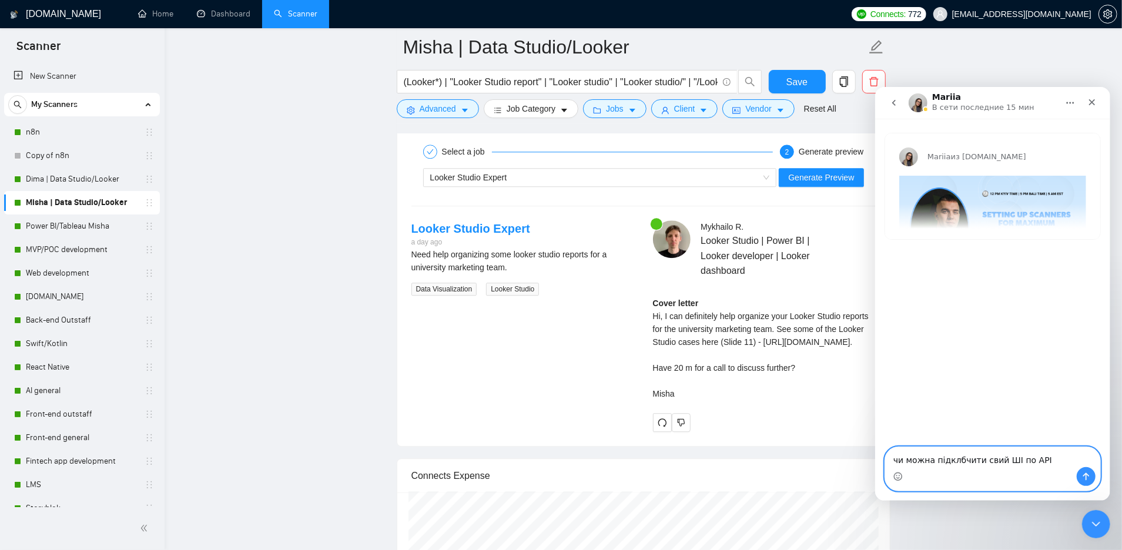
click at [1024, 461] on textarea "чи можна підклбчити свий ШІ по АРІ" at bounding box center [991, 457] width 215 height 20
click at [991, 459] on textarea "чи можна підклбчити свий ШІ по АРІ" at bounding box center [991, 457] width 215 height 20
drag, startPoint x: 1043, startPoint y: 462, endPoint x: 873, endPoint y: 462, distance: 169.8
click html "Mariia В сети последние 15 мин Mariia из GigRadar.io 🎤 This Friday, we’re hosti…"
type textarea "чи можна підклбчити свій ШІ по АРІ"
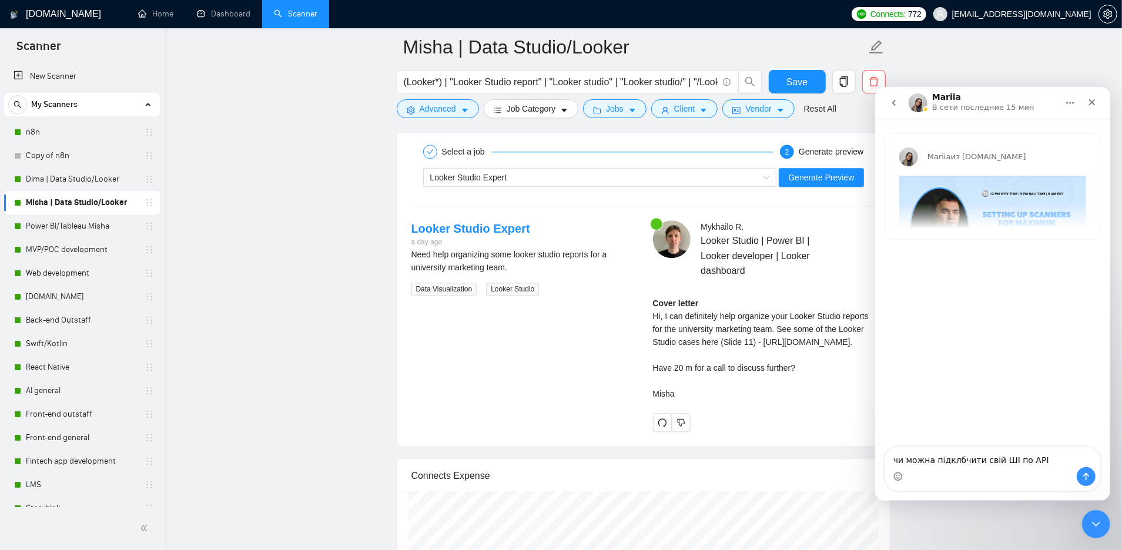
click at [896, 103] on icon "go back" at bounding box center [893, 102] width 9 height 9
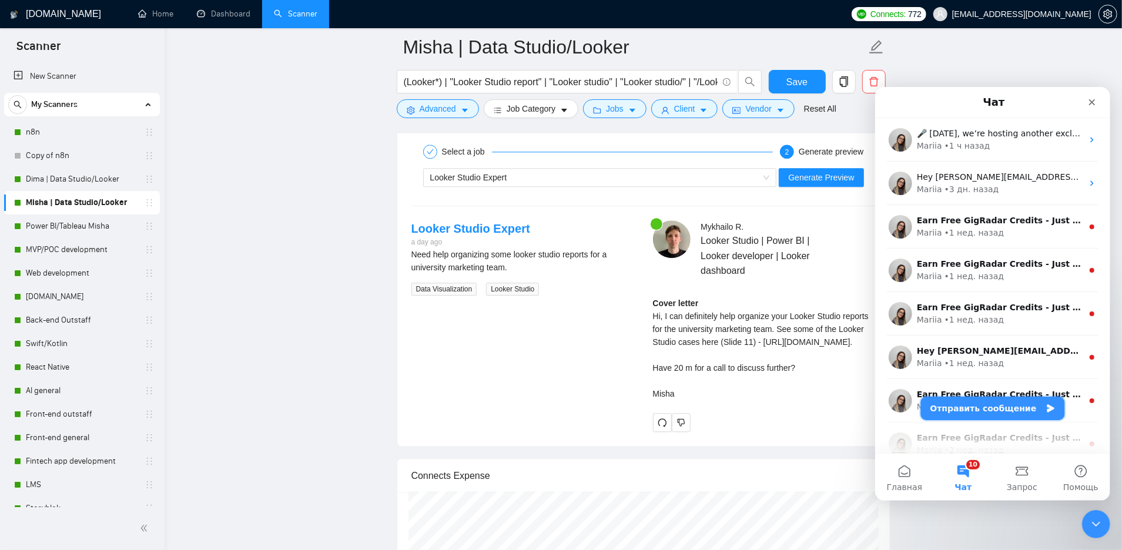
click at [1032, 408] on button "Отправить сообщение" at bounding box center [992, 408] width 144 height 24
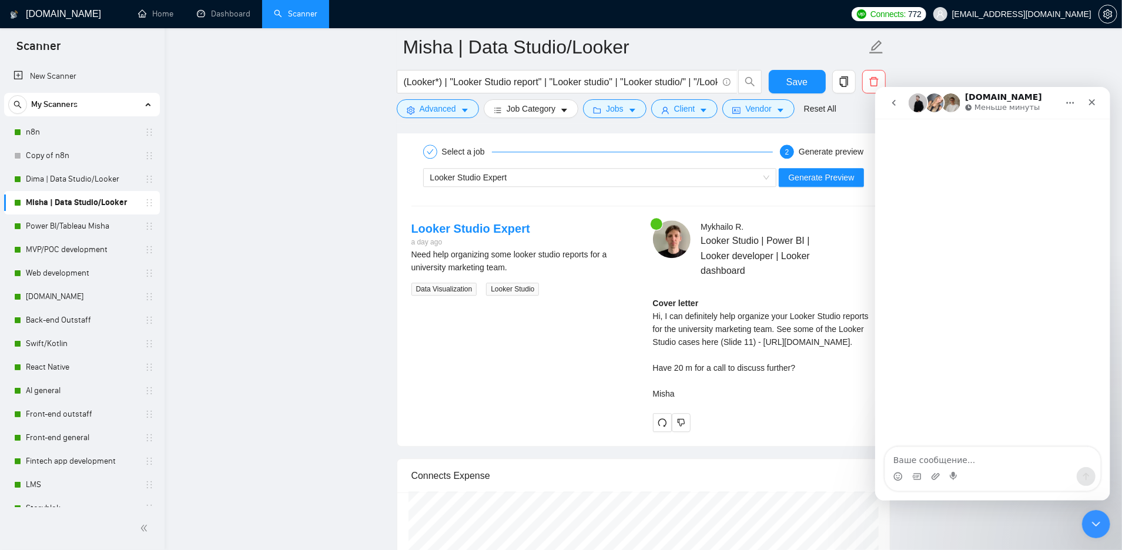
click at [939, 460] on textarea "Ваше сообщение..." at bounding box center [991, 457] width 215 height 20
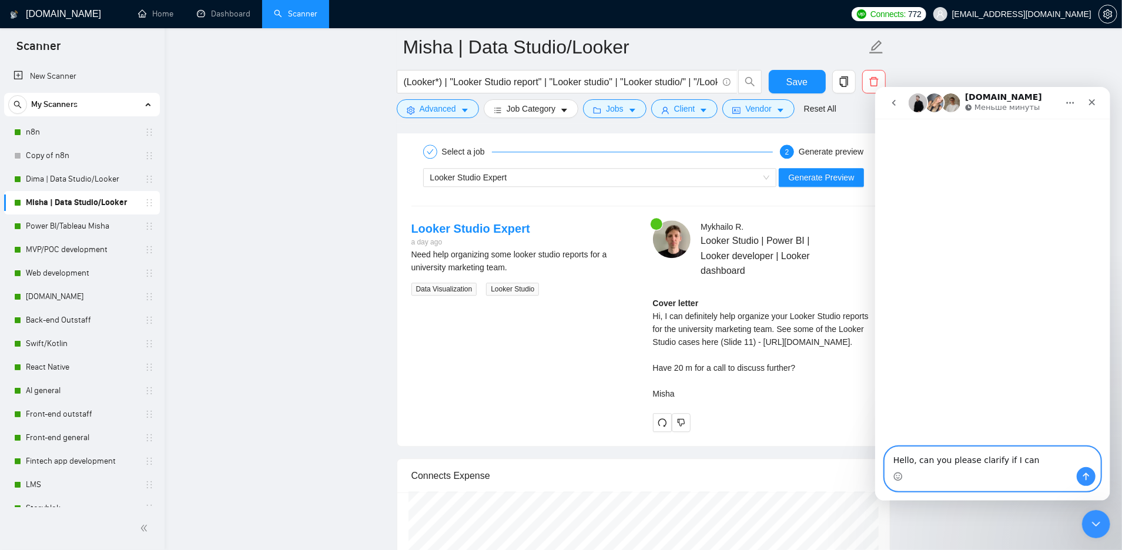
paste textarea "possible to connect your AI to API?"
drag, startPoint x: 892, startPoint y: 458, endPoint x: 1011, endPoint y: 445, distance: 119.5
click at [1011, 445] on textarea "Hello, can you please clarify if I can possible to connect your AI to API?" at bounding box center [991, 451] width 215 height 32
click at [1039, 448] on textarea "Hello, can you please clarify if connect your AI to API?" at bounding box center [991, 451] width 215 height 32
click at [1058, 450] on textarea "Hello, can you please clarify if connecting your AI to API?" at bounding box center [991, 451] width 215 height 32
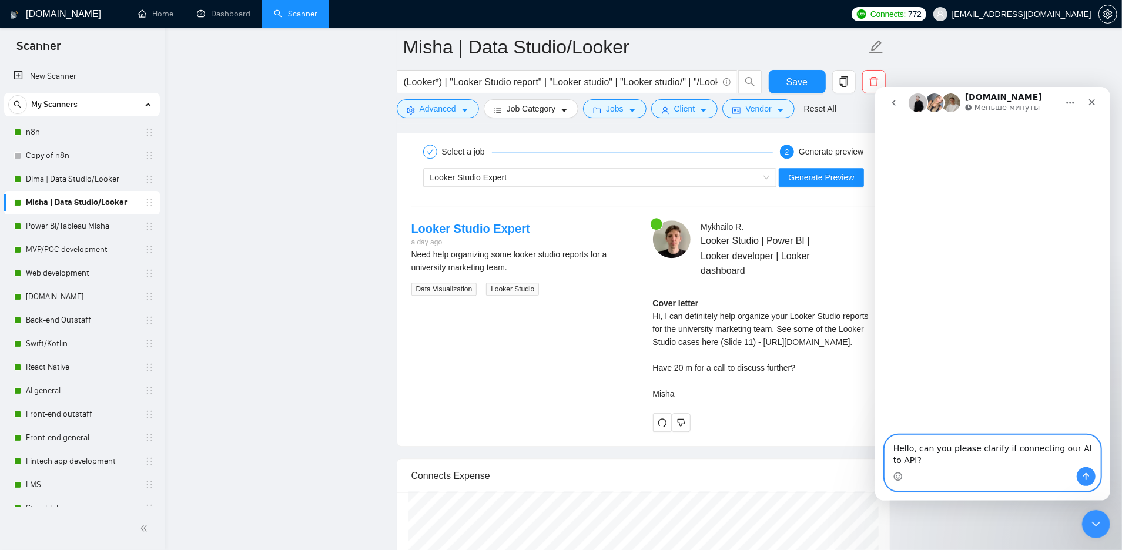
click at [1065, 448] on textarea "Hello, can you please clarify if connecting our AI to API?" at bounding box center [991, 451] width 215 height 32
click at [936, 461] on textarea "Hello, can you please clarify if connecting other external AI to API?" at bounding box center [991, 451] width 215 height 32
click at [1024, 460] on textarea "Hello, can you please clarify if connecting other external AI assistants is pos…" at bounding box center [991, 451] width 215 height 32
drag, startPoint x: 1053, startPoint y: 461, endPoint x: 881, endPoint y: 441, distance: 172.8
click at [881, 441] on div "Hello, can you please clarify if connecting other external AI assistants is pos…" at bounding box center [991, 462] width 235 height 56
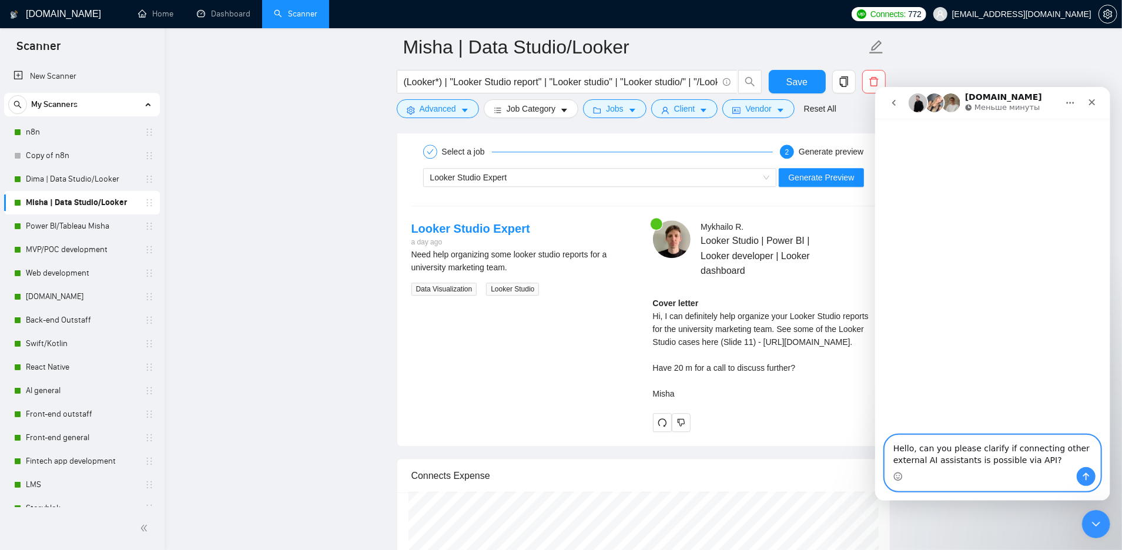
click at [959, 455] on textarea "Hello, can you please clarify if connecting other external AI assistants is pos…" at bounding box center [991, 451] width 215 height 32
click at [1018, 459] on textarea "Hello, can you please clarify if connecting other external AI assistants is pos…" at bounding box center [991, 451] width 215 height 32
click at [975, 462] on textarea "Hello, can you please clarify if connecting other external AI assistants is pos…" at bounding box center [991, 451] width 215 height 32
type textarea "Hello, can you please clarify if connecting other external AI assistants to Gig…"
click at [1085, 478] on icon "Отправить сообщение…" at bounding box center [1085, 476] width 6 height 8
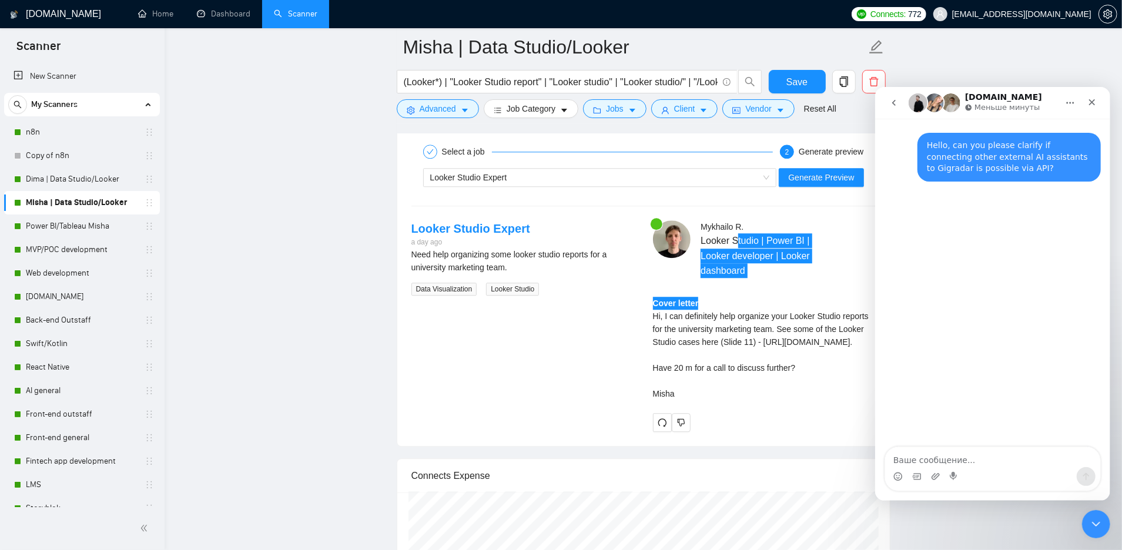
drag, startPoint x: 816, startPoint y: 307, endPoint x: 676, endPoint y: 181, distance: 188.1
click at [678, 186] on div "Select a job 2 Generate preview Looker Studio Expert Generate Preview Looker St…" at bounding box center [643, 286] width 492 height 320
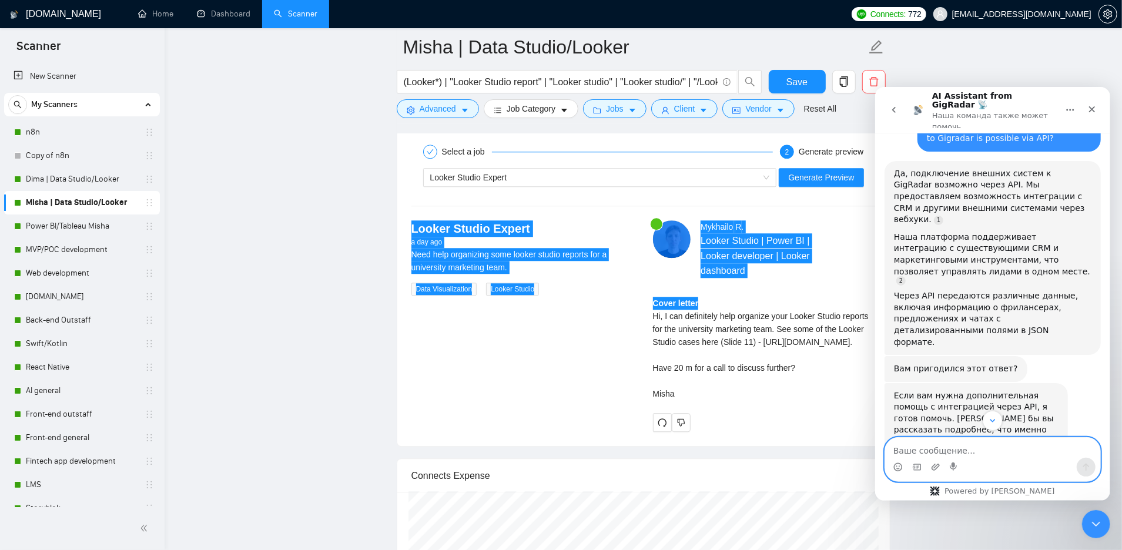
scroll to position [43, 0]
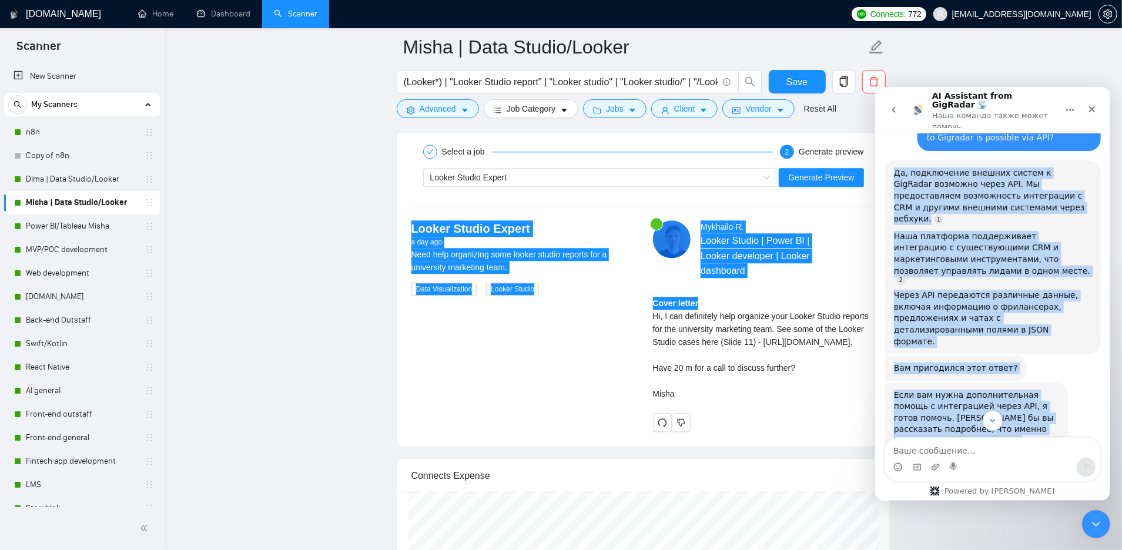
drag, startPoint x: 996, startPoint y: 398, endPoint x: 882, endPoint y: 165, distance: 259.9
click at [882, 165] on div "Hello, can you please clarify if connecting other external AI assistants to Gig…" at bounding box center [991, 284] width 235 height 392
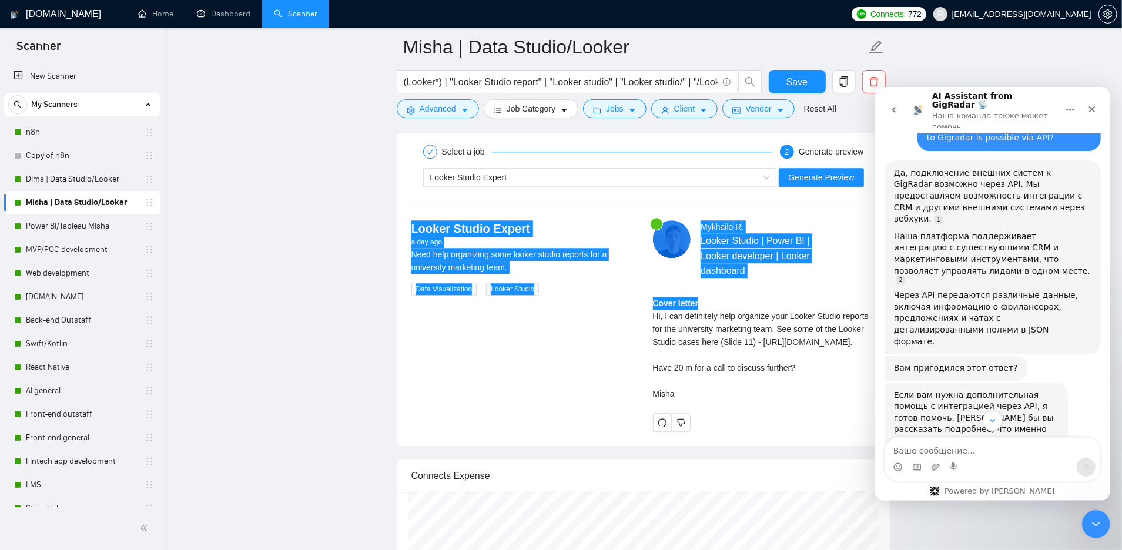
click at [948, 254] on div "Наша платформа поддерживает интеграцию с существующими CRM и маркетинговыми инс…" at bounding box center [991, 256] width 197 height 53
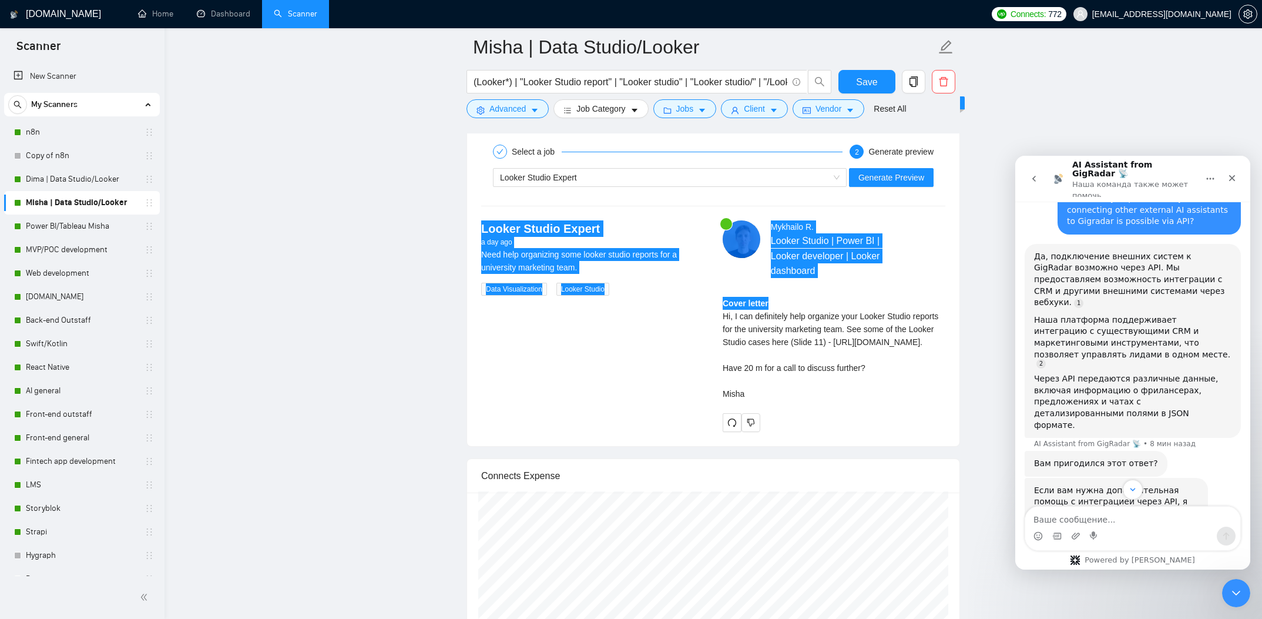
scroll to position [23, 0]
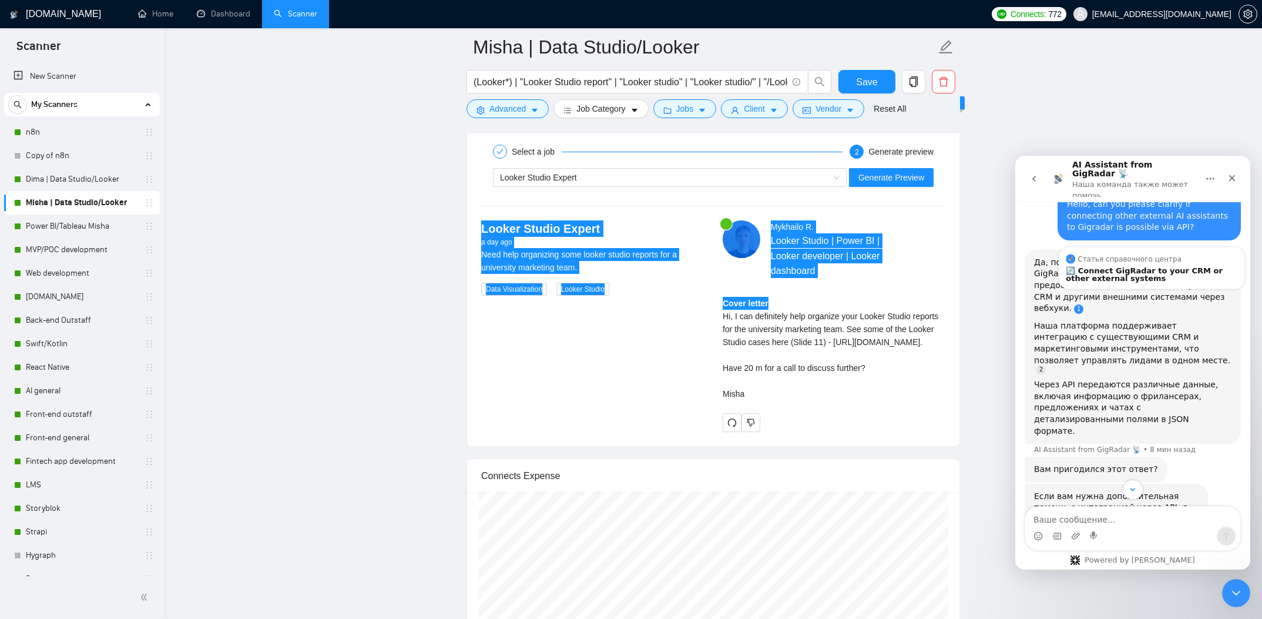
click at [1084, 304] on link "Source reference 8921182:" at bounding box center [1078, 308] width 9 height 9
click at [1121, 266] on div "🔄 Connect GigRadar to your CRM or other external systems" at bounding box center [1152, 273] width 172 height 15
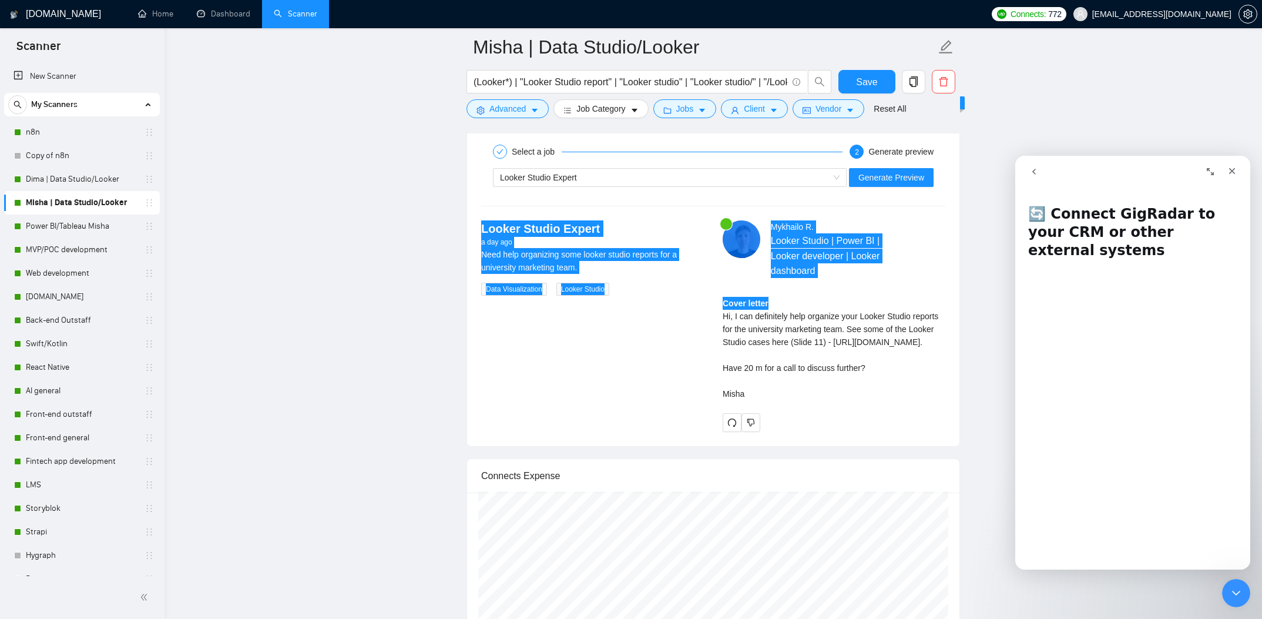
click at [1121, 171] on icon "Развернуть окно" at bounding box center [1210, 171] width 9 height 9
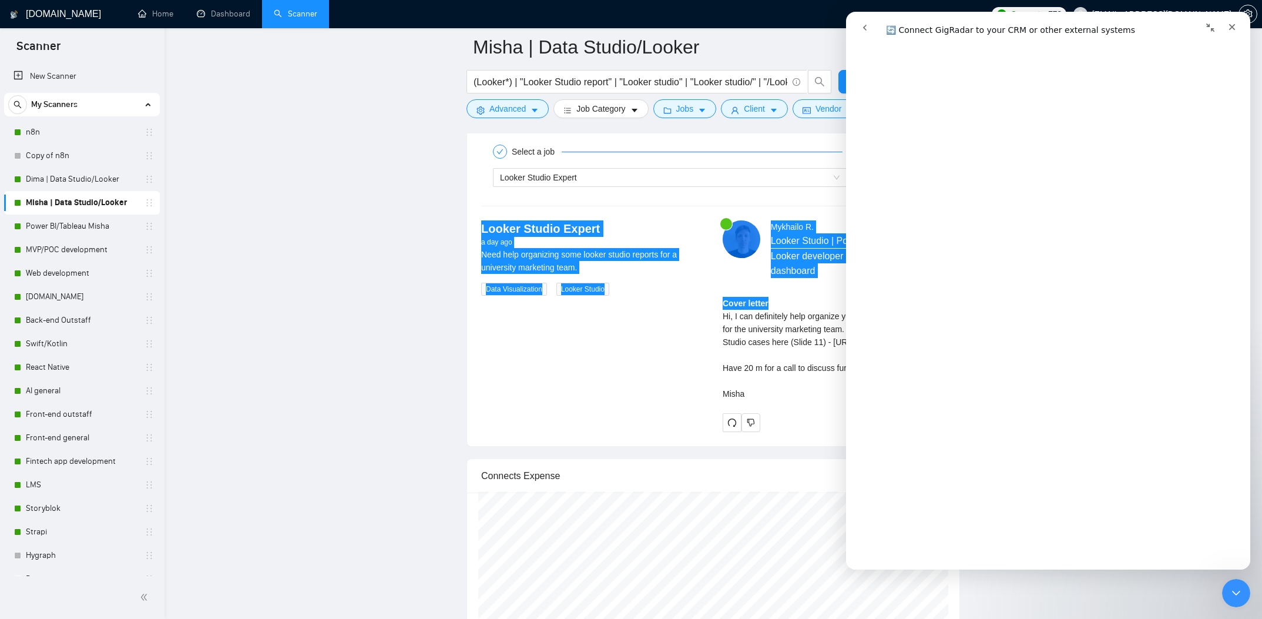
scroll to position [4405, 0]
click at [1020, 549] on link "Открыть в справочном центре" at bounding box center [1048, 552] width 145 height 9
click at [866, 28] on icon "go back" at bounding box center [864, 27] width 9 height 9
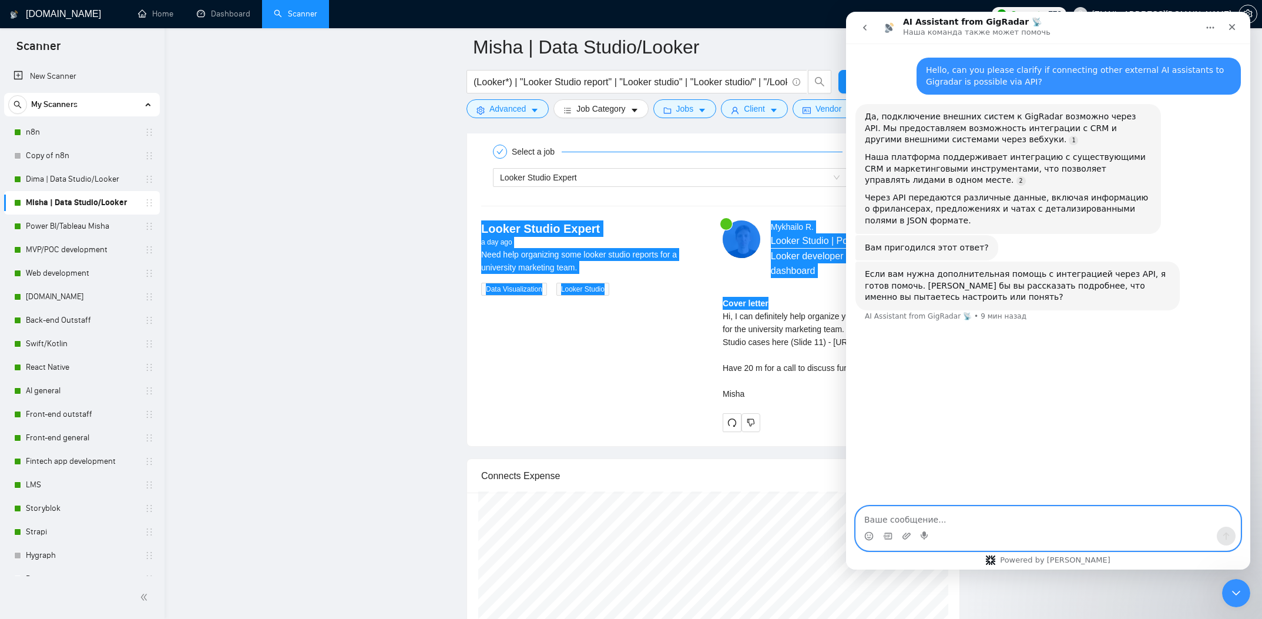
click at [915, 522] on textarea "Ваше сообщение..." at bounding box center [1048, 517] width 384 height 20
type textarea "с"
type textarea "connect me with a real person"
